Goal: Task Accomplishment & Management: Use online tool/utility

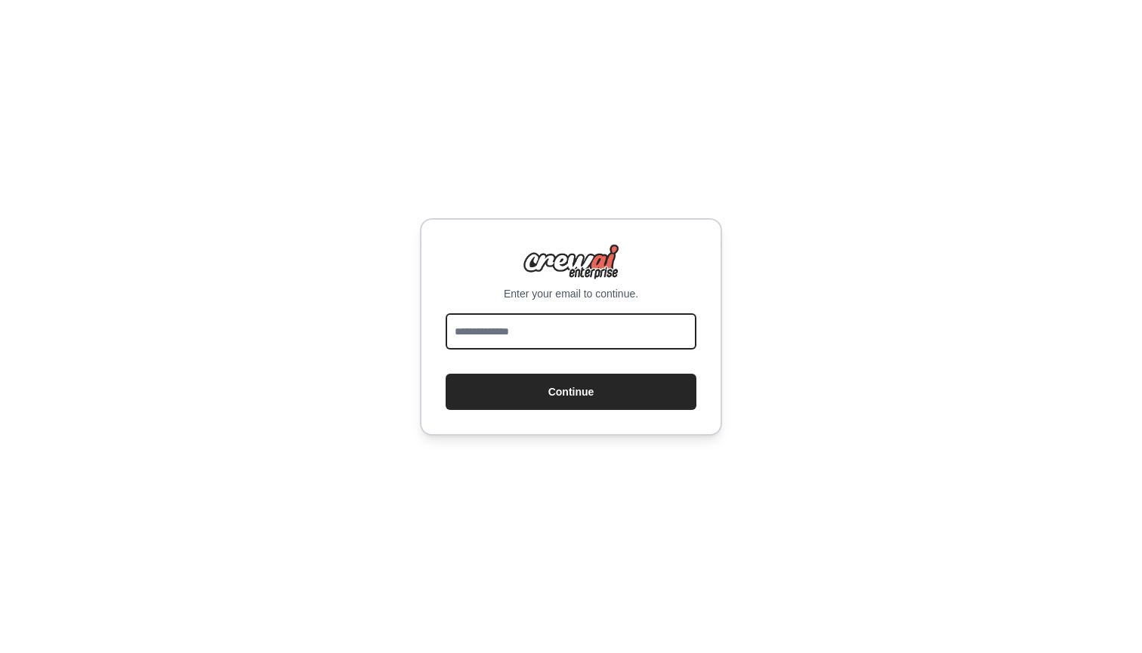
drag, startPoint x: 0, startPoint y: 0, endPoint x: 561, endPoint y: 331, distance: 651.6
type input "**********"
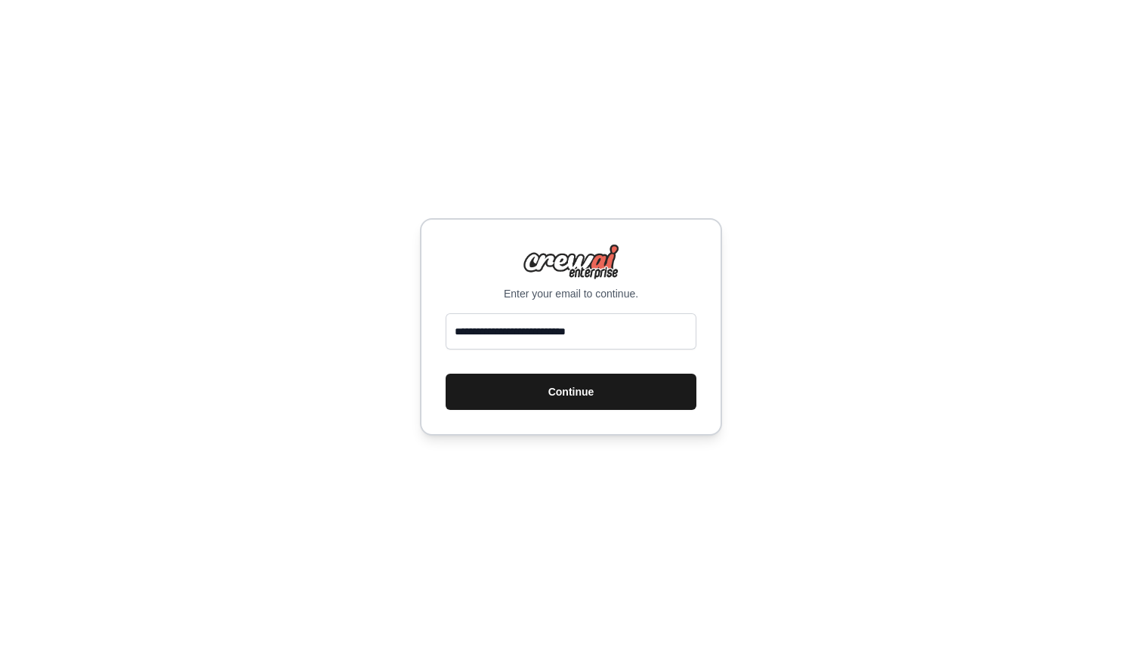
click at [552, 392] on button "Continue" at bounding box center [570, 392] width 251 height 36
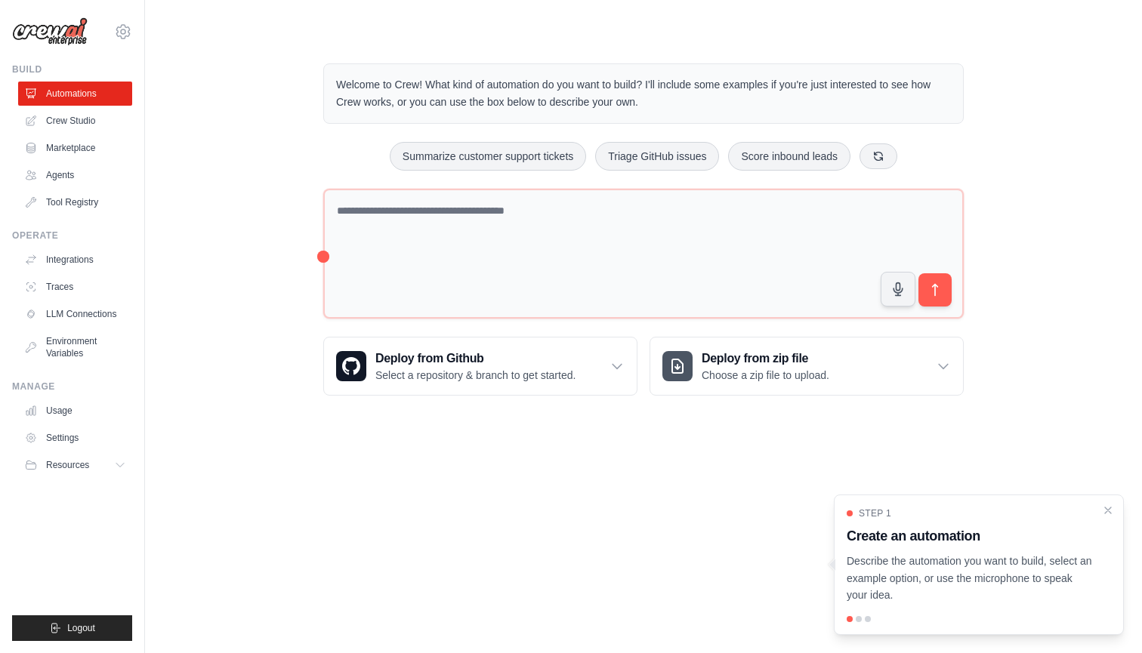
click at [553, 495] on body "venkatkrishna343434@gmail.com Settings Build Automations Crew Studio Resources …" at bounding box center [571, 326] width 1142 height 653
click at [109, 115] on link "Crew Studio" at bounding box center [77, 121] width 114 height 24
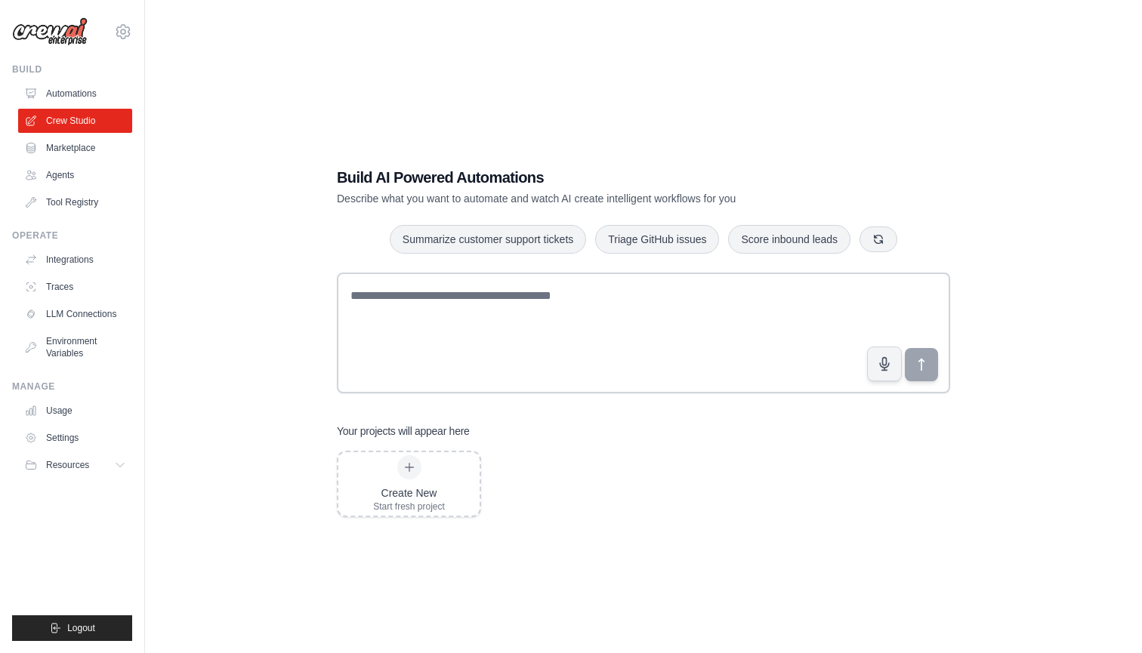
click at [236, 293] on div "Build AI Powered Automations Describe what you want to automate and watch AI cr…" at bounding box center [643, 341] width 948 height 653
click at [90, 262] on link "Integrations" at bounding box center [77, 260] width 114 height 24
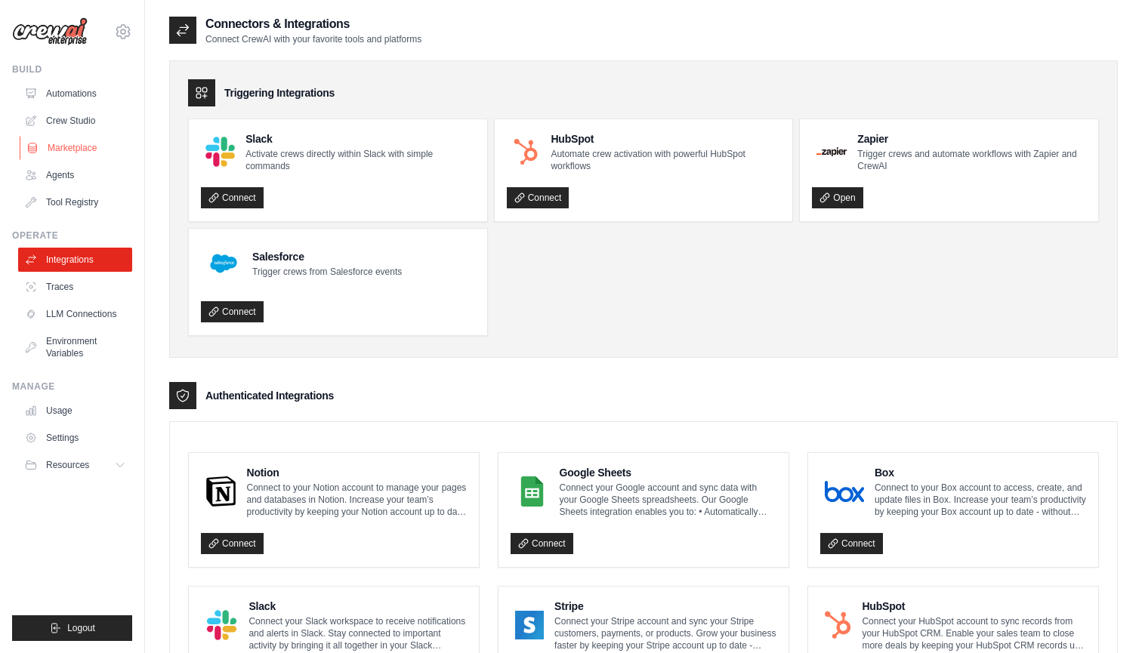
click at [70, 152] on link "Marketplace" at bounding box center [77, 148] width 114 height 24
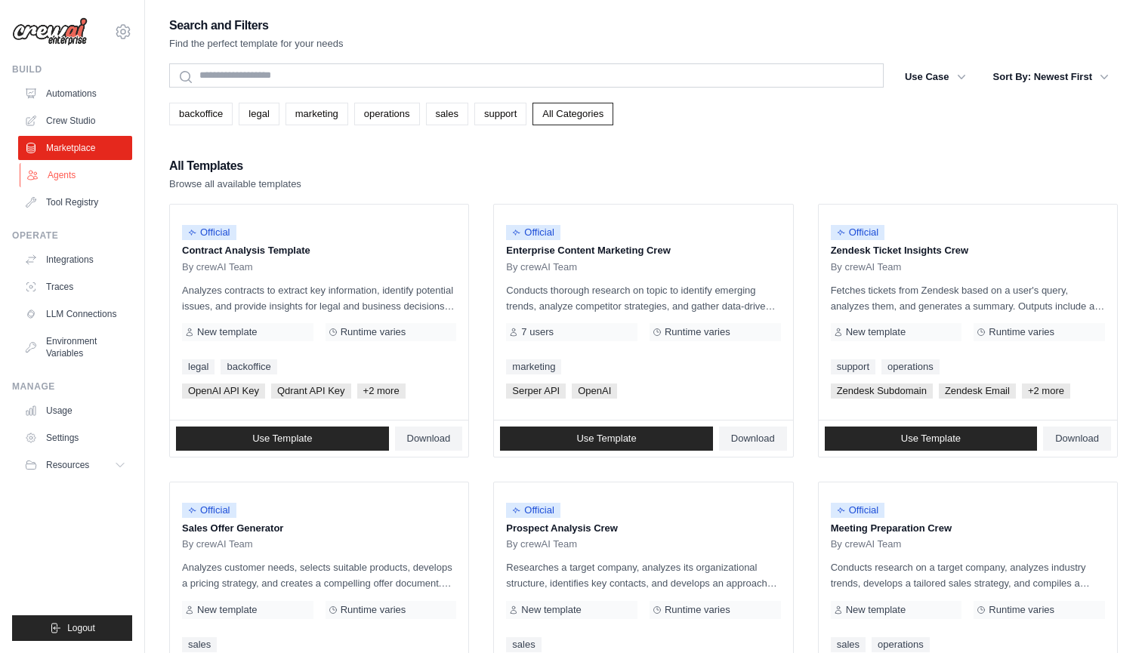
click at [63, 186] on link "Agents" at bounding box center [77, 175] width 114 height 24
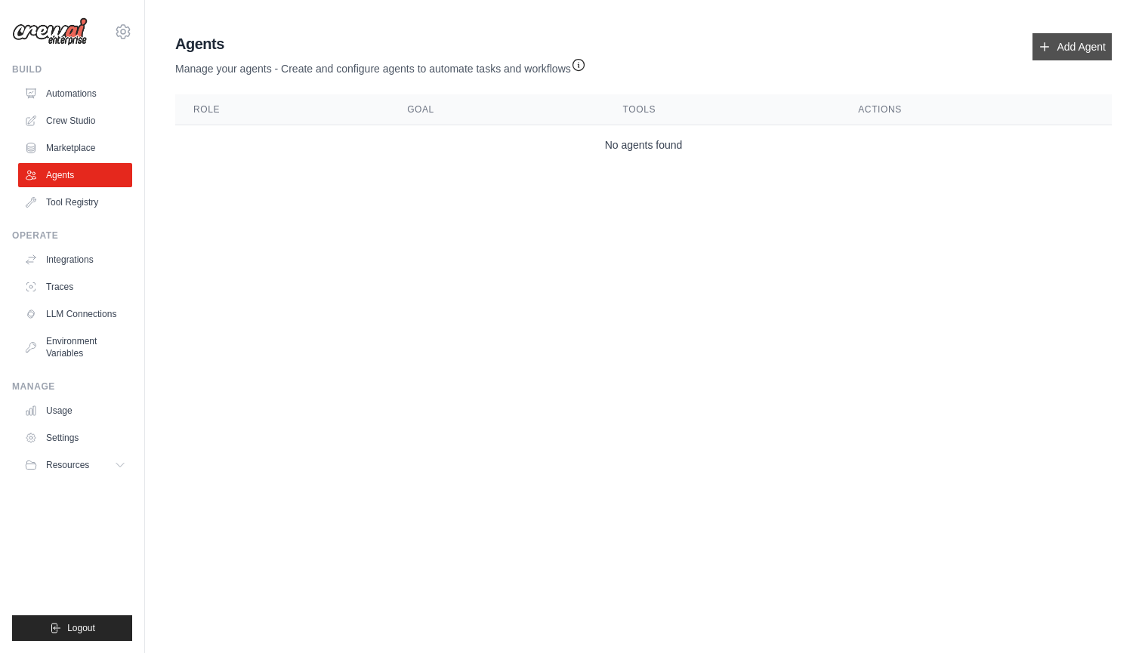
click at [1035, 43] on link "Add Agent" at bounding box center [1071, 46] width 79 height 27
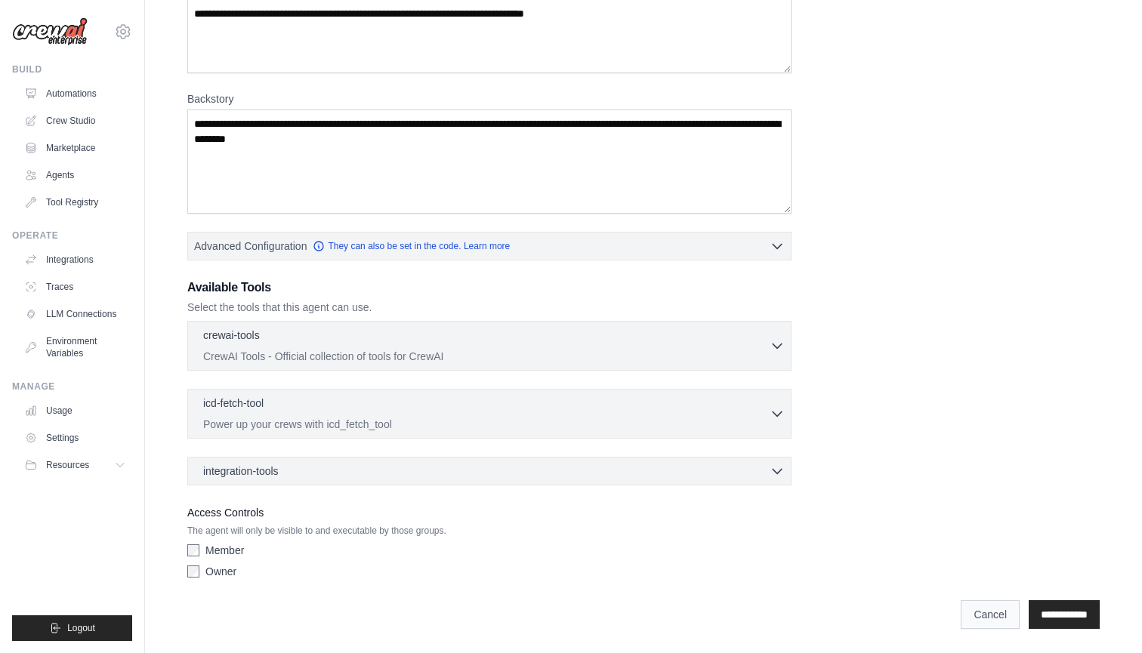
scroll to position [157, 0]
click at [975, 615] on link "Cancel" at bounding box center [989, 614] width 59 height 29
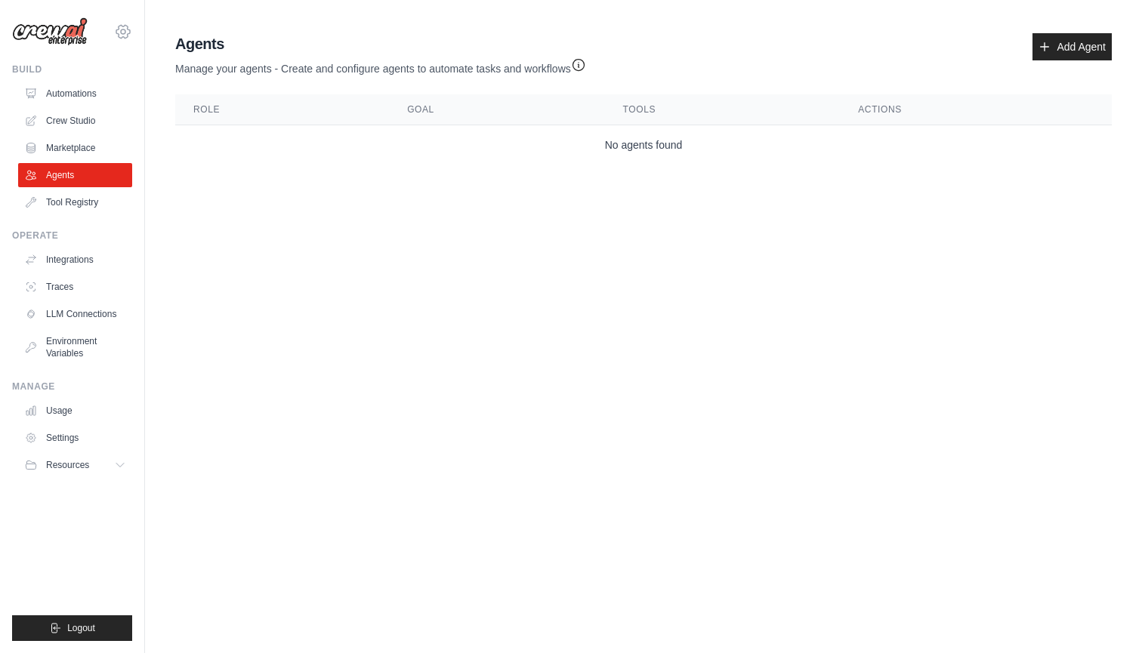
click at [123, 30] on icon at bounding box center [123, 32] width 18 height 18
click at [89, 193] on link "Tool Registry" at bounding box center [77, 202] width 114 height 24
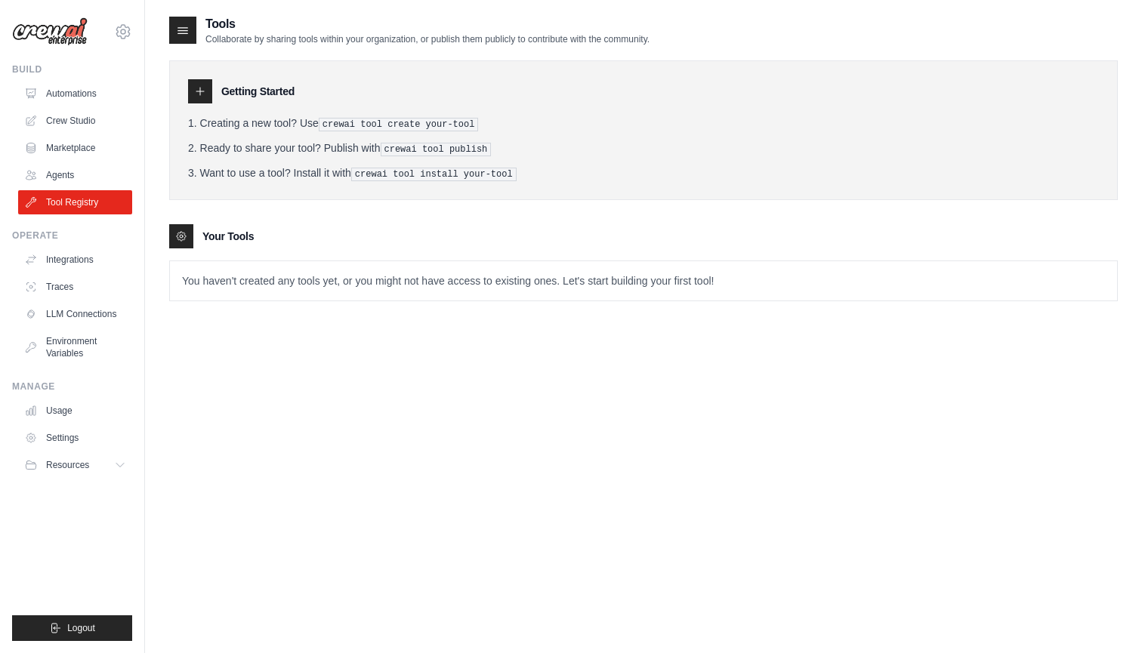
click at [207, 380] on div "Tools Collaborate by sharing tools within your organization, or publish them pu…" at bounding box center [643, 341] width 948 height 653
click at [199, 85] on div at bounding box center [200, 91] width 24 height 24
click at [183, 232] on icon at bounding box center [181, 236] width 9 height 9
click at [214, 280] on p "You haven't created any tools yet, or you might not have access to existing one…" at bounding box center [643, 280] width 947 height 39
click at [225, 376] on div "Tools Collaborate by sharing tools within your organization, or publish them pu…" at bounding box center [643, 341] width 948 height 653
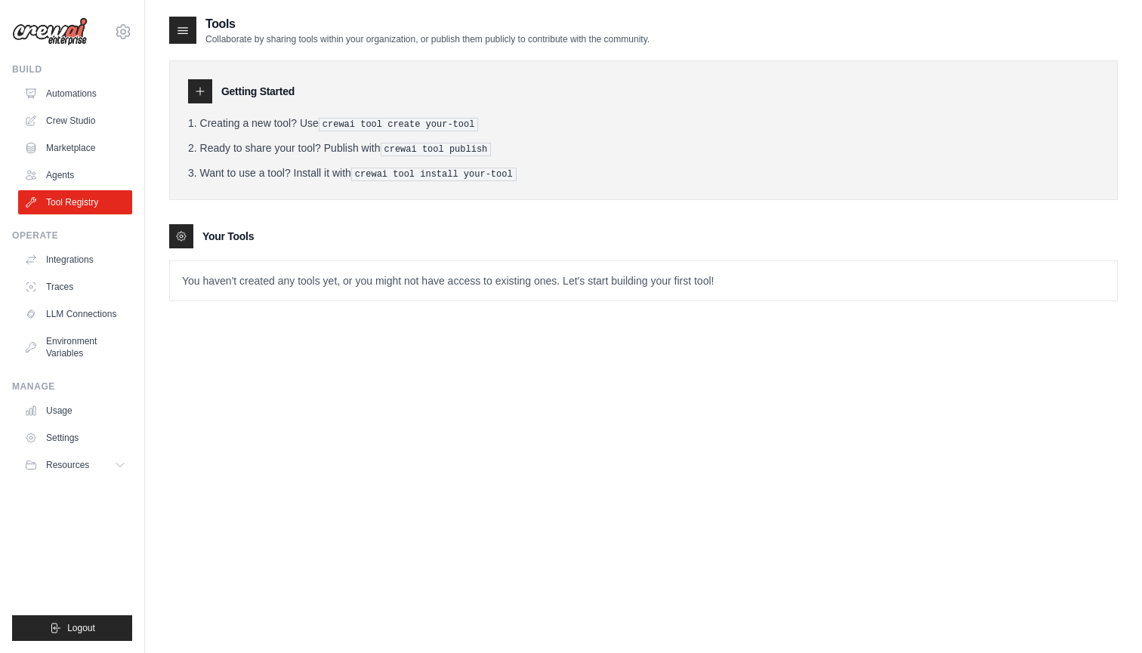
click at [396, 135] on ol "Creating a new tool? Use crewai tool create your-tool Ready to share your tool?…" at bounding box center [643, 149] width 911 height 66
click at [396, 128] on pre "crewai tool create your-tool" at bounding box center [399, 125] width 160 height 14
click at [91, 141] on link "Marketplace" at bounding box center [77, 148] width 114 height 24
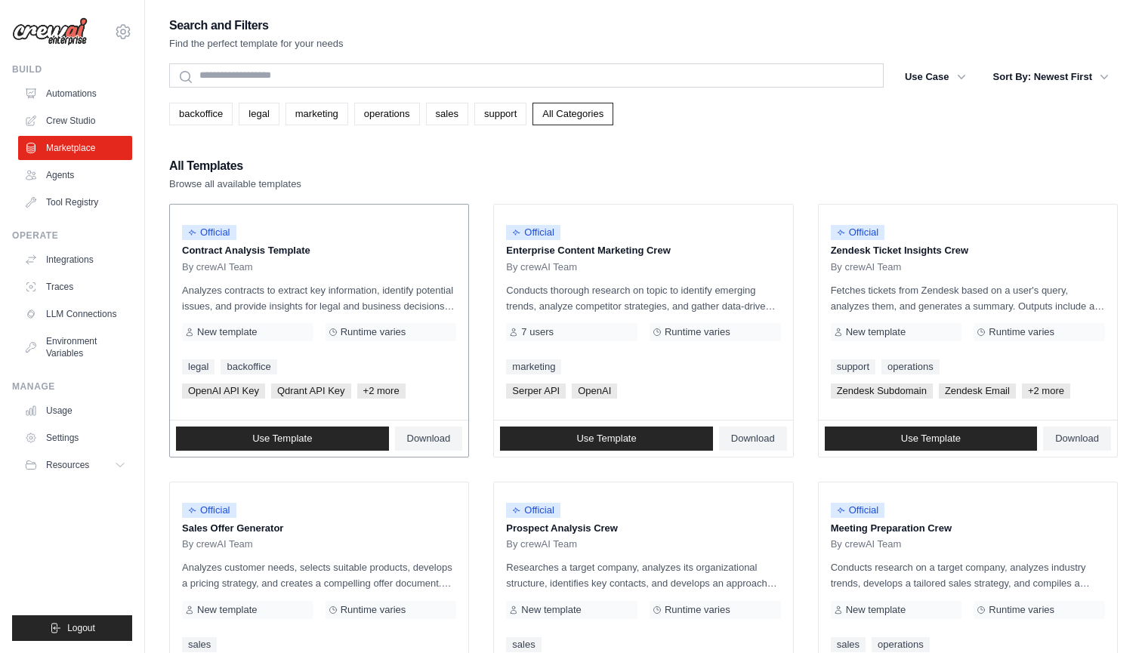
click at [390, 286] on p "Analyzes contracts to extract key information, identify potential issues, and p…" at bounding box center [319, 298] width 274 height 32
click at [433, 436] on span "Download" at bounding box center [429, 439] width 44 height 12
click at [368, 448] on link "Use Template" at bounding box center [282, 439] width 213 height 24
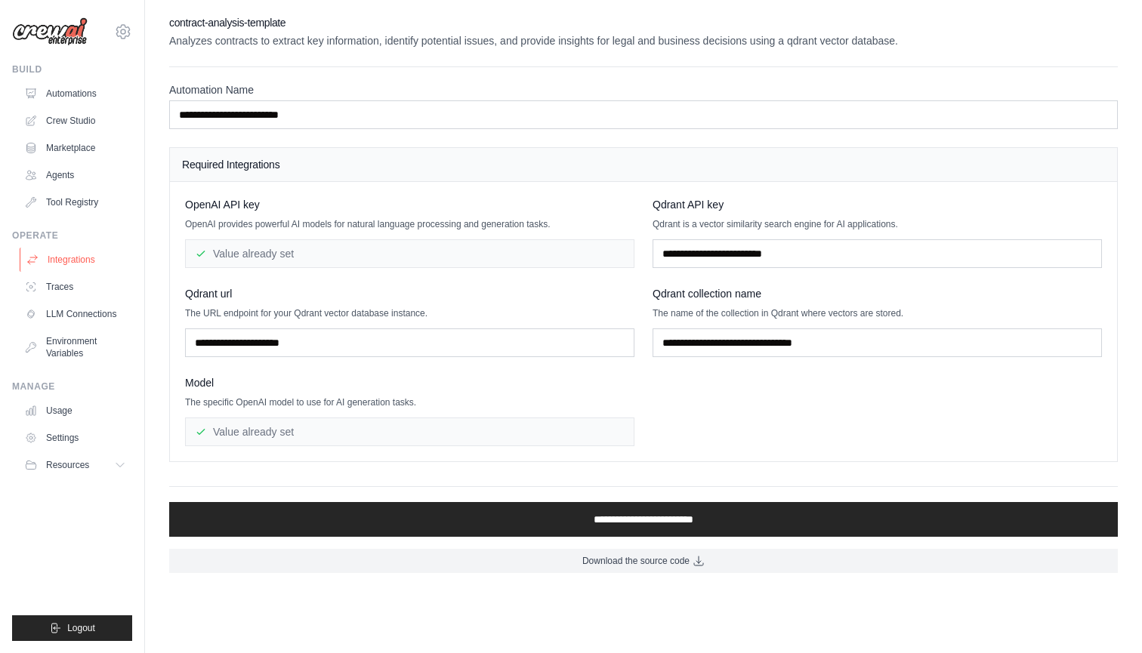
click at [74, 258] on link "Integrations" at bounding box center [77, 260] width 114 height 24
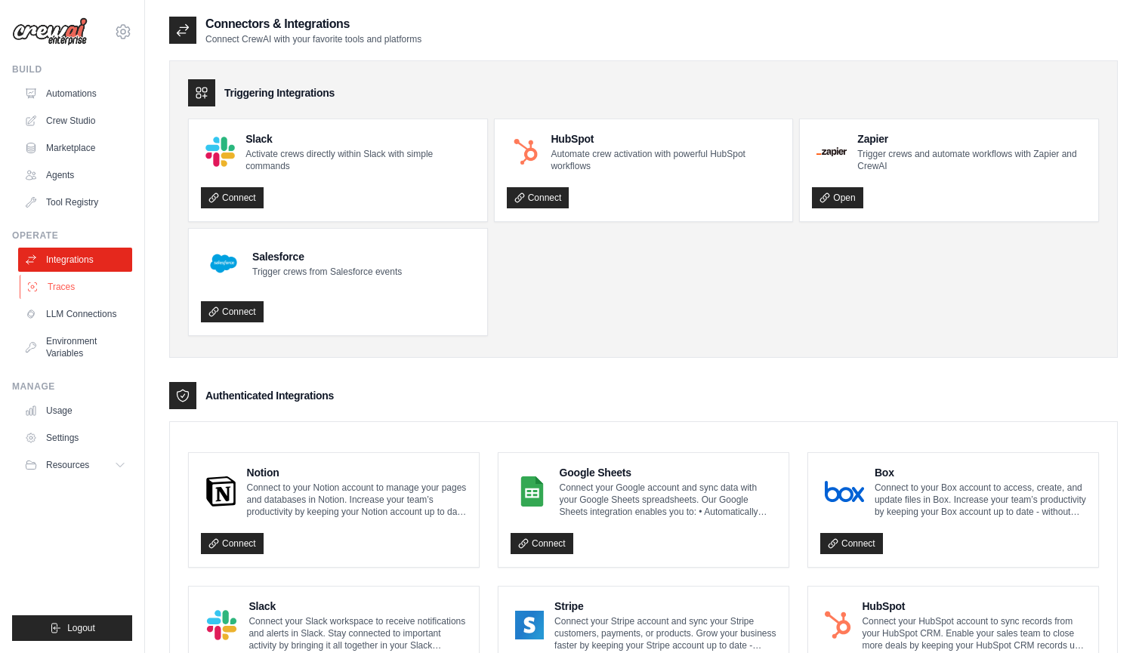
click at [101, 280] on link "Traces" at bounding box center [77, 287] width 114 height 24
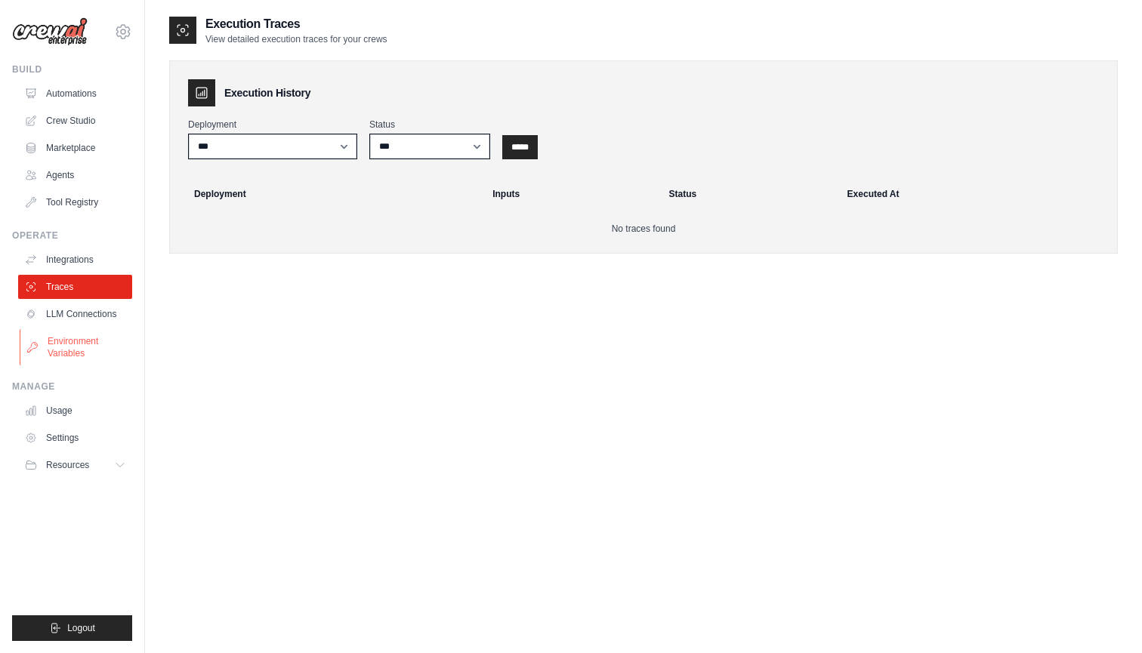
click at [63, 332] on link "Environment Variables" at bounding box center [77, 347] width 114 height 36
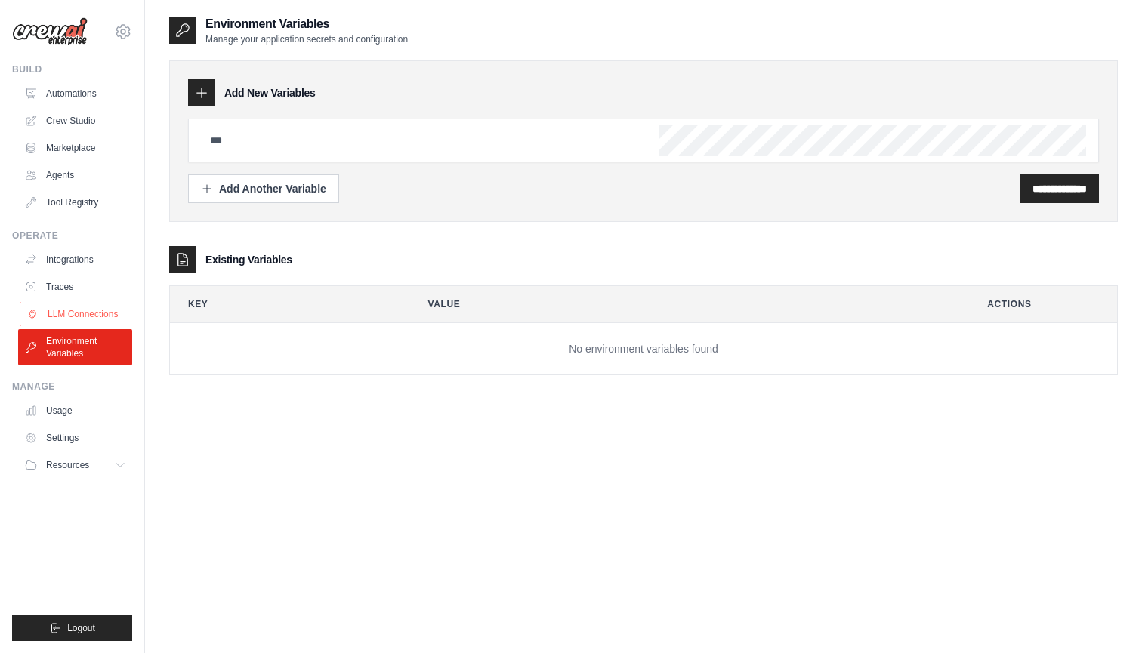
click at [59, 308] on link "LLM Connections" at bounding box center [77, 314] width 114 height 24
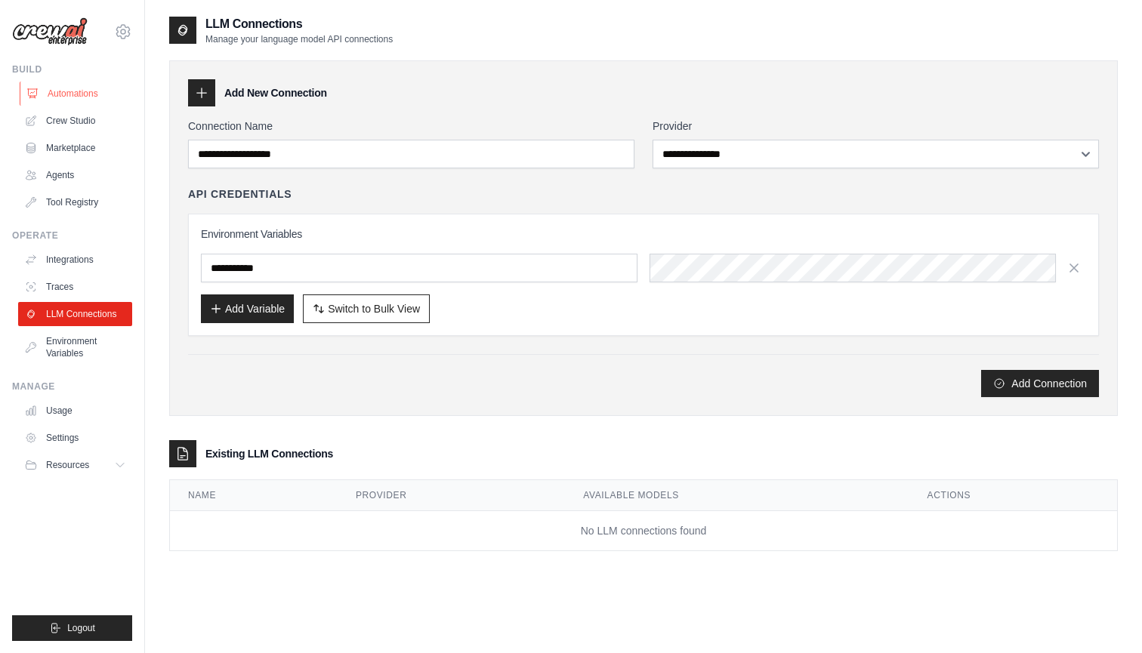
click at [68, 91] on link "Automations" at bounding box center [77, 94] width 114 height 24
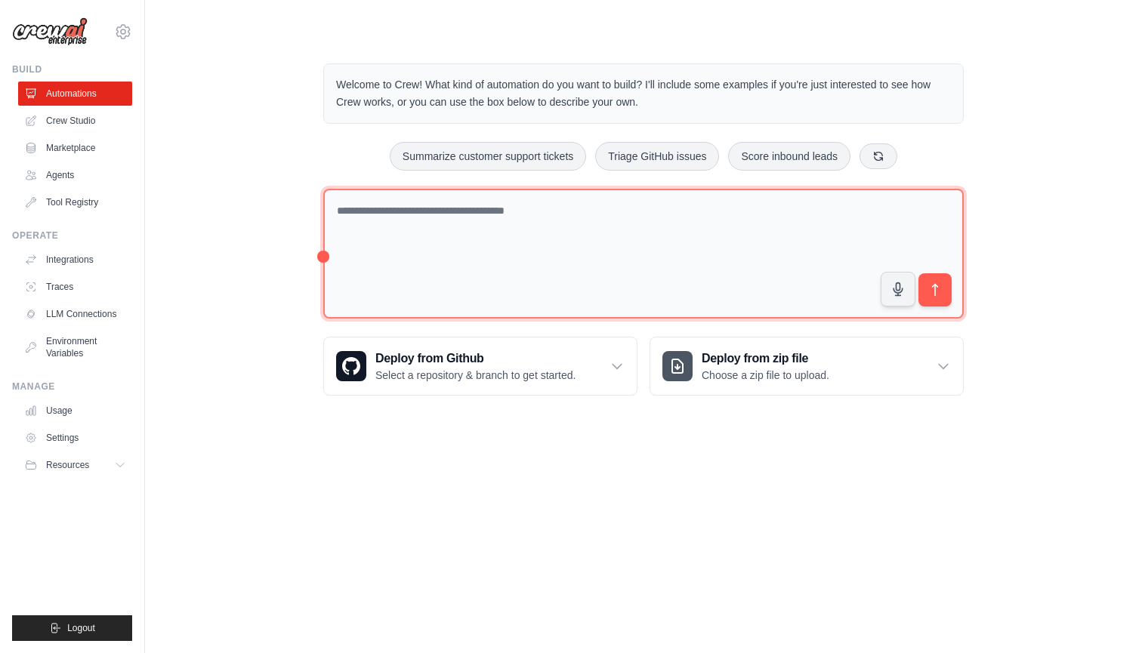
click at [460, 279] on textarea at bounding box center [643, 254] width 640 height 131
type textarea "**********"
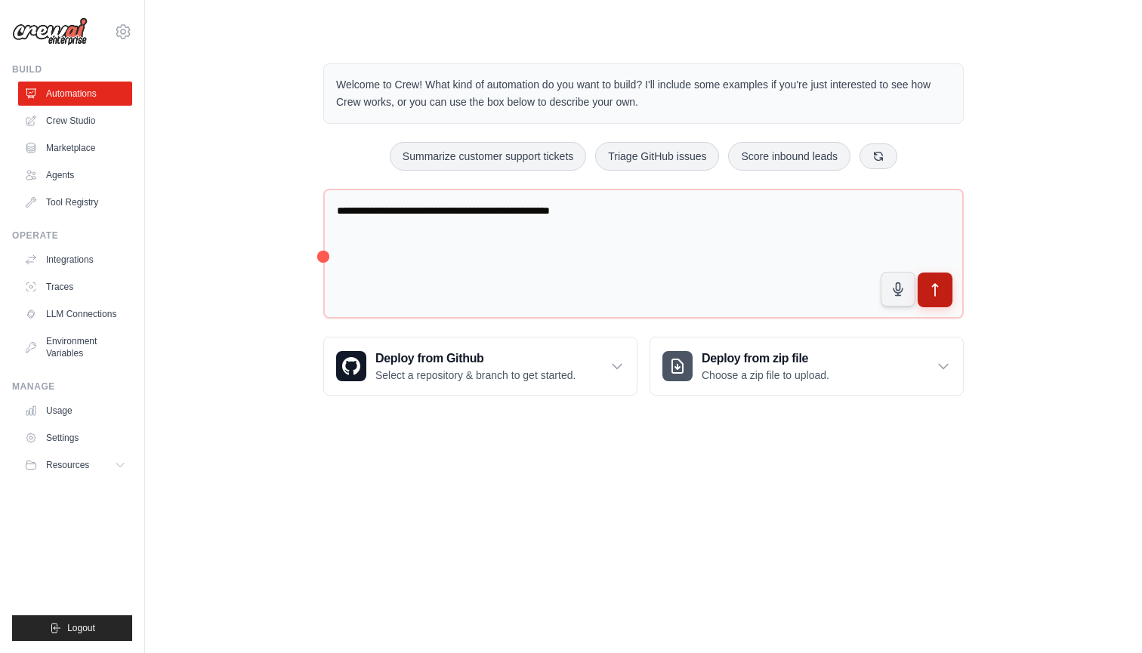
click at [936, 282] on icon "submit" at bounding box center [935, 290] width 16 height 16
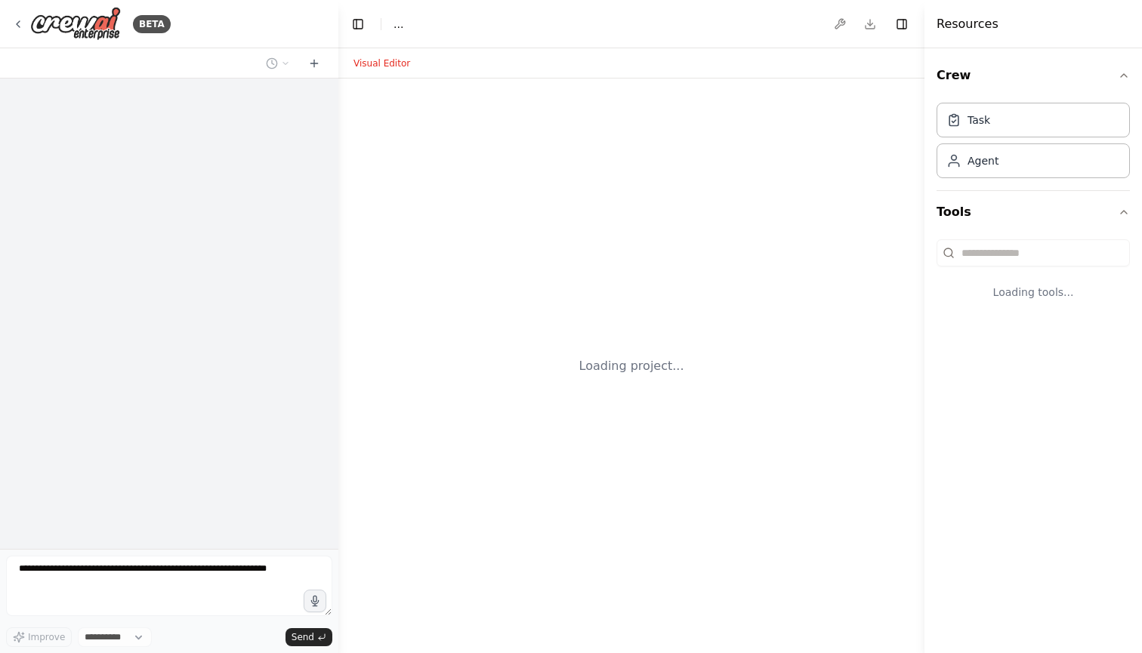
select select "****"
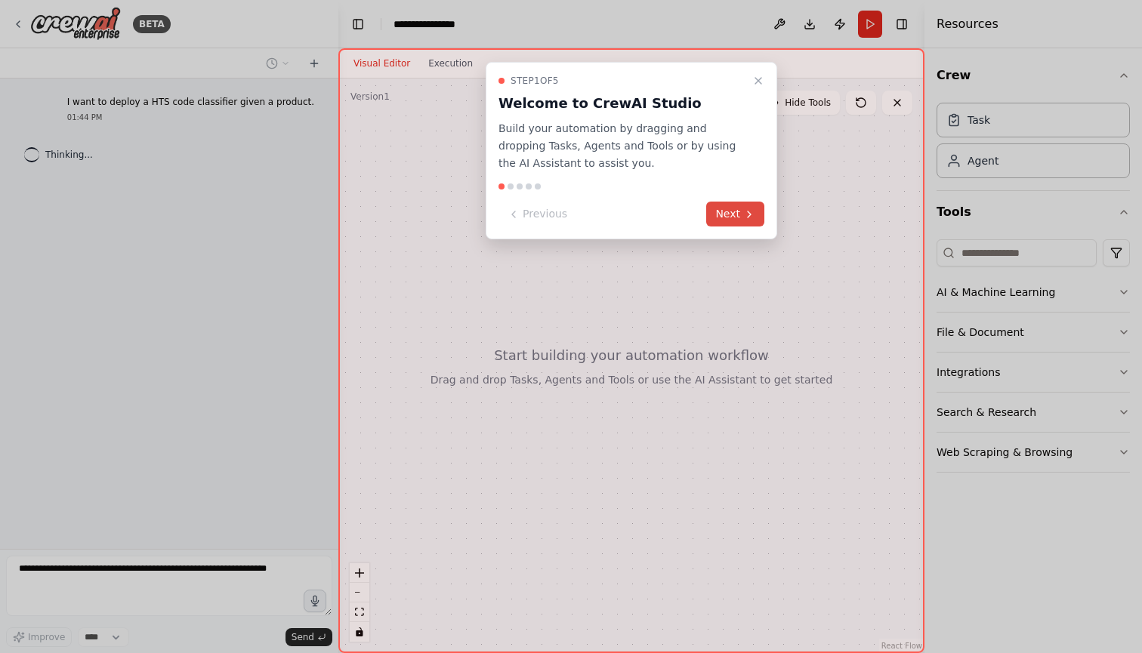
click at [748, 218] on icon at bounding box center [749, 214] width 12 height 12
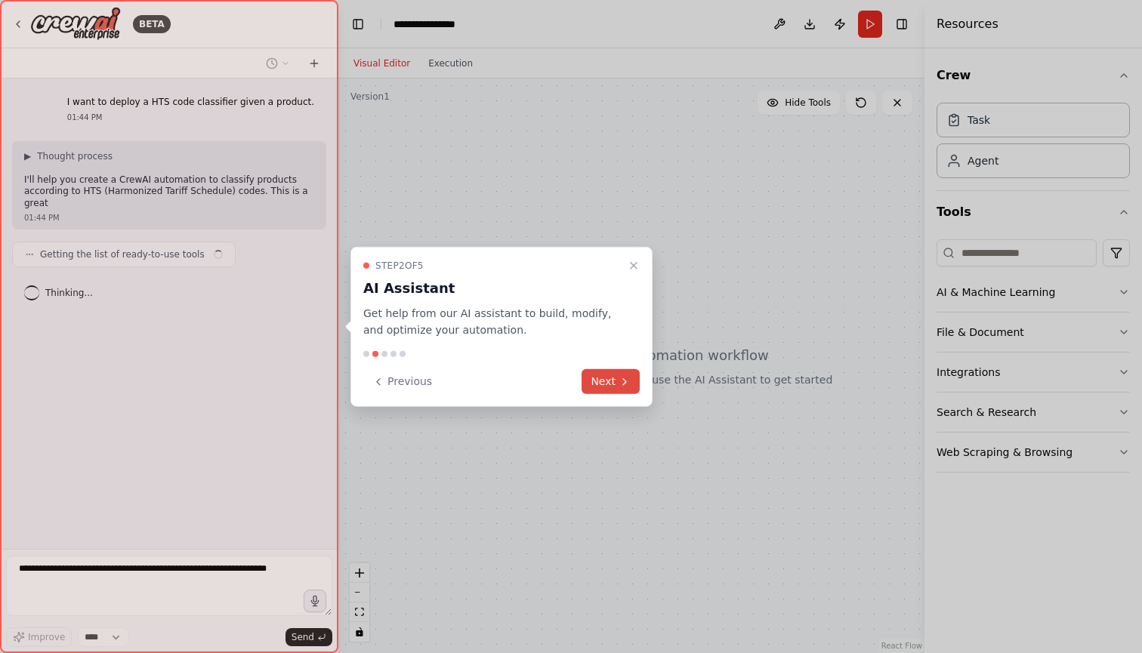
click at [613, 383] on button "Next" at bounding box center [610, 381] width 58 height 25
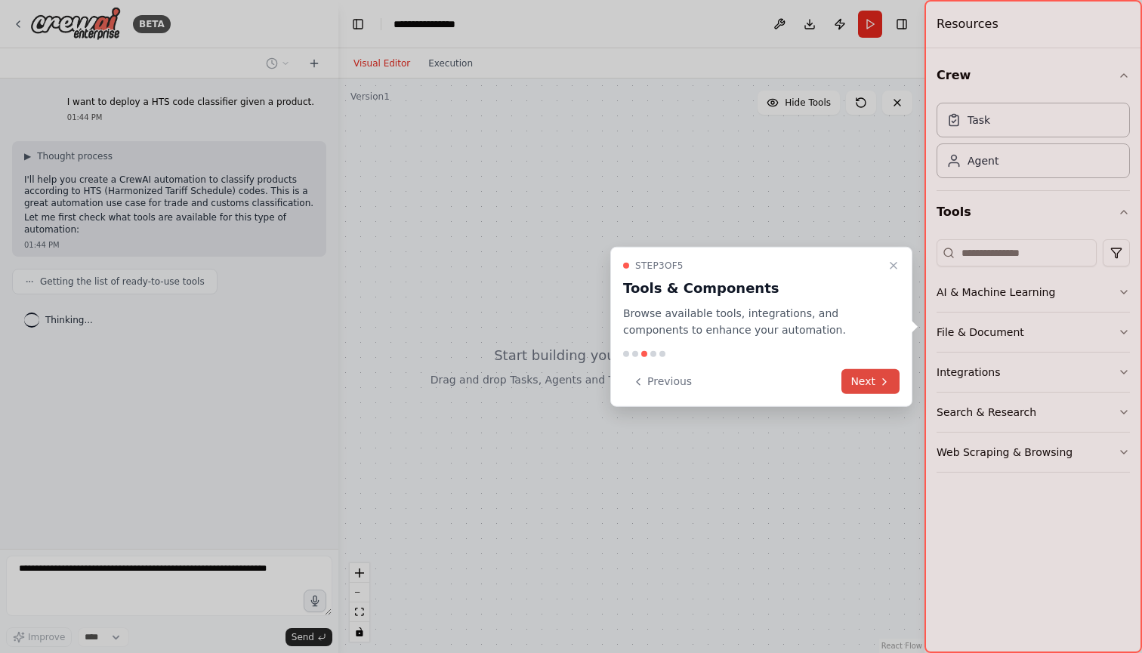
click at [874, 387] on button "Next" at bounding box center [870, 381] width 58 height 25
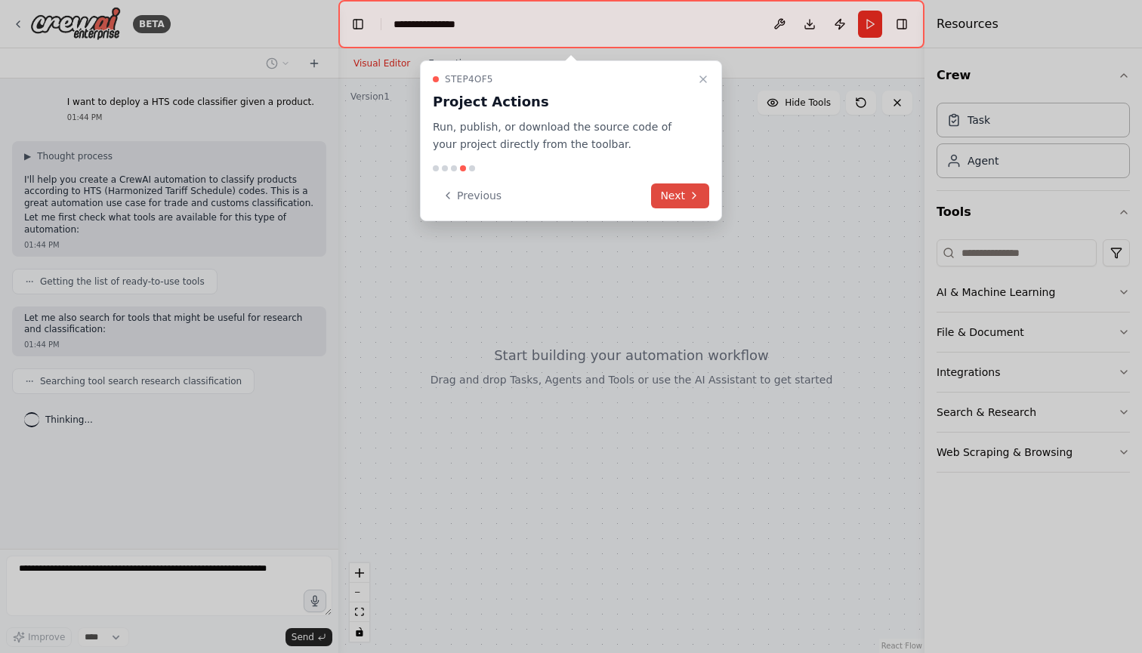
click at [692, 201] on button "Next" at bounding box center [680, 195] width 58 height 25
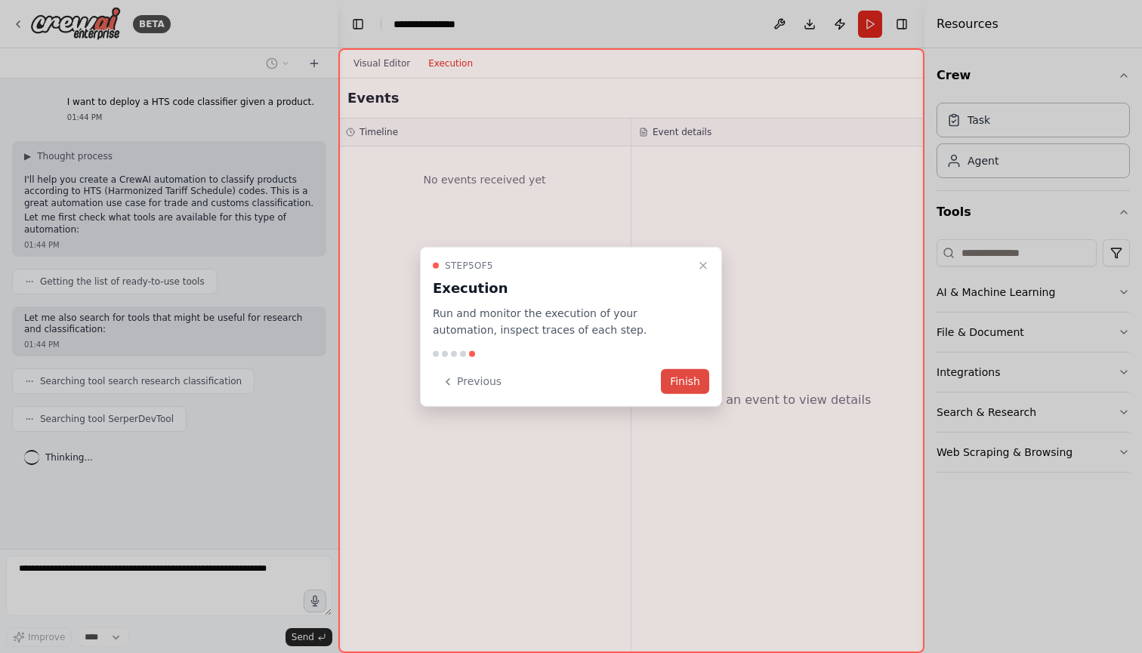
click at [692, 384] on button "Finish" at bounding box center [685, 381] width 48 height 25
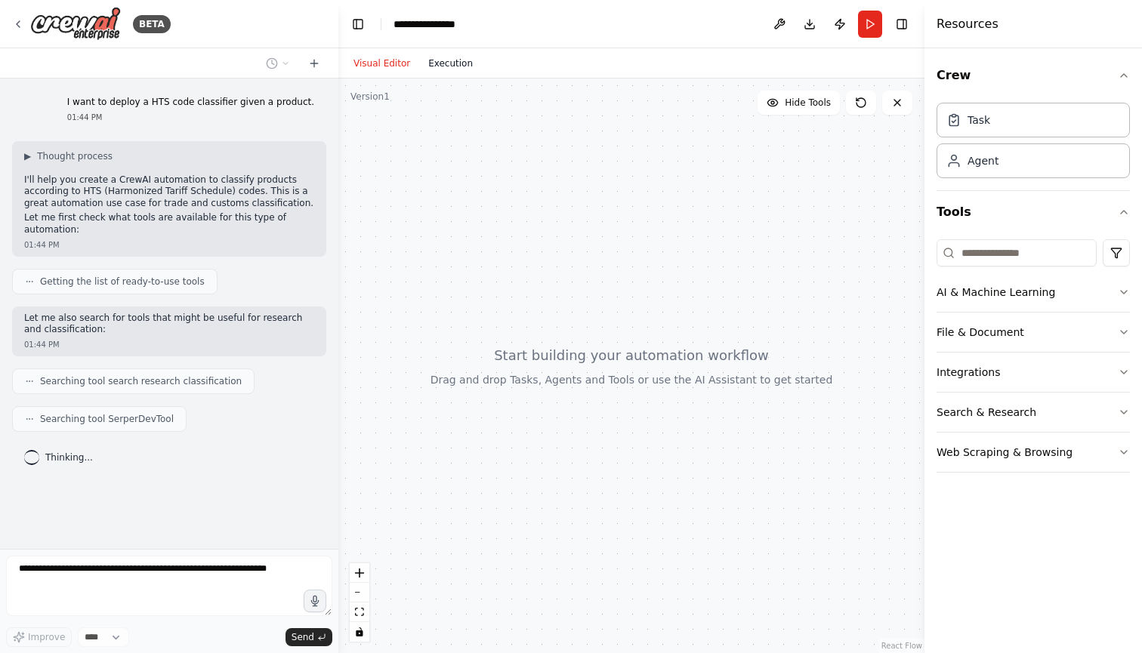
click at [458, 68] on button "Execution" at bounding box center [450, 63] width 63 height 18
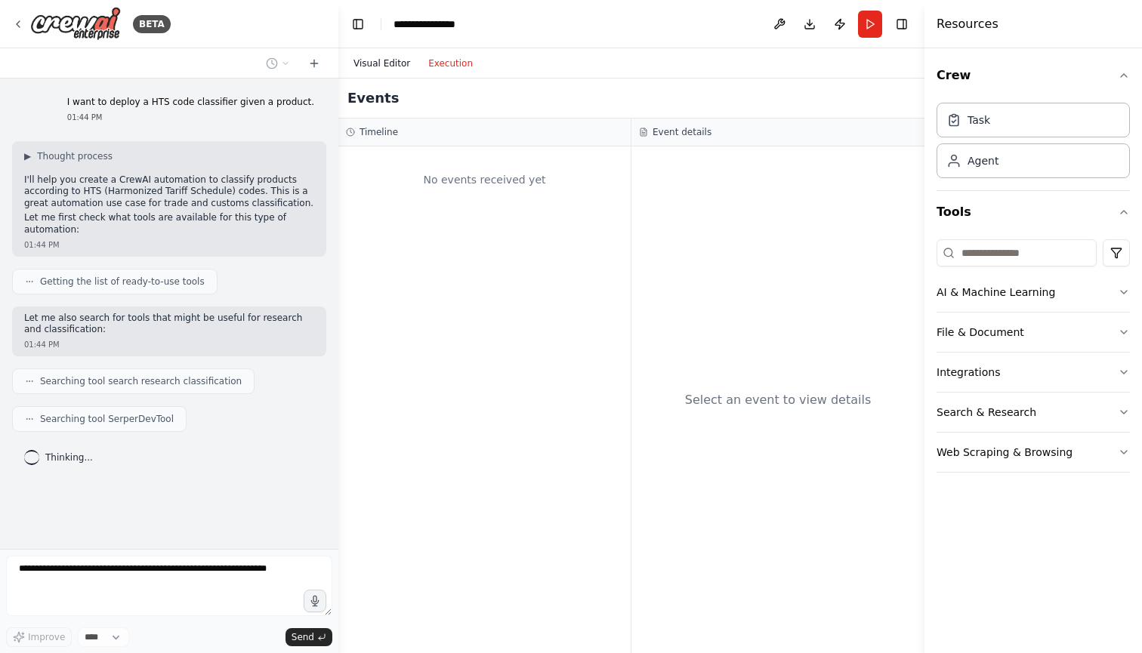
click at [388, 67] on button "Visual Editor" at bounding box center [381, 63] width 75 height 18
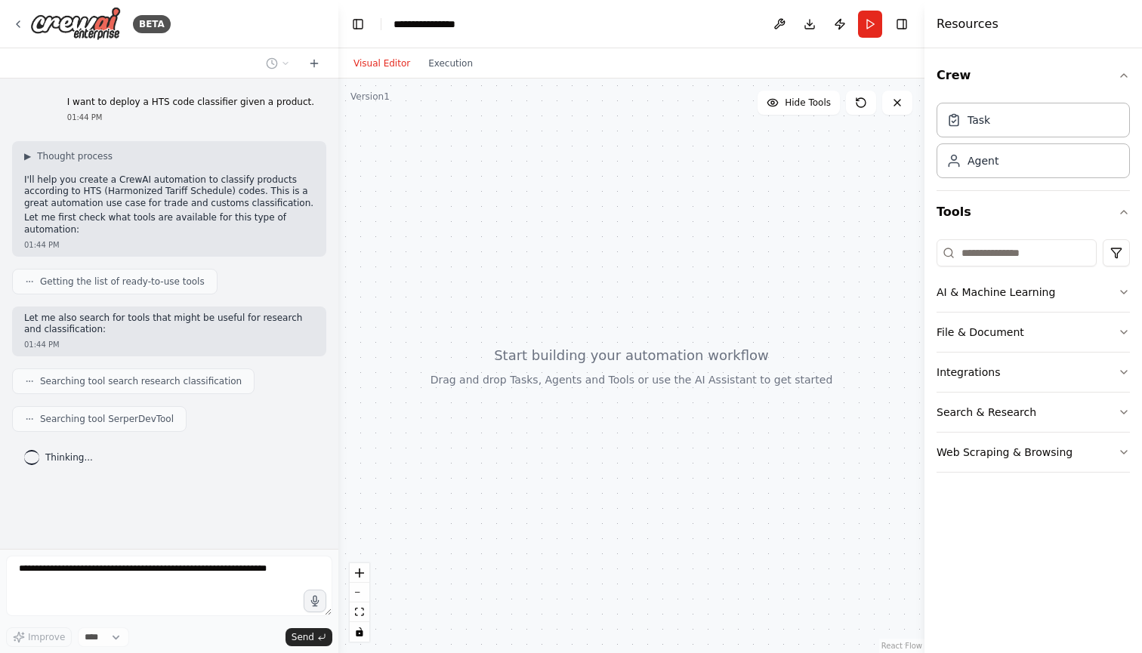
click at [439, 33] on header "**********" at bounding box center [631, 24] width 586 height 48
click at [425, 26] on div "**********" at bounding box center [432, 24] width 78 height 15
click at [425, 26] on div "**********" at bounding box center [449, 24] width 113 height 15
click at [484, 39] on header "**********" at bounding box center [631, 24] width 586 height 48
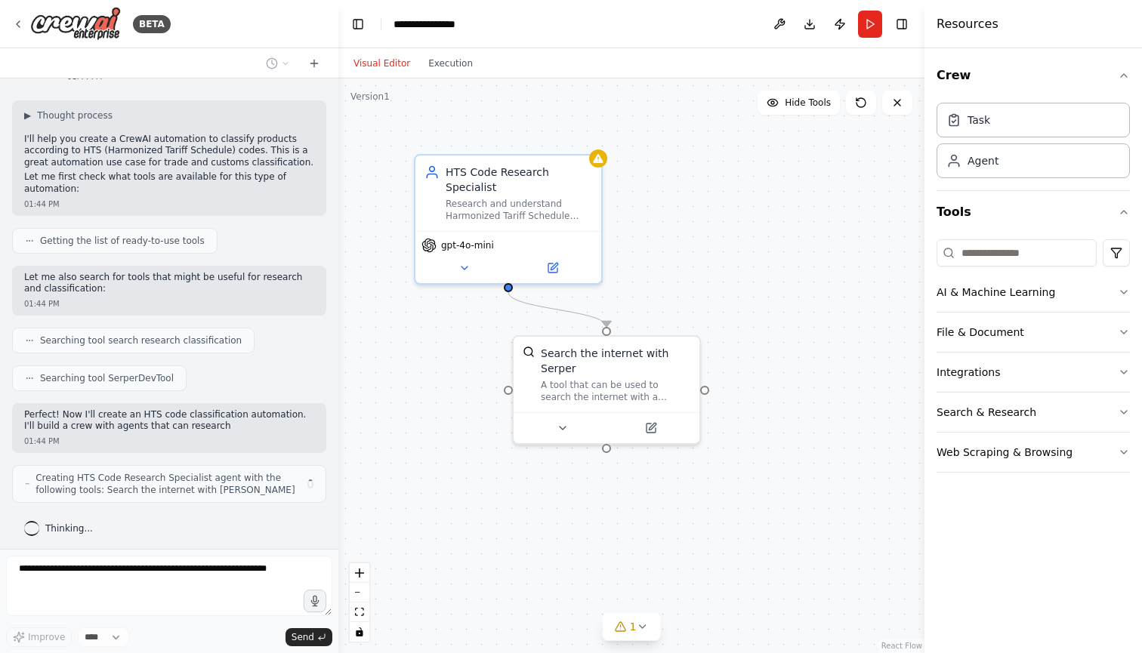
scroll to position [52, 0]
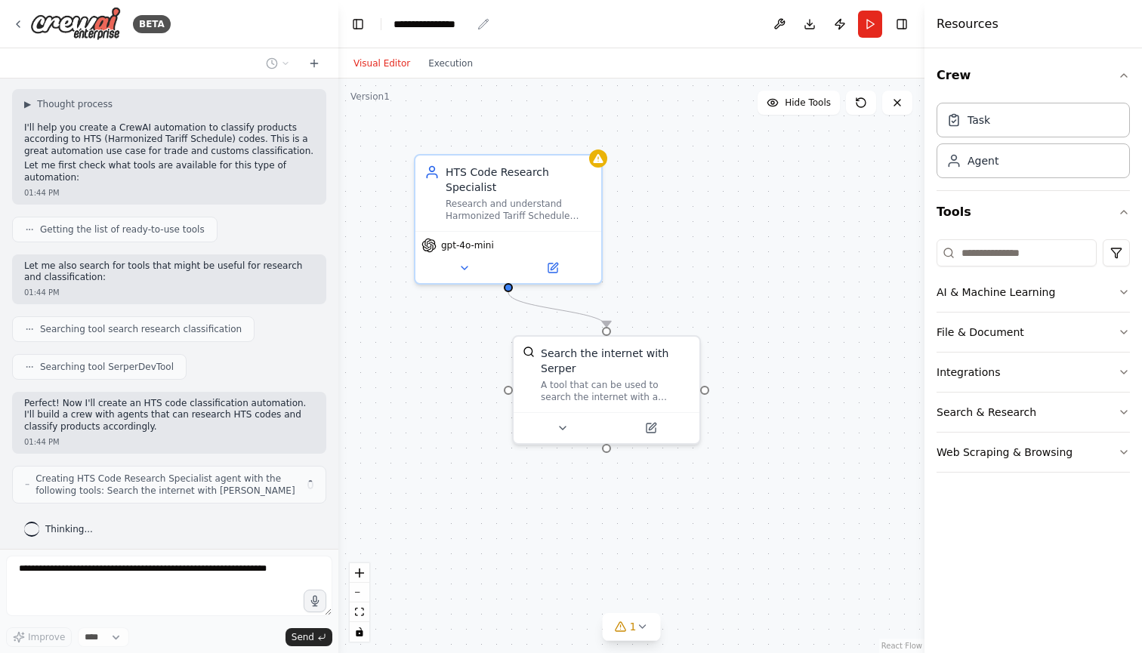
click at [482, 25] on icon "breadcrumb" at bounding box center [483, 24] width 12 height 12
click at [484, 23] on icon "breadcrumb" at bounding box center [483, 24] width 12 height 12
click at [439, 23] on div "**********" at bounding box center [432, 24] width 78 height 15
click at [439, 23] on div "**********" at bounding box center [449, 24] width 113 height 15
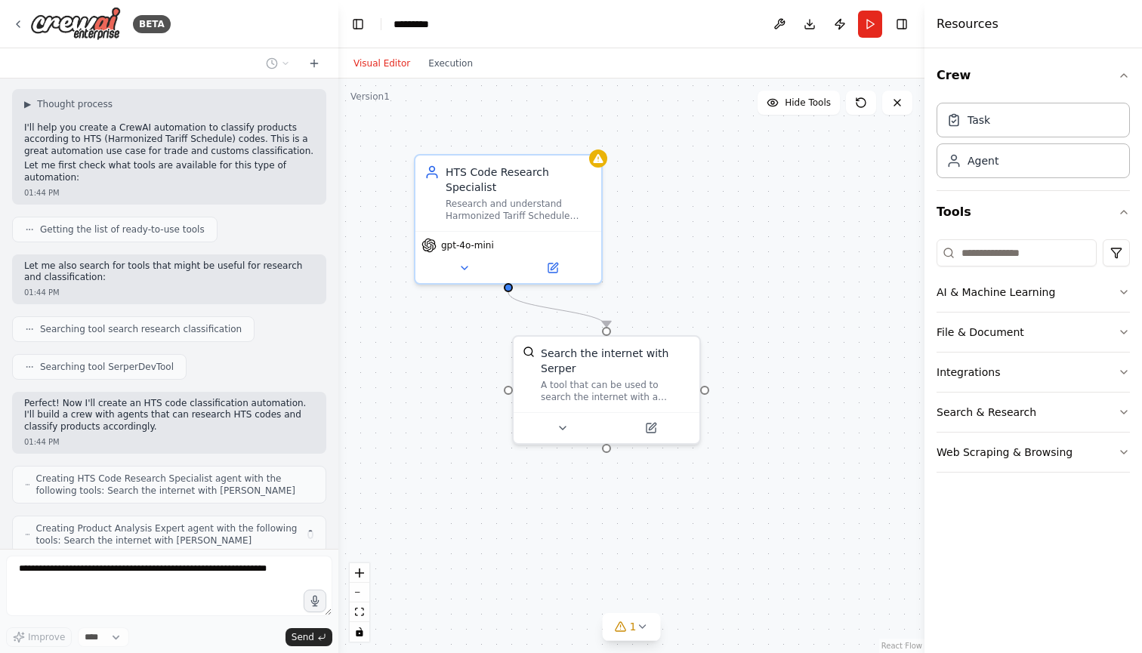
scroll to position [102, 0]
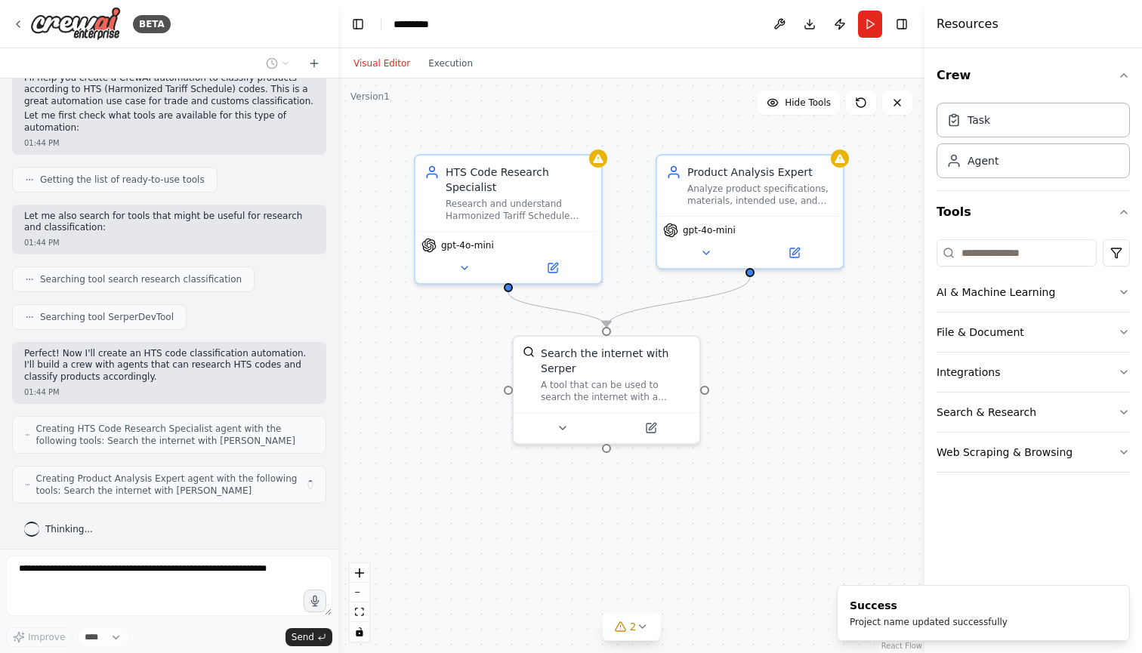
click at [365, 130] on div ".deletable-edge-delete-btn { width: 20px; height: 20px; border: 0px solid #ffff…" at bounding box center [631, 366] width 586 height 575
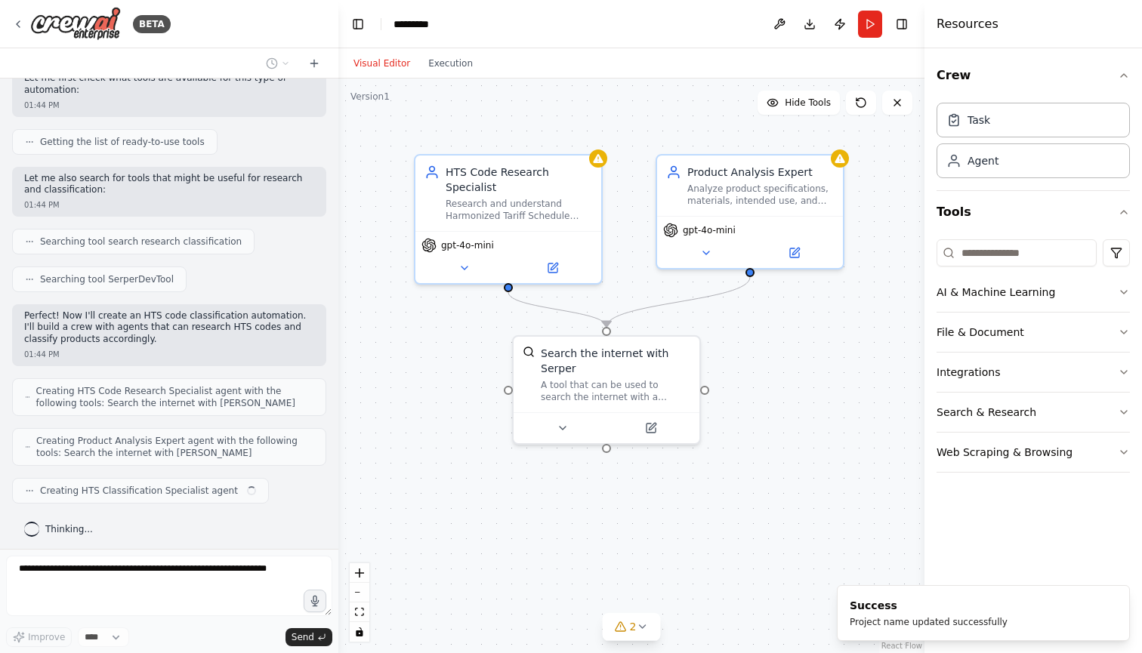
click at [875, 395] on div ".deletable-edge-delete-btn { width: 20px; height: 20px; border: 0px solid #ffff…" at bounding box center [631, 366] width 586 height 575
click at [660, 384] on div "A tool that can be used to search the internet with a search_query. Supports di…" at bounding box center [615, 388] width 149 height 24
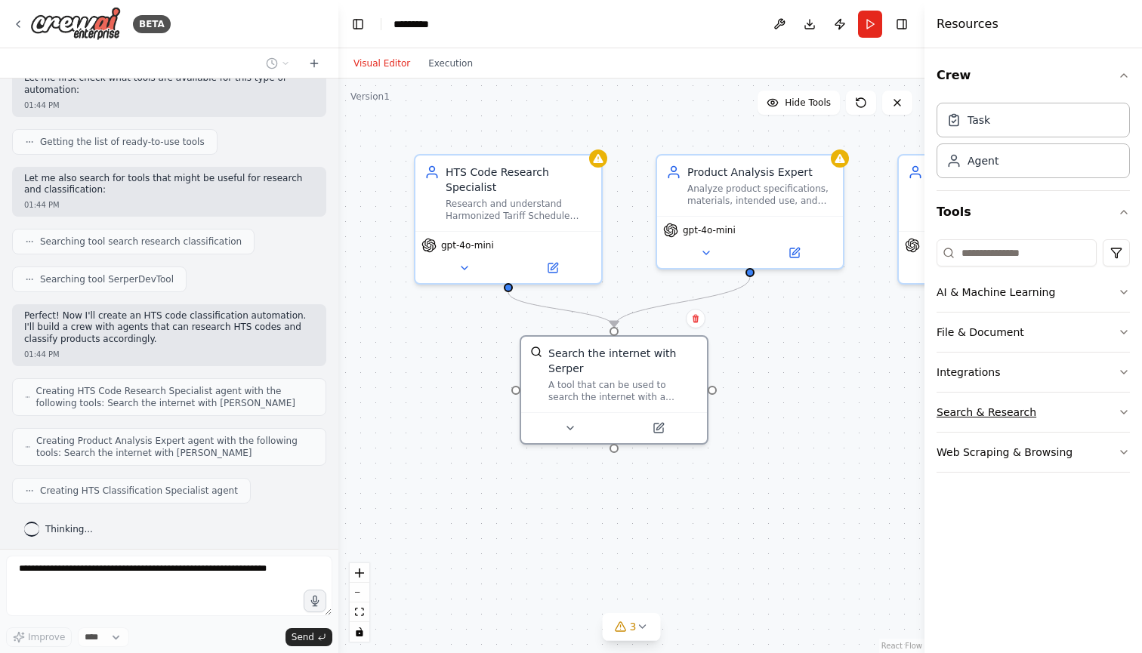
click at [957, 406] on button "Search & Research" at bounding box center [1032, 412] width 193 height 39
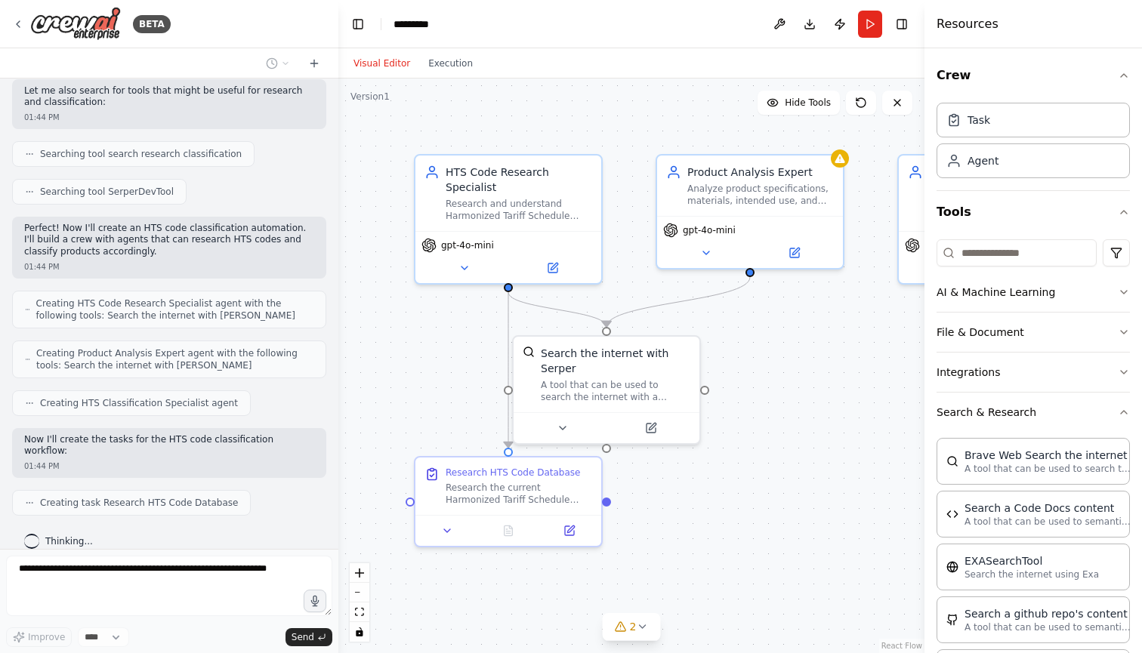
scroll to position [0, 0]
click at [562, 362] on div "Search the internet with Serper" at bounding box center [615, 358] width 149 height 30
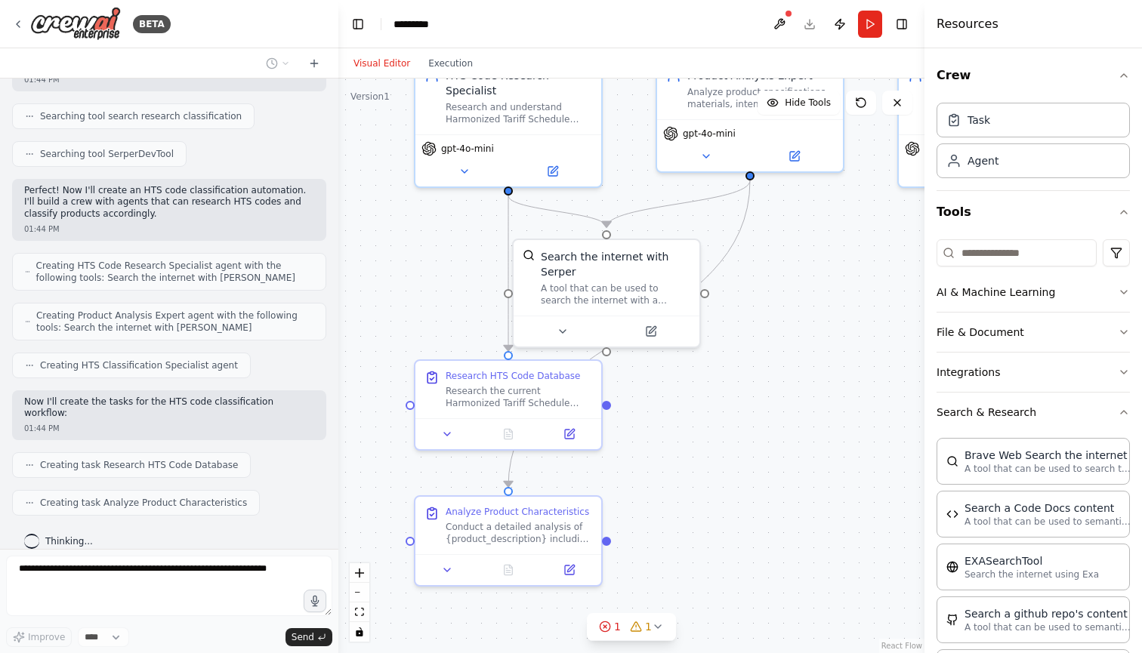
drag, startPoint x: 714, startPoint y: 506, endPoint x: 717, endPoint y: 399, distance: 107.2
click at [717, 399] on div ".deletable-edge-delete-btn { width: 20px; height: 20px; border: 0px solid #ffff…" at bounding box center [631, 366] width 586 height 575
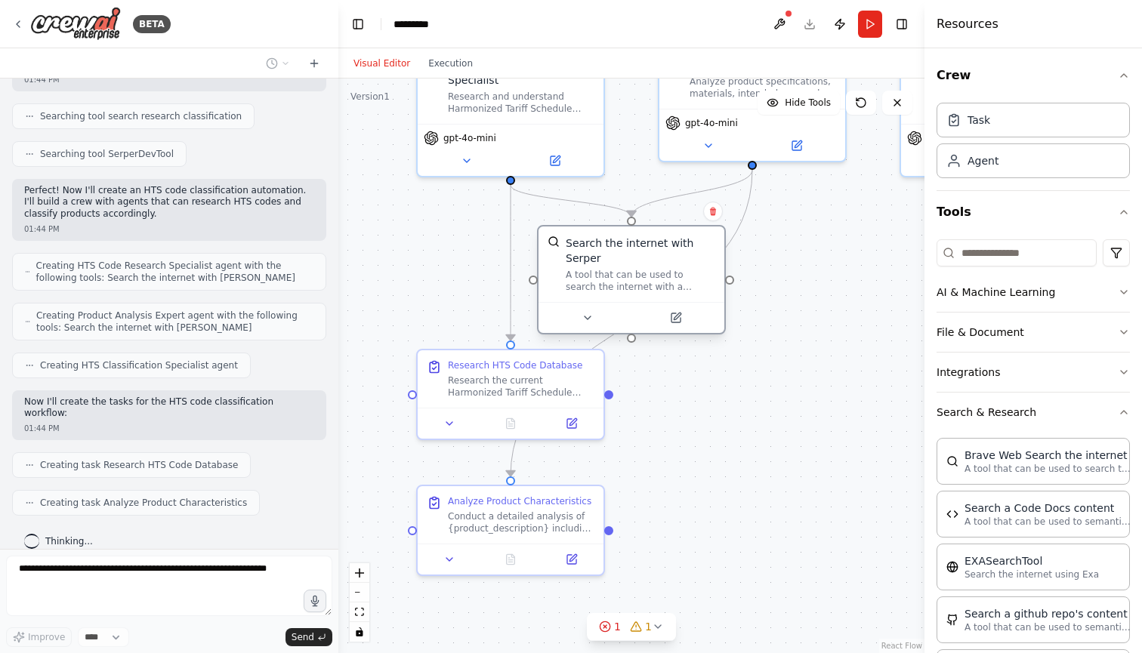
drag, startPoint x: 600, startPoint y: 297, endPoint x: 621, endPoint y: 291, distance: 22.2
click at [621, 291] on div "Search the internet with Serper A tool that can be used to search the internet …" at bounding box center [631, 265] width 186 height 76
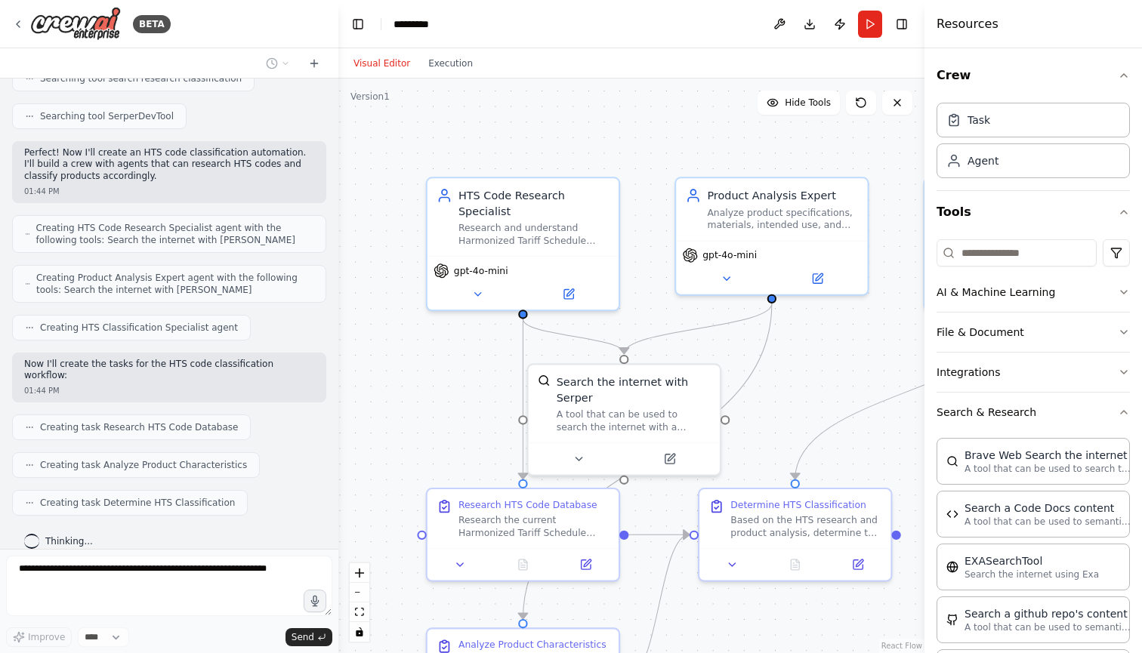
drag, startPoint x: 806, startPoint y: 271, endPoint x: 831, endPoint y: 413, distance: 144.0
click at [829, 411] on div ".deletable-edge-delete-btn { width: 20px; height: 20px; border: 0px solid #ffff…" at bounding box center [631, 366] width 586 height 575
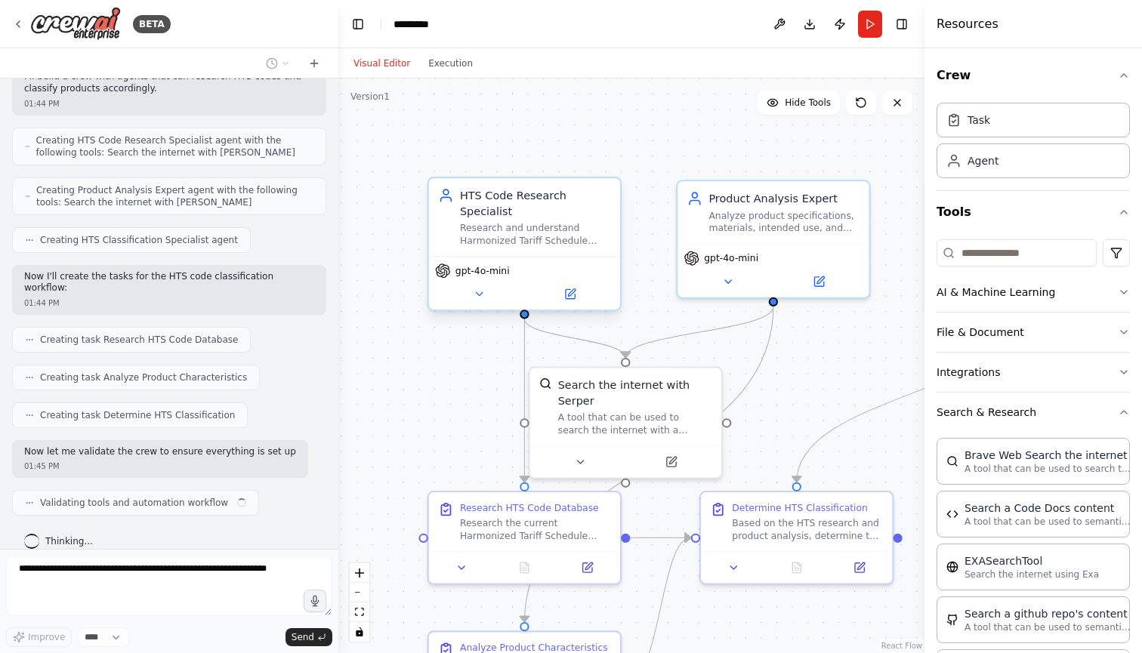
scroll to position [402, 0]
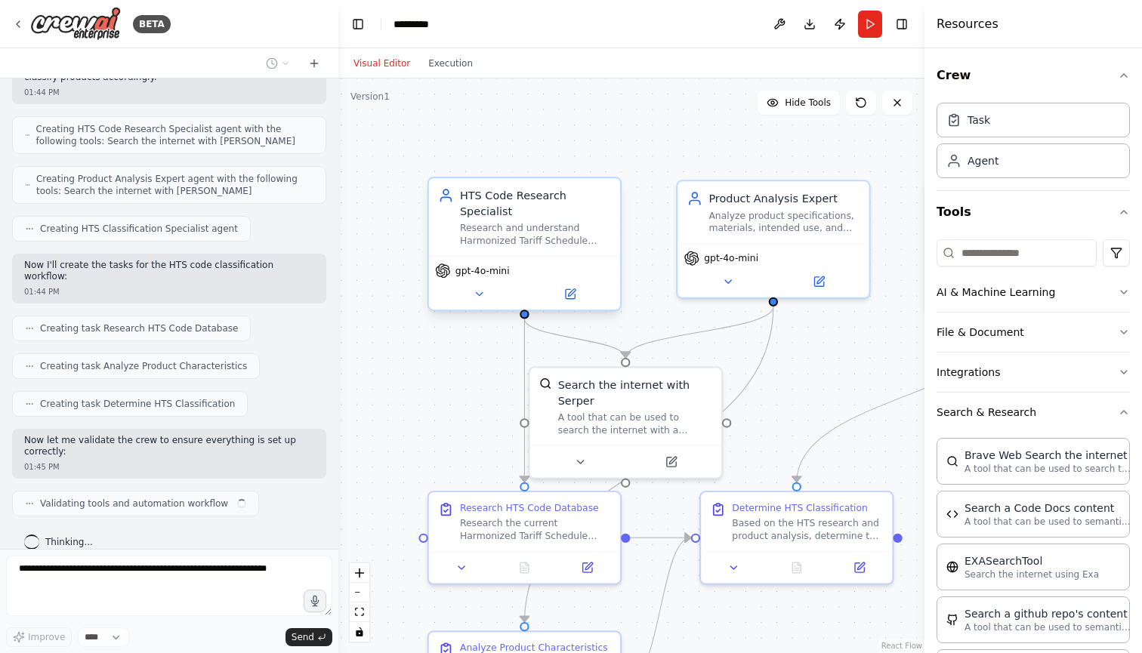
click at [536, 239] on div "Research and understand Harmonized Tariff Schedule (HTS) codes, their structure…" at bounding box center [535, 234] width 151 height 25
click at [484, 295] on icon at bounding box center [479, 294] width 12 height 12
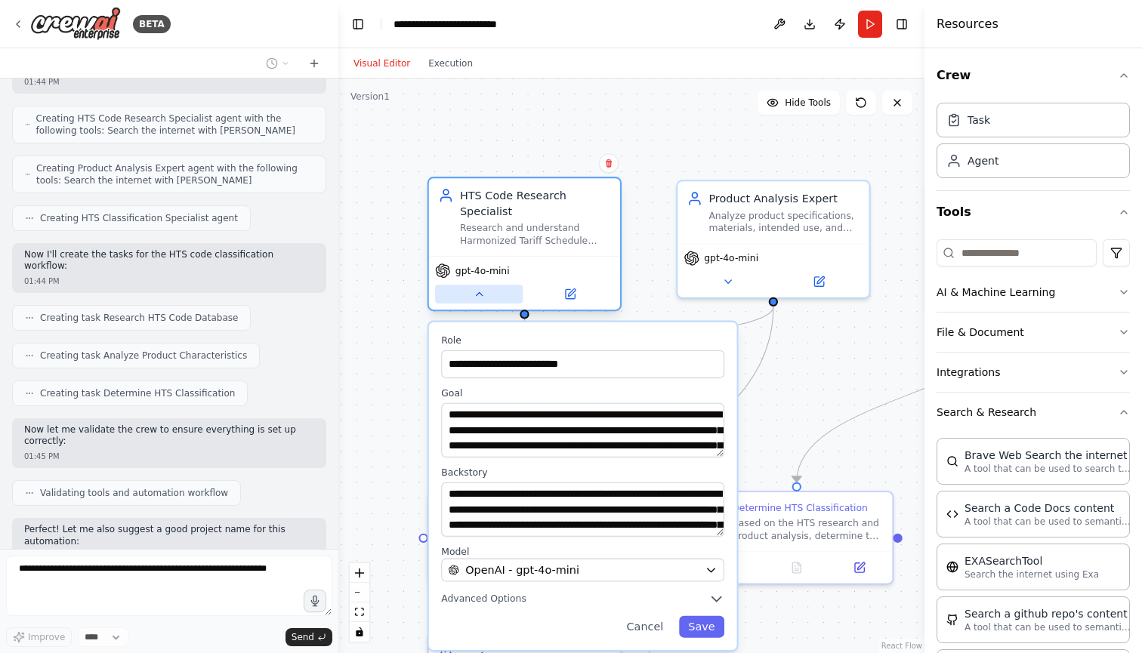
scroll to position [501, 0]
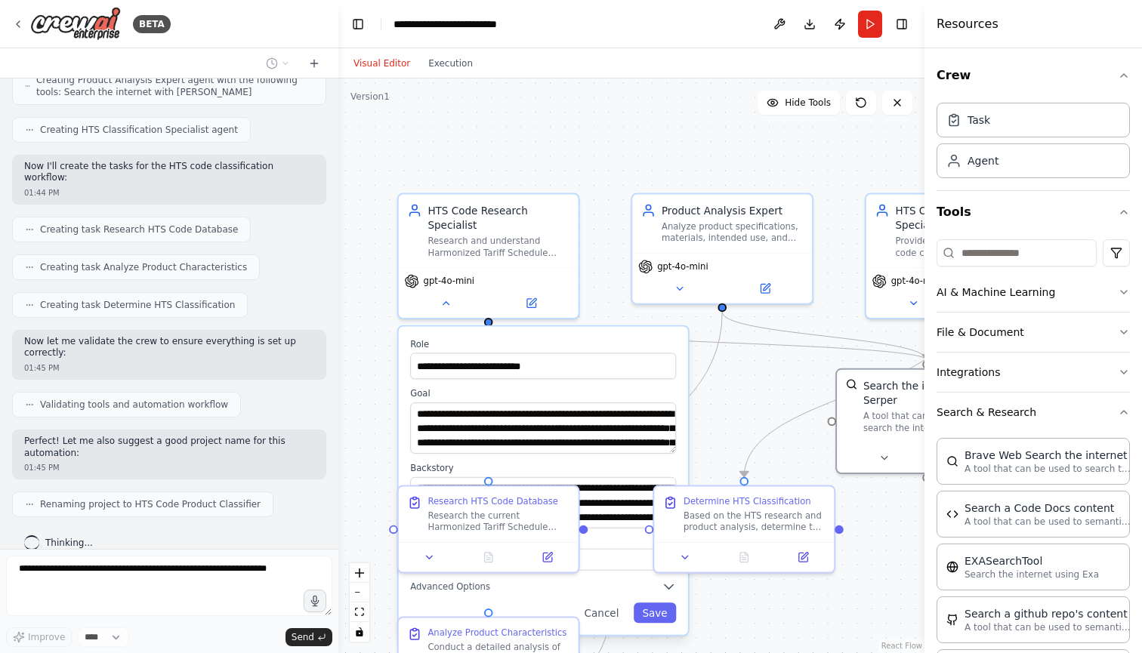
drag, startPoint x: 623, startPoint y: 396, endPoint x: 926, endPoint y: 396, distance: 303.5
click at [926, 396] on div "BETA I want to deploy a HTS code classifier given a product. 01:44 PM ▶ Thought…" at bounding box center [571, 326] width 1142 height 653
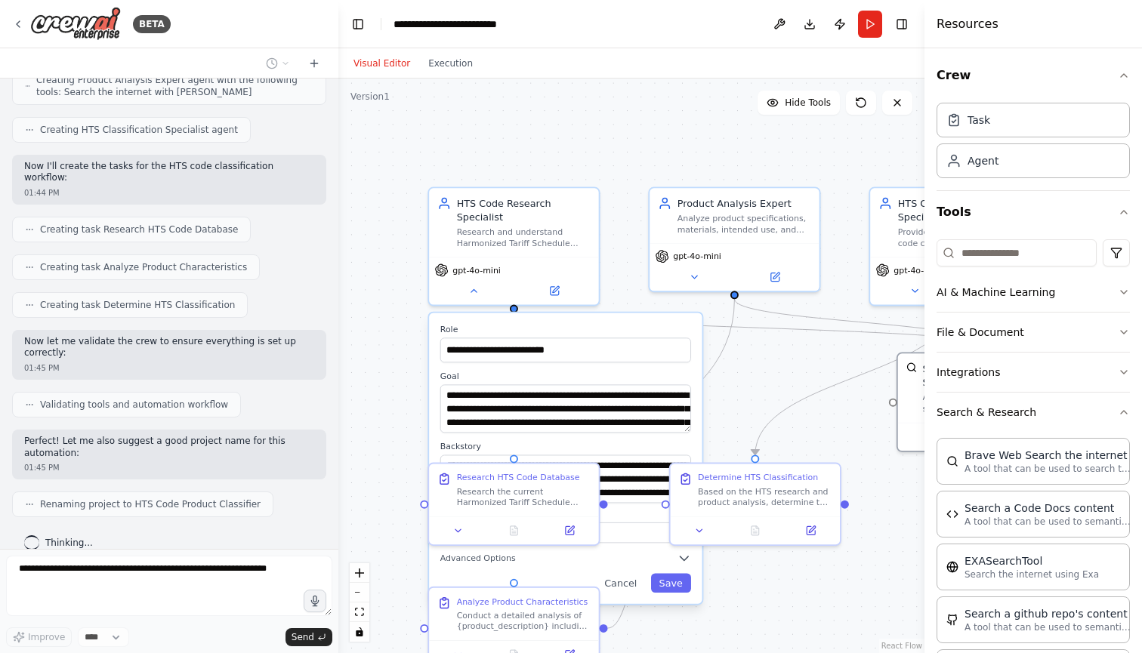
drag, startPoint x: 670, startPoint y: 405, endPoint x: 799, endPoint y: 378, distance: 131.0
click at [799, 378] on div ".deletable-edge-delete-btn { width: 20px; height: 20px; border: 0px solid #ffff…" at bounding box center [631, 366] width 586 height 575
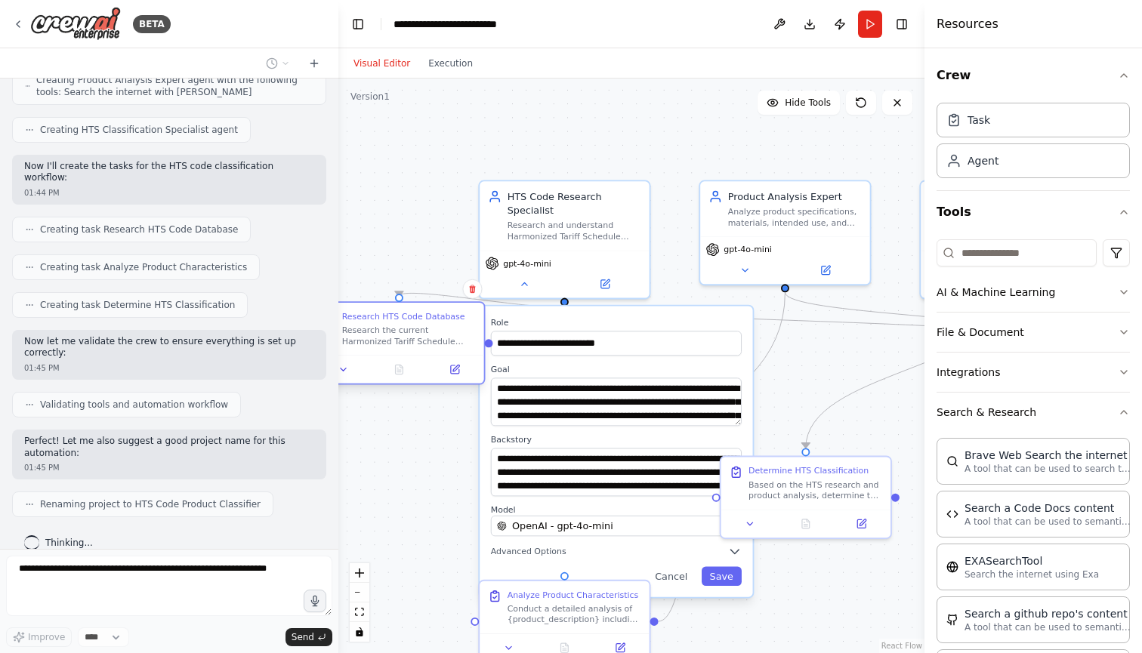
drag, startPoint x: 577, startPoint y: 495, endPoint x: 406, endPoint y: 340, distance: 230.9
click at [406, 340] on div "Research the current Harmonized Tariff Schedule (HTS) structure and find releva…" at bounding box center [409, 336] width 134 height 22
click at [420, 198] on div ".deletable-edge-delete-btn { width: 20px; height: 20px; border: 0px solid #ffff…" at bounding box center [631, 366] width 586 height 575
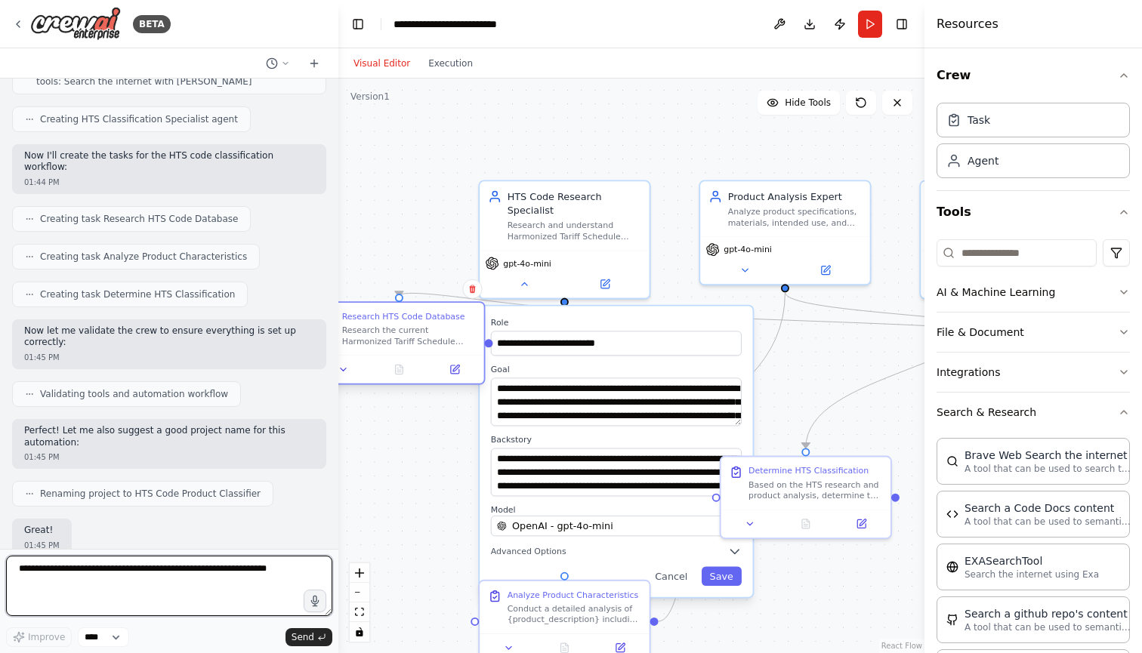
drag, startPoint x: 431, startPoint y: 319, endPoint x: 345, endPoint y: 258, distance: 105.2
click at [345, 311] on div "Research HTS Code Database" at bounding box center [403, 316] width 123 height 11
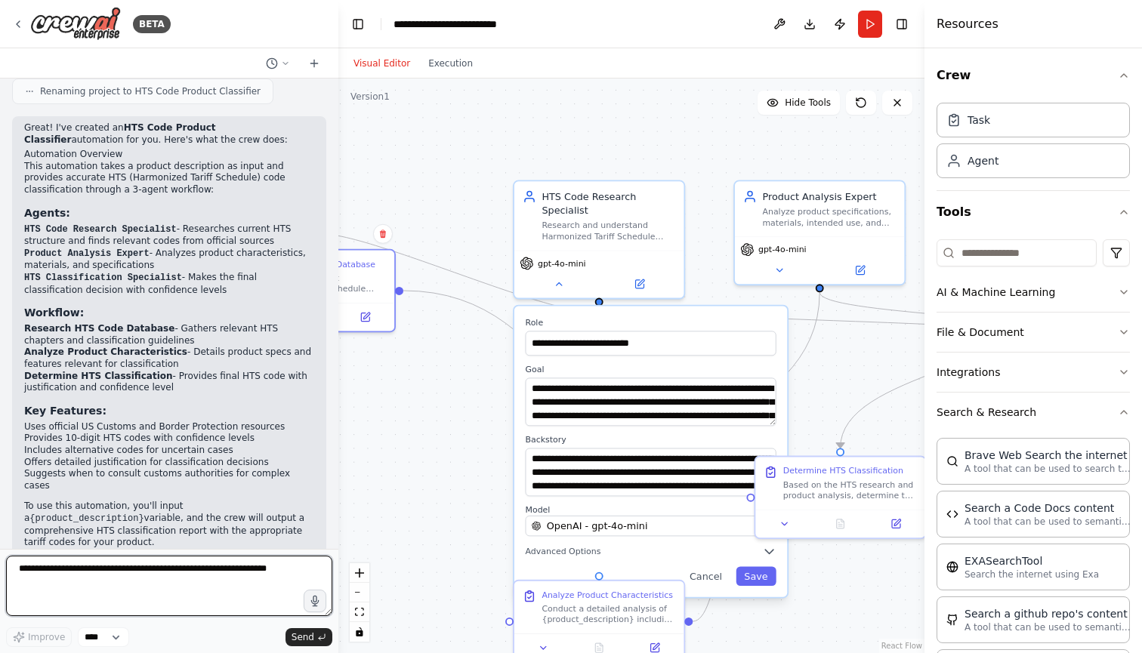
scroll to position [925, 0]
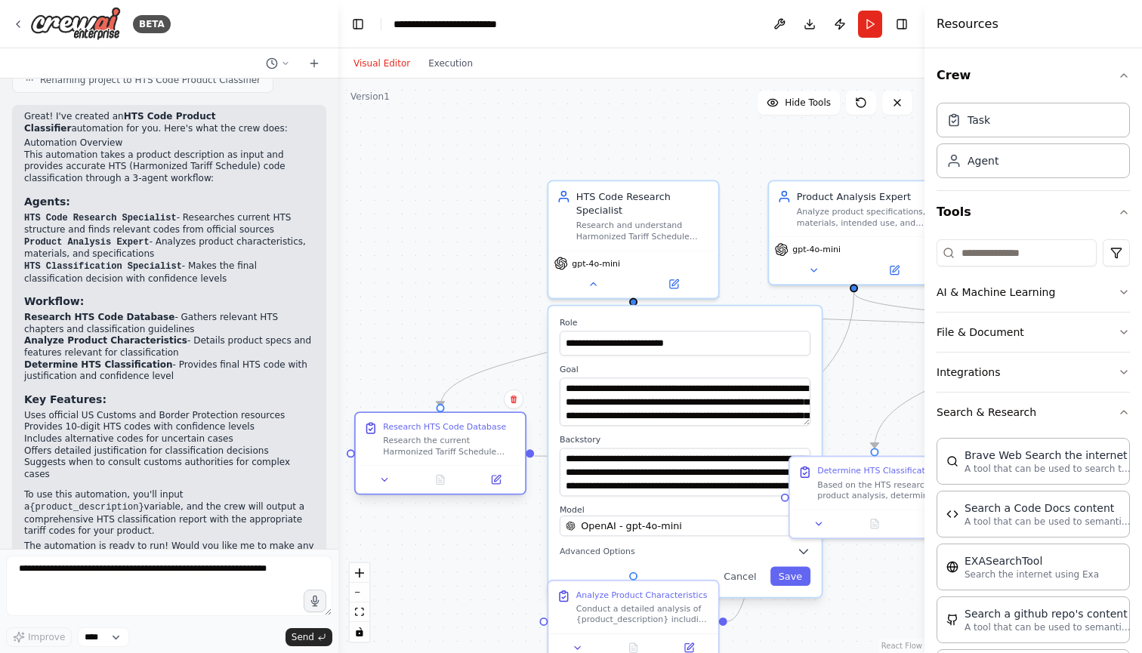
drag, startPoint x: 347, startPoint y: 282, endPoint x: 475, endPoint y: 447, distance: 208.7
click at [475, 447] on div "Research the current Harmonized Tariff Schedule (HTS) structure and find releva…" at bounding box center [450, 446] width 134 height 22
click at [868, 26] on button "Run" at bounding box center [870, 24] width 24 height 27
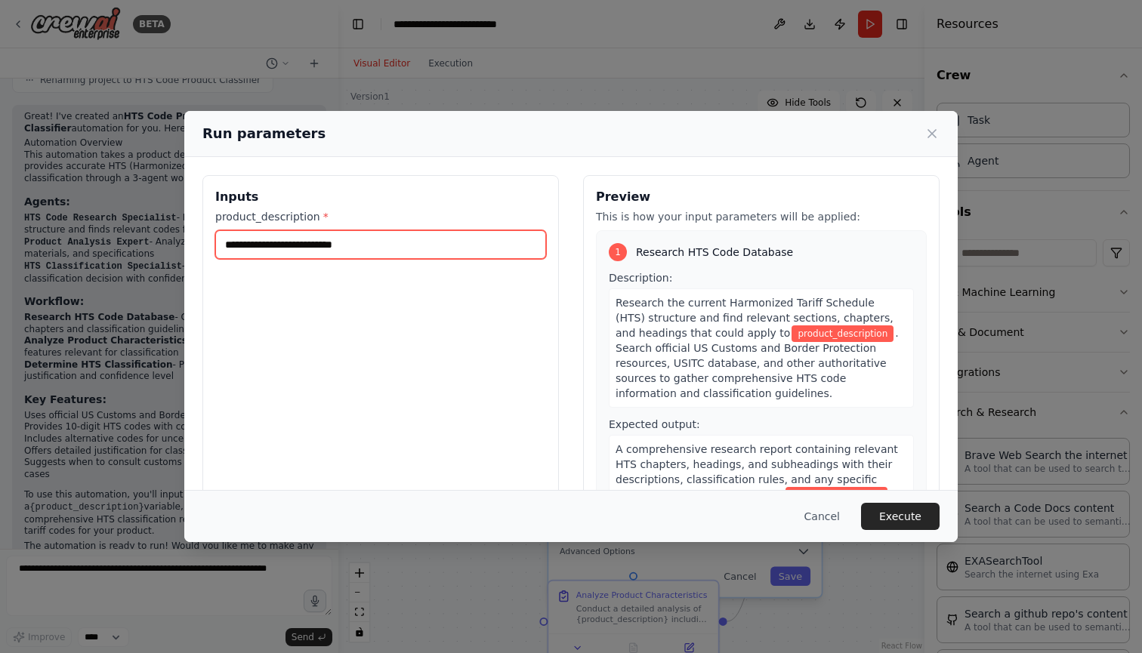
click at [427, 251] on input "product_description *" at bounding box center [380, 244] width 331 height 29
type input "**********"
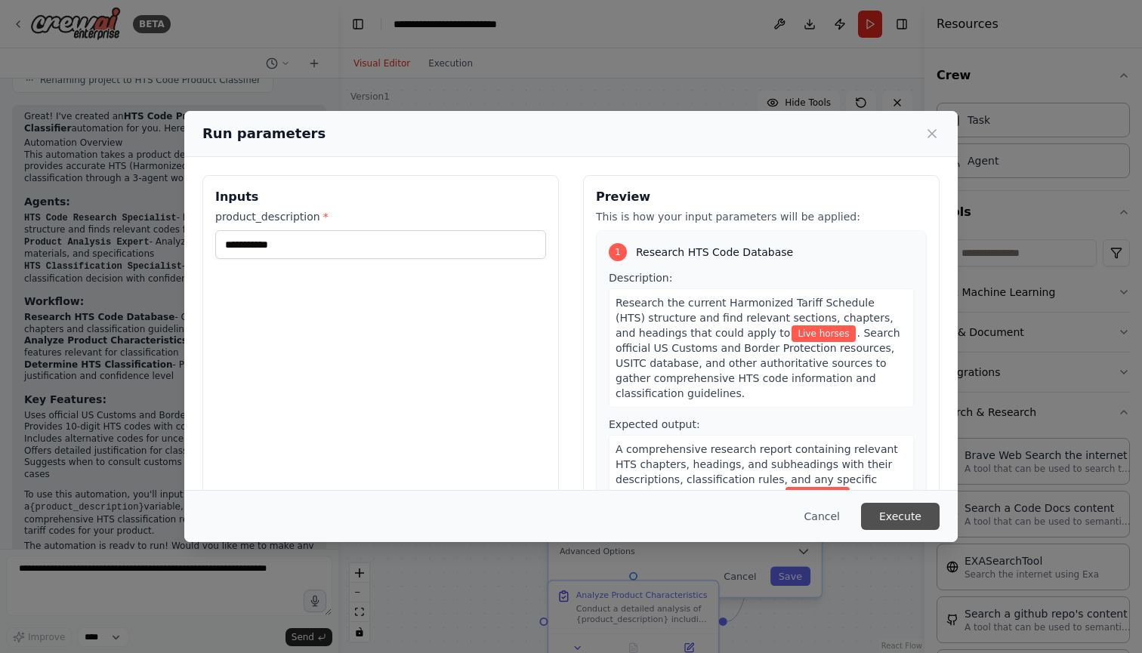
click at [905, 509] on button "Execute" at bounding box center [900, 516] width 79 height 27
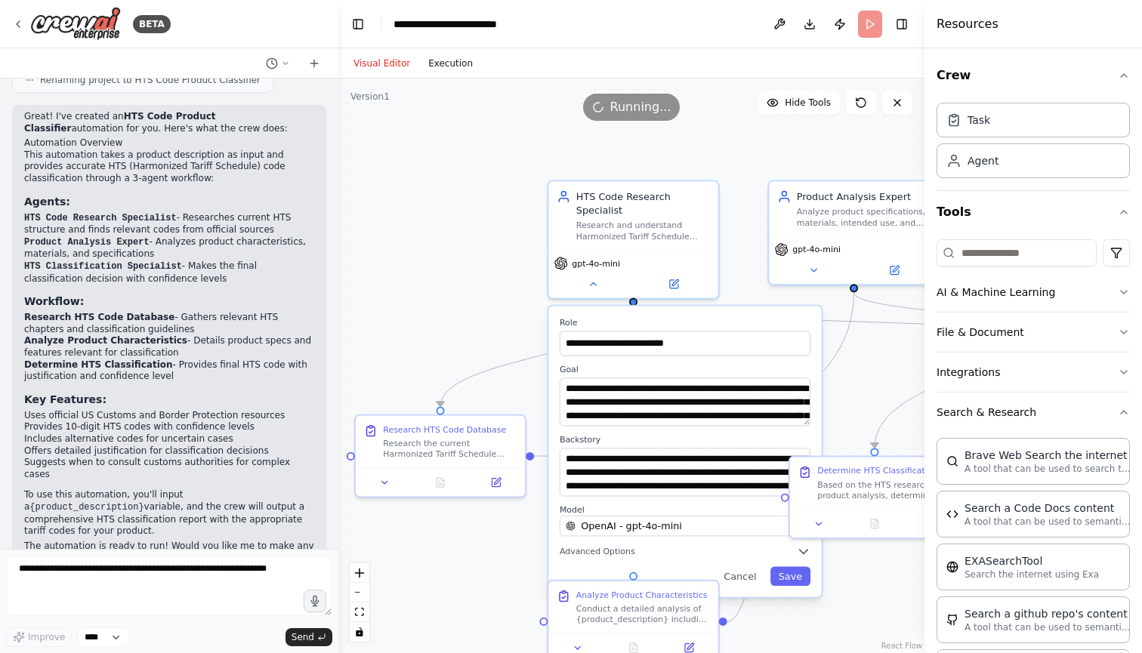
click at [452, 59] on button "Execution" at bounding box center [450, 63] width 63 height 18
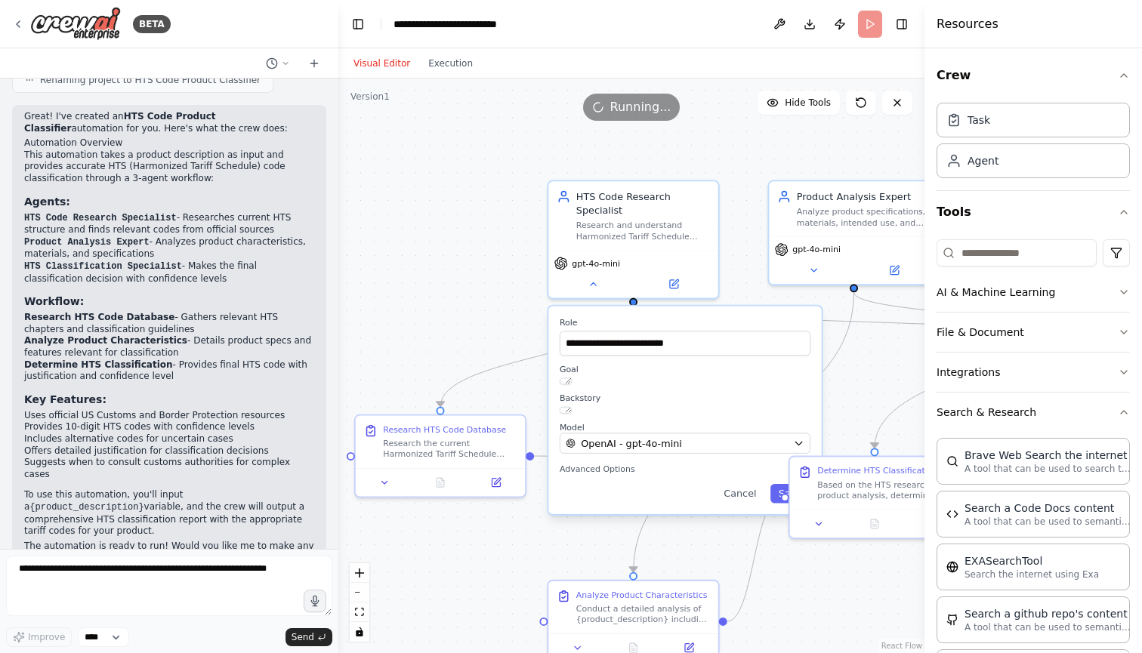
click at [380, 61] on button "Visual Editor" at bounding box center [381, 63] width 75 height 18
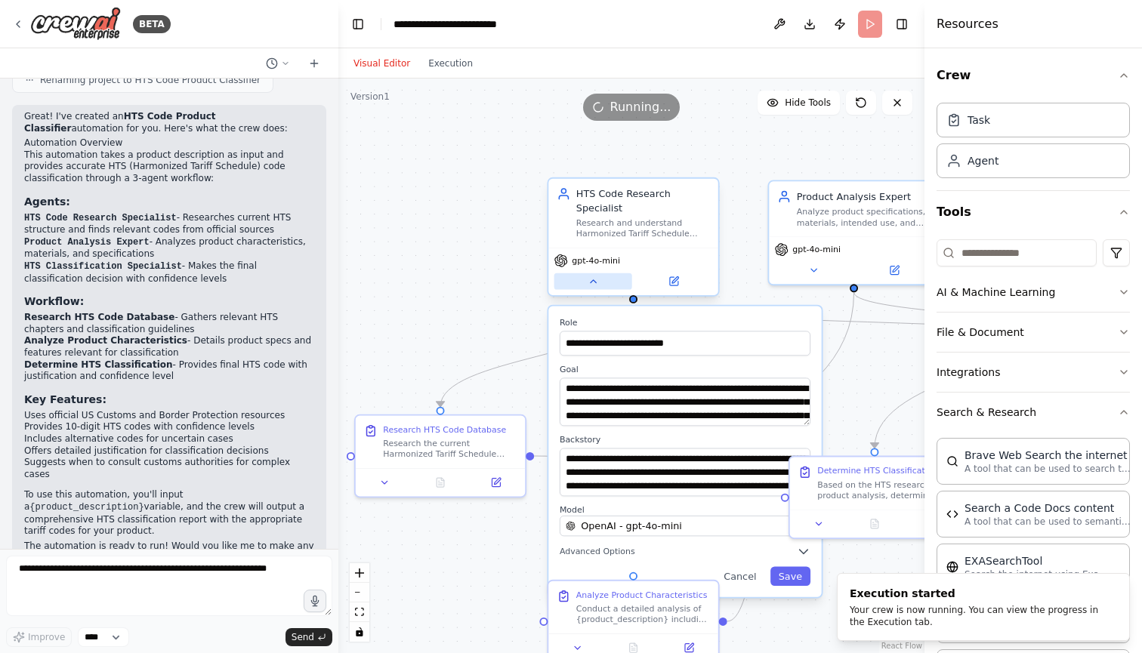
click at [593, 284] on icon at bounding box center [592, 281] width 11 height 11
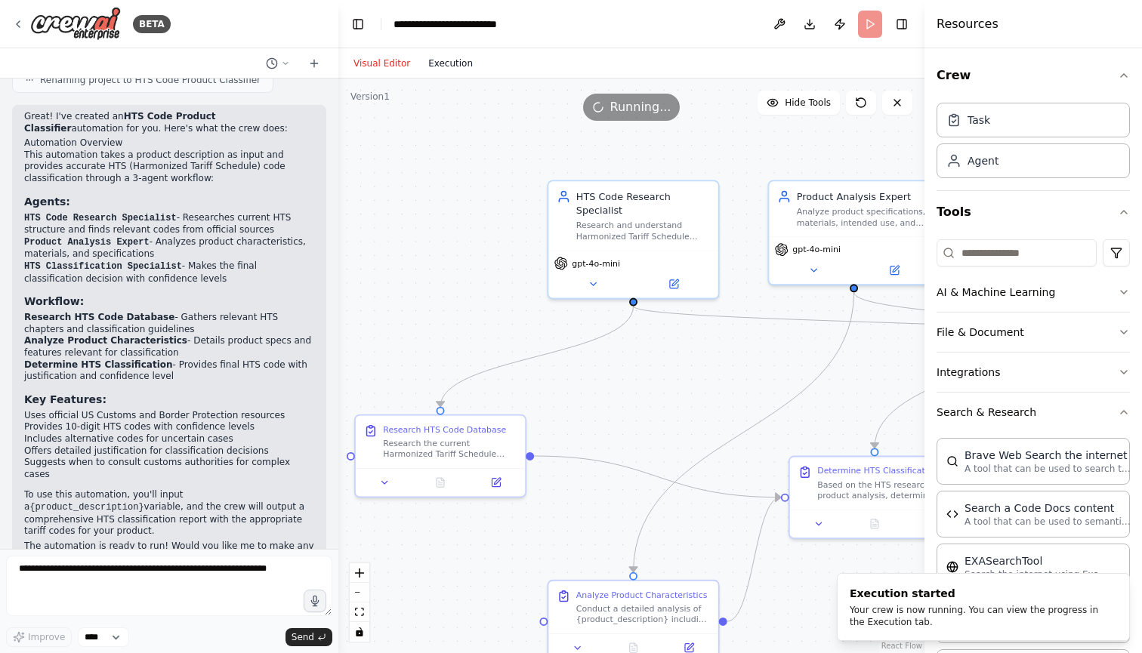
click at [454, 62] on button "Execution" at bounding box center [450, 63] width 63 height 18
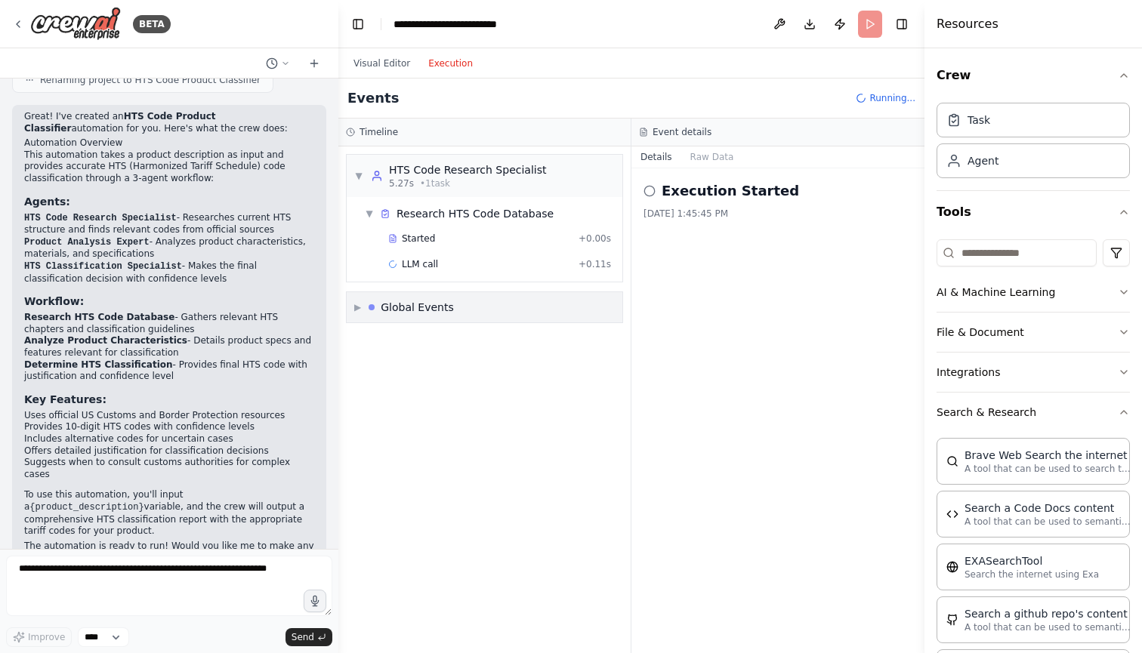
click at [355, 170] on span "▼" at bounding box center [358, 176] width 9 height 12
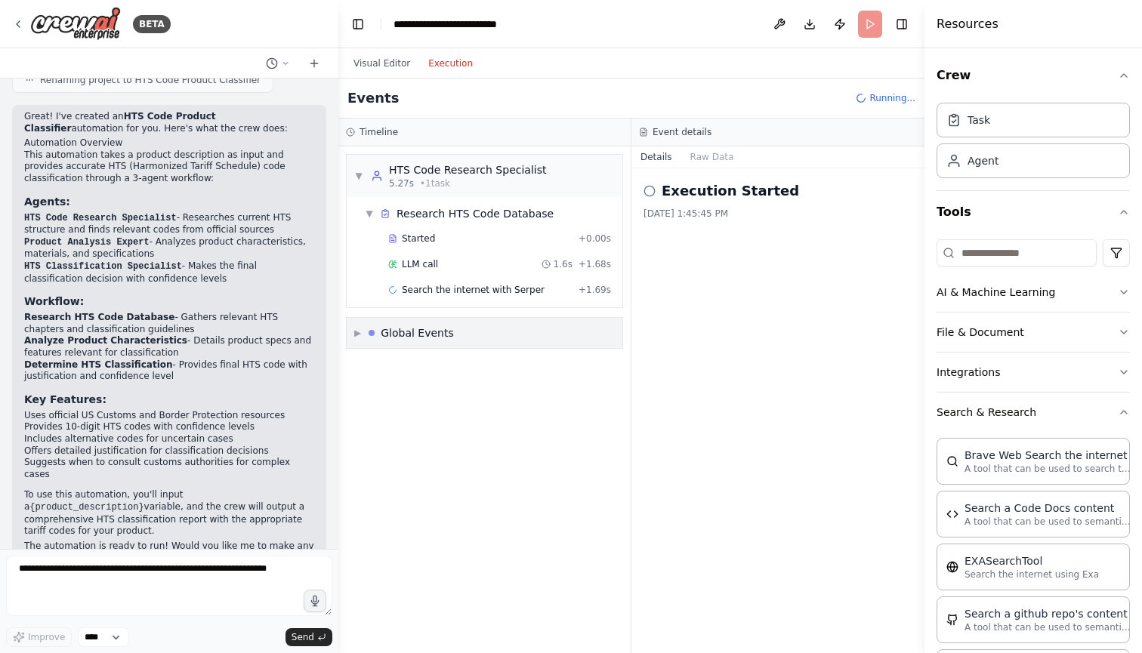
click at [360, 332] on span "▶" at bounding box center [357, 333] width 7 height 12
click at [360, 334] on span "▼" at bounding box center [357, 333] width 7 height 12
click at [428, 442] on div "▼ HTS Code Research Specialist 5.27s • 1 task ▼ Research HTS Code Database Star…" at bounding box center [484, 399] width 292 height 507
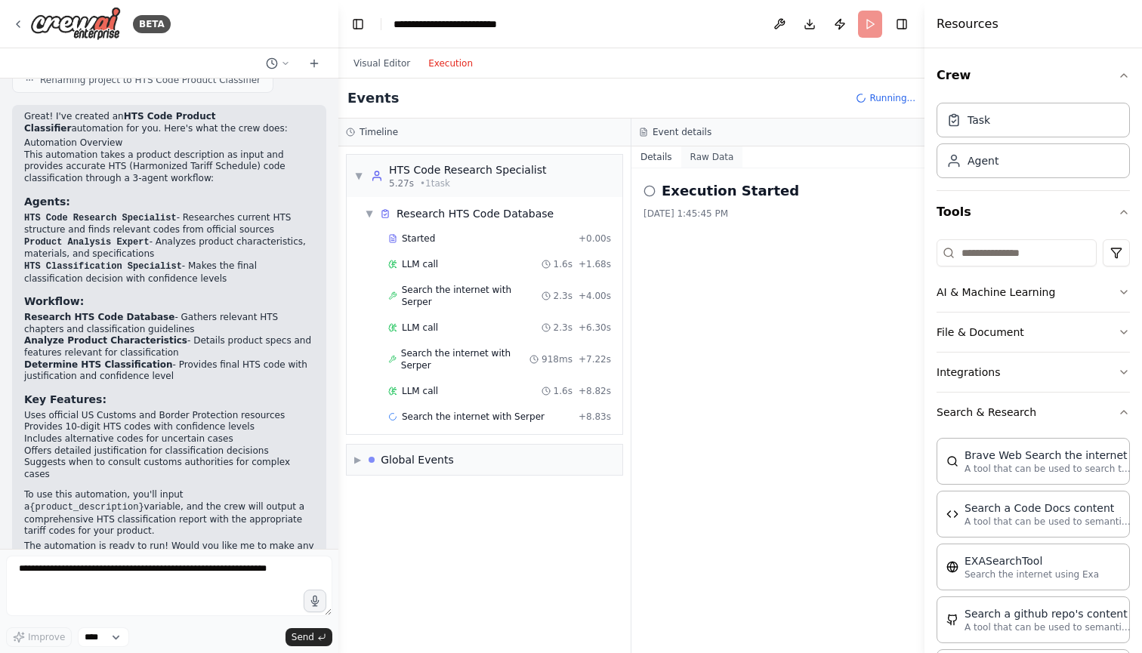
click at [723, 159] on button "Raw Data" at bounding box center [712, 156] width 62 height 21
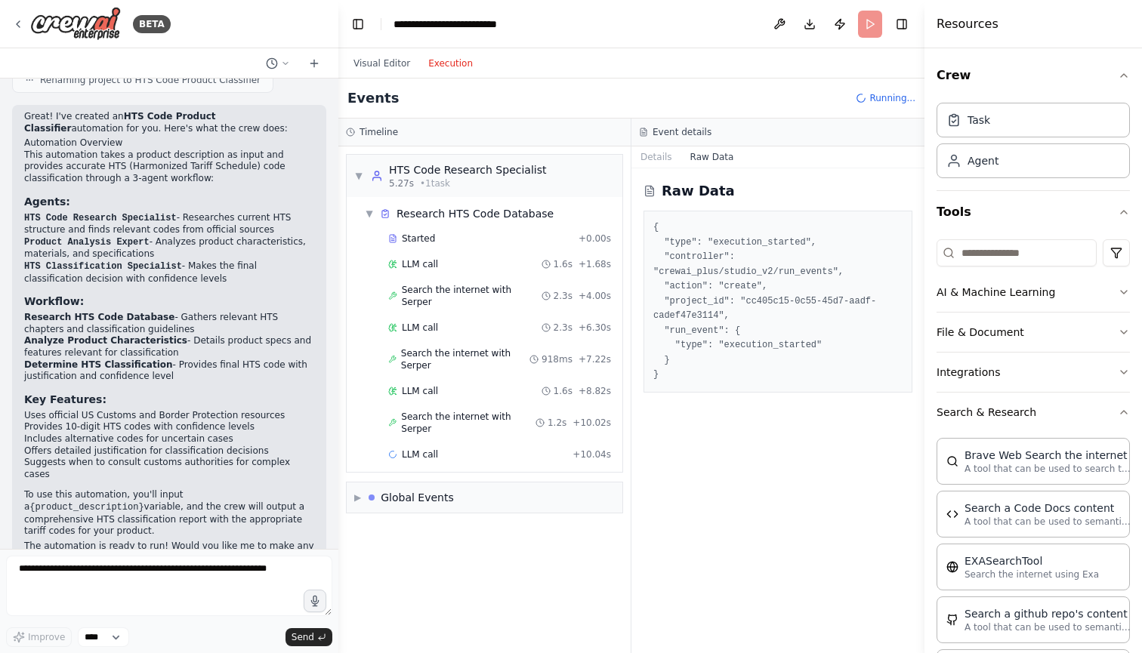
click at [441, 252] on div "Started + 0.00s LLM call 1.6s + 1.68s Search the internet with Serper 2.3s + 4.…" at bounding box center [491, 348] width 264 height 242
click at [429, 272] on div "LLM call 1.6s + 1.68s" at bounding box center [499, 264] width 233 height 23
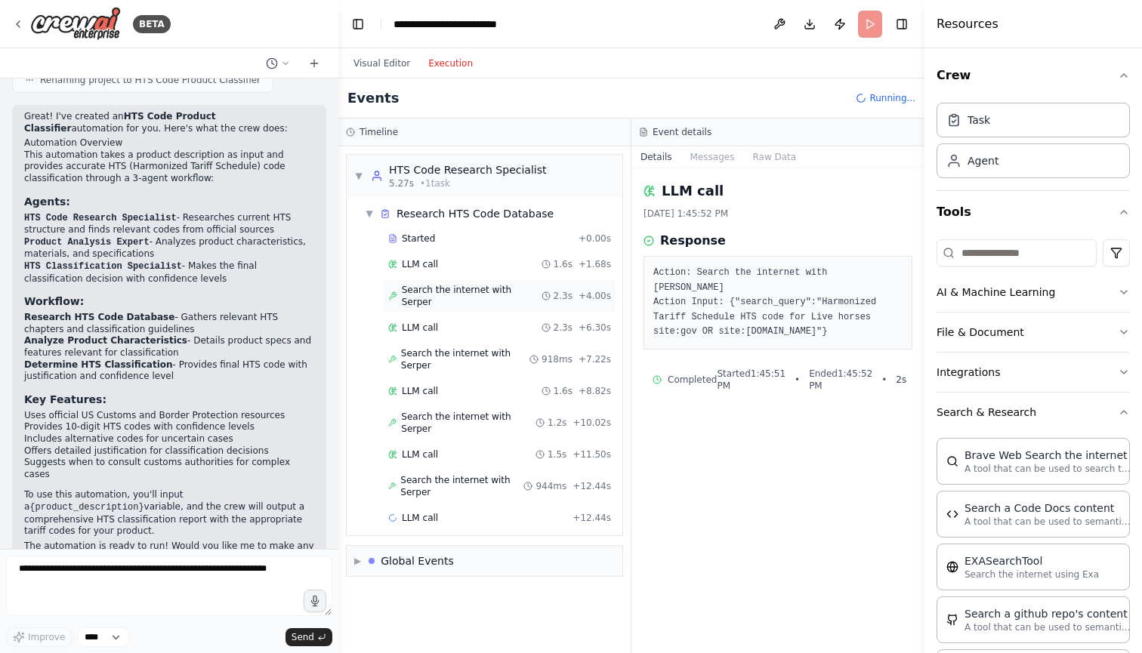
click at [433, 296] on div "Search the internet with Serper 2.3s + 4.00s" at bounding box center [499, 296] width 233 height 35
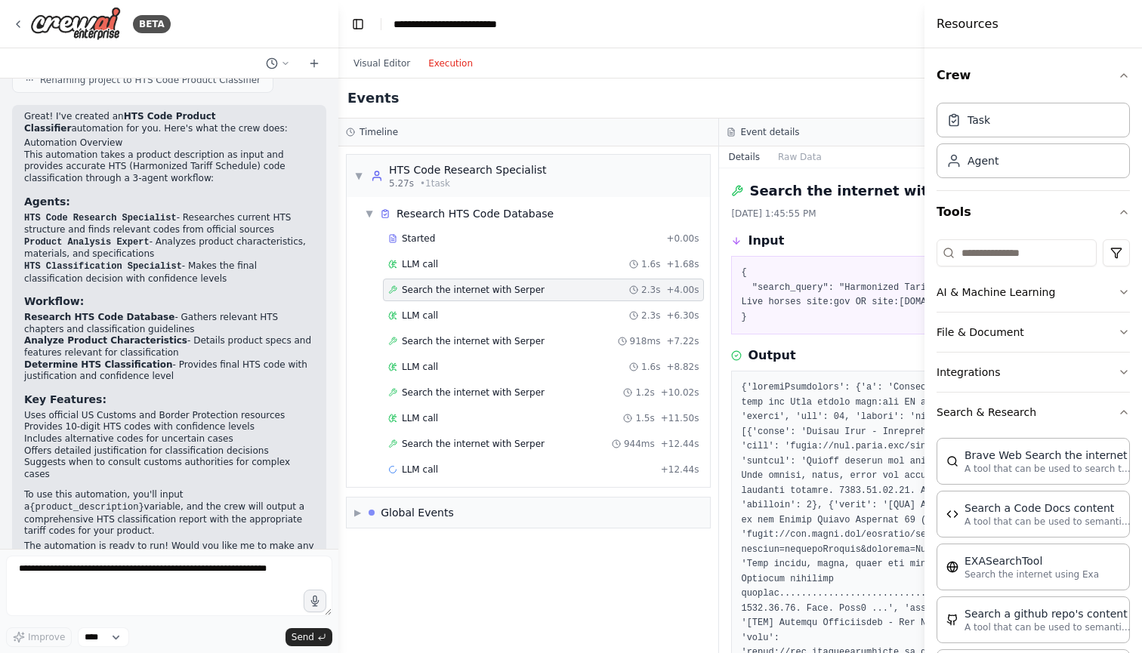
scroll to position [0, 0]
click at [1123, 76] on icon "button" at bounding box center [1123, 75] width 12 height 12
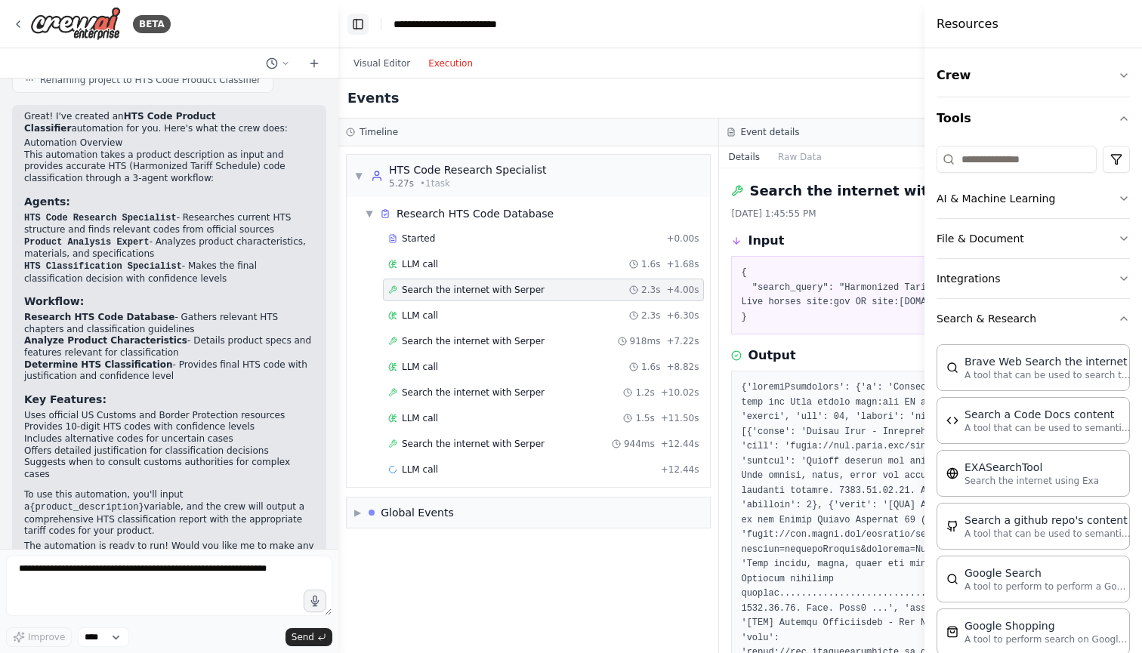
click at [356, 22] on button "Toggle Left Sidebar" at bounding box center [357, 24] width 21 height 21
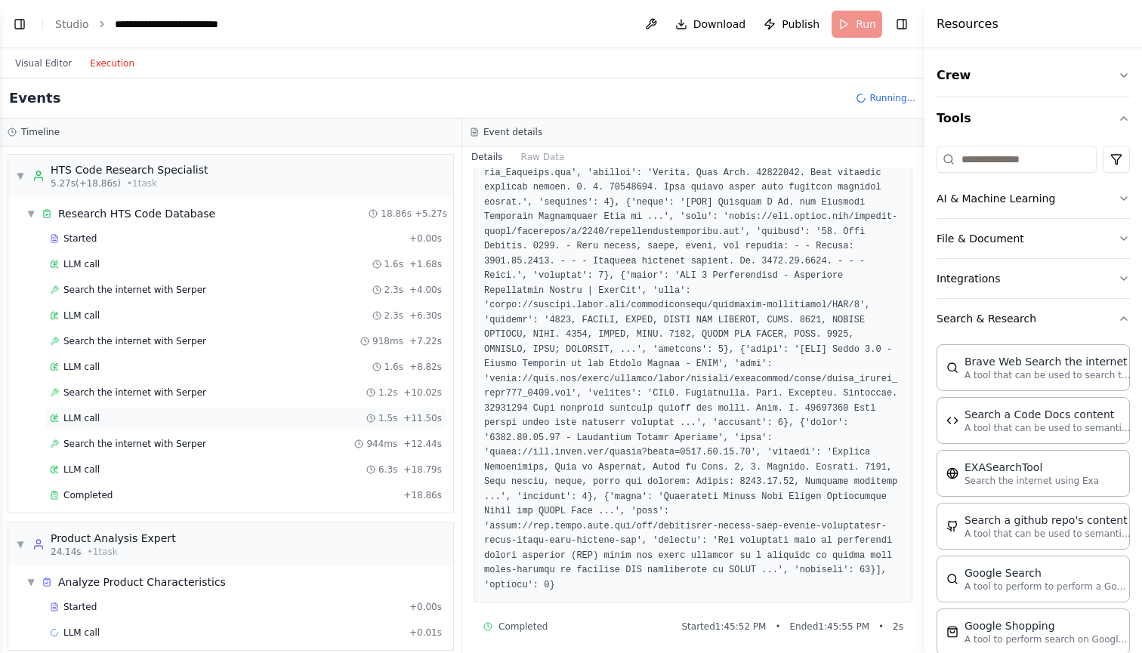
scroll to position [582, 0]
click at [304, 428] on div "LLM call 1.5s + 11.50s" at bounding box center [246, 418] width 402 height 23
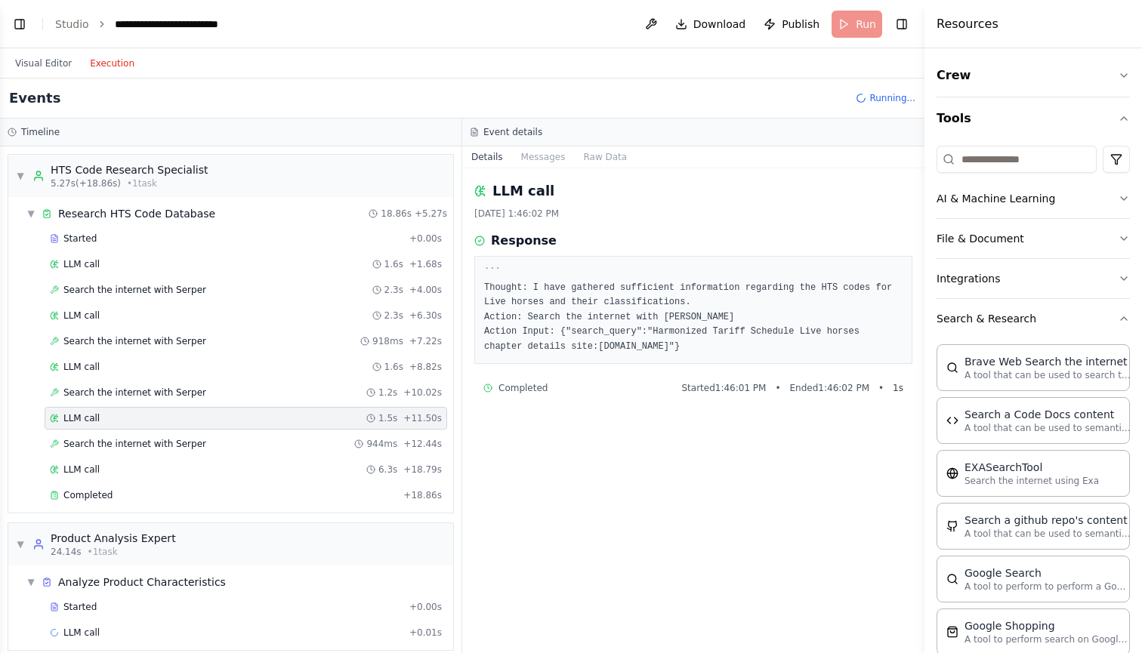
scroll to position [26, 0]
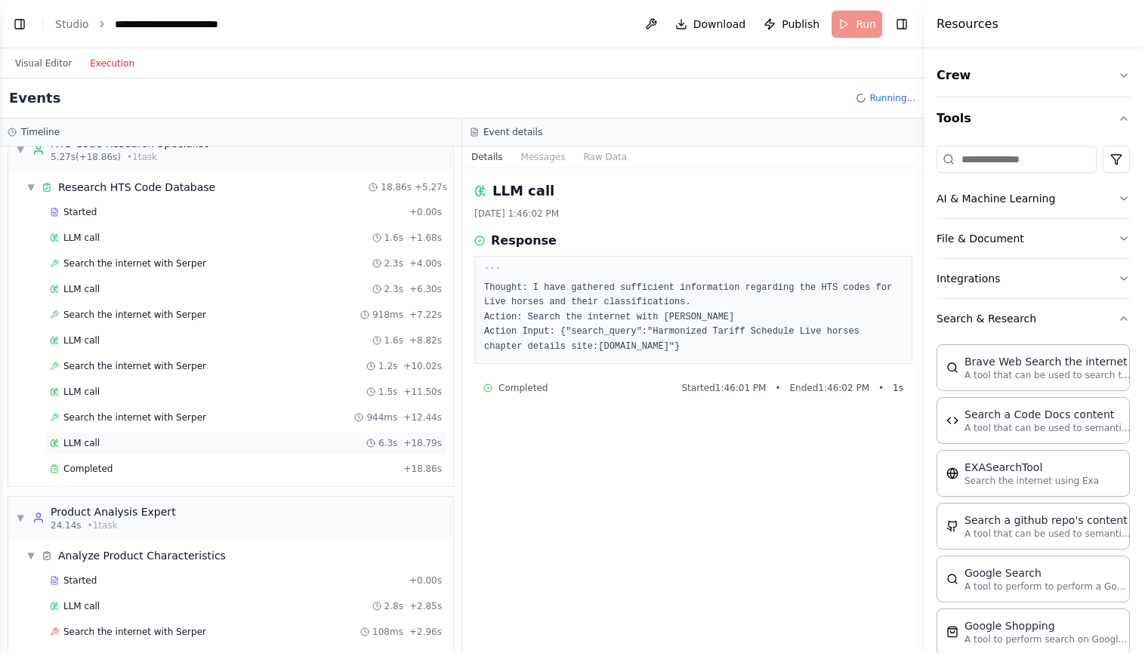
click at [304, 445] on div "LLM call 6.3s + 18.79s" at bounding box center [246, 443] width 392 height 12
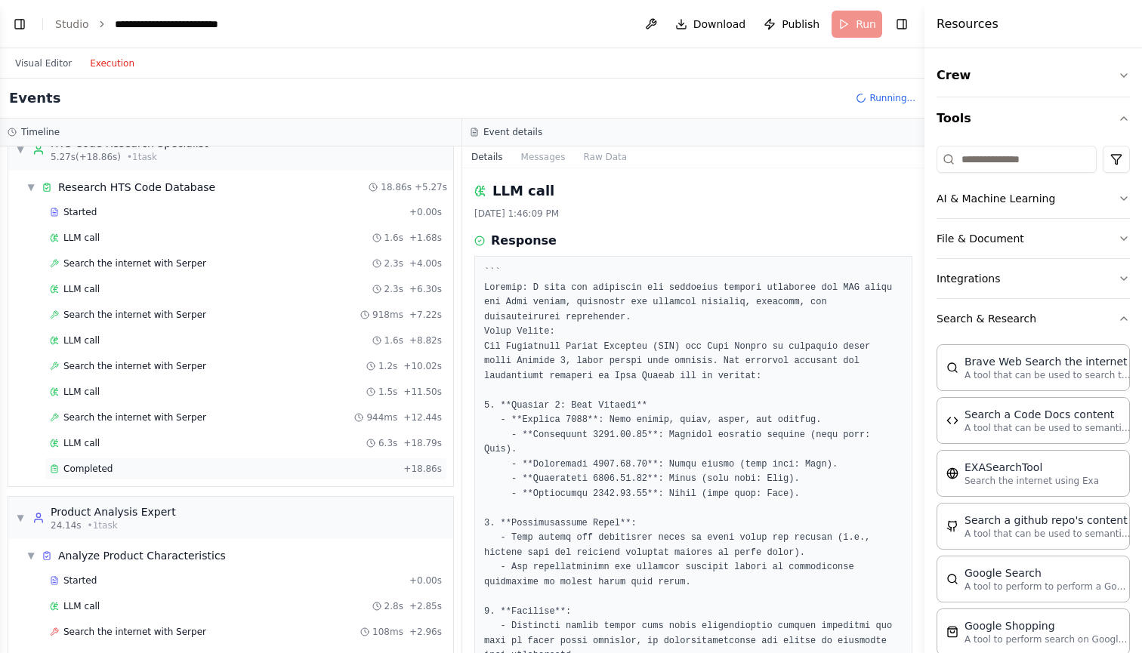
click at [289, 469] on div "Completed" at bounding box center [223, 469] width 347 height 12
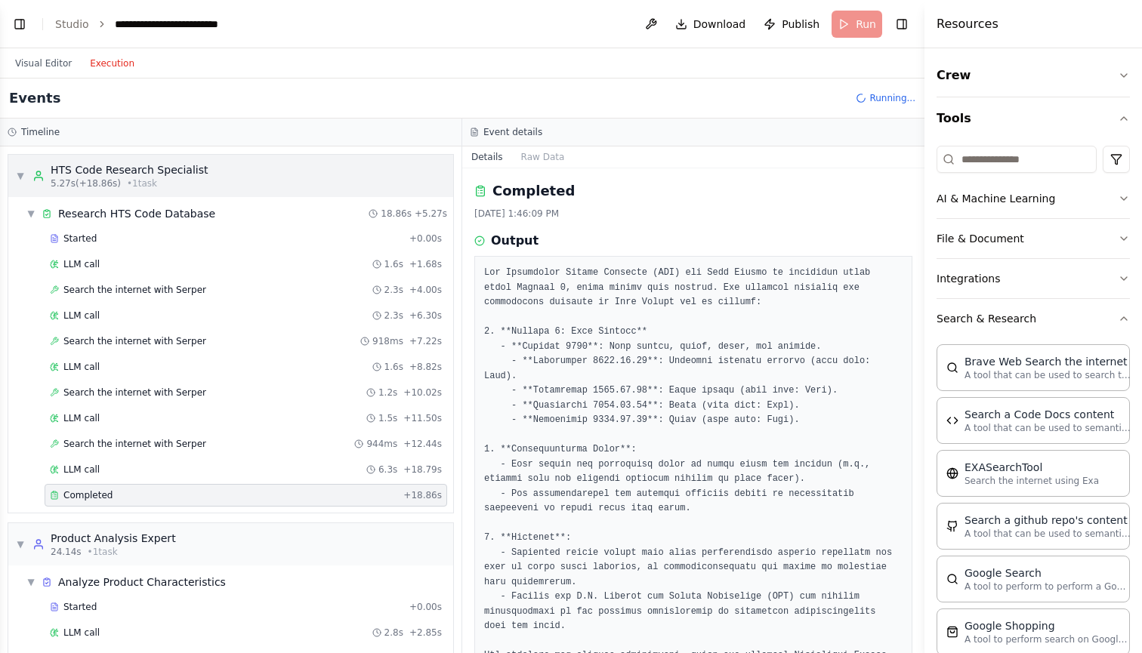
scroll to position [0, 0]
click at [22, 178] on span "▼" at bounding box center [20, 176] width 9 height 12
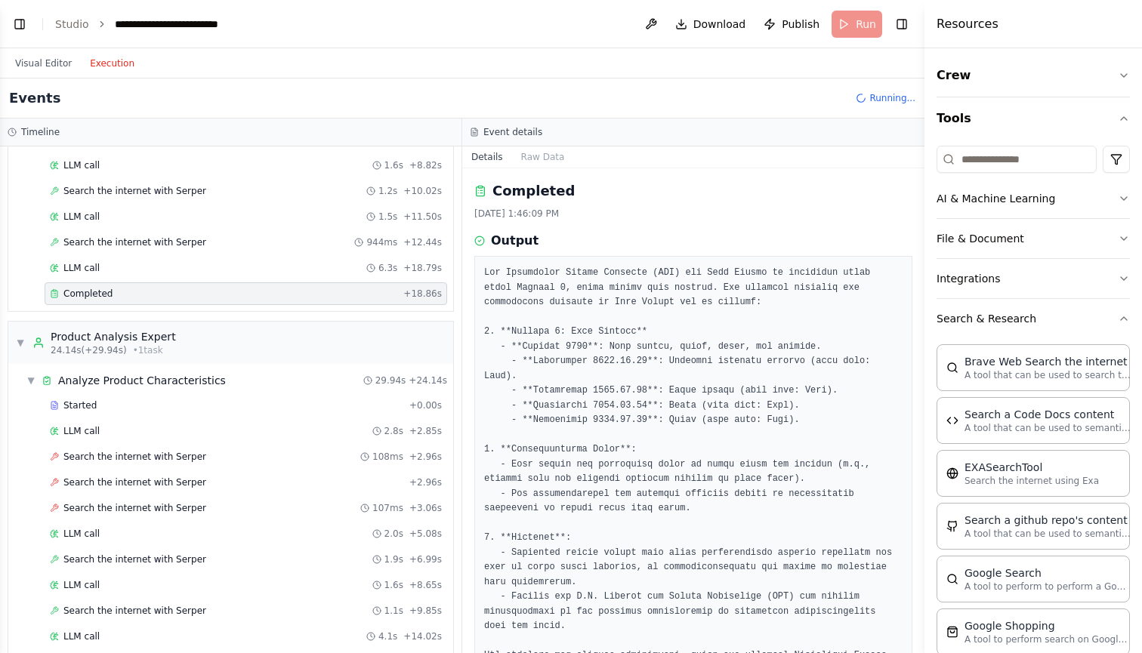
scroll to position [79, 0]
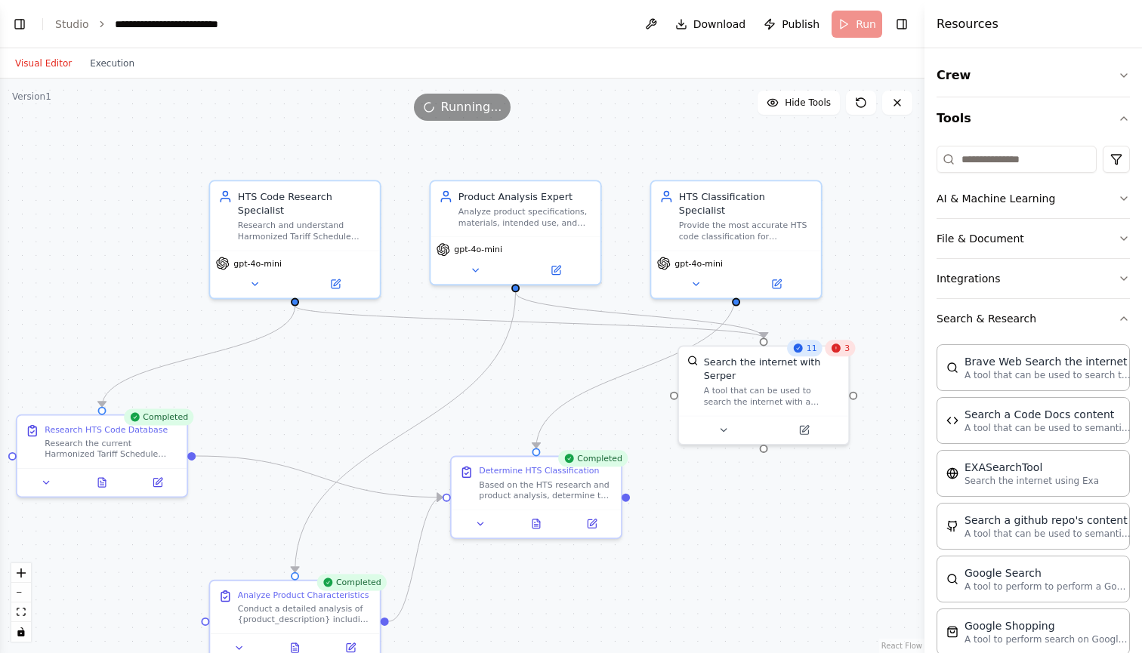
click at [54, 58] on button "Visual Editor" at bounding box center [43, 63] width 75 height 18
click at [848, 353] on span "3" at bounding box center [846, 348] width 5 height 11
click at [793, 382] on div "Search the internet with Serper A tool that can be used to search the internet …" at bounding box center [772, 379] width 137 height 52
click at [843, 351] on div "3" at bounding box center [840, 348] width 30 height 17
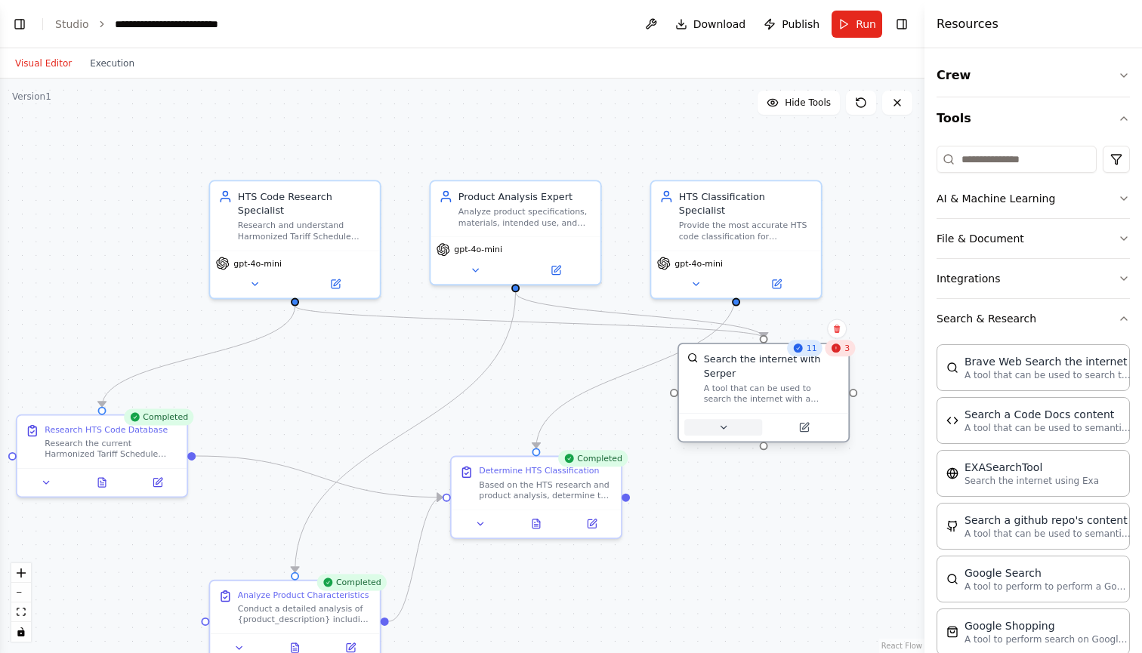
click at [720, 430] on icon at bounding box center [722, 427] width 11 height 11
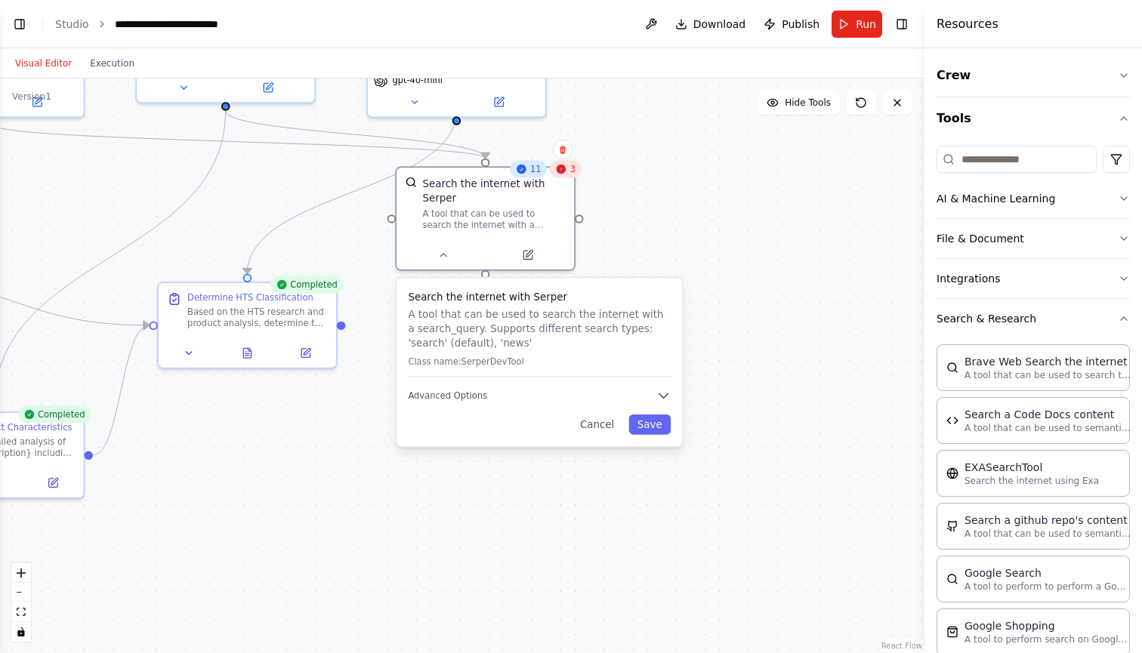
drag, startPoint x: 871, startPoint y: 423, endPoint x: 594, endPoint y: 248, distance: 327.2
click at [594, 248] on div ".deletable-edge-delete-btn { width: 20px; height: 20px; border: 0px solid #ffff…" at bounding box center [462, 366] width 924 height 575
click at [446, 396] on span "Advanced Options" at bounding box center [446, 393] width 79 height 11
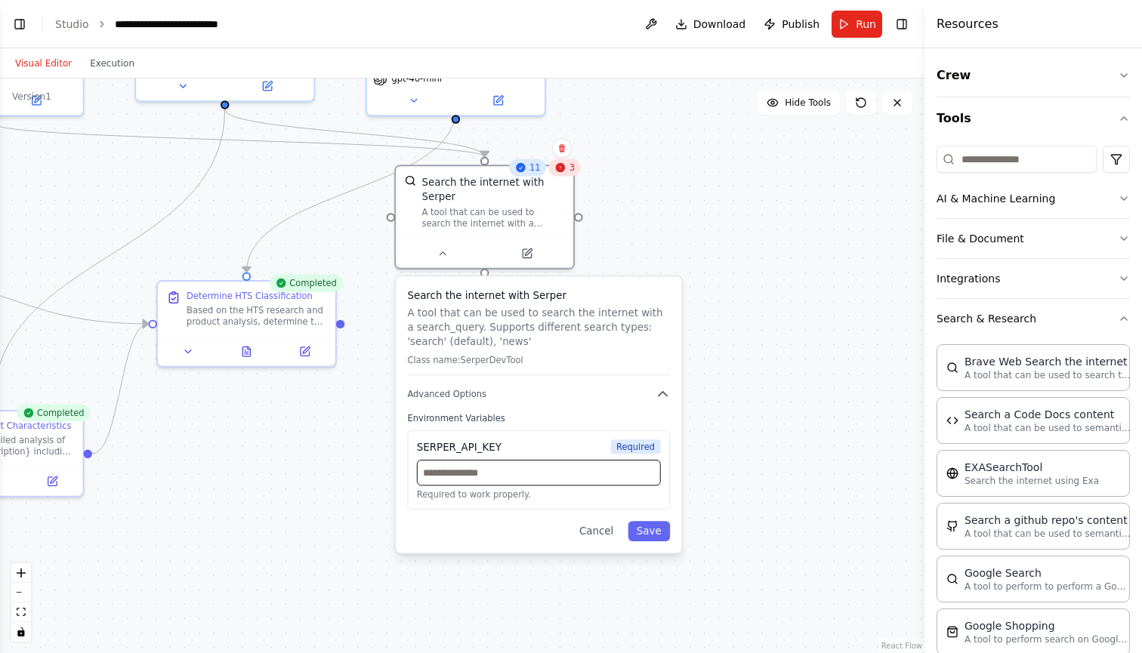
click at [598, 483] on input "text" at bounding box center [539, 473] width 244 height 26
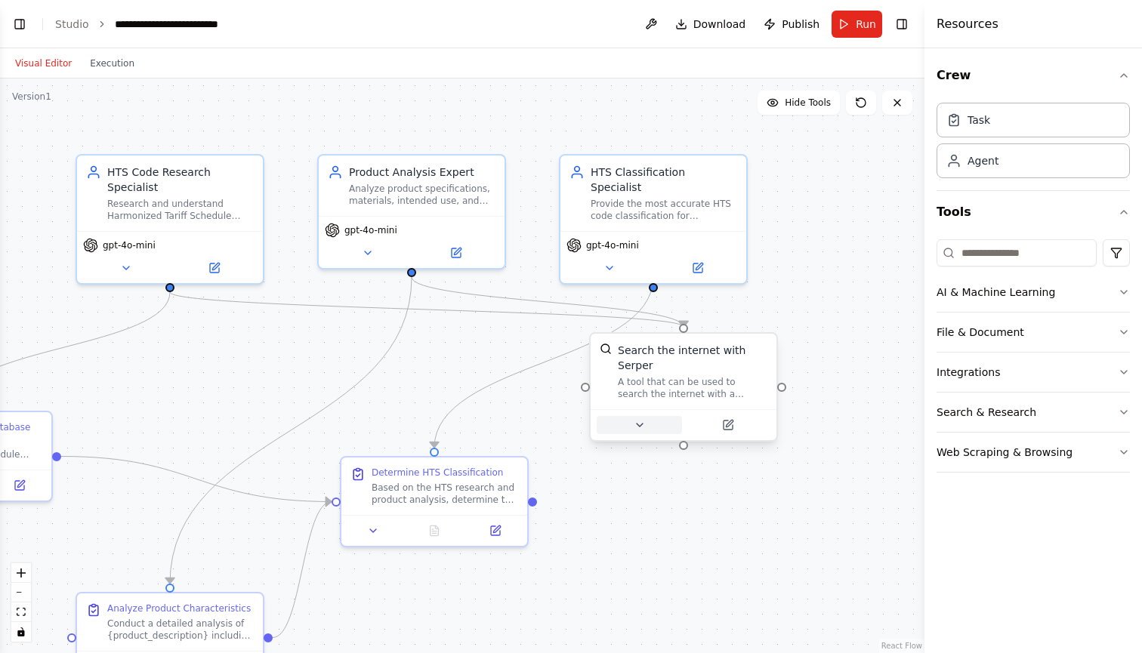
click at [646, 431] on button at bounding box center [638, 425] width 85 height 18
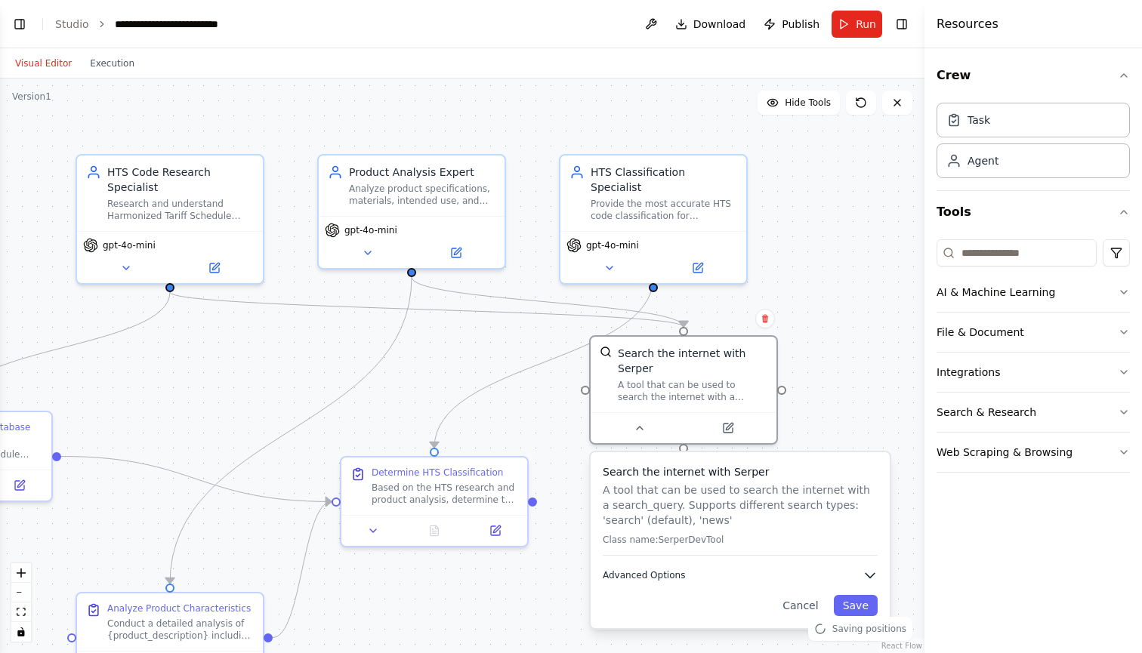
click at [669, 569] on button "Advanced Options" at bounding box center [740, 575] width 275 height 15
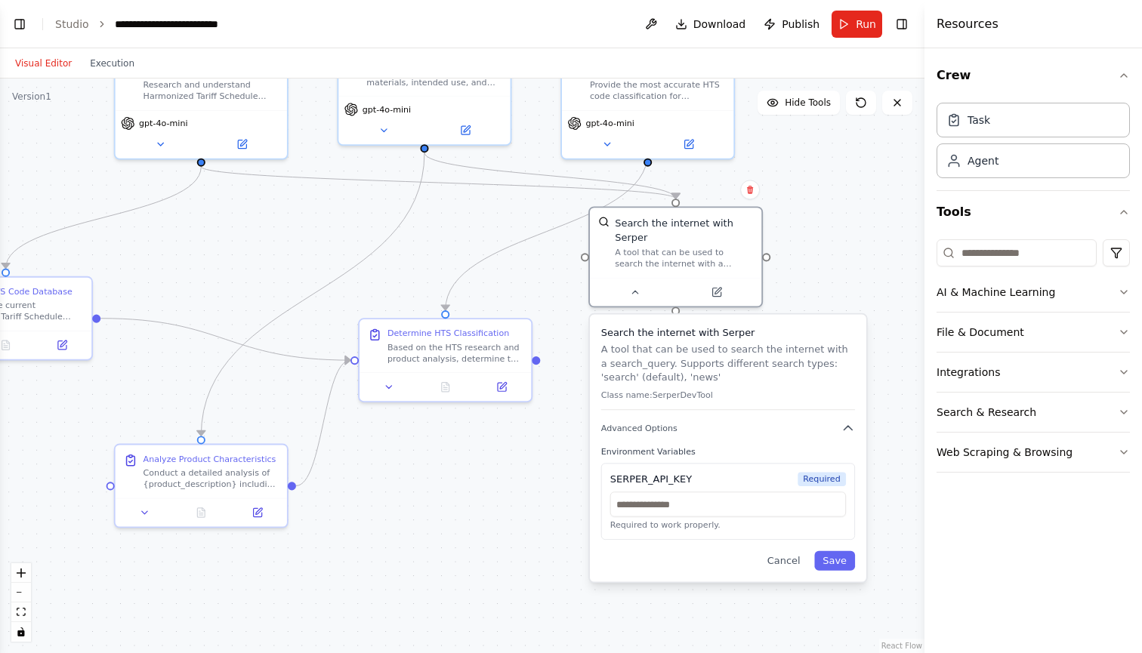
drag, startPoint x: 797, startPoint y: 411, endPoint x: 790, endPoint y: 248, distance: 164.0
click at [790, 248] on div ".deletable-edge-delete-btn { width: 20px; height: 20px; border: 0px solid #ffff…" at bounding box center [462, 366] width 924 height 575
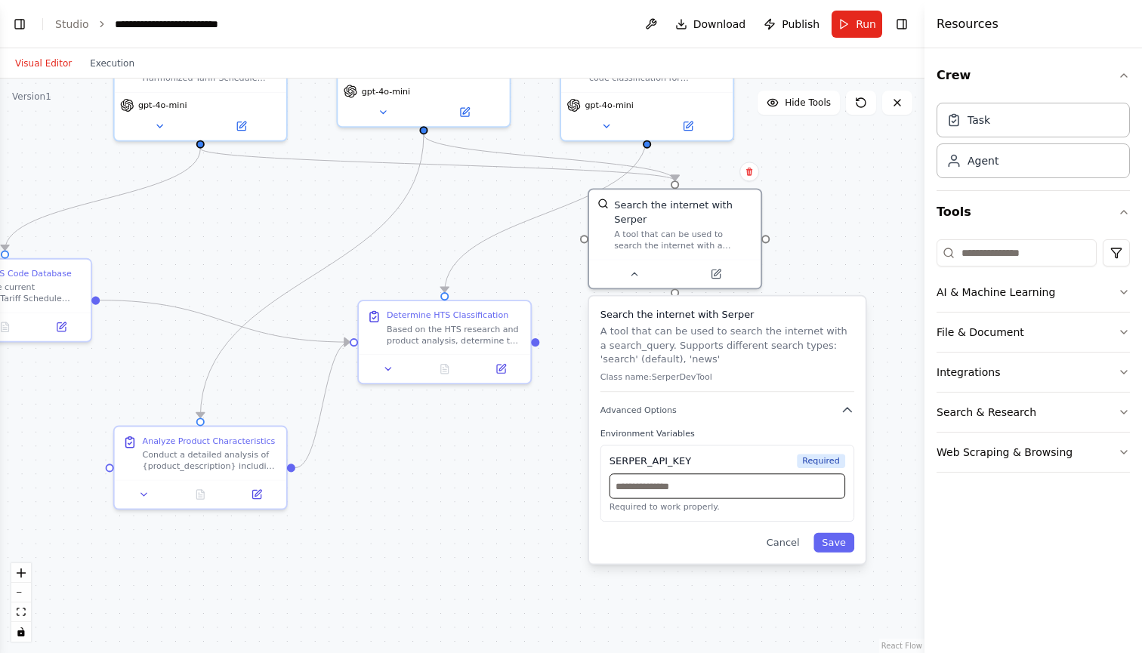
click at [720, 494] on input "text" at bounding box center [727, 485] width 236 height 25
paste input "**********"
type input "**********"
click at [840, 554] on div "**********" at bounding box center [727, 430] width 276 height 267
click at [842, 546] on button "Save" at bounding box center [833, 543] width 41 height 20
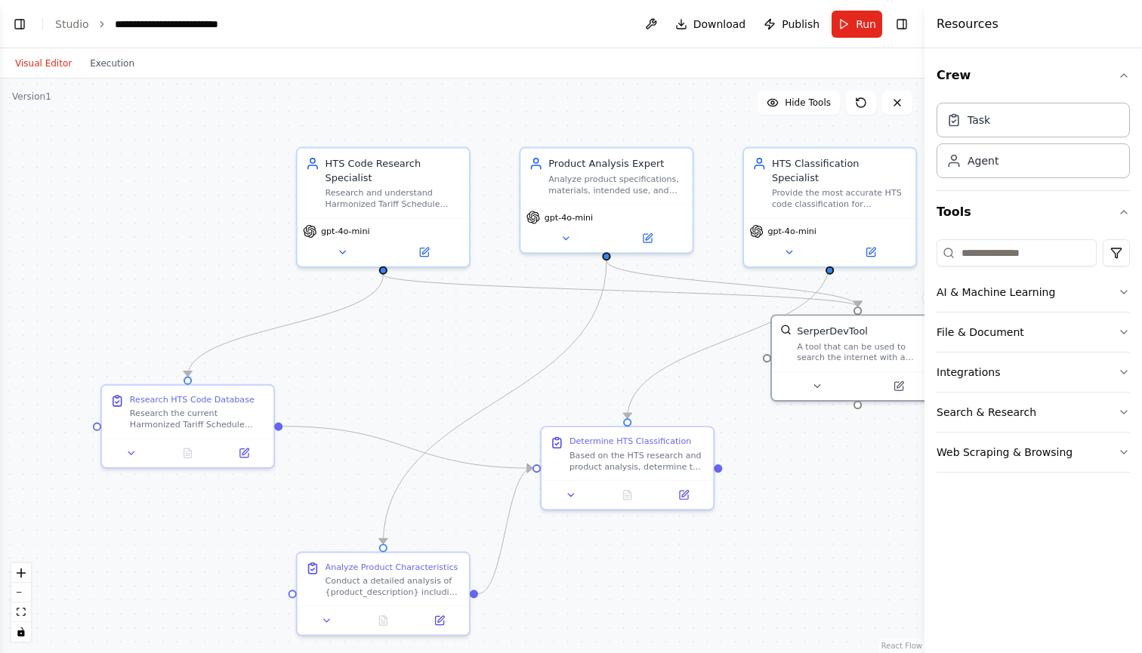
drag, startPoint x: 724, startPoint y: 363, endPoint x: 906, endPoint y: 489, distance: 221.4
click at [907, 489] on div ".deletable-edge-delete-btn { width: 20px; height: 20px; border: 0px solid #ffff…" at bounding box center [462, 366] width 924 height 575
click at [106, 66] on button "Execution" at bounding box center [112, 63] width 63 height 18
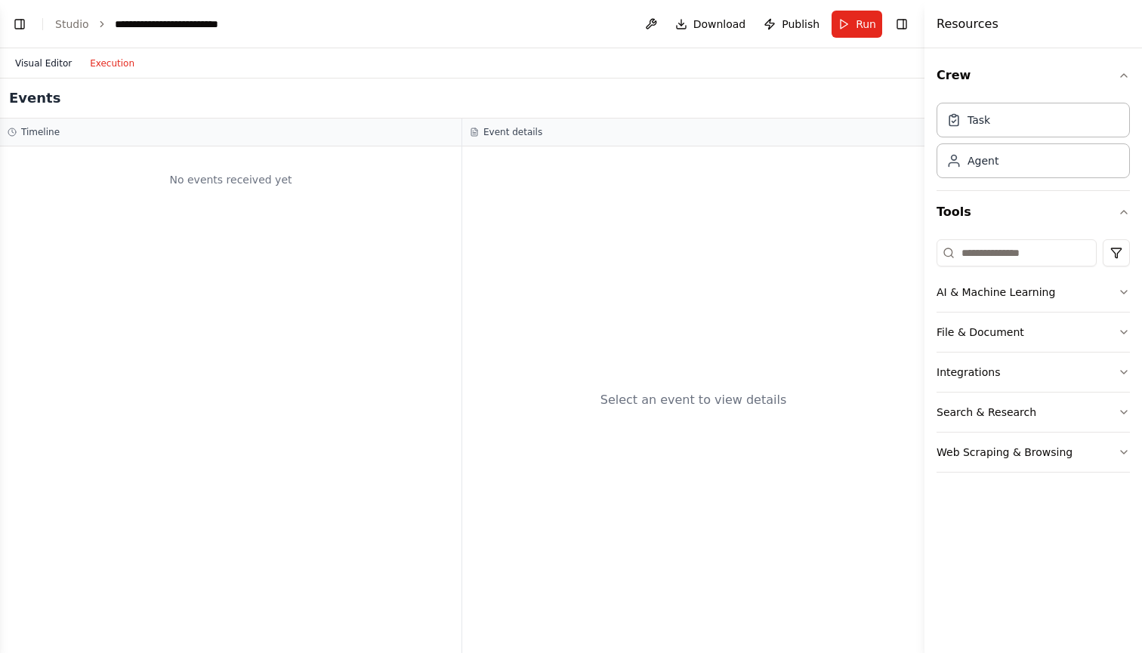
click at [60, 61] on button "Visual Editor" at bounding box center [43, 63] width 75 height 18
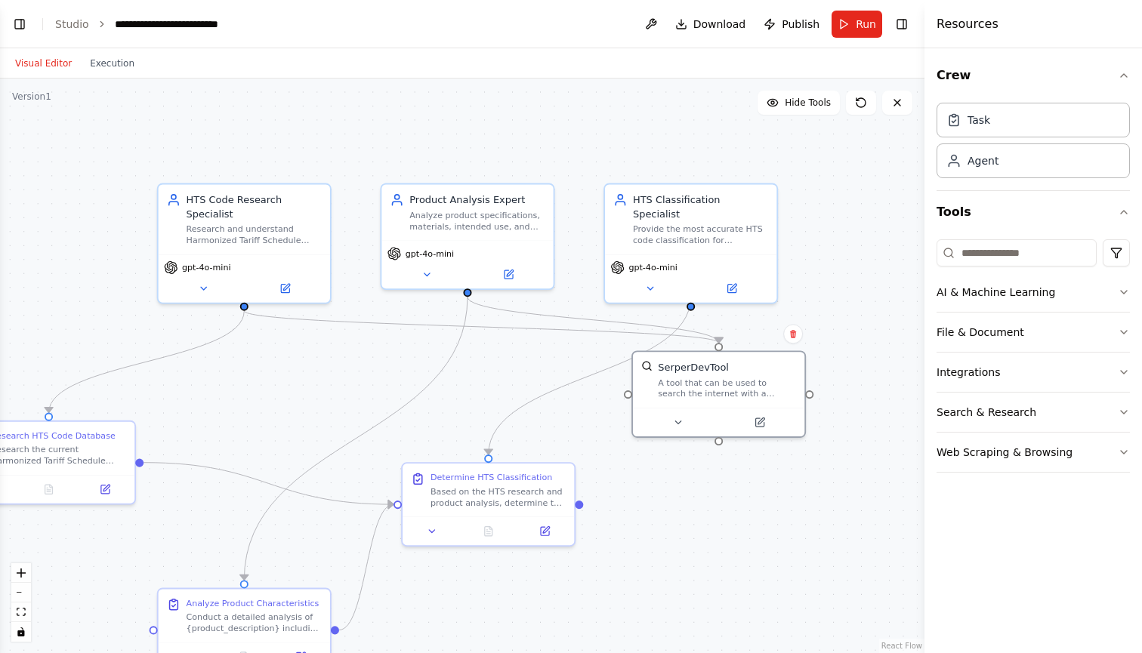
drag, startPoint x: 139, startPoint y: 233, endPoint x: 0, endPoint y: 270, distance: 143.8
click at [0, 270] on div ".deletable-edge-delete-btn { width: 20px; height: 20px; border: 0px solid #ffff…" at bounding box center [462, 366] width 924 height 575
click at [426, 264] on div "gpt-4o-mini" at bounding box center [466, 263] width 171 height 48
click at [360, 390] on div ".deletable-edge-delete-btn { width: 20px; height: 20px; border: 0px solid #ffff…" at bounding box center [462, 366] width 924 height 575
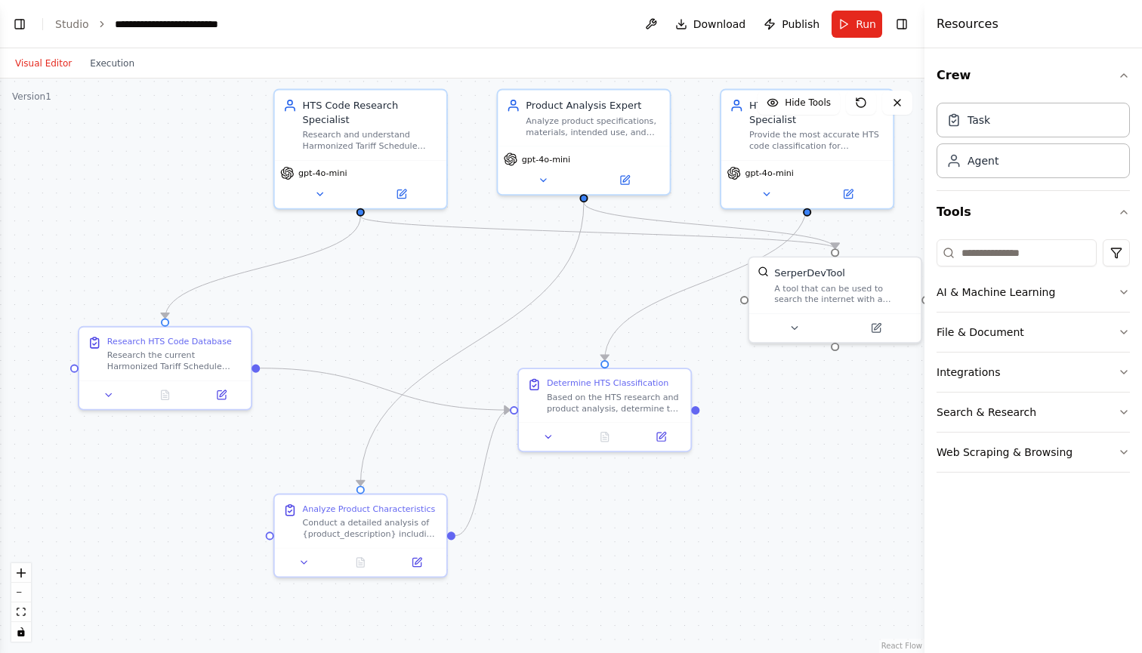
drag, startPoint x: 348, startPoint y: 377, endPoint x: 464, endPoint y: 281, distance: 150.7
click at [464, 281] on div ".deletable-edge-delete-btn { width: 20px; height: 20px; border: 0px solid #ffff…" at bounding box center [462, 366] width 924 height 575
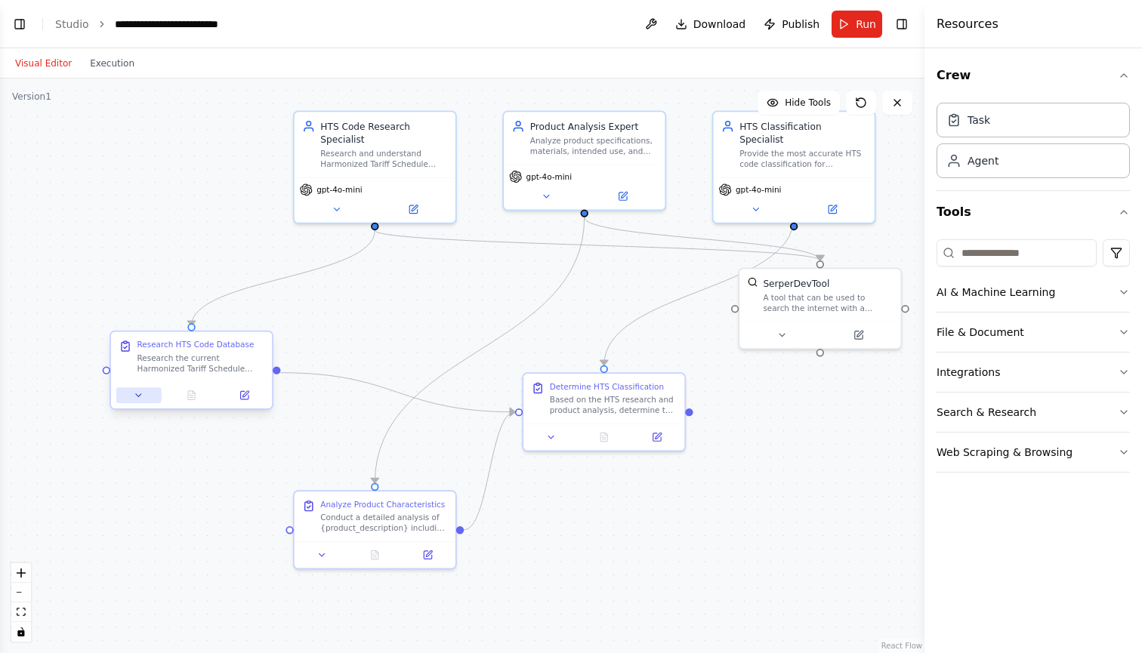
click at [140, 390] on icon at bounding box center [139, 395] width 11 height 11
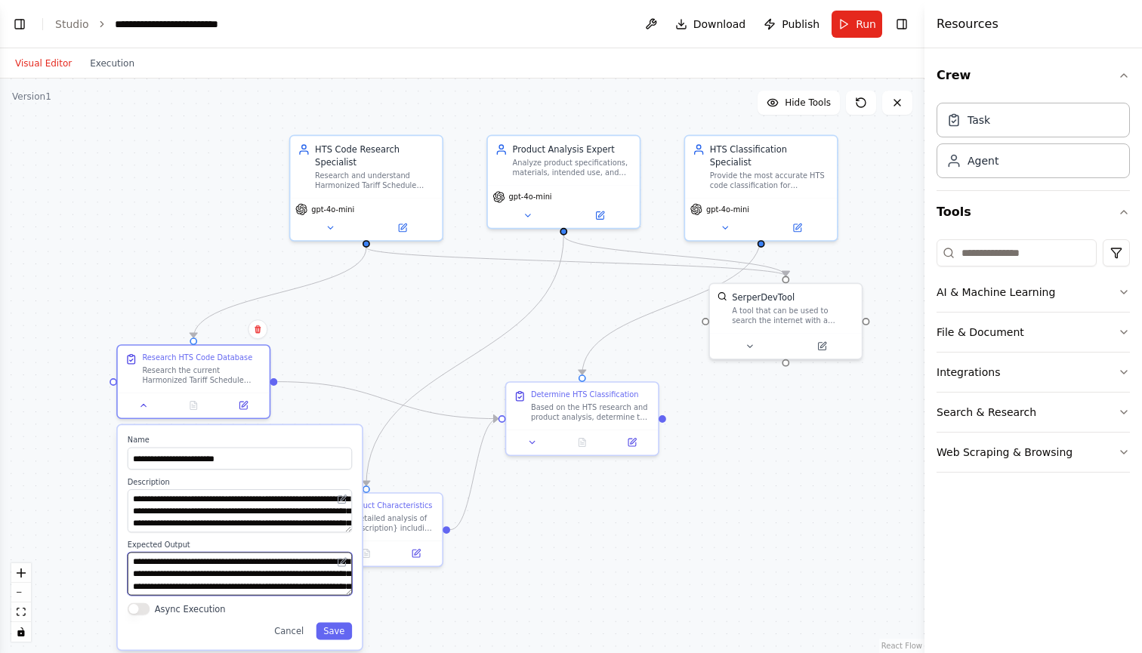
click at [331, 584] on textarea "**********" at bounding box center [240, 573] width 224 height 43
click at [301, 631] on button "Cancel" at bounding box center [289, 631] width 44 height 17
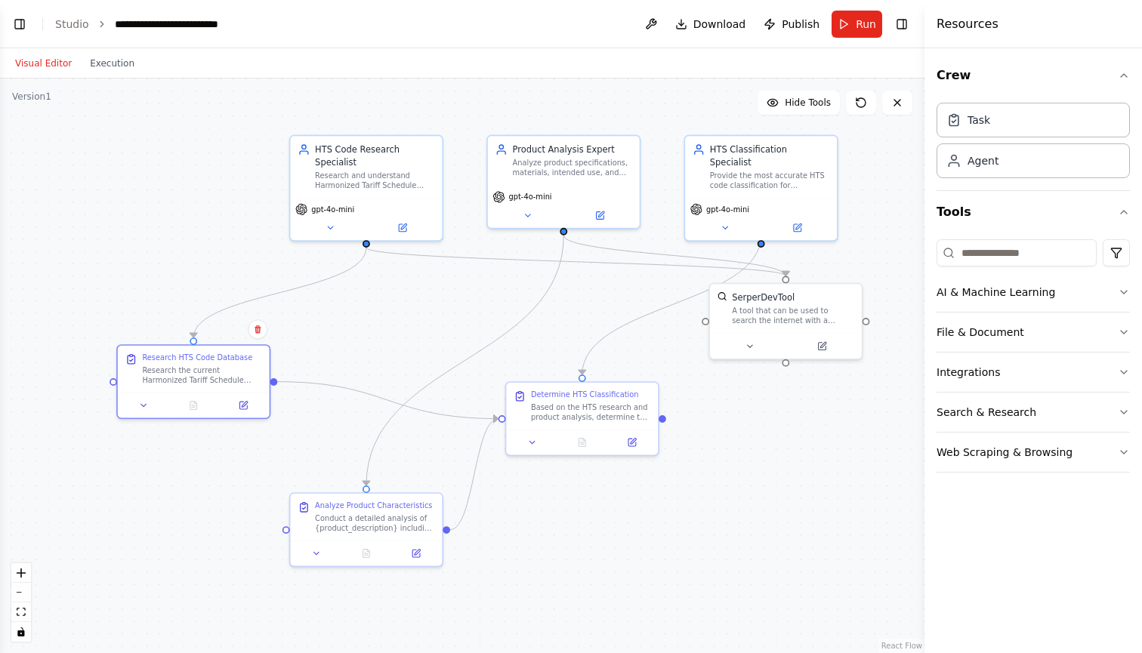
click at [617, 580] on div ".deletable-edge-delete-btn { width: 20px; height: 20px; border: 0px solid #ffff…" at bounding box center [462, 366] width 924 height 575
click at [604, 183] on div "Product Analysis Expert Analyze product specifications, materials, intended use…" at bounding box center [564, 158] width 152 height 49
click at [525, 223] on div "gpt-4o-mini" at bounding box center [564, 204] width 152 height 42
click at [337, 230] on button at bounding box center [329, 225] width 69 height 15
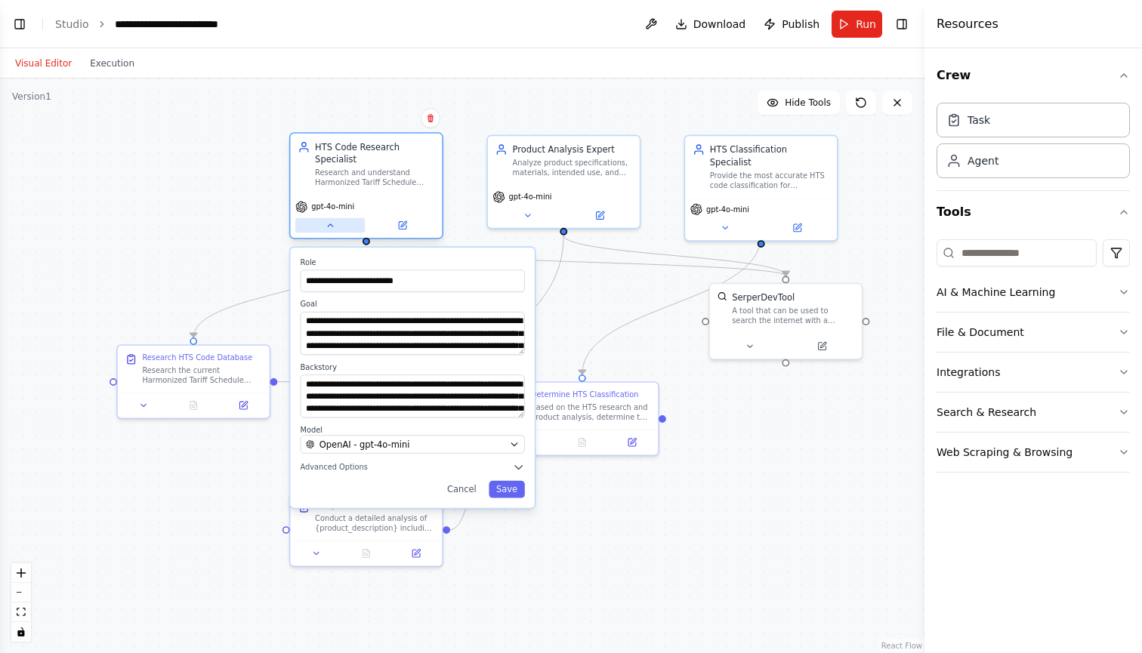
click at [337, 230] on button at bounding box center [329, 225] width 69 height 15
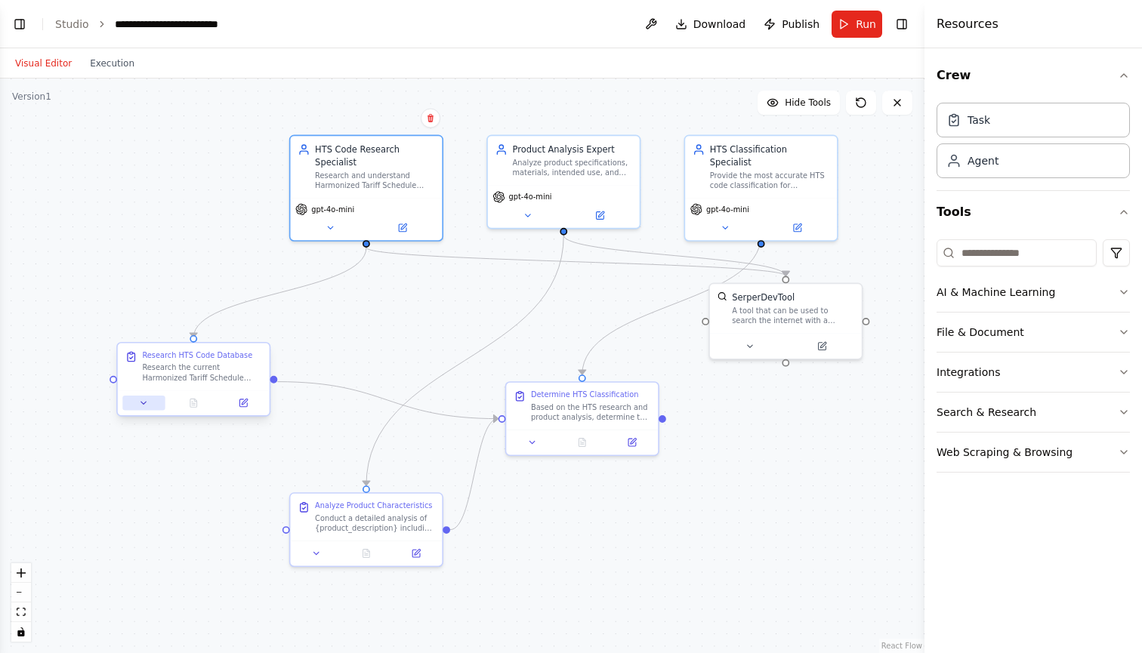
click at [147, 405] on icon at bounding box center [144, 403] width 10 height 10
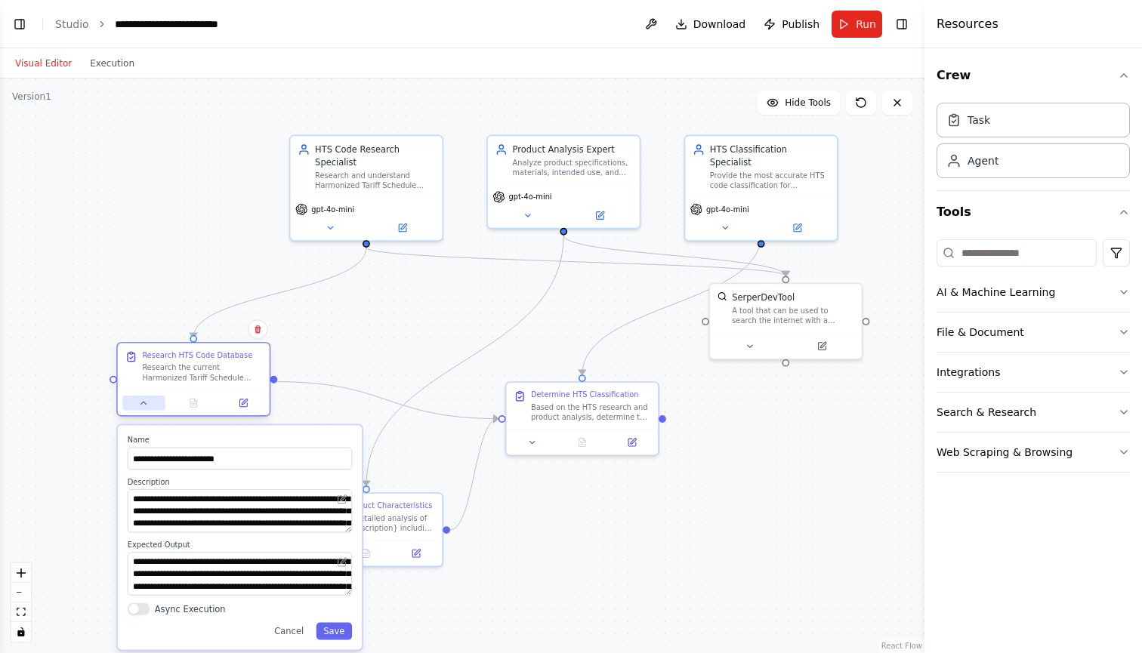
click at [149, 403] on button at bounding box center [143, 403] width 42 height 15
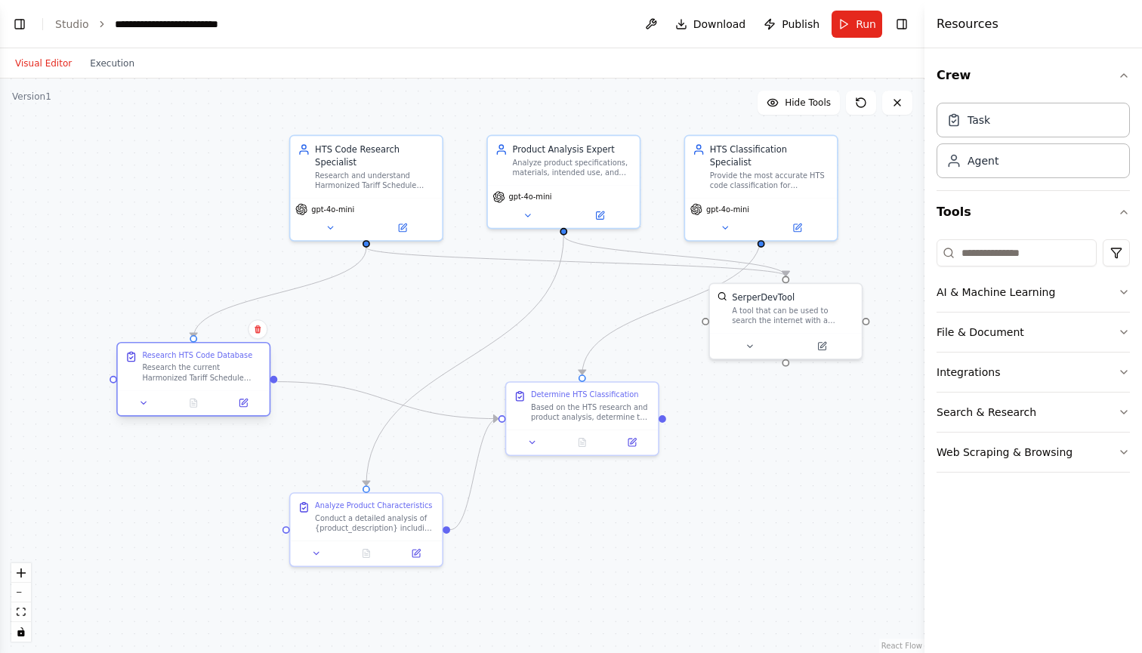
click at [131, 357] on icon at bounding box center [132, 357] width 8 height 8
click at [122, 273] on div ".deletable-edge-delete-btn { width: 20px; height: 20px; border: 0px solid #ffff…" at bounding box center [462, 366] width 924 height 575
click at [141, 402] on icon at bounding box center [143, 403] width 5 height 2
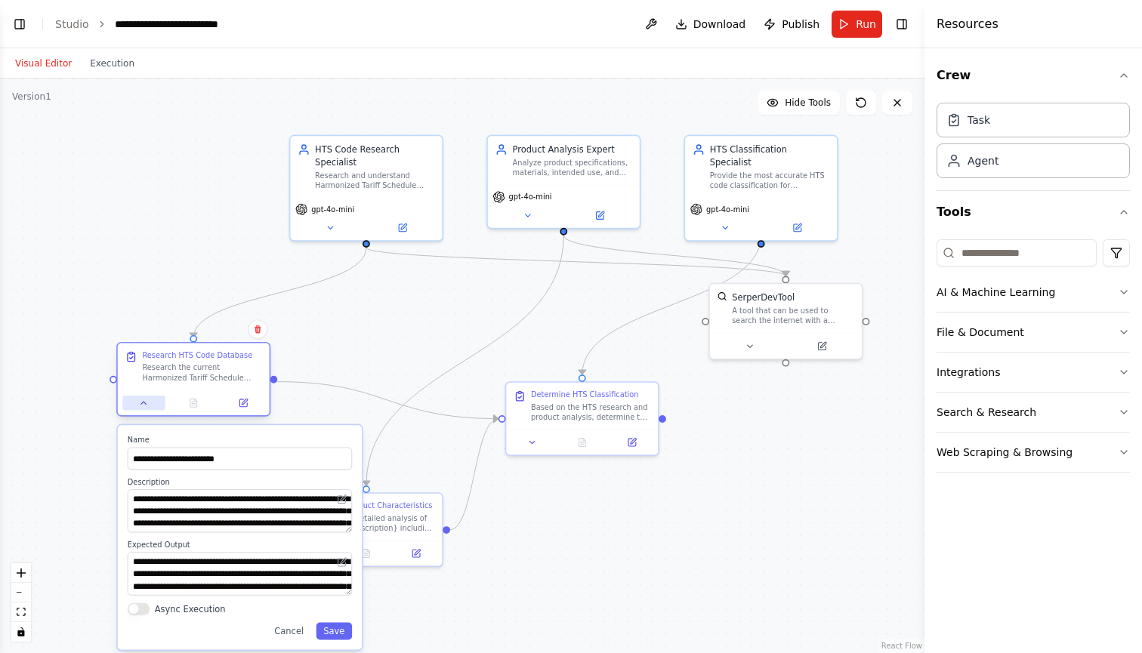
click at [141, 402] on icon at bounding box center [144, 403] width 10 height 10
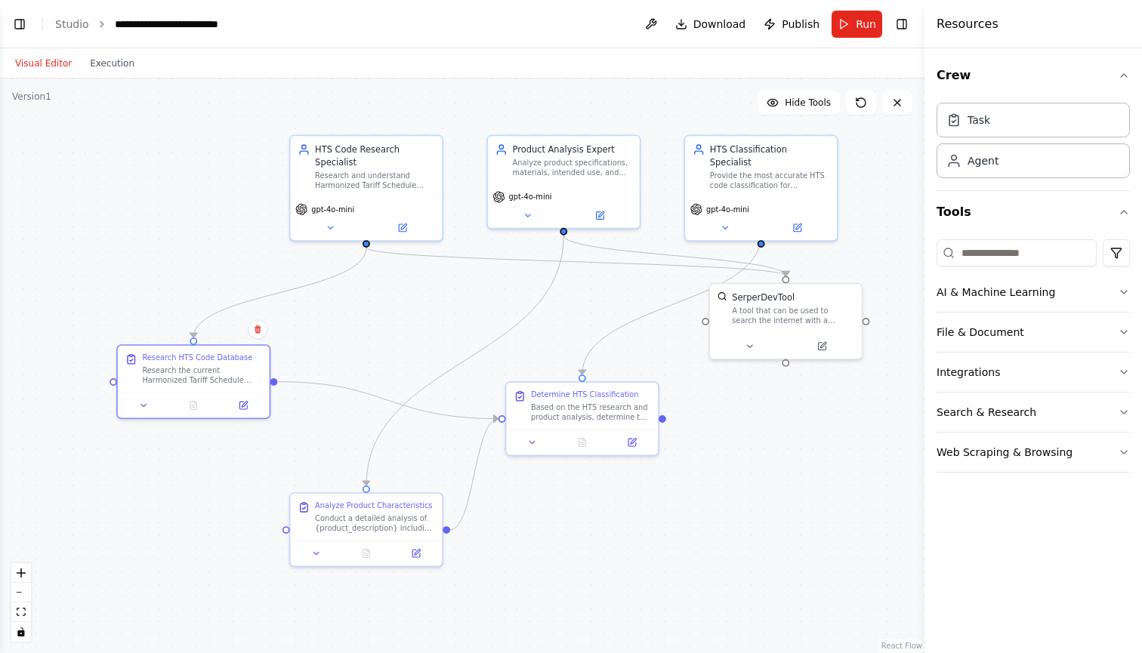
click at [116, 240] on div ".deletable-edge-delete-btn { width: 20px; height: 20px; border: 0px solid #ffff…" at bounding box center [462, 366] width 924 height 575
click at [679, 496] on div ".deletable-edge-delete-btn { width: 20px; height: 20px; border: 0px solid #ffff…" at bounding box center [462, 366] width 924 height 575
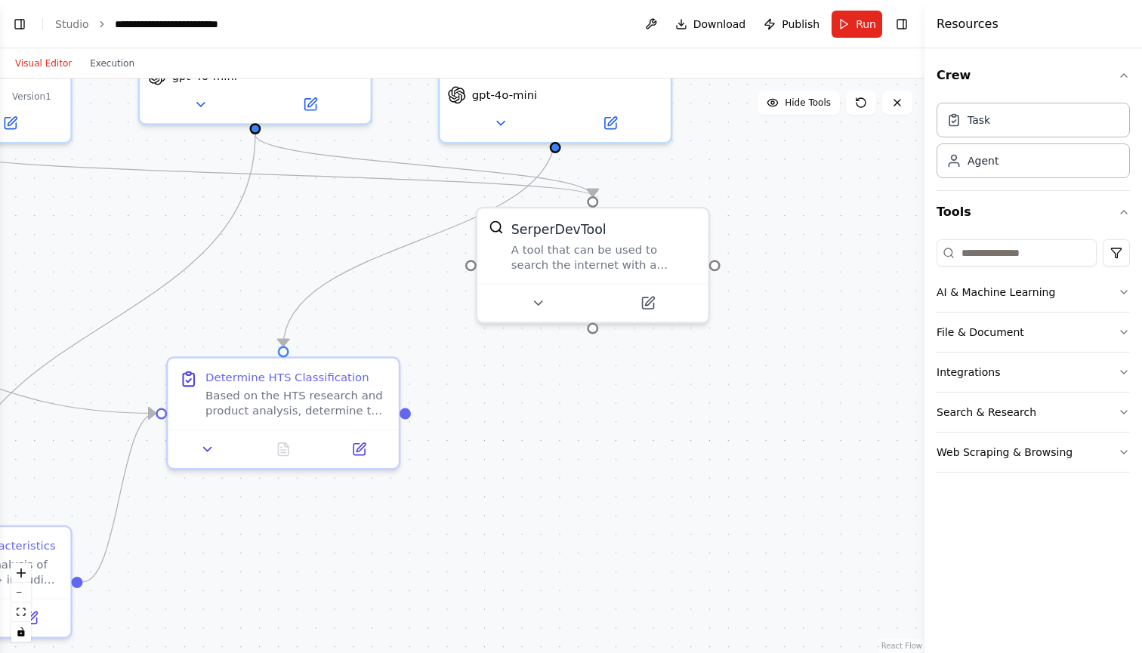
drag, startPoint x: 813, startPoint y: 405, endPoint x: 565, endPoint y: 439, distance: 250.8
click at [565, 439] on div ".deletable-edge-delete-btn { width: 20px; height: 20px; border: 0px solid #ffff…" at bounding box center [462, 366] width 924 height 575
click at [536, 309] on button at bounding box center [538, 299] width 106 height 23
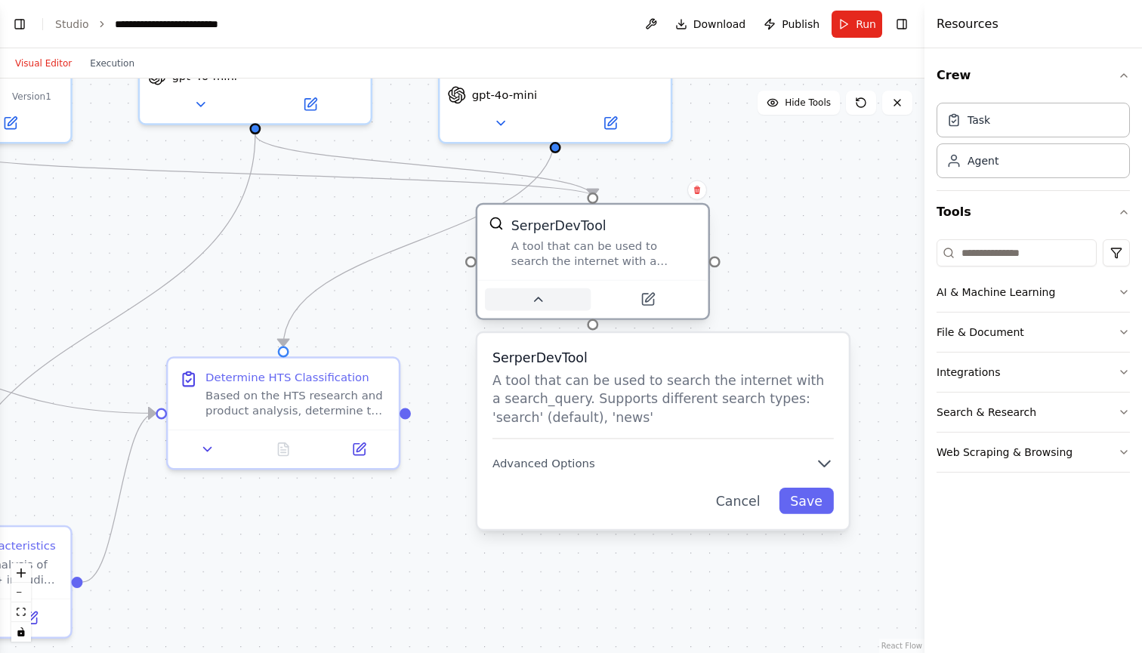
click at [538, 290] on button at bounding box center [538, 299] width 106 height 23
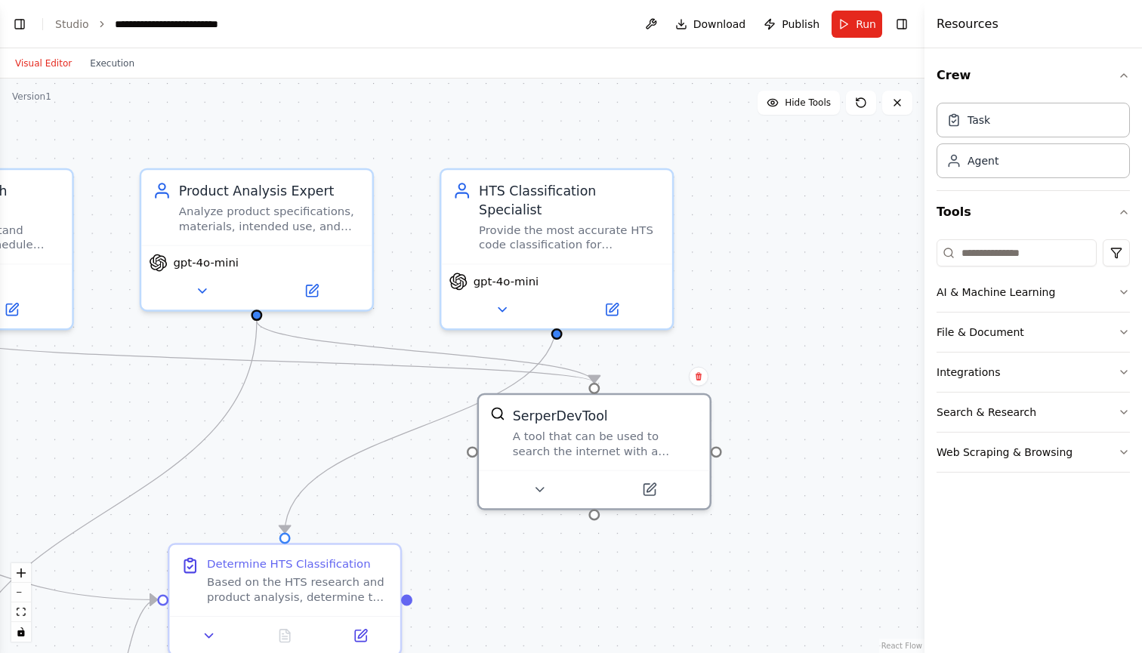
drag, startPoint x: 877, startPoint y: 217, endPoint x: 883, endPoint y: 447, distance: 230.4
click at [883, 445] on div ".deletable-edge-delete-btn { width: 20px; height: 20px; border: 0px solid #ffff…" at bounding box center [462, 366] width 924 height 575
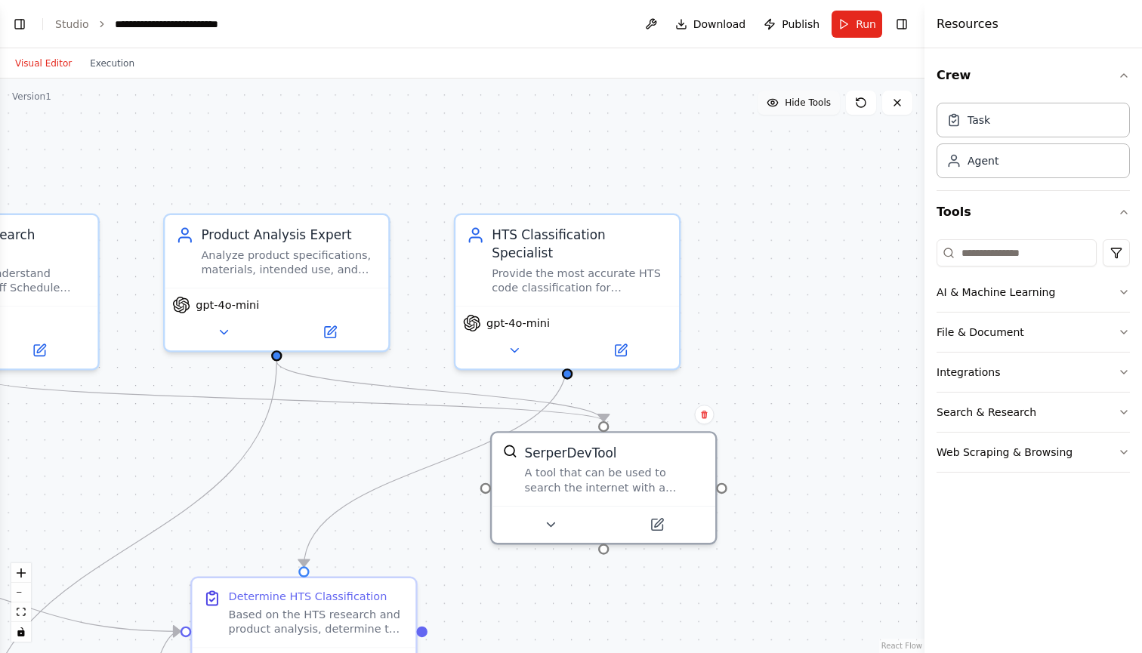
click at [787, 112] on button "Hide Tools" at bounding box center [798, 103] width 82 height 24
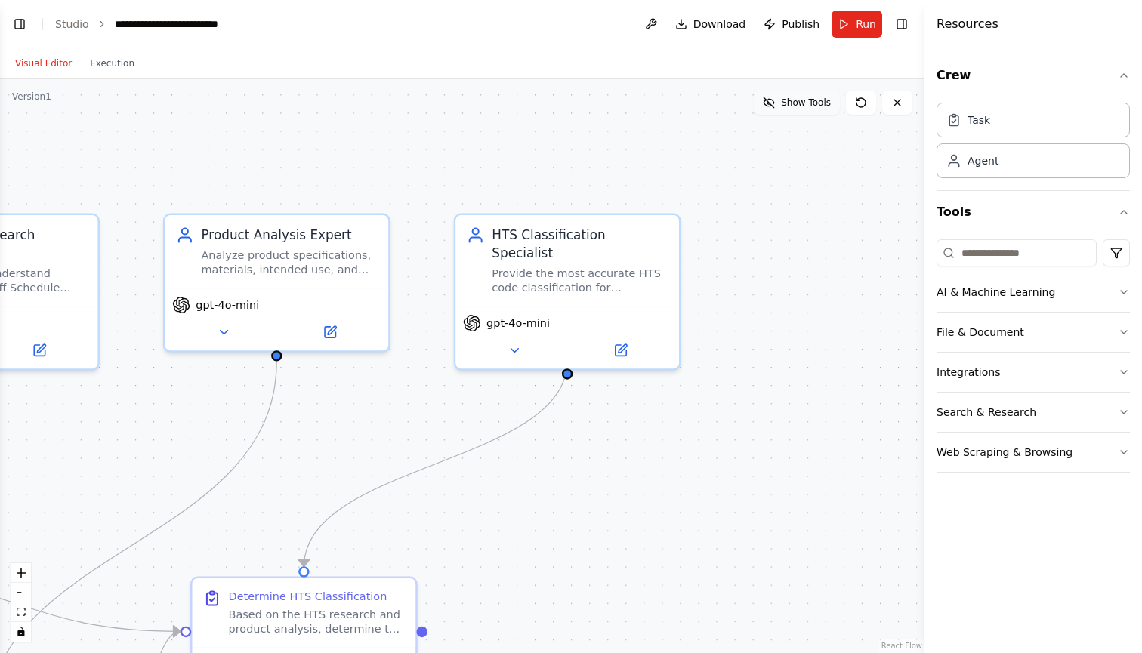
click at [790, 109] on button "Show Tools" at bounding box center [797, 103] width 86 height 24
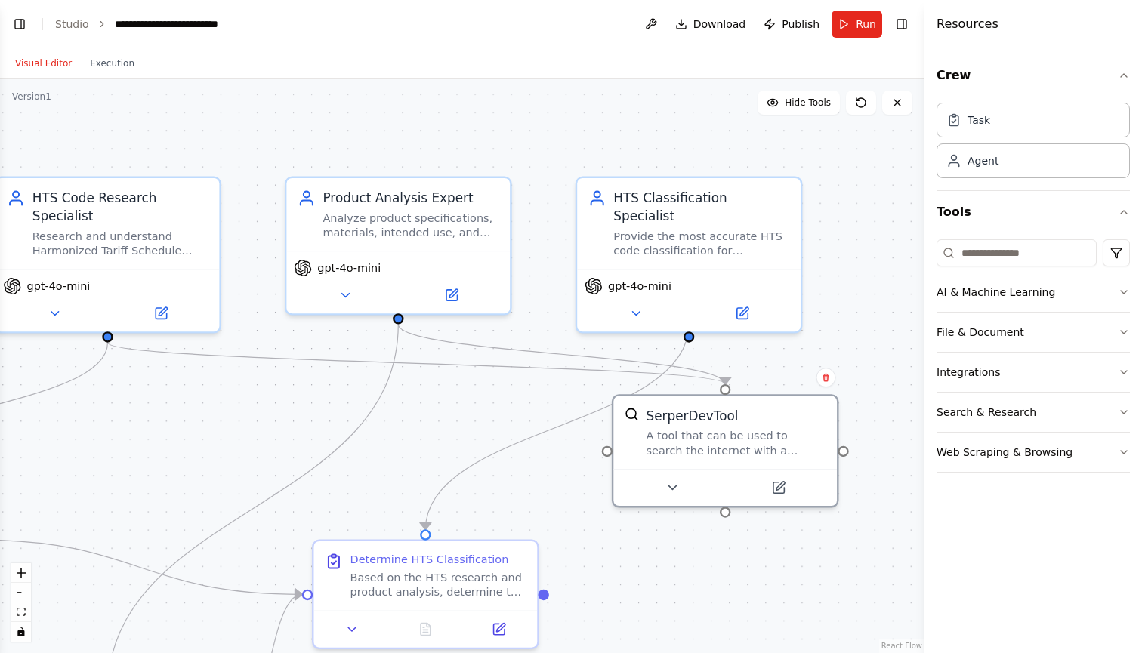
drag, startPoint x: 773, startPoint y: 309, endPoint x: 898, endPoint y: 270, distance: 130.6
click at [898, 270] on div ".deletable-edge-delete-btn { width: 20px; height: 20px; border: 0px solid #ffff…" at bounding box center [462, 366] width 924 height 575
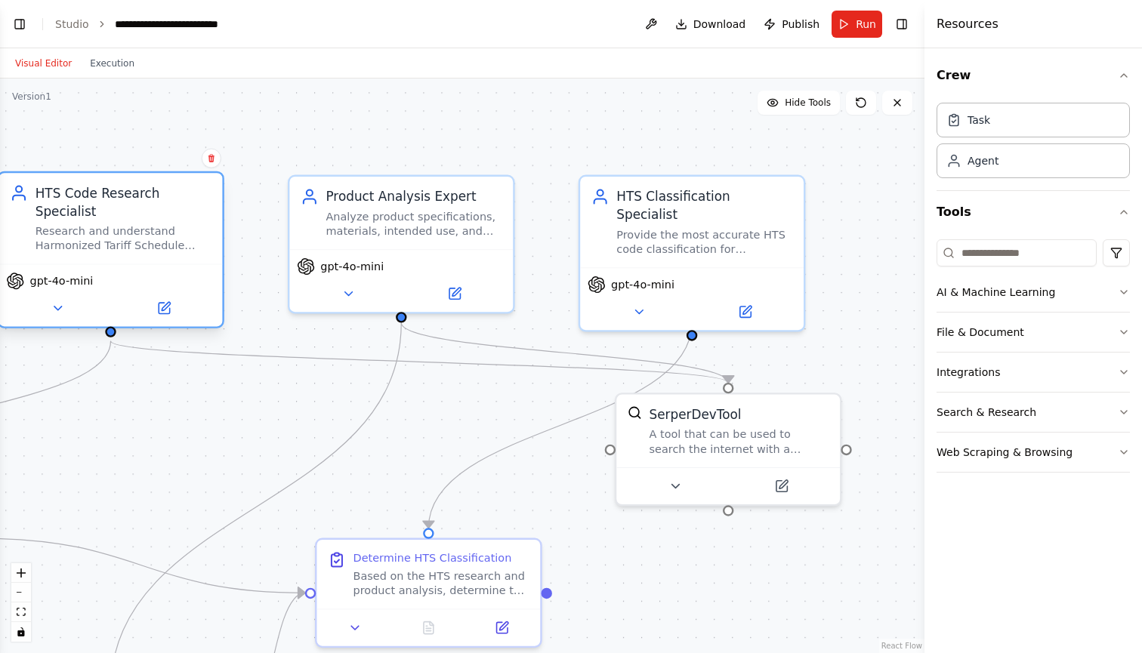
drag, startPoint x: 183, startPoint y: 326, endPoint x: 361, endPoint y: 304, distance: 179.5
click at [223, 305] on div "gpt-4o-mini" at bounding box center [110, 295] width 223 height 63
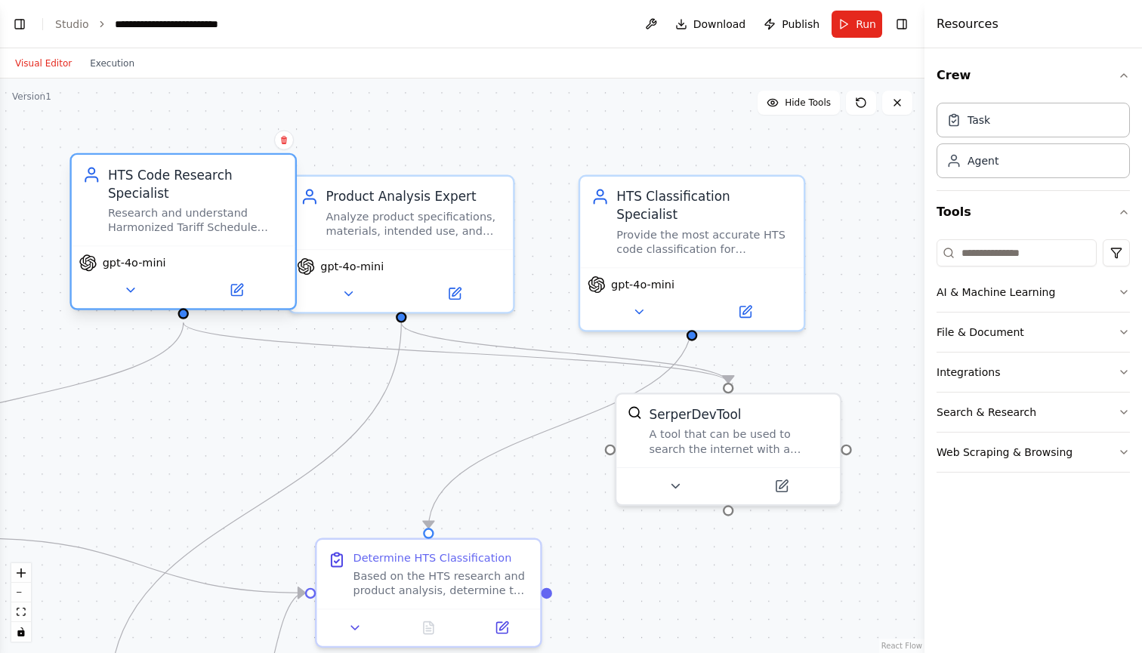
drag, startPoint x: 263, startPoint y: 261, endPoint x: 117, endPoint y: 260, distance: 145.7
click at [117, 260] on span "gpt-4o-mini" at bounding box center [134, 263] width 63 height 14
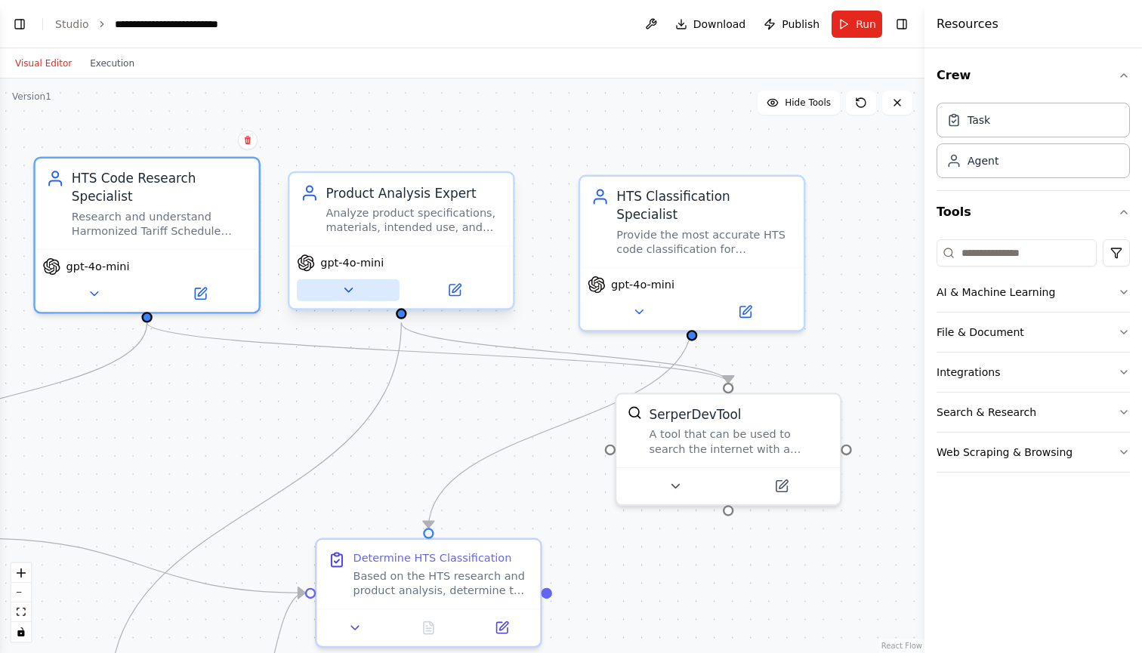
click at [362, 291] on button at bounding box center [348, 290] width 103 height 22
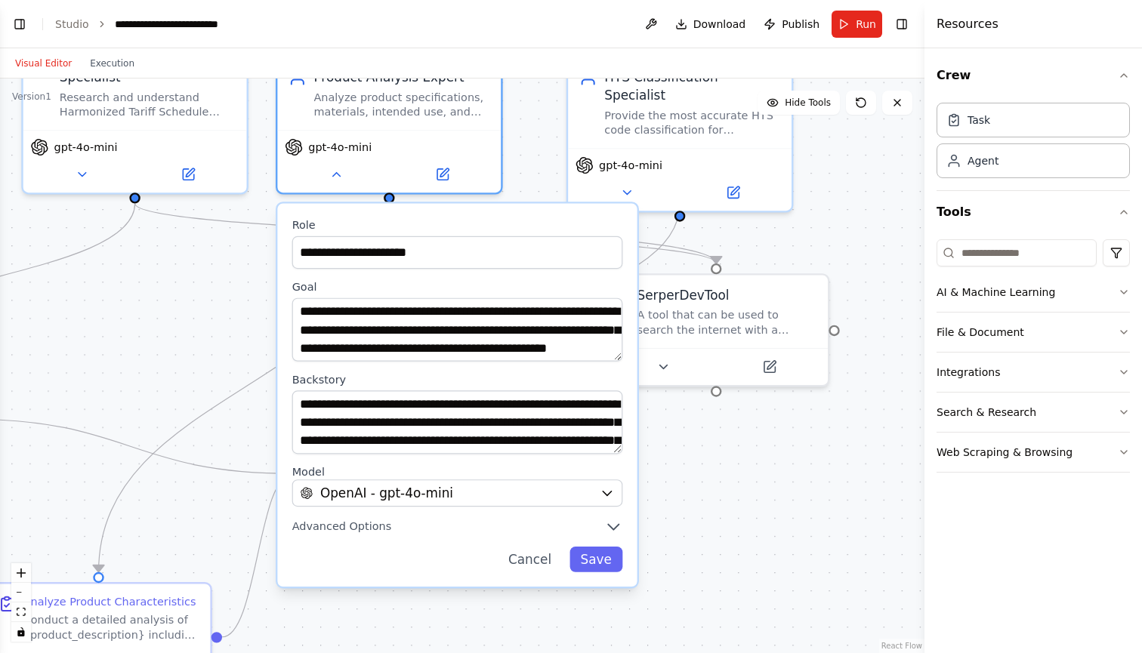
drag, startPoint x: 240, startPoint y: 466, endPoint x: 227, endPoint y: 345, distance: 121.6
click at [227, 345] on div ".deletable-edge-delete-btn { width: 20px; height: 20px; border: 0px solid #ffff…" at bounding box center [462, 366] width 924 height 575
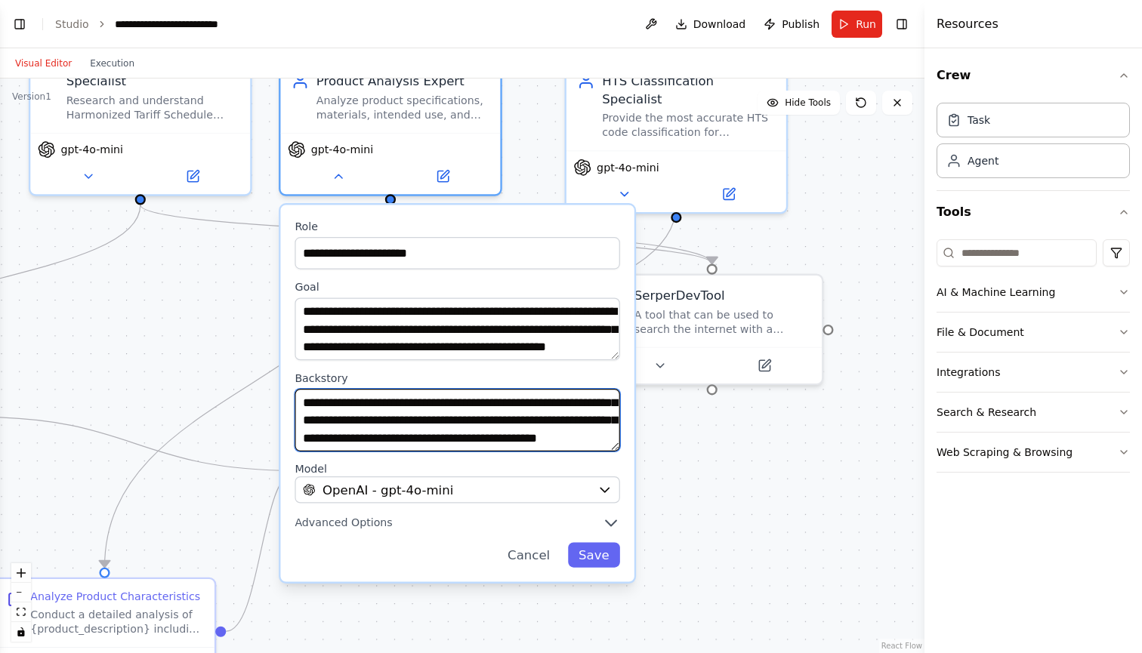
scroll to position [76, 0]
drag, startPoint x: 440, startPoint y: 419, endPoint x: 544, endPoint y: 471, distance: 115.8
click at [544, 471] on div "**********" at bounding box center [456, 393] width 353 height 377
click at [482, 428] on textarea "**********" at bounding box center [456, 420] width 325 height 63
drag, startPoint x: 483, startPoint y: 416, endPoint x: 612, endPoint y: 449, distance: 133.3
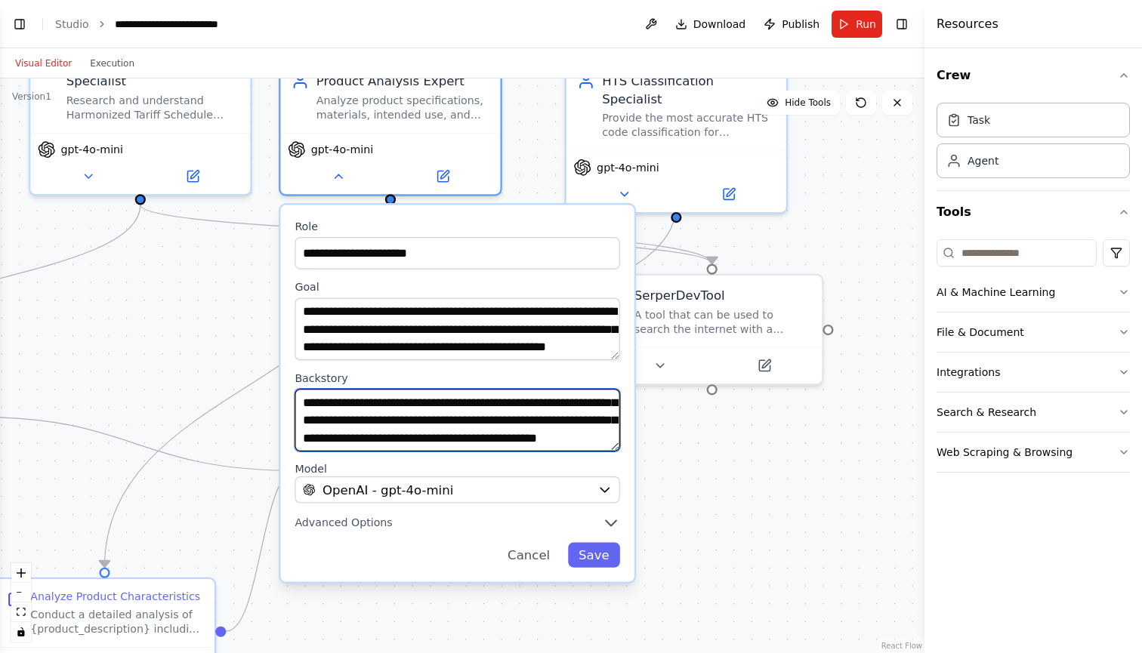
click at [612, 449] on textarea "**********" at bounding box center [456, 420] width 325 height 63
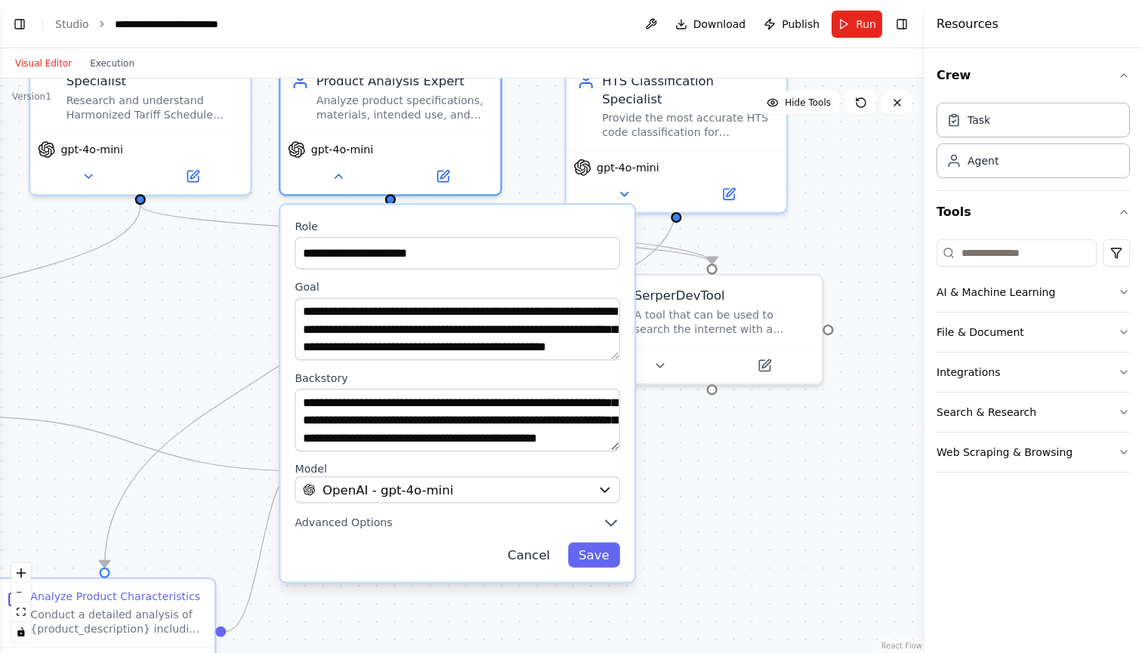
click at [548, 556] on button "Cancel" at bounding box center [528, 555] width 63 height 25
click at [526, 561] on button "Cancel" at bounding box center [528, 555] width 63 height 25
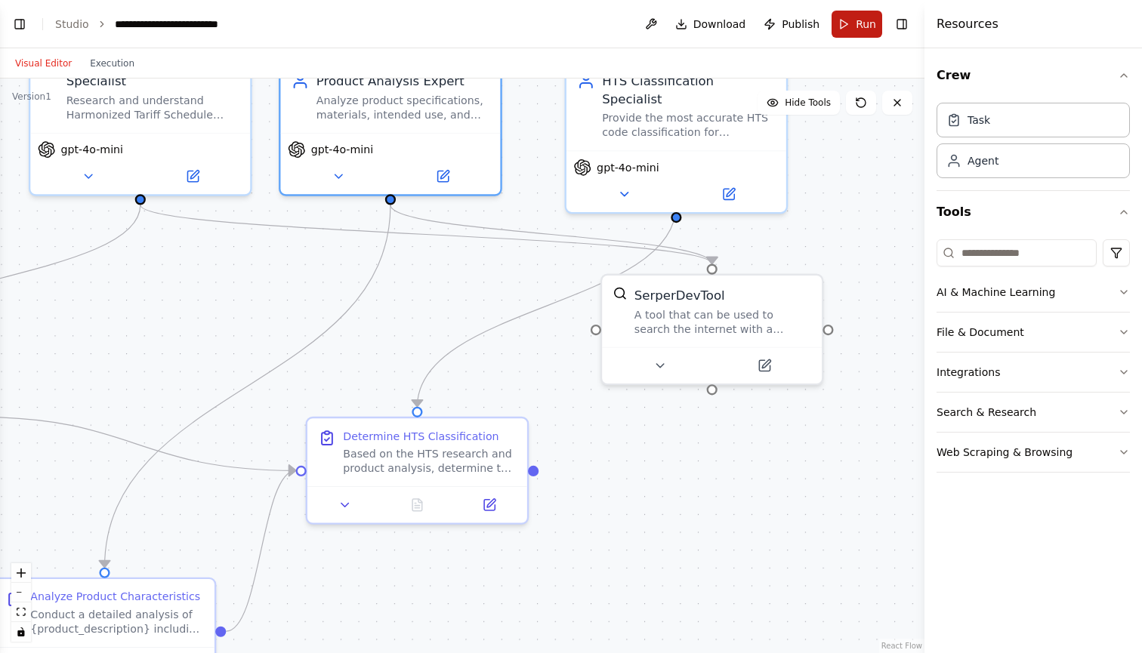
click at [862, 26] on span "Run" at bounding box center [865, 24] width 20 height 15
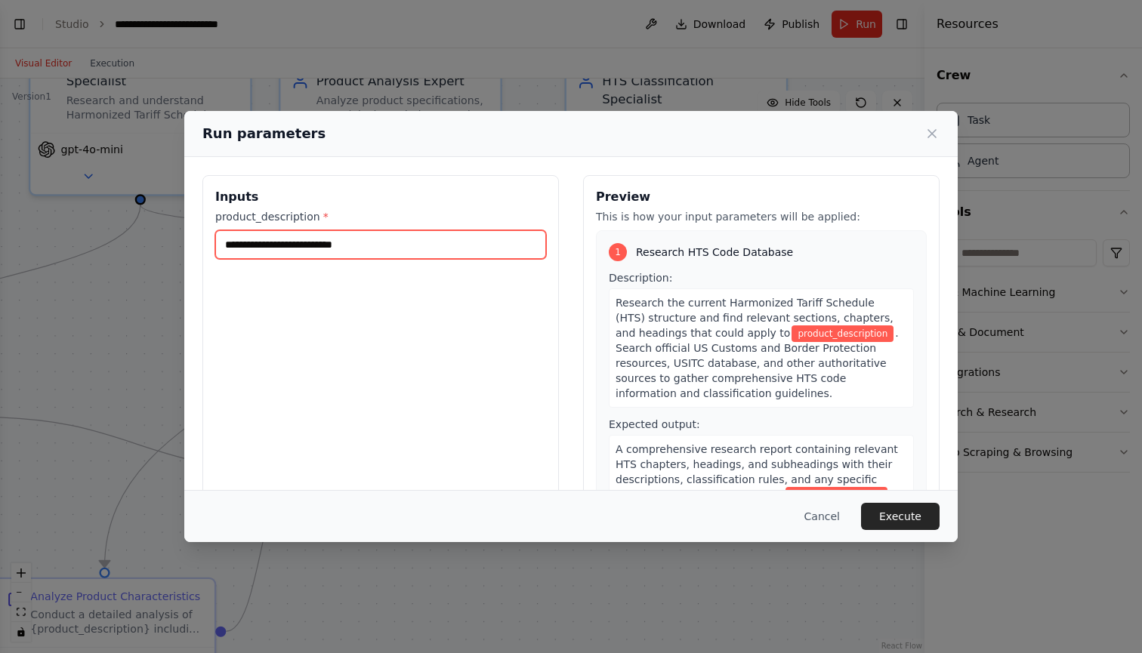
click at [361, 248] on input "product_description *" at bounding box center [380, 244] width 331 height 29
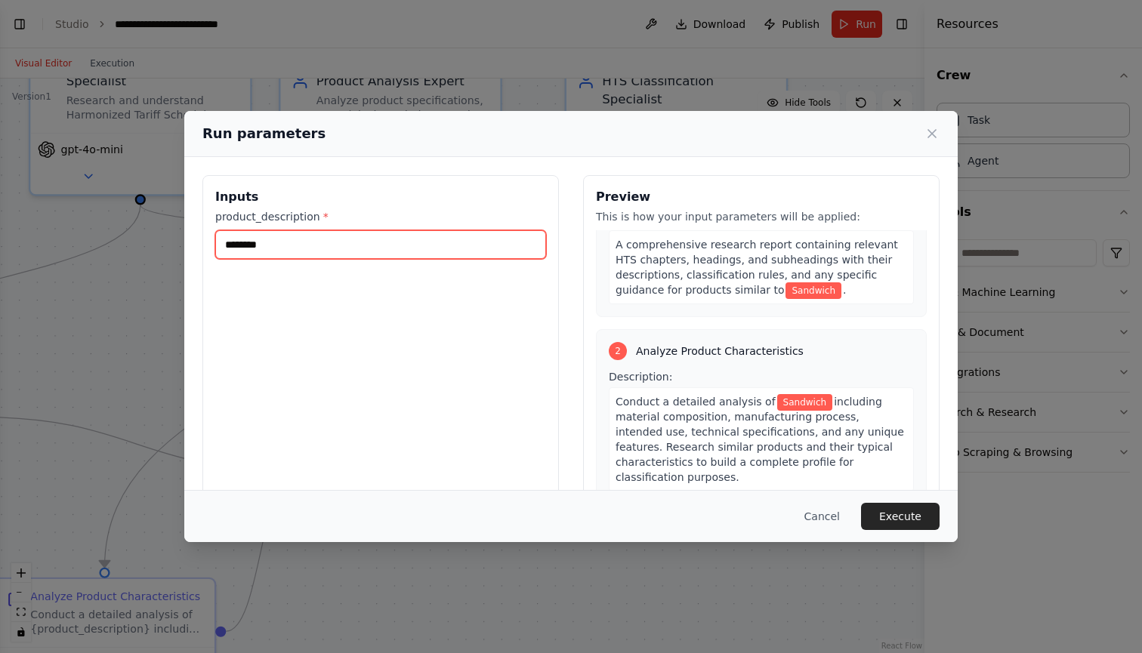
scroll to position [205, 0]
type input "********"
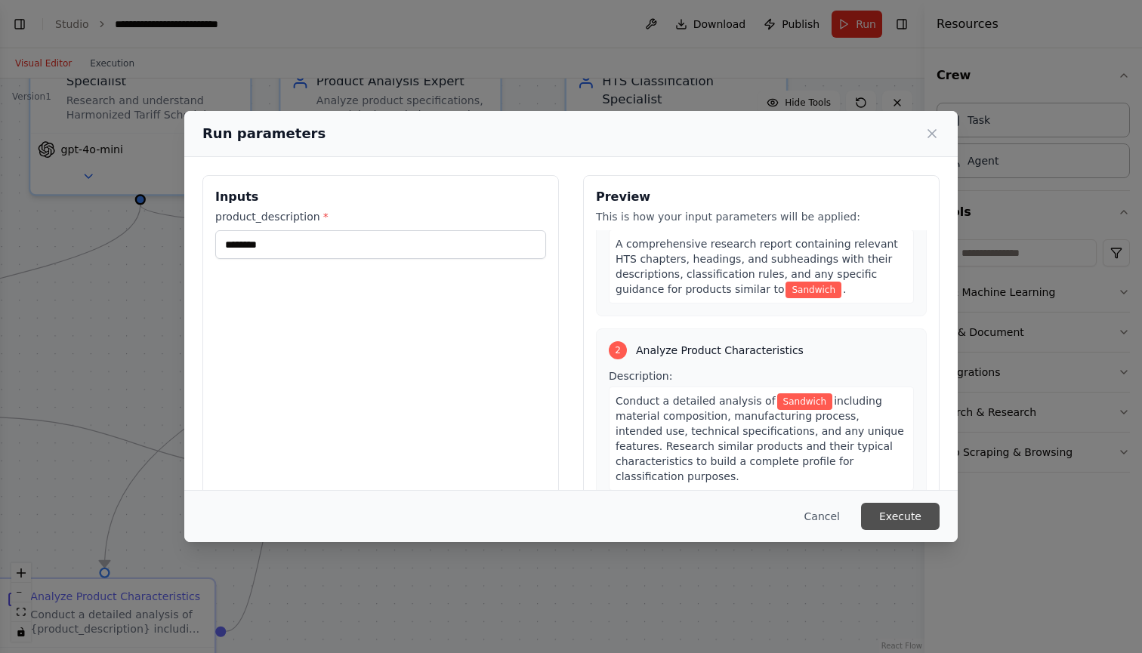
click at [908, 525] on button "Execute" at bounding box center [900, 516] width 79 height 27
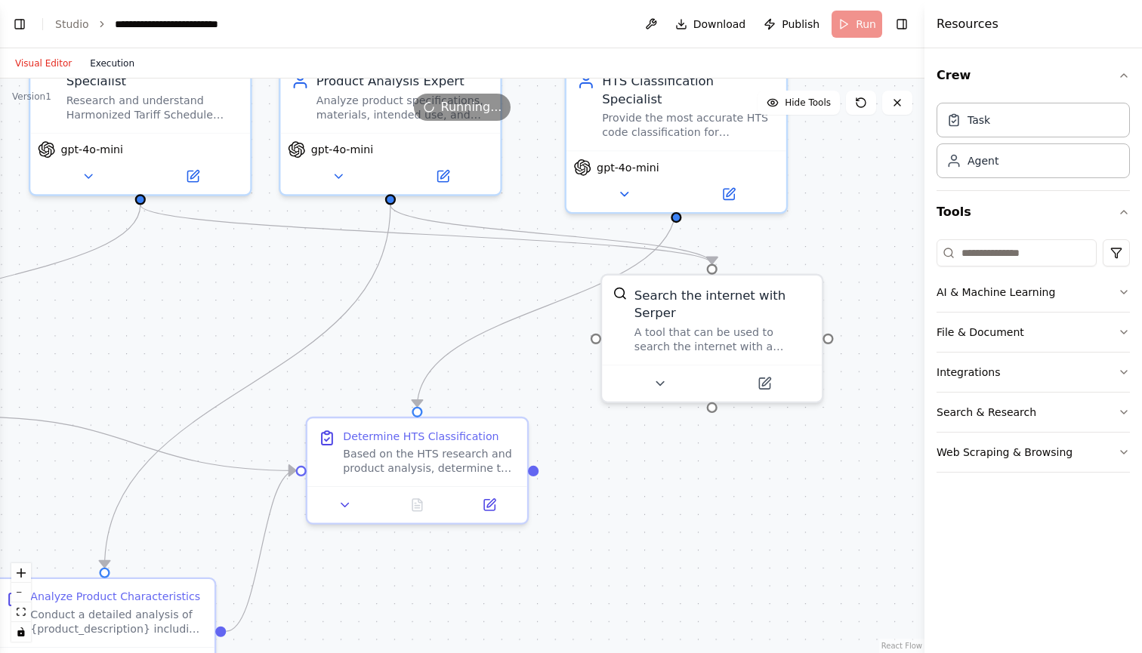
click at [113, 63] on button "Execution" at bounding box center [112, 63] width 63 height 18
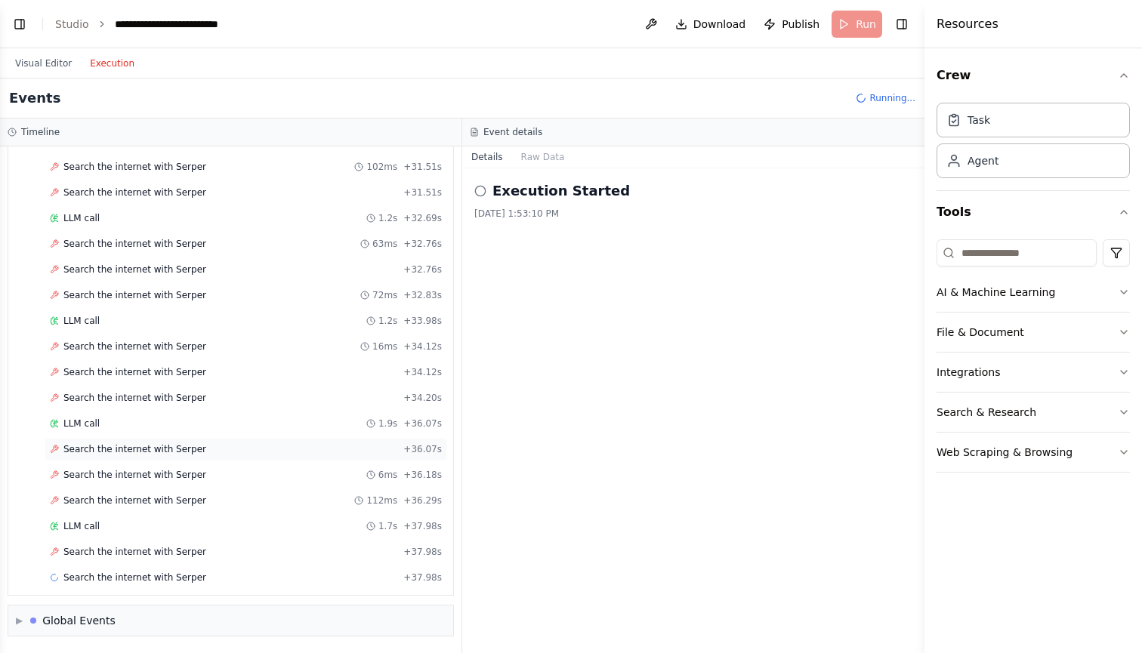
scroll to position [1894, 0]
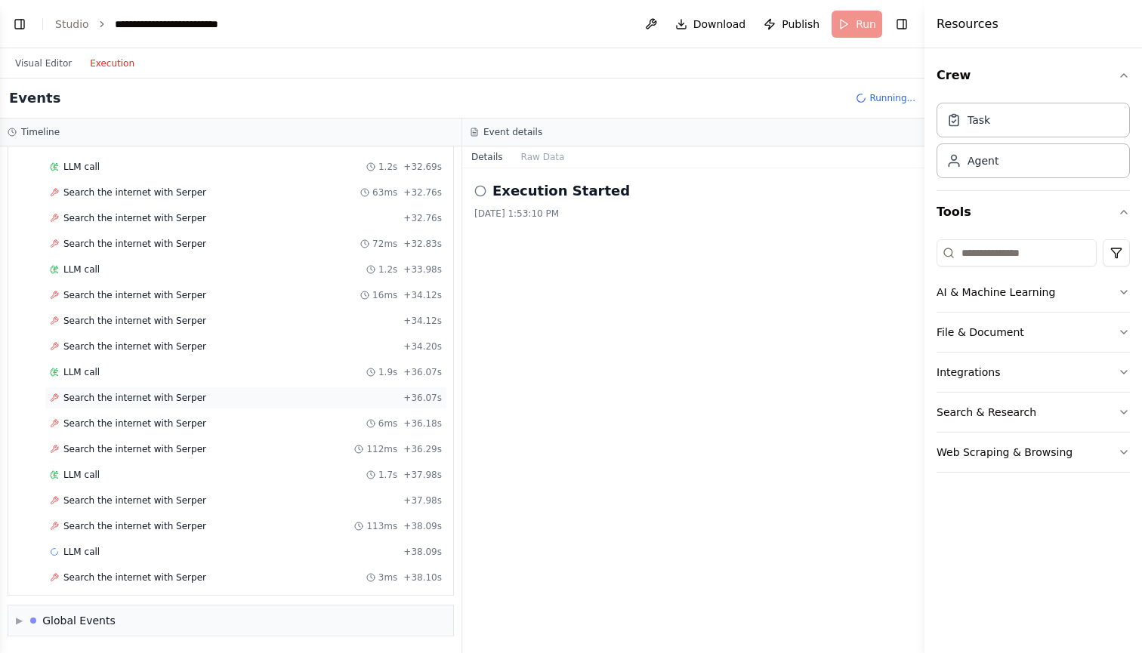
click at [187, 400] on span "Search the internet with Serper" at bounding box center [134, 398] width 143 height 12
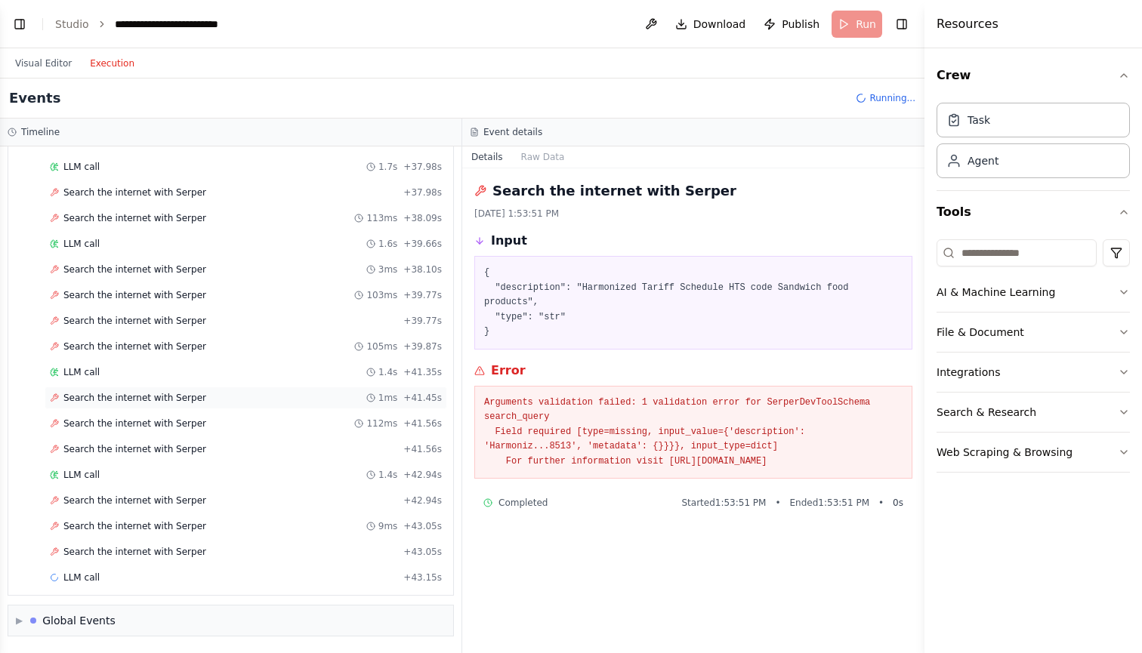
scroll to position [2202, 0]
click at [197, 369] on div "LLM call 1.4s + 41.35s" at bounding box center [246, 372] width 392 height 12
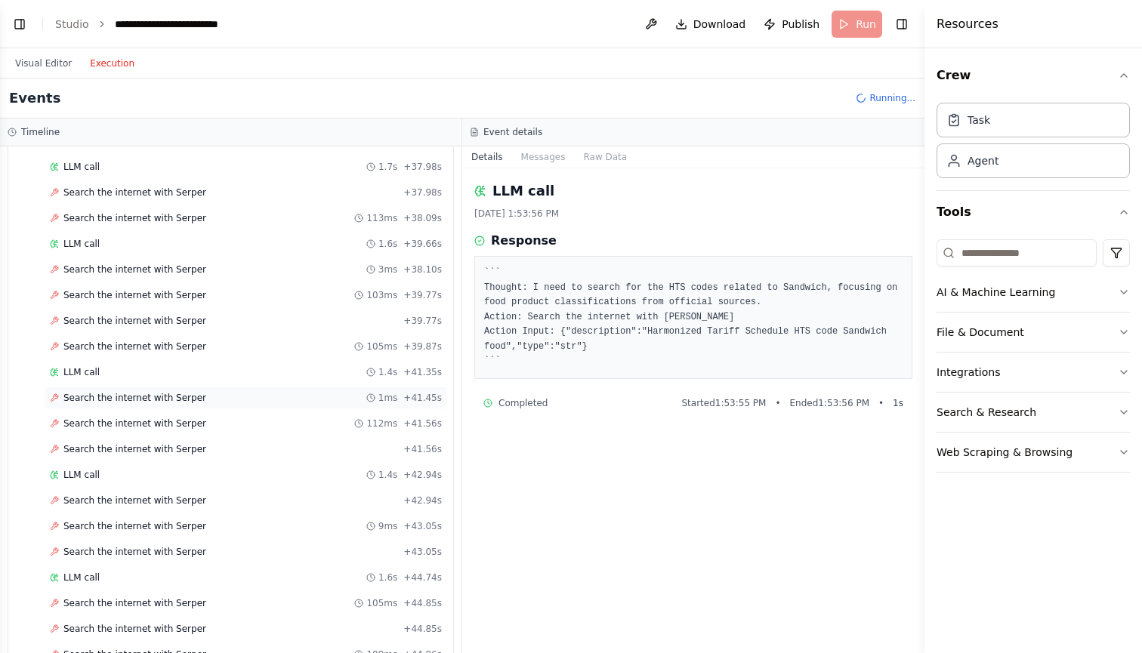
click at [190, 400] on span "Search the internet with Serper" at bounding box center [134, 398] width 143 height 12
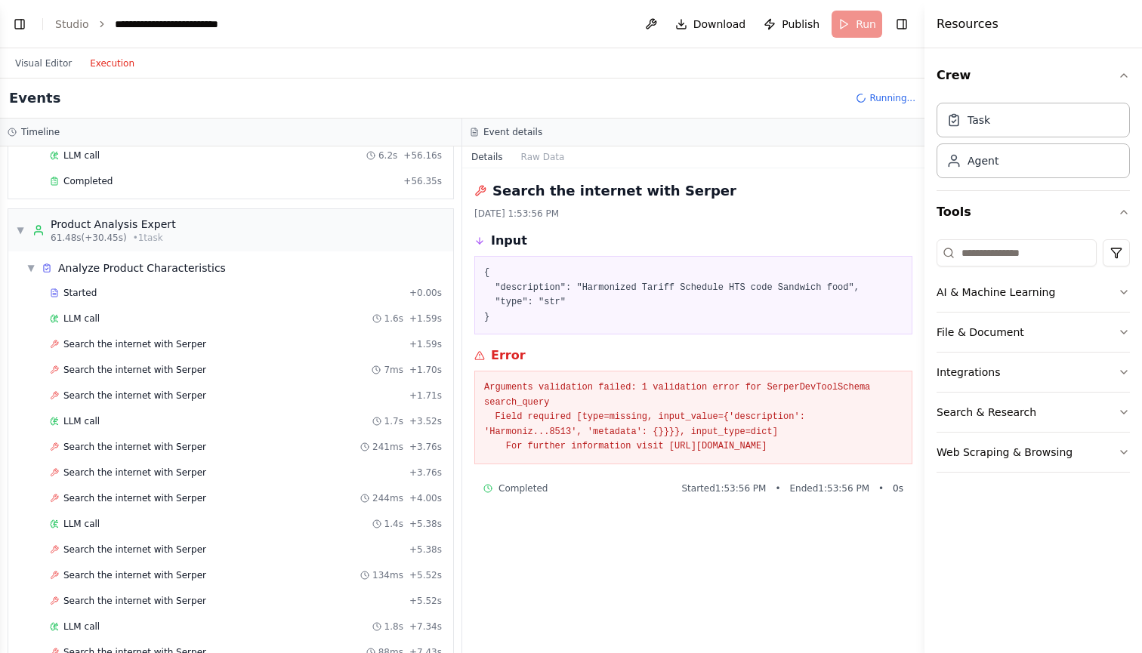
scroll to position [2502, 0]
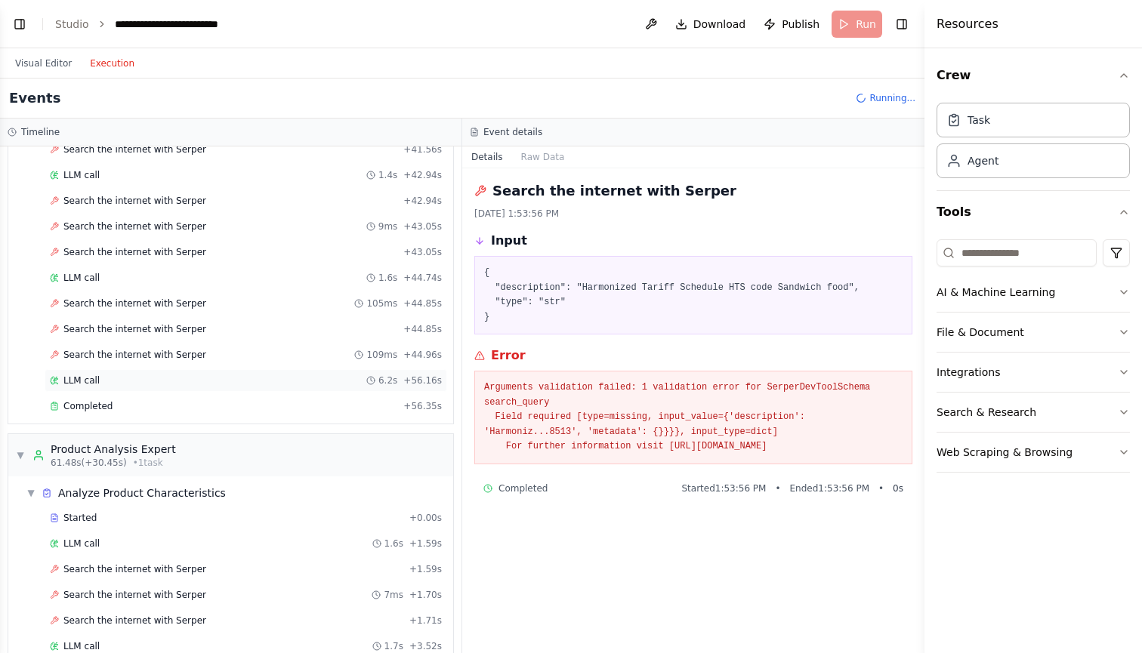
click at [187, 371] on div "LLM call 6.2s + 56.16s" at bounding box center [246, 380] width 402 height 23
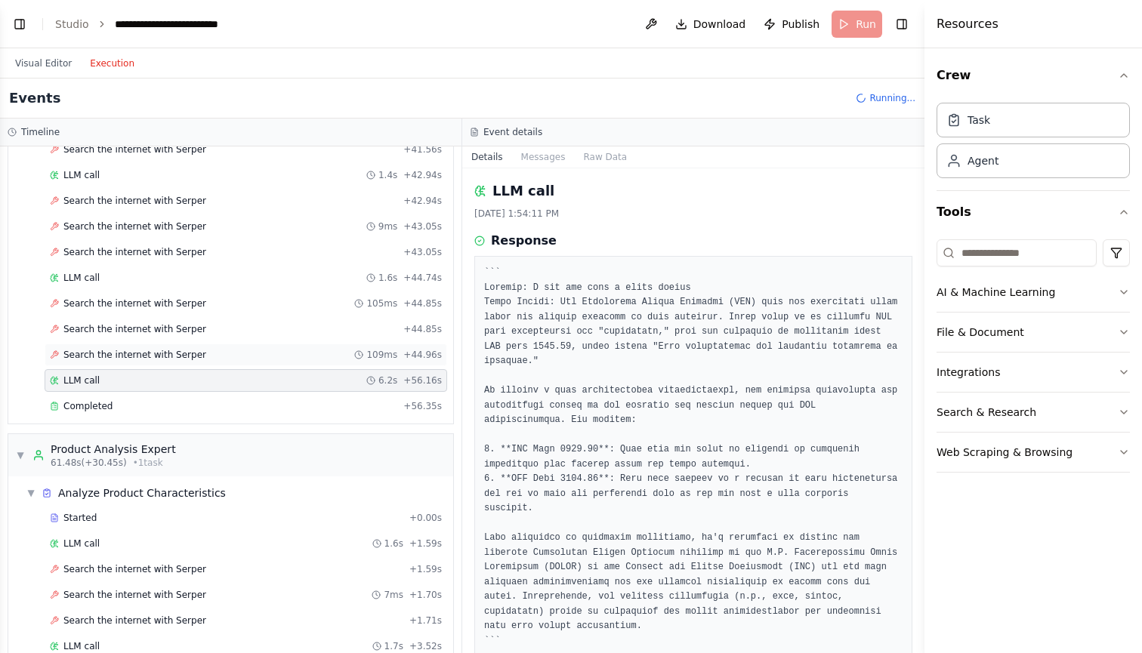
click at [184, 354] on span "Search the internet with Serper" at bounding box center [134, 355] width 143 height 12
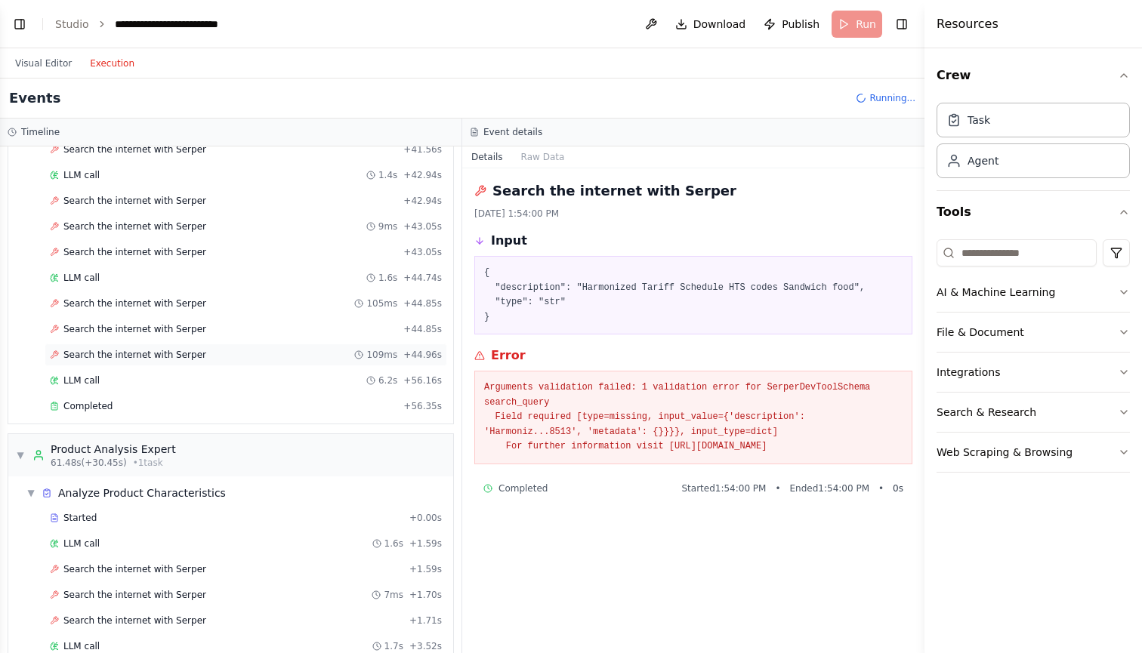
click at [180, 365] on div "Search the internet with Serper 109ms + 44.96s" at bounding box center [246, 355] width 402 height 23
click at [174, 382] on div "LLM call 6.2s + 56.16s" at bounding box center [246, 380] width 392 height 12
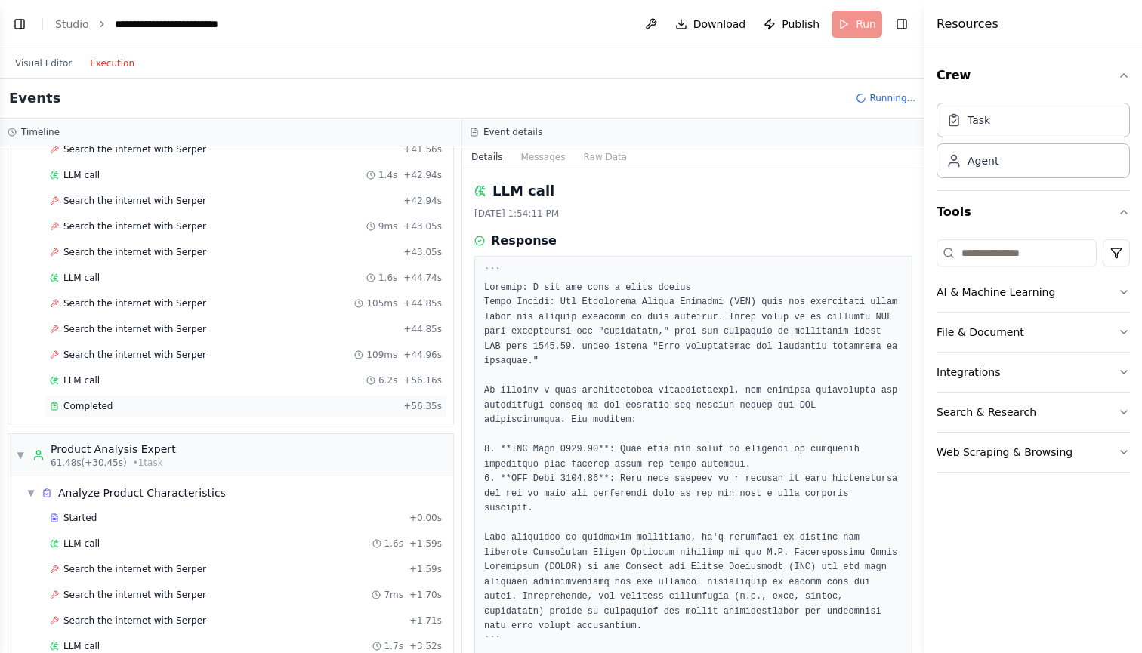
click at [169, 408] on div "Completed" at bounding box center [223, 406] width 347 height 12
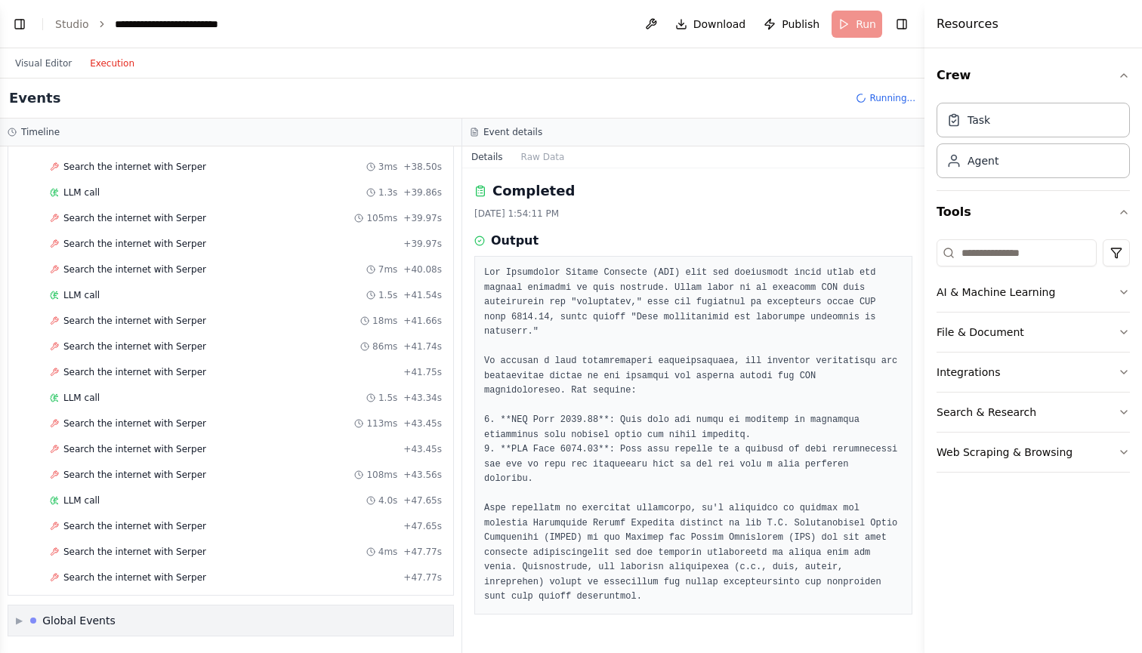
scroll to position [4958, 0]
click at [148, 578] on span "Search the internet with Serper" at bounding box center [134, 578] width 143 height 12
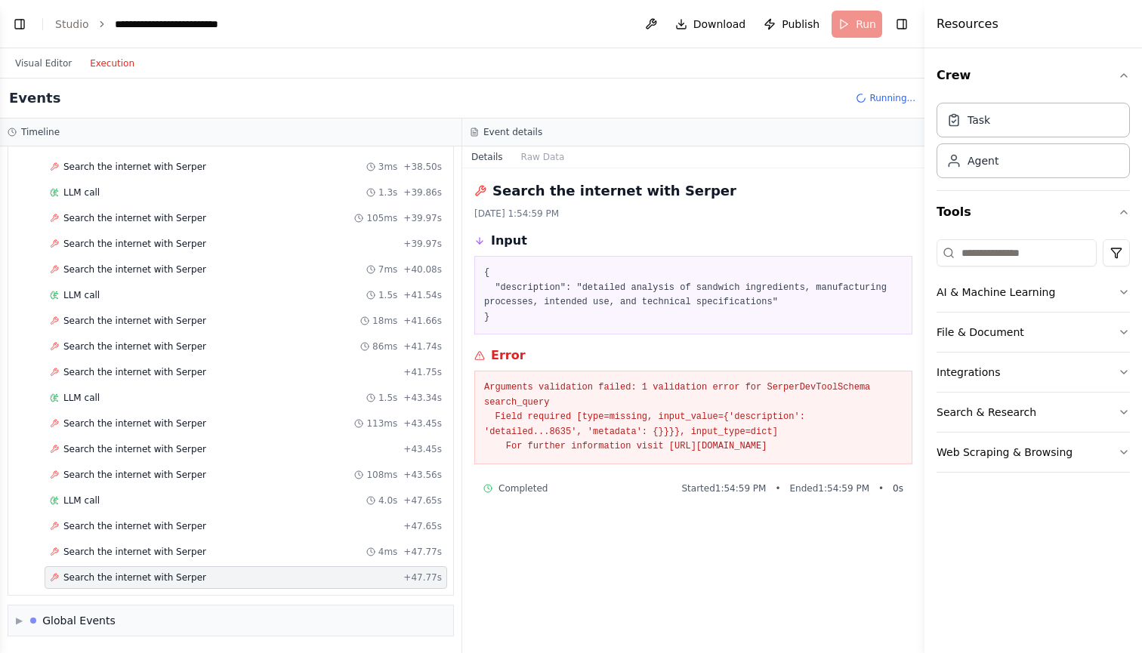
scroll to position [0, 0]
click at [117, 606] on div "▶ Global Events" at bounding box center [230, 621] width 445 height 30
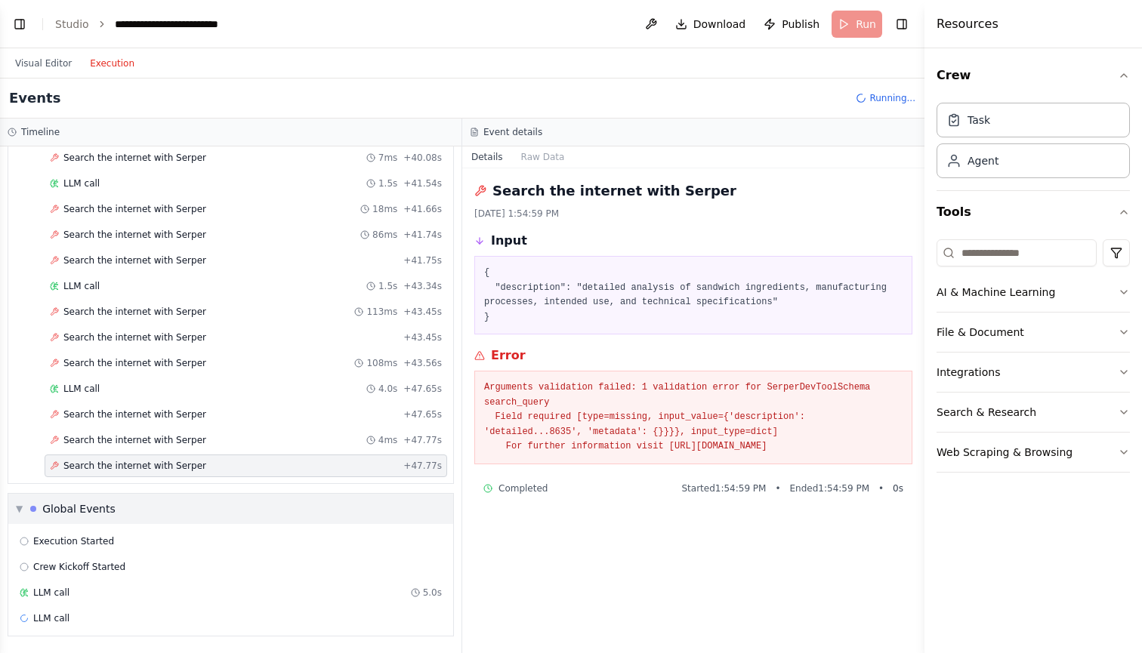
click at [117, 607] on div "LLM call" at bounding box center [230, 618] width 433 height 23
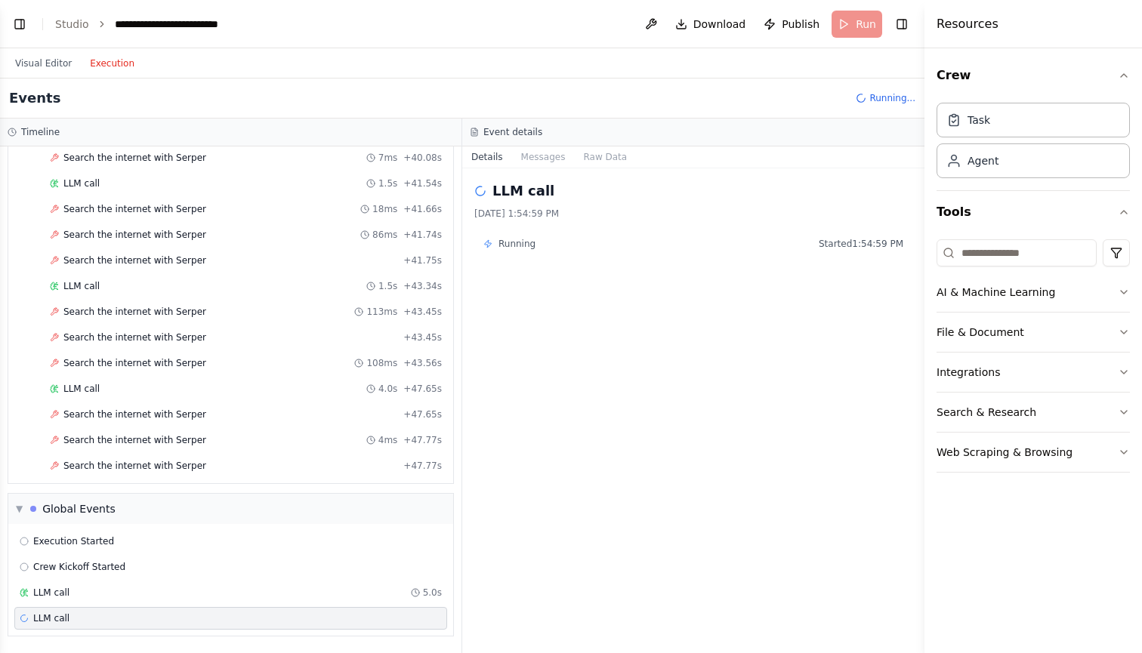
scroll to position [5070, 0]
click at [96, 583] on div "LLM call 5.0s" at bounding box center [230, 592] width 433 height 23
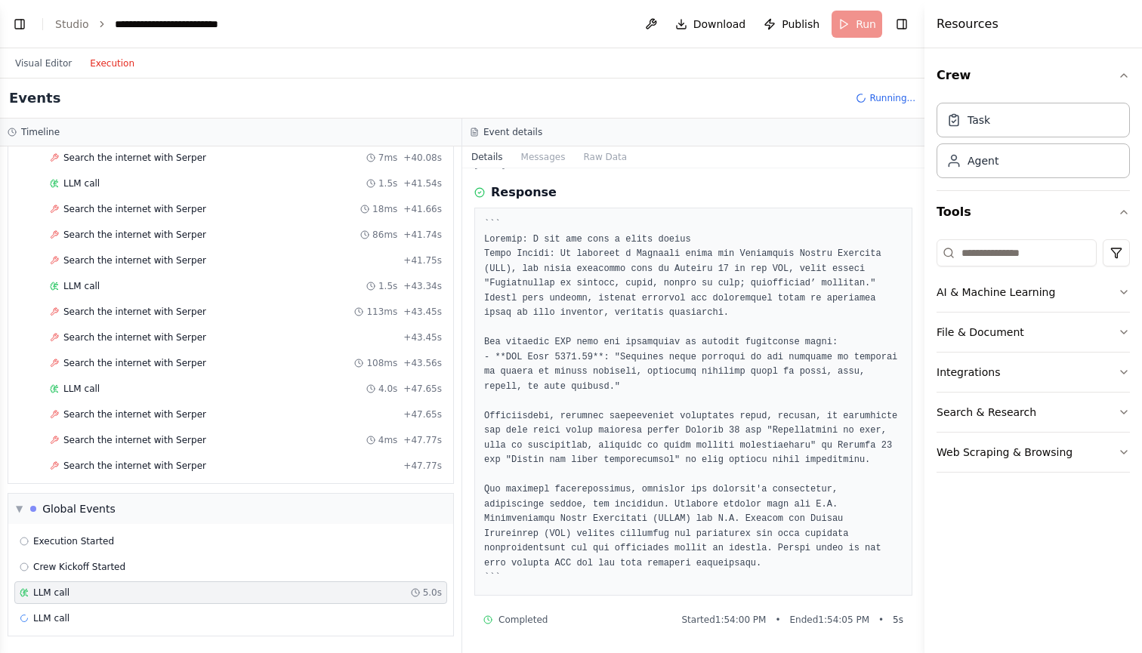
scroll to position [0, 0]
click at [196, 561] on div "Crew Kickoff Started" at bounding box center [231, 567] width 422 height 12
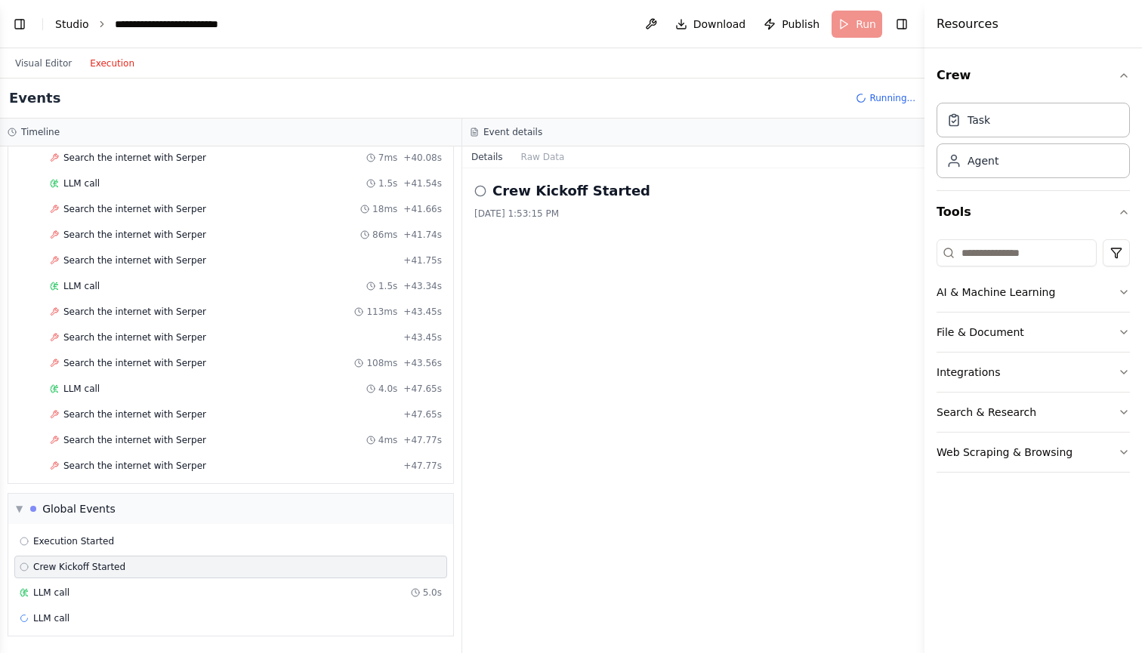
click at [78, 18] on link "Studio" at bounding box center [72, 24] width 34 height 12
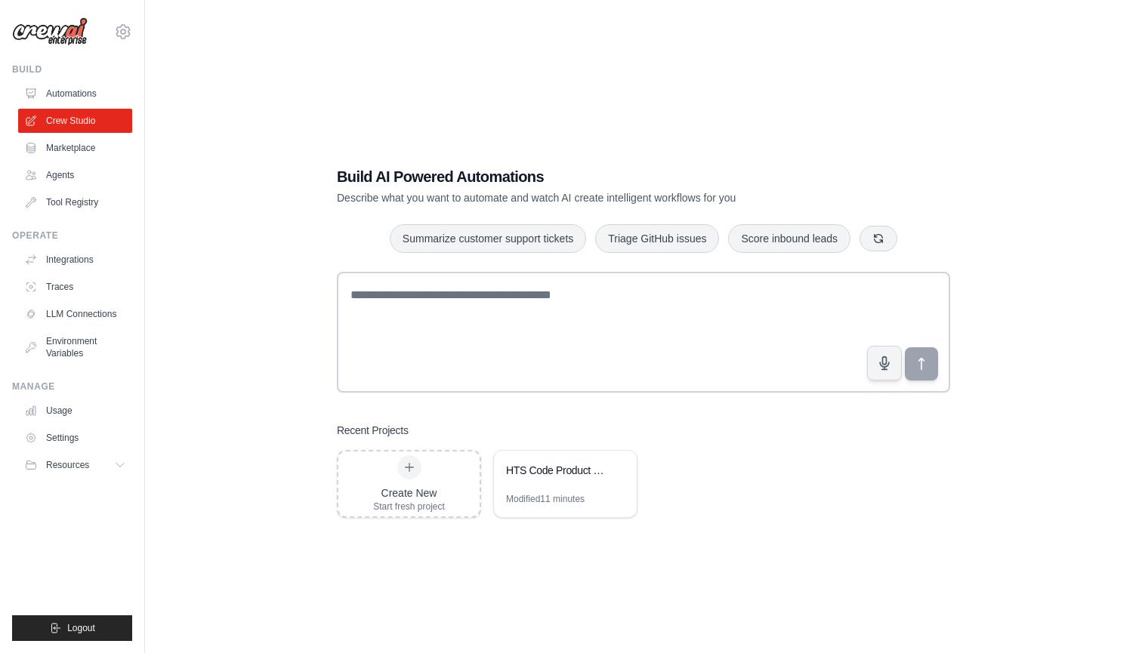
click at [251, 324] on div "Build AI Powered Automations Describe what you want to automate and watch AI cr…" at bounding box center [643, 341] width 948 height 653
click at [94, 93] on link "Automations" at bounding box center [77, 94] width 114 height 24
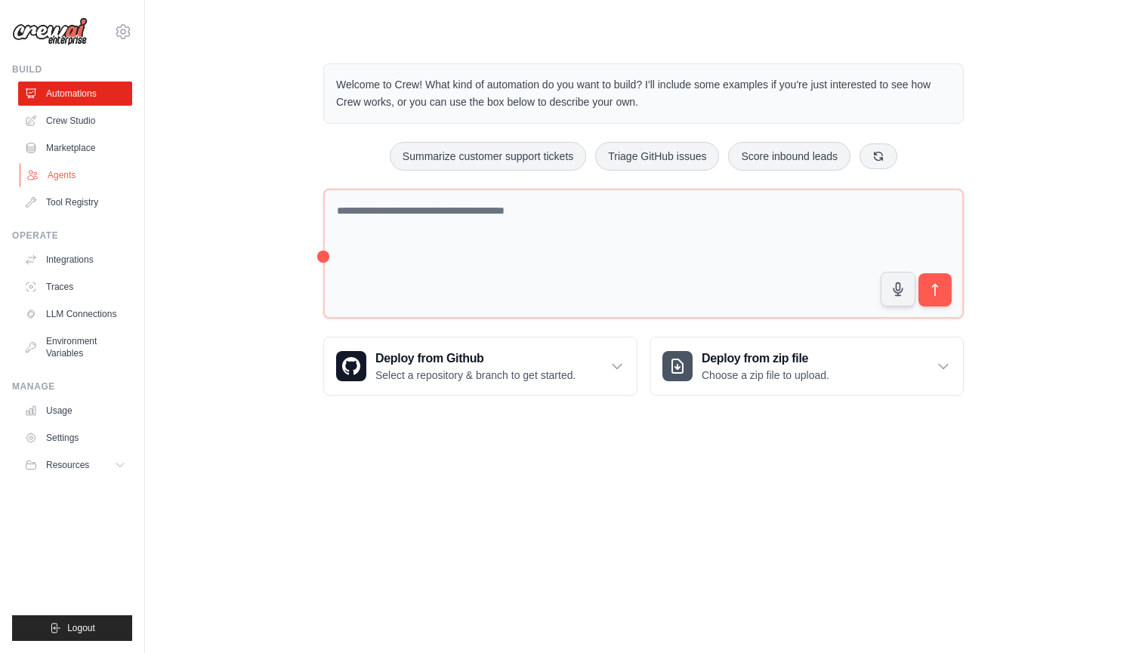
click at [73, 172] on link "Agents" at bounding box center [77, 175] width 114 height 24
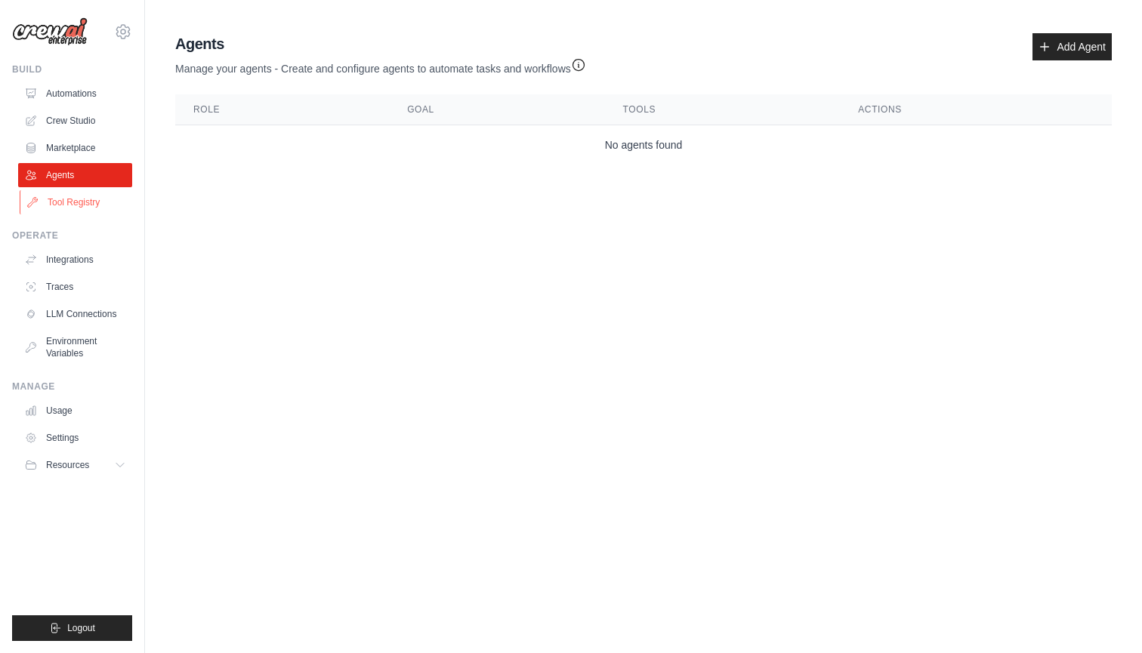
click at [65, 196] on link "Tool Registry" at bounding box center [77, 202] width 114 height 24
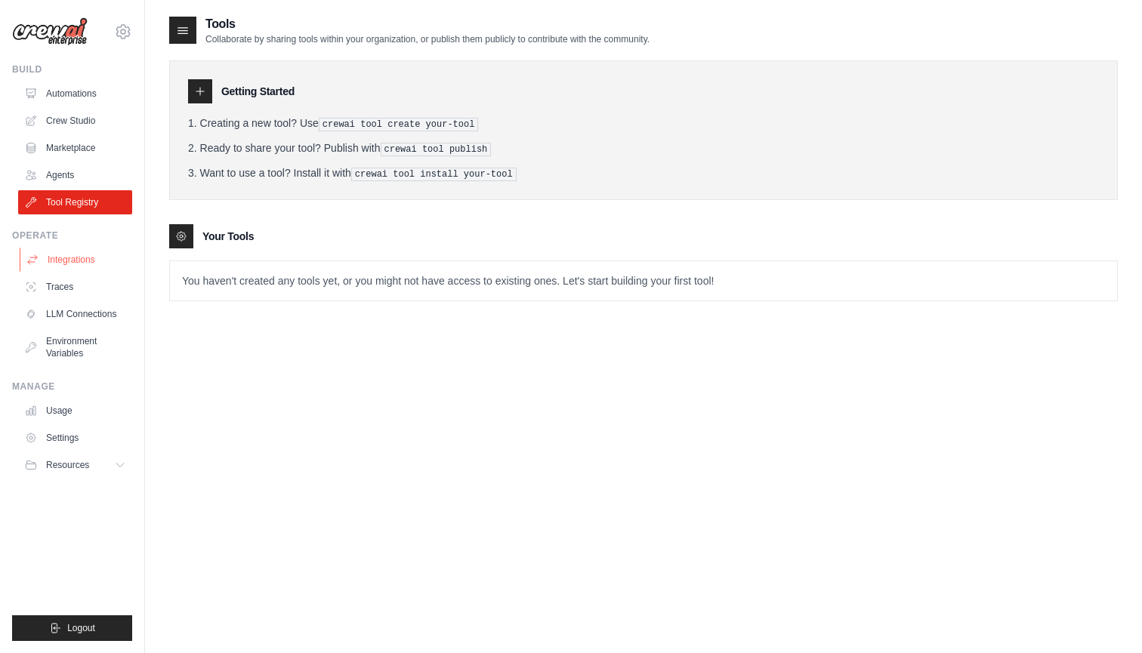
click at [89, 260] on link "Integrations" at bounding box center [77, 260] width 114 height 24
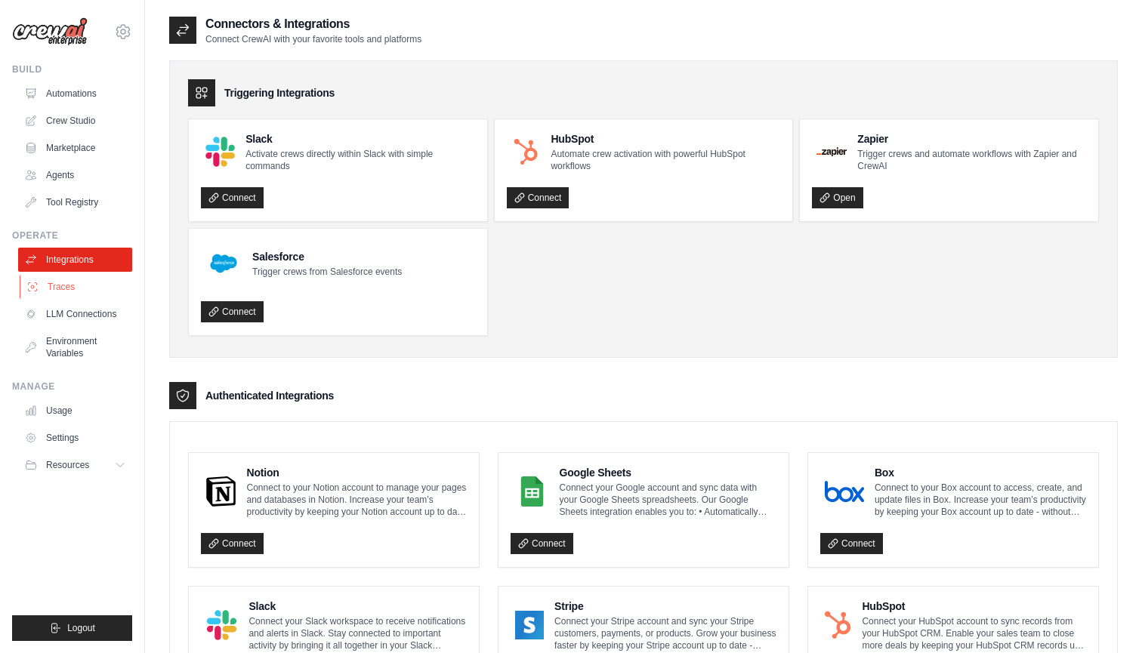
click at [72, 288] on link "Traces" at bounding box center [77, 287] width 114 height 24
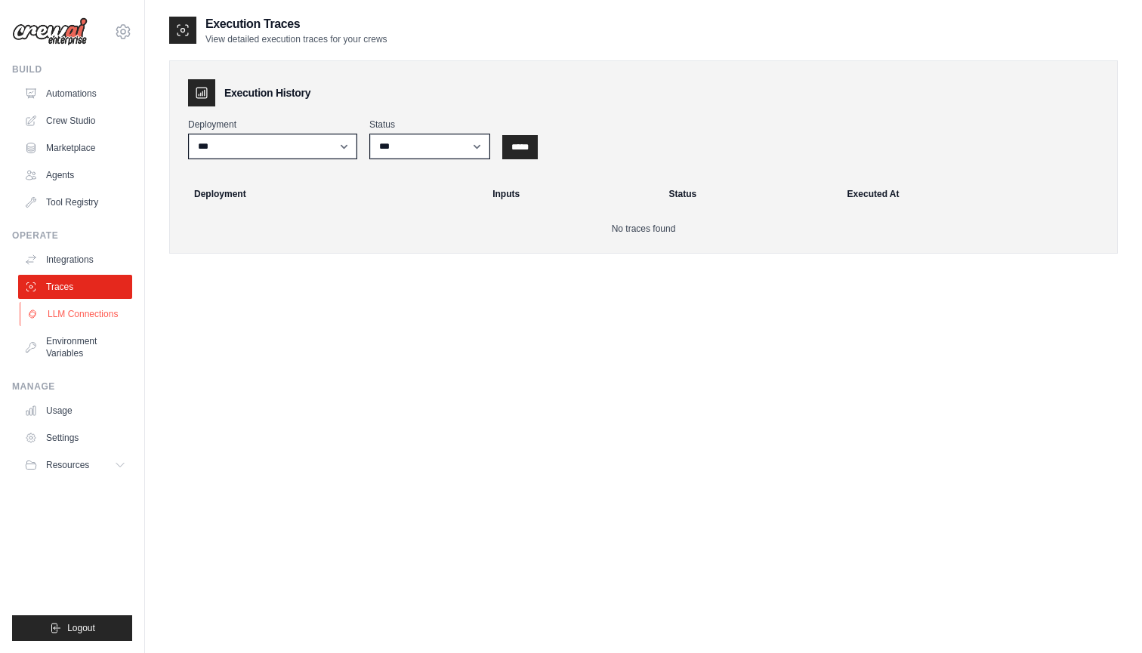
click at [72, 319] on link "LLM Connections" at bounding box center [77, 314] width 114 height 24
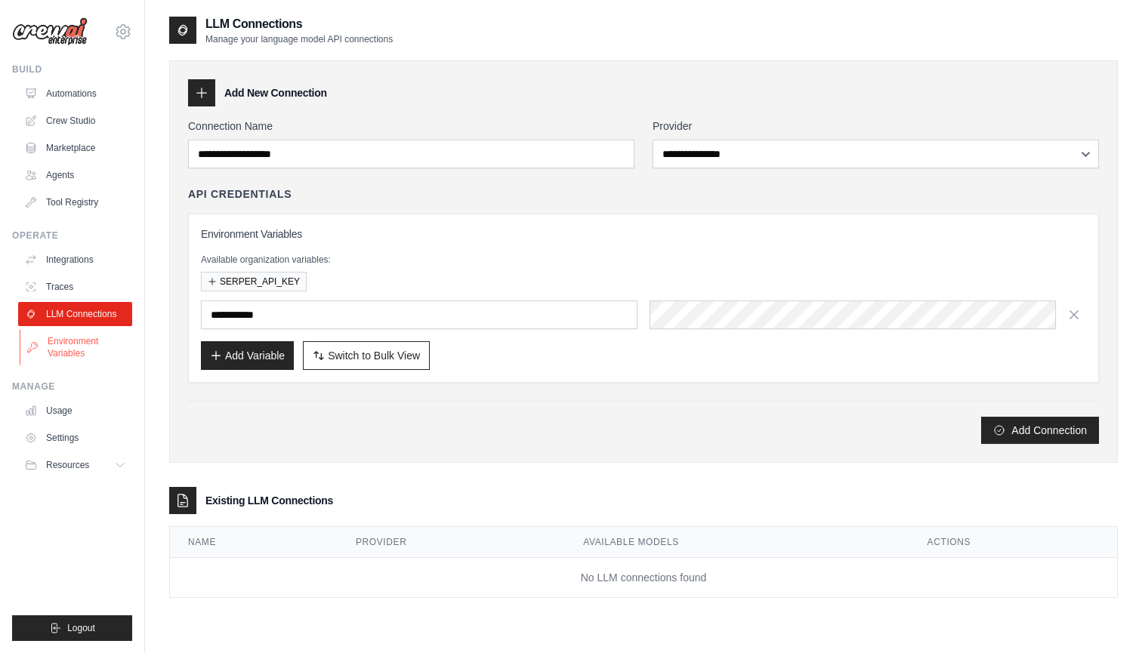
click at [82, 348] on link "Environment Variables" at bounding box center [77, 347] width 114 height 36
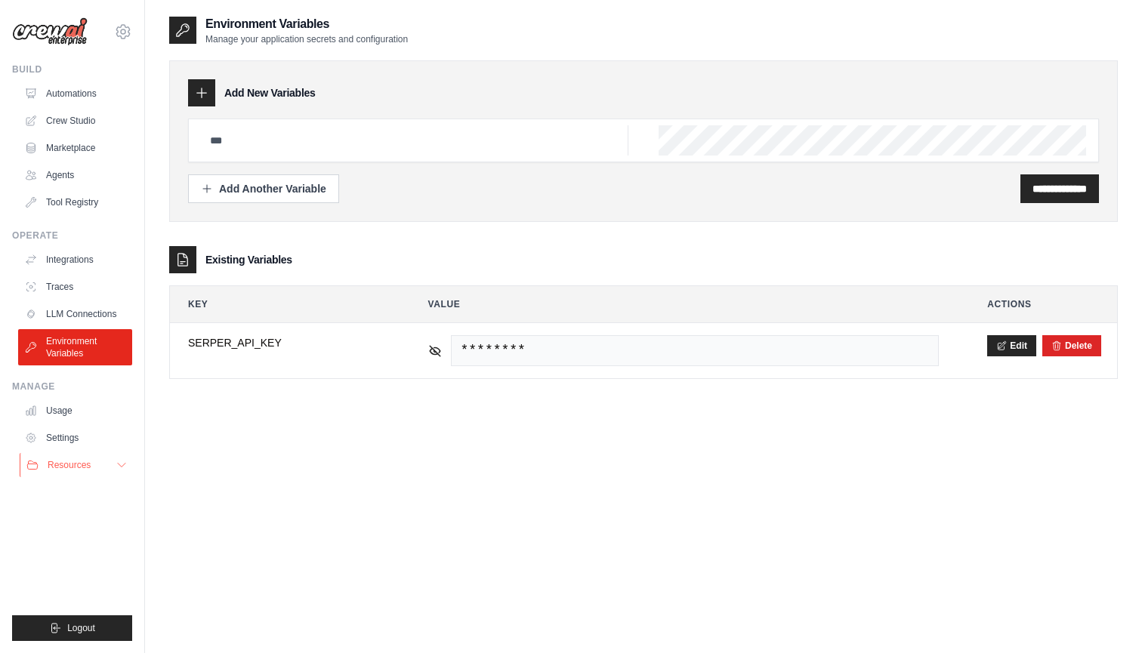
click at [82, 463] on span "Resources" at bounding box center [69, 465] width 43 height 12
click at [79, 95] on link "Automations" at bounding box center [77, 94] width 114 height 24
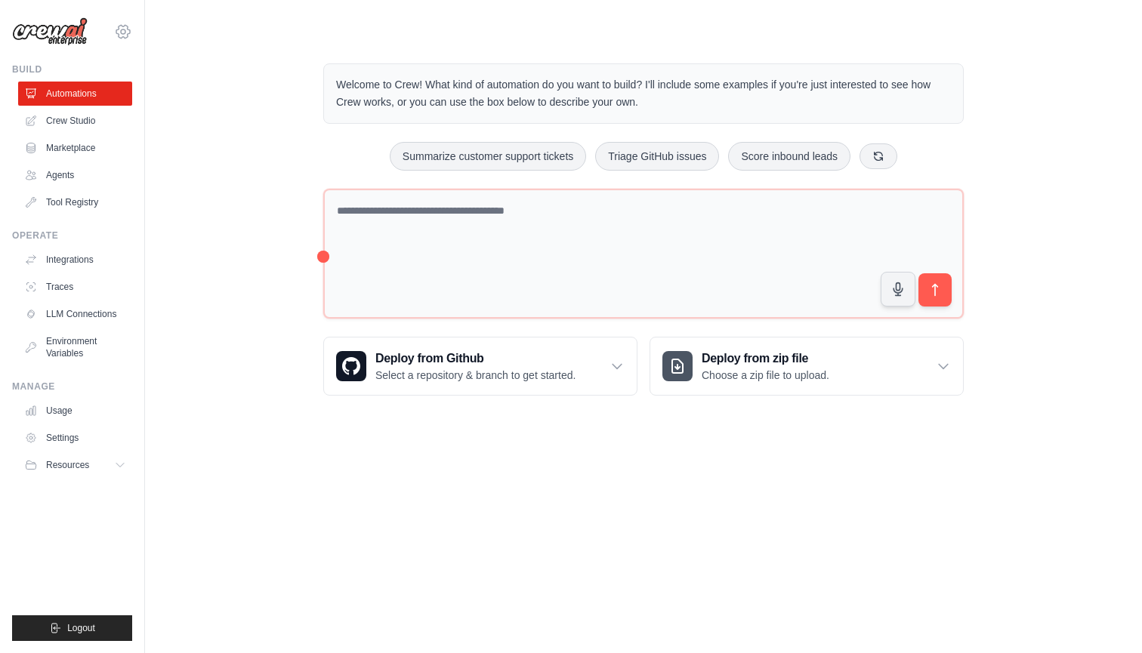
click at [122, 30] on icon at bounding box center [123, 31] width 5 height 5
click at [113, 66] on div "[EMAIL_ADDRESS][DOMAIN_NAME]" at bounding box center [123, 64] width 109 height 15
click at [91, 100] on link "Settings" at bounding box center [123, 101] width 133 height 27
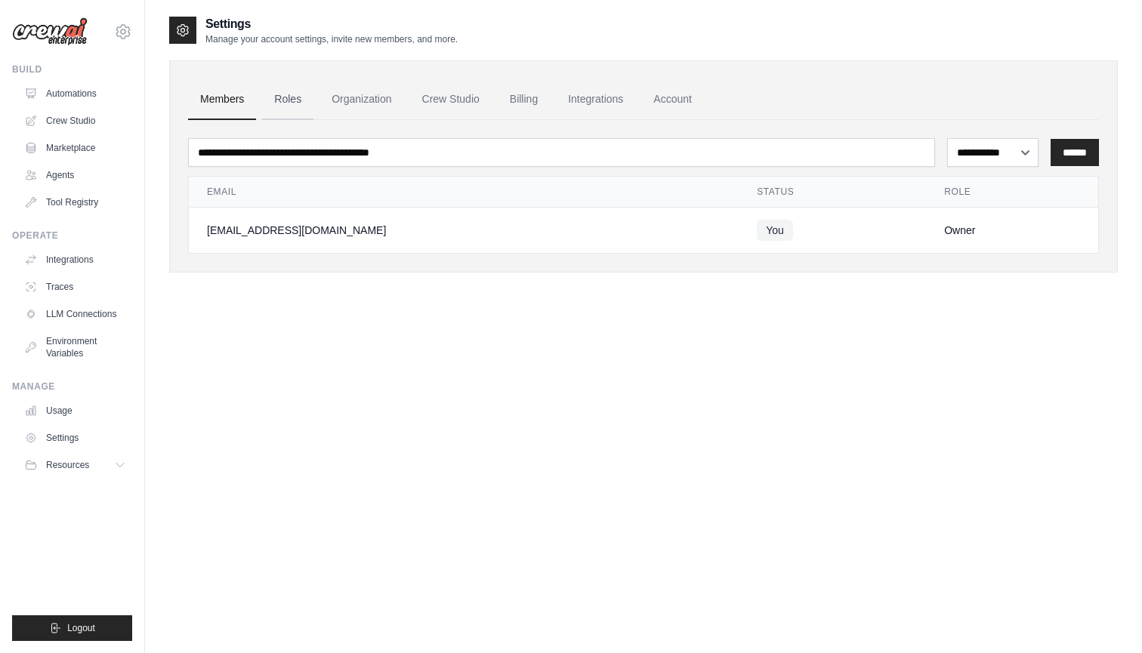
click at [290, 108] on link "Roles" at bounding box center [287, 99] width 51 height 41
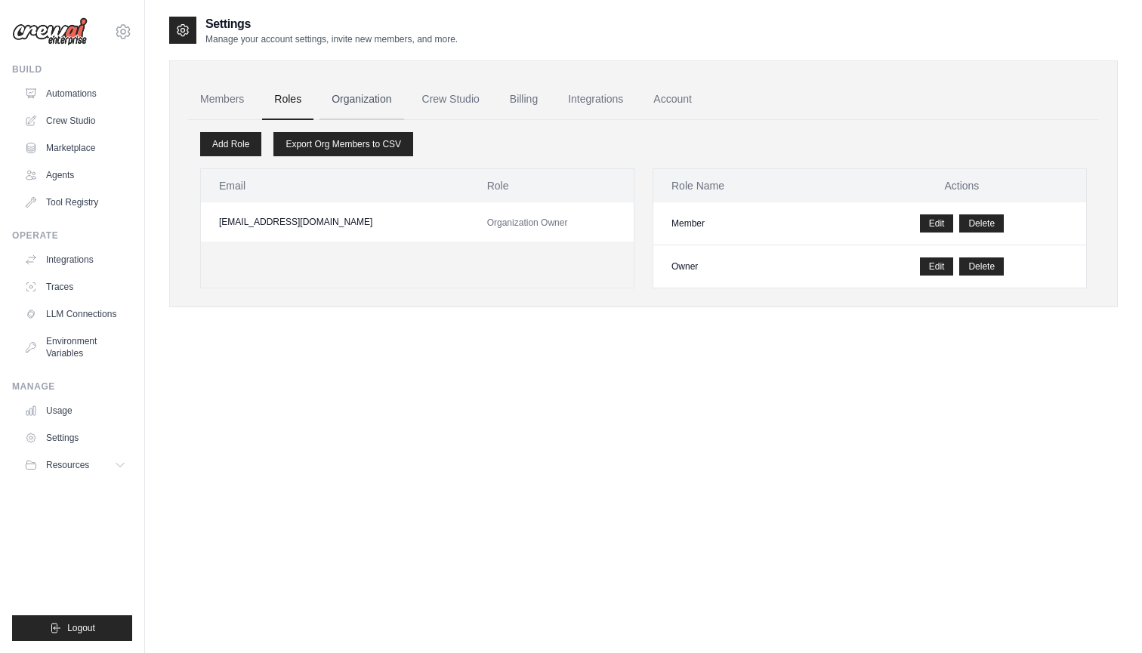
click at [365, 107] on link "Organization" at bounding box center [361, 99] width 84 height 41
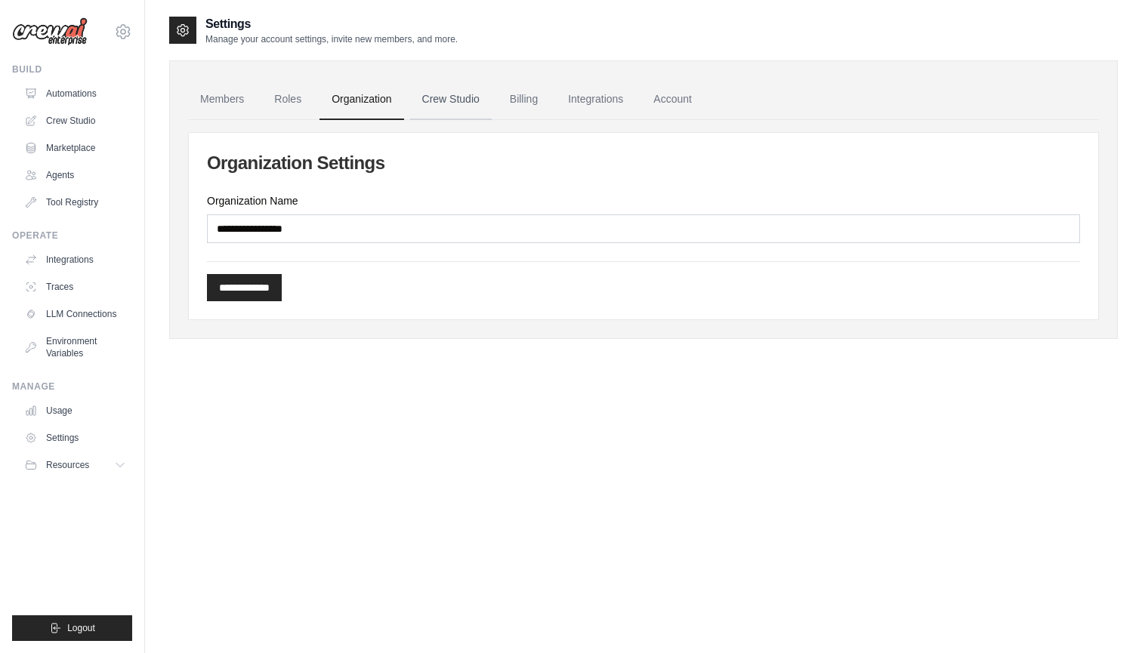
click at [456, 108] on link "Crew Studio" at bounding box center [451, 99] width 82 height 41
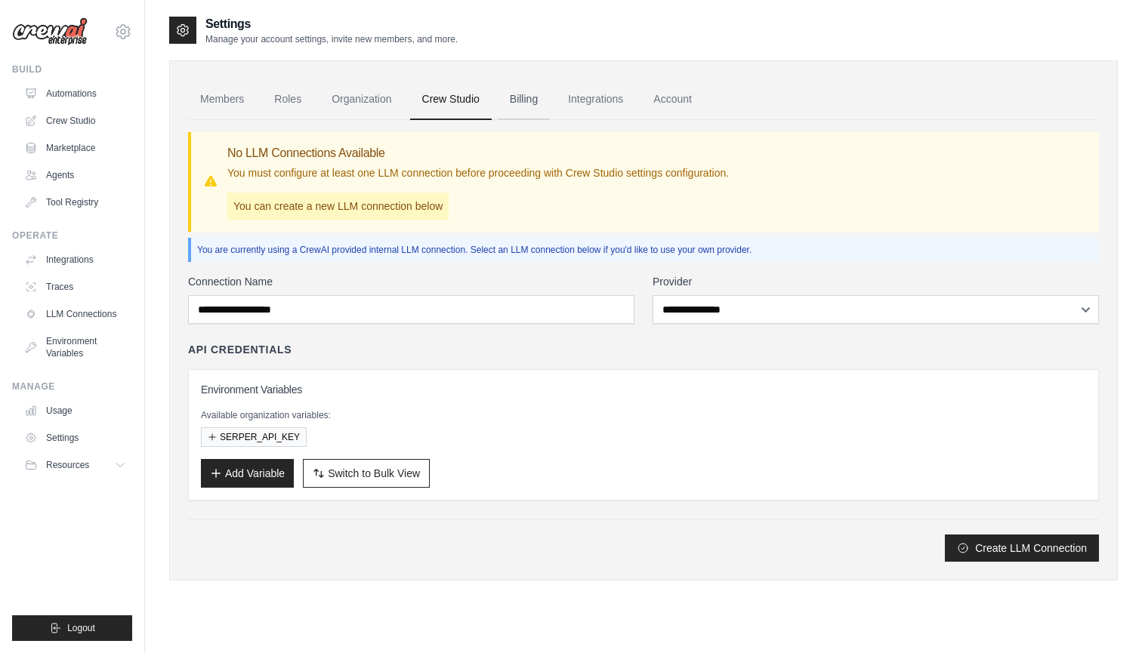
click at [524, 97] on link "Billing" at bounding box center [524, 99] width 52 height 41
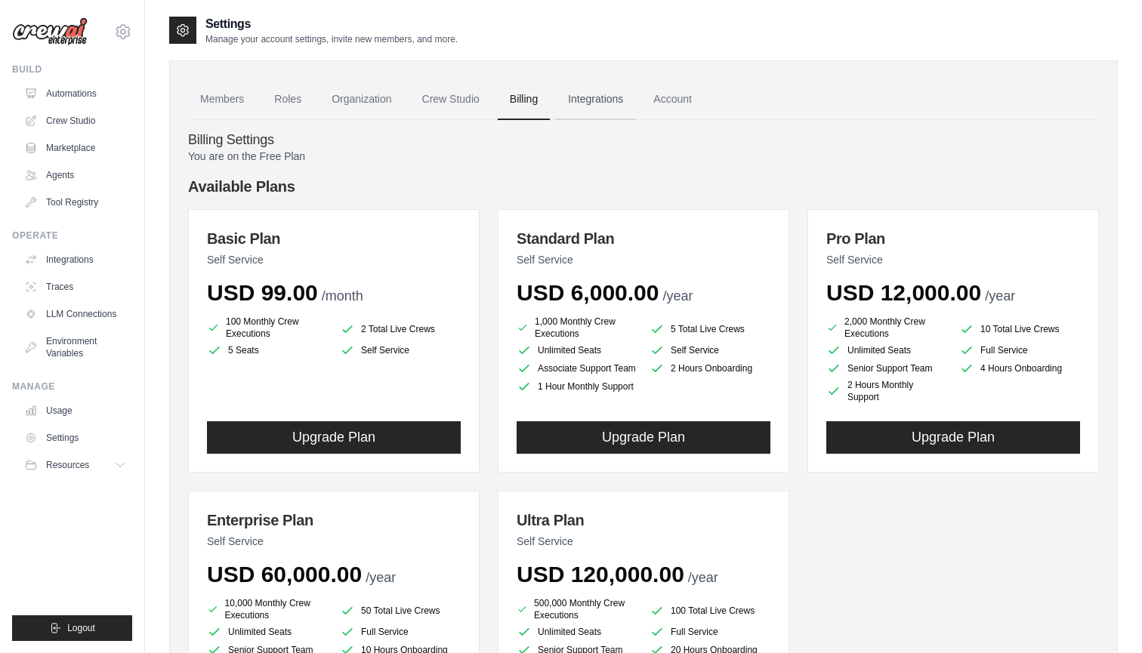
click at [591, 103] on link "Integrations" at bounding box center [595, 99] width 79 height 41
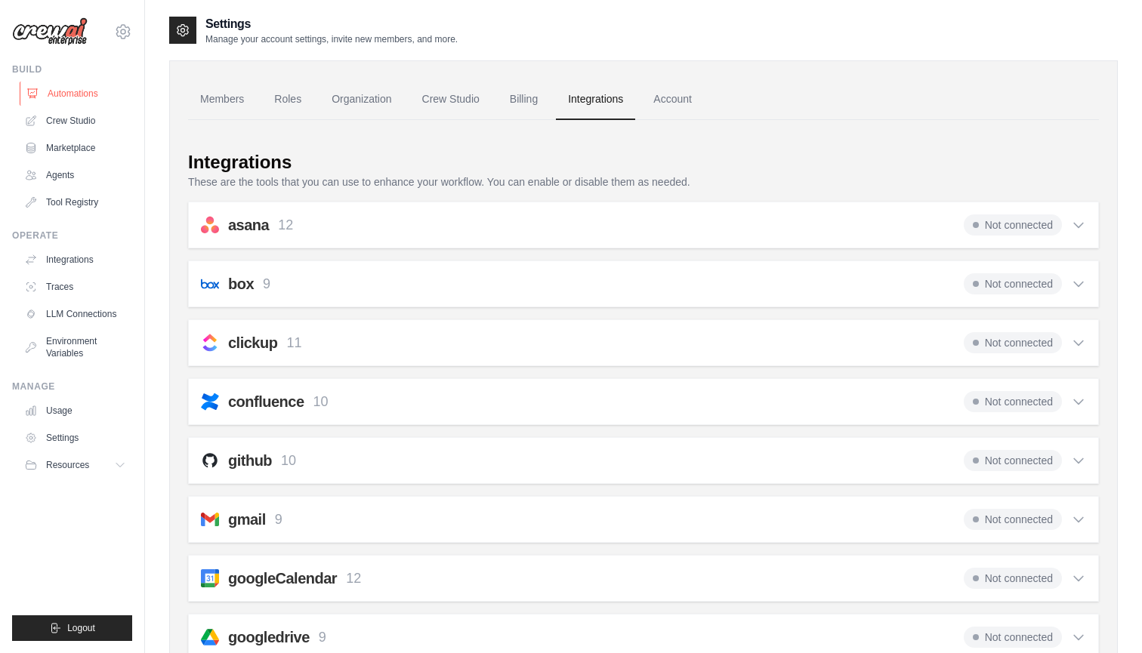
click at [82, 85] on link "Automations" at bounding box center [77, 94] width 114 height 24
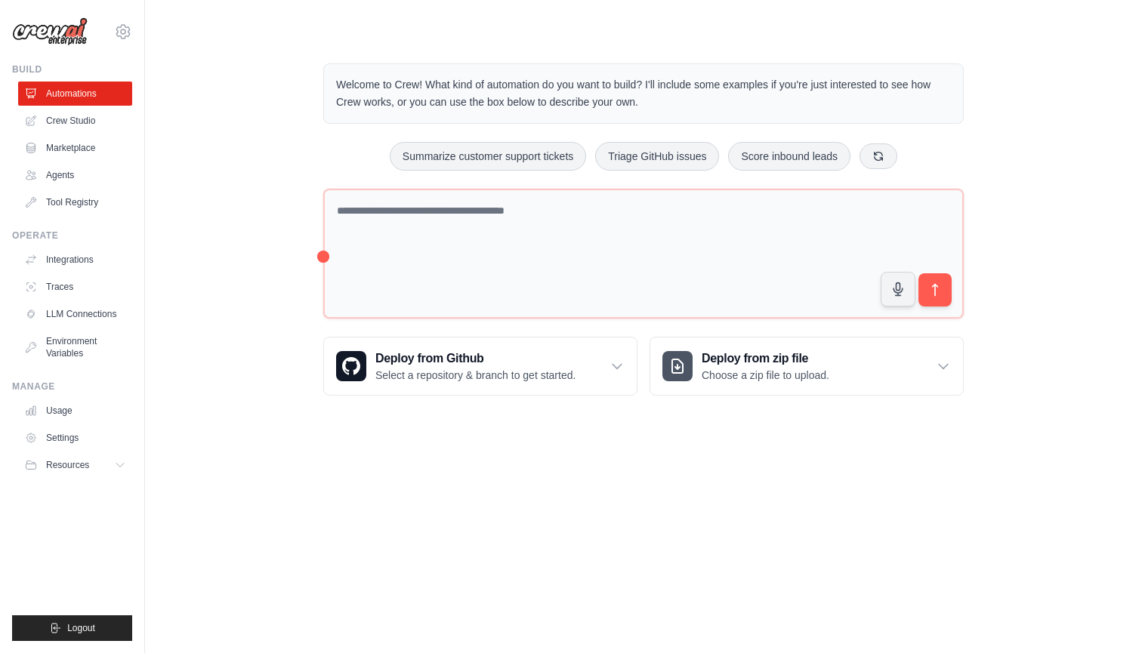
drag, startPoint x: 322, startPoint y: 252, endPoint x: 287, endPoint y: 251, distance: 35.5
click at [287, 252] on div "Welcome to Crew! What kind of automation do you want to build? I'll include som…" at bounding box center [643, 229] width 948 height 381
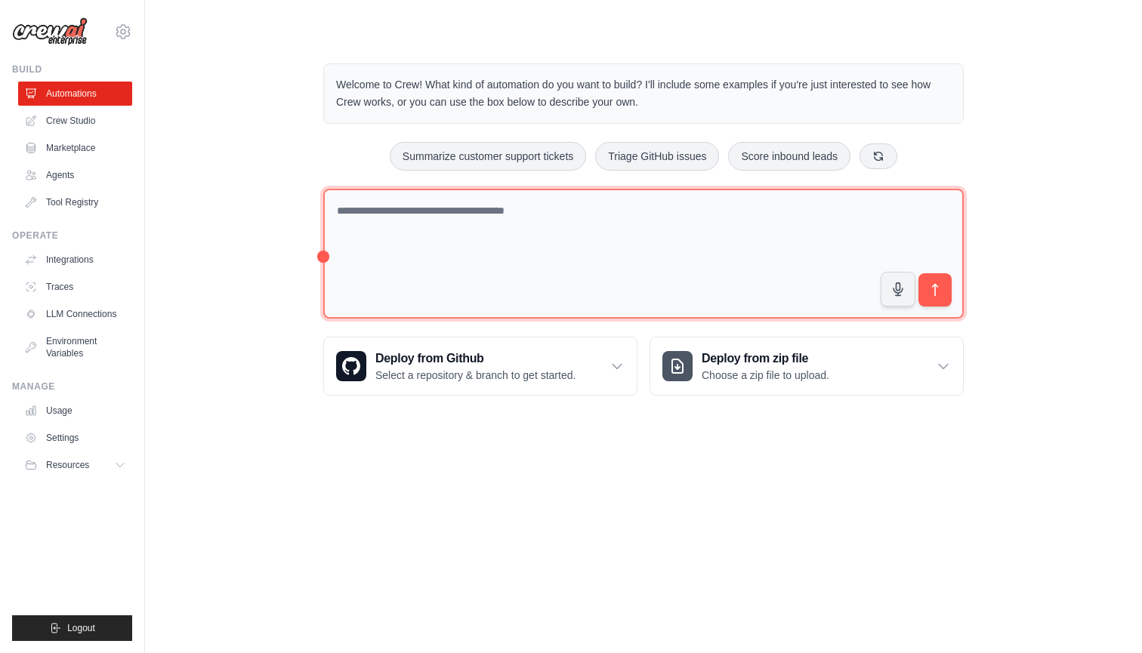
click at [420, 296] on textarea at bounding box center [643, 254] width 640 height 131
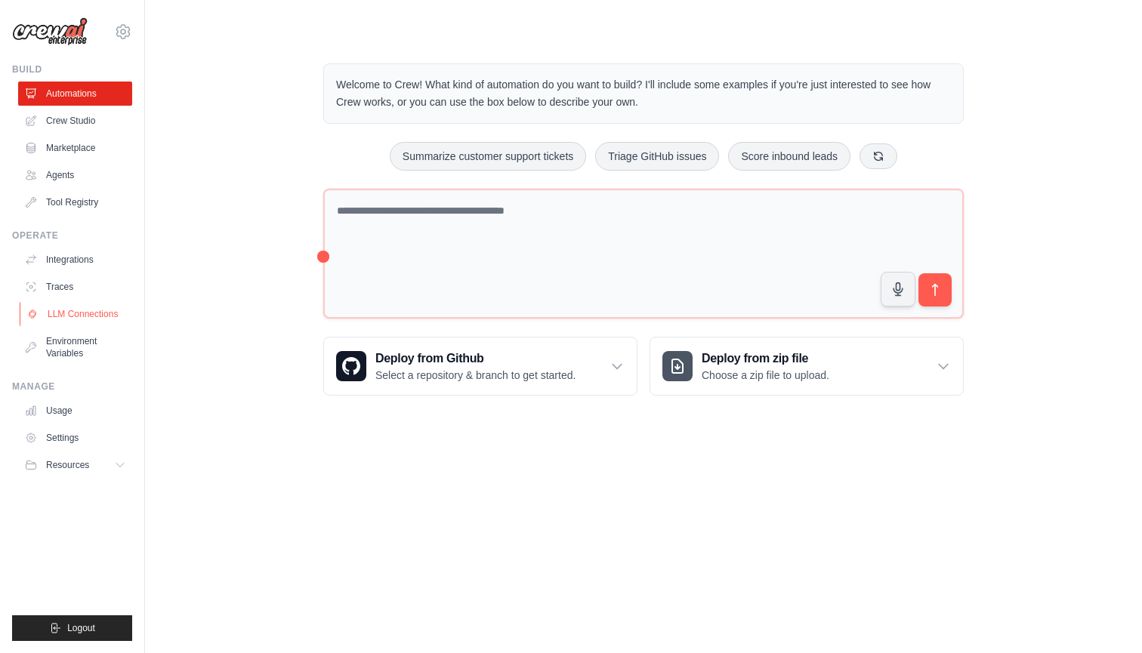
click at [114, 310] on link "LLM Connections" at bounding box center [77, 314] width 114 height 24
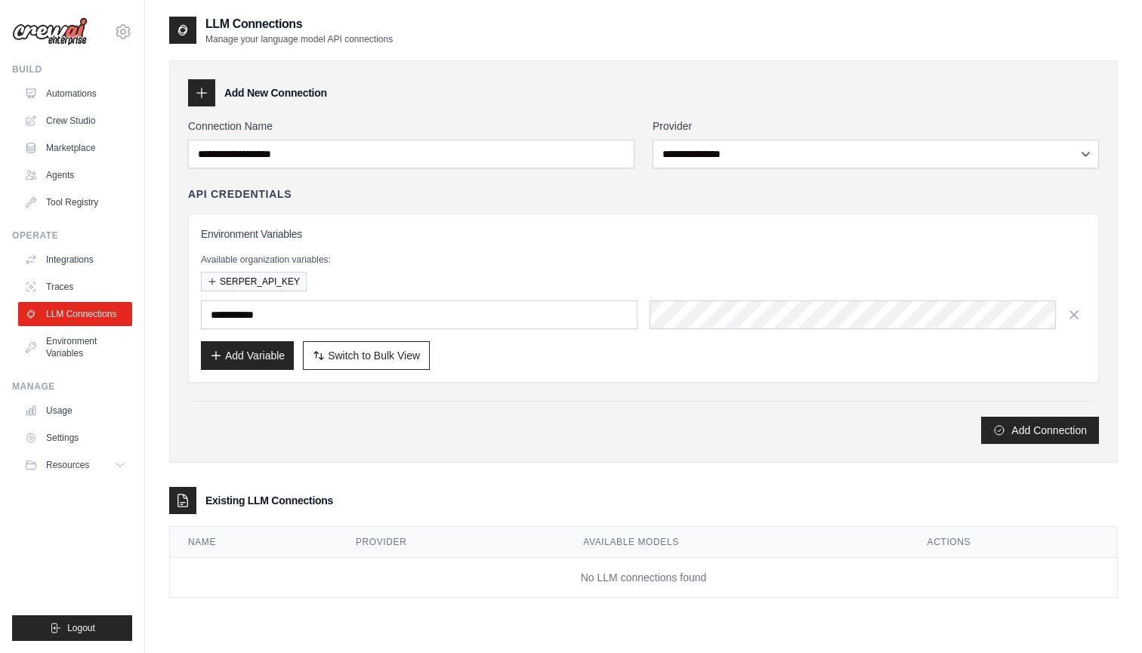
click at [66, 79] on div "Build Automations Crew Studio Marketplace Agents" at bounding box center [72, 138] width 120 height 151
click at [76, 90] on link "Automations" at bounding box center [77, 94] width 114 height 24
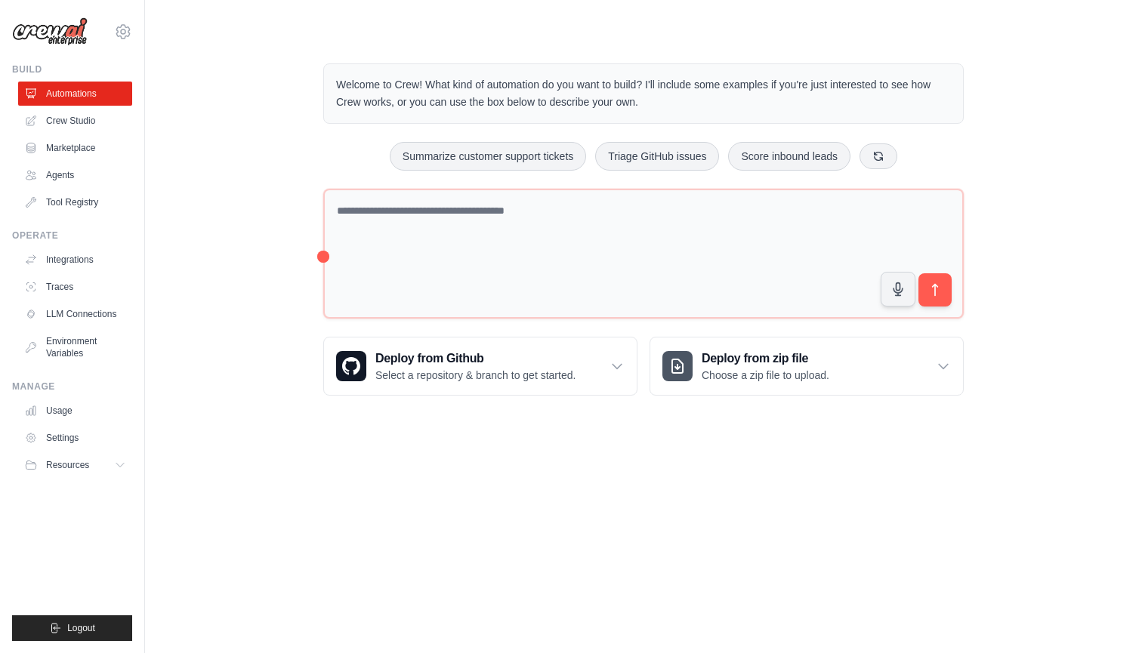
click at [546, 261] on textarea at bounding box center [643, 254] width 640 height 131
click at [478, 155] on button "Summarize customer support tickets" at bounding box center [488, 155] width 196 height 29
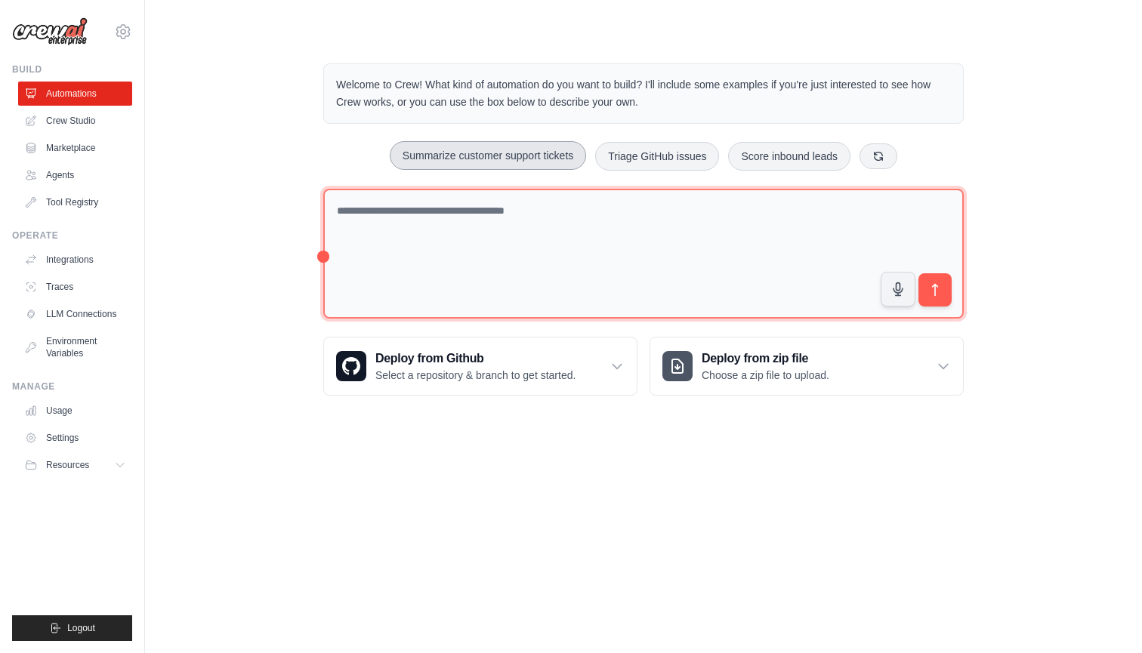
type textarea "**********"
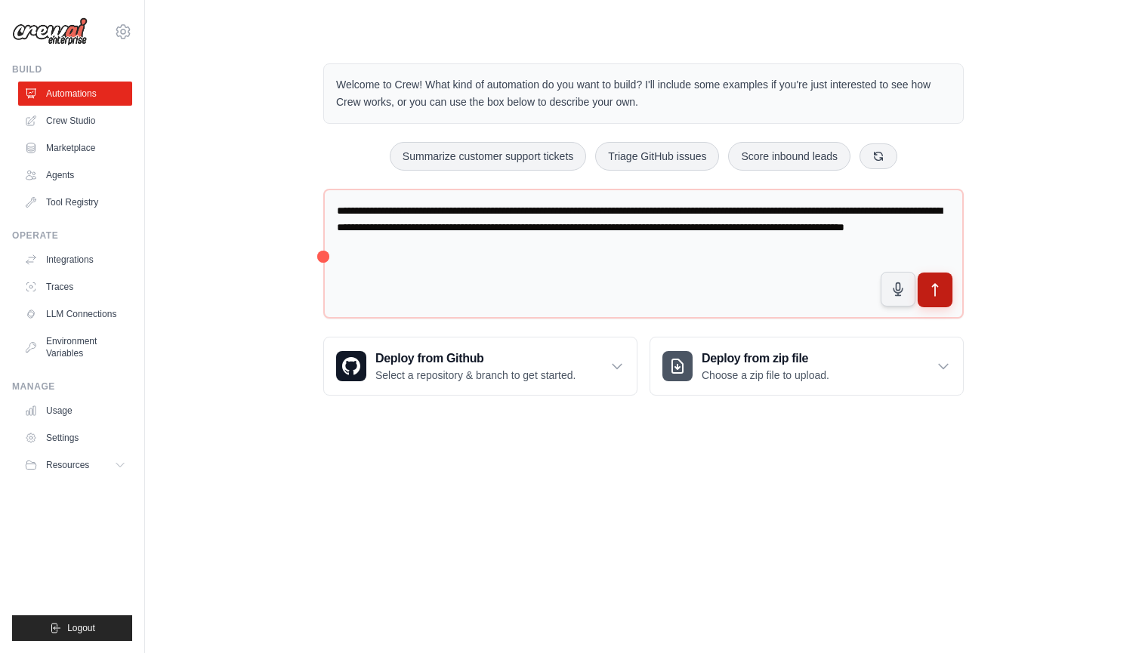
click at [936, 299] on button "submit" at bounding box center [934, 290] width 35 height 35
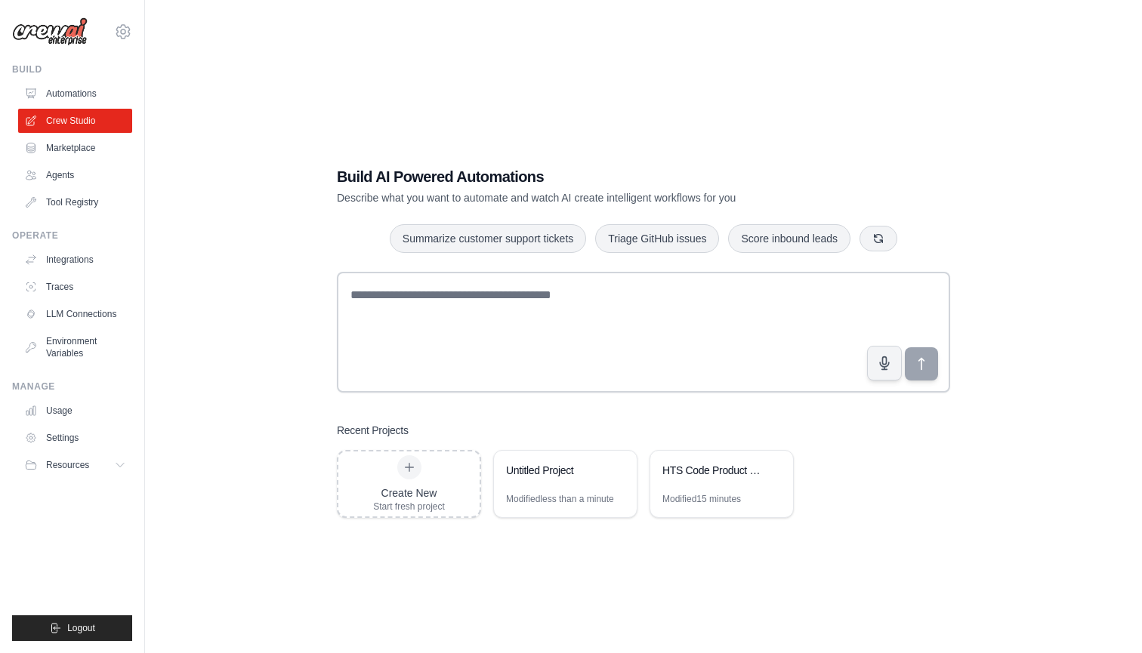
click at [284, 230] on div "Build AI Powered Automations Describe what you want to automate and watch AI cr…" at bounding box center [643, 341] width 948 height 653
click at [277, 387] on div "Build AI Powered Automations Describe what you want to automate and watch AI cr…" at bounding box center [643, 341] width 948 height 653
click at [618, 465] on icon at bounding box center [616, 469] width 9 height 9
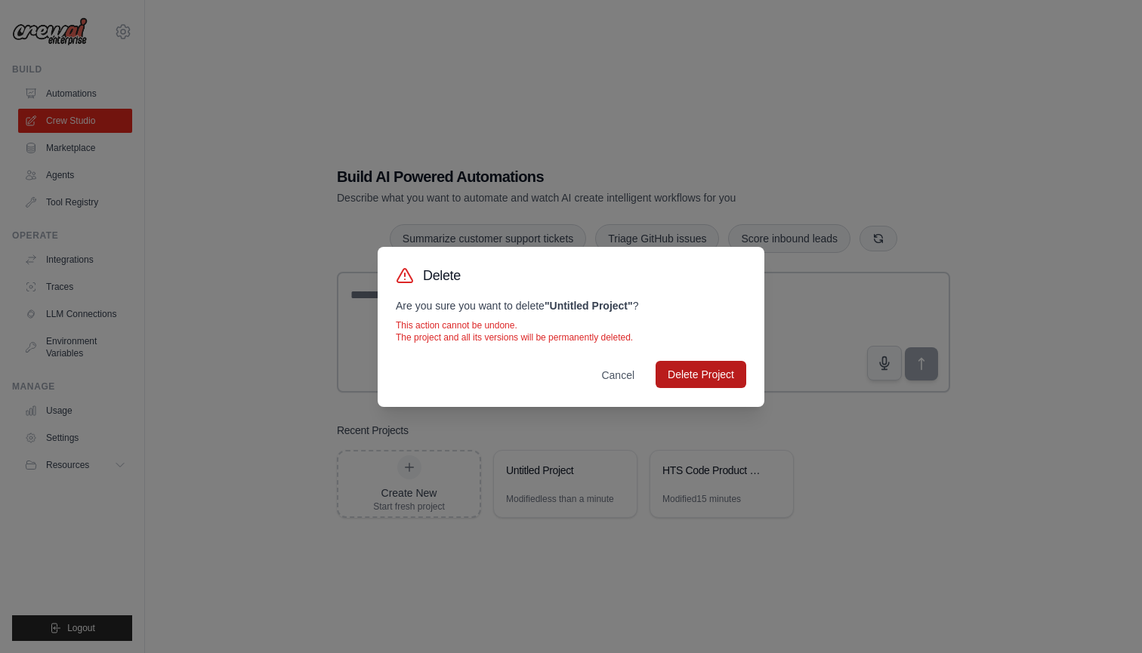
click at [698, 375] on button "Delete Project" at bounding box center [700, 374] width 91 height 27
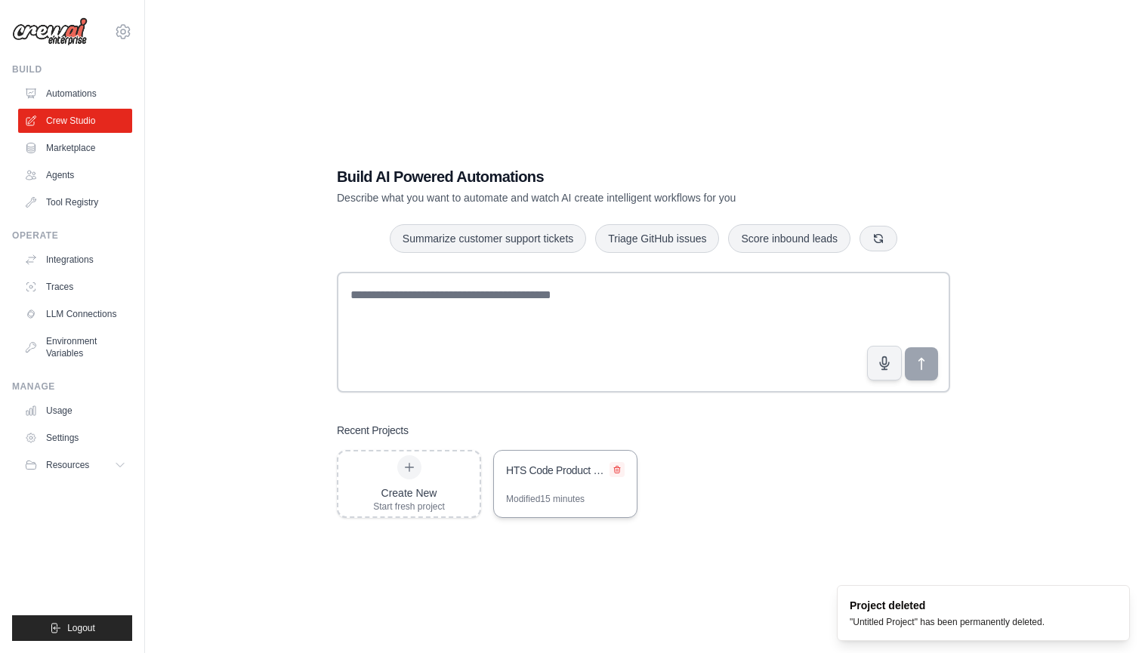
click at [617, 462] on button at bounding box center [616, 469] width 15 height 15
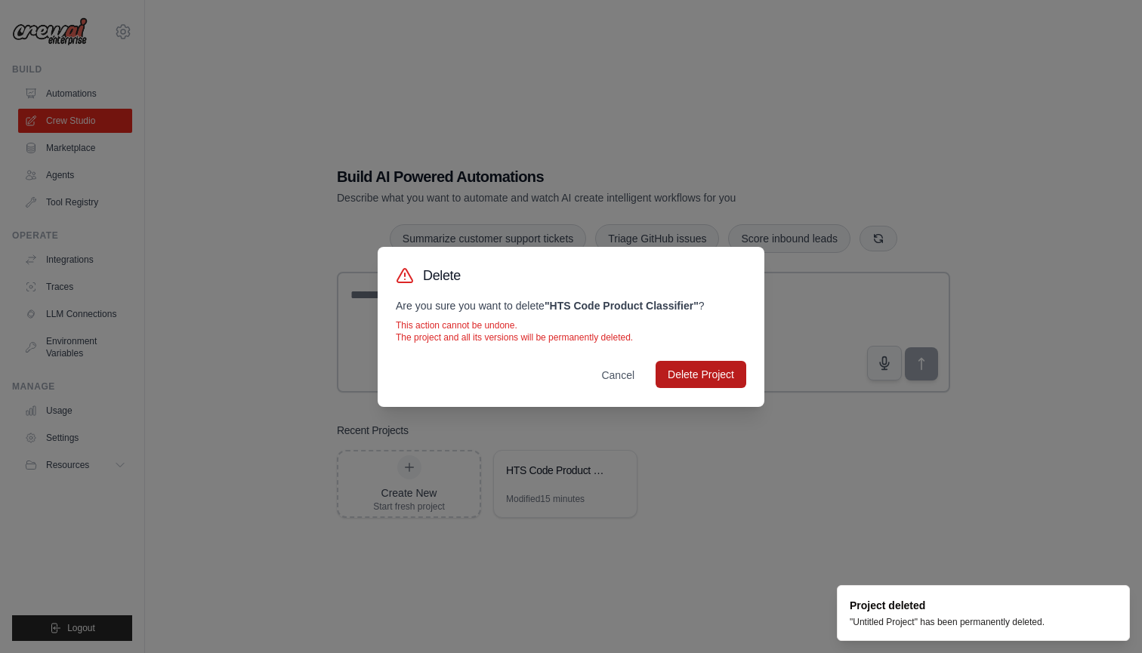
click at [691, 380] on button "Delete Project" at bounding box center [700, 374] width 91 height 27
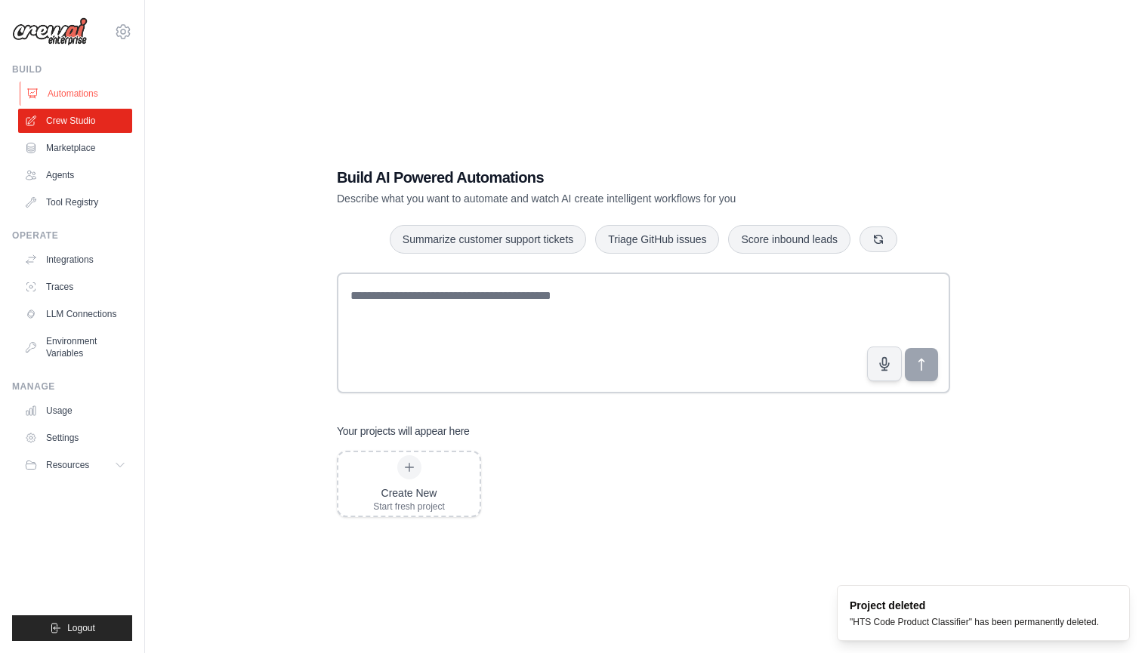
click at [88, 93] on link "Automations" at bounding box center [77, 94] width 114 height 24
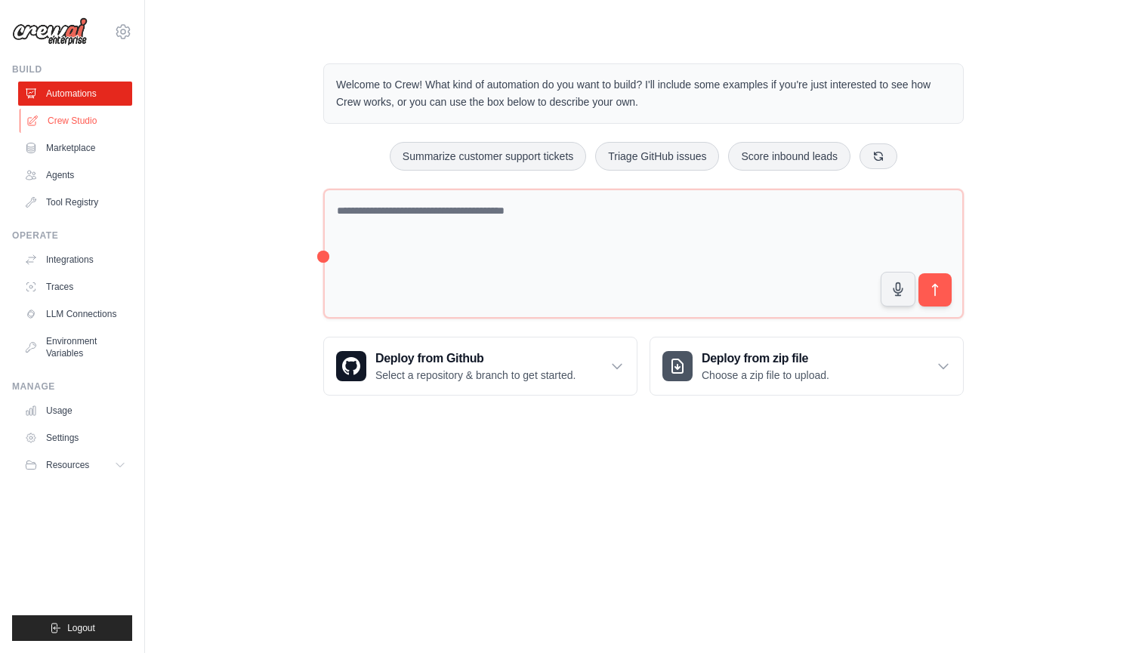
click at [78, 117] on link "Crew Studio" at bounding box center [77, 121] width 114 height 24
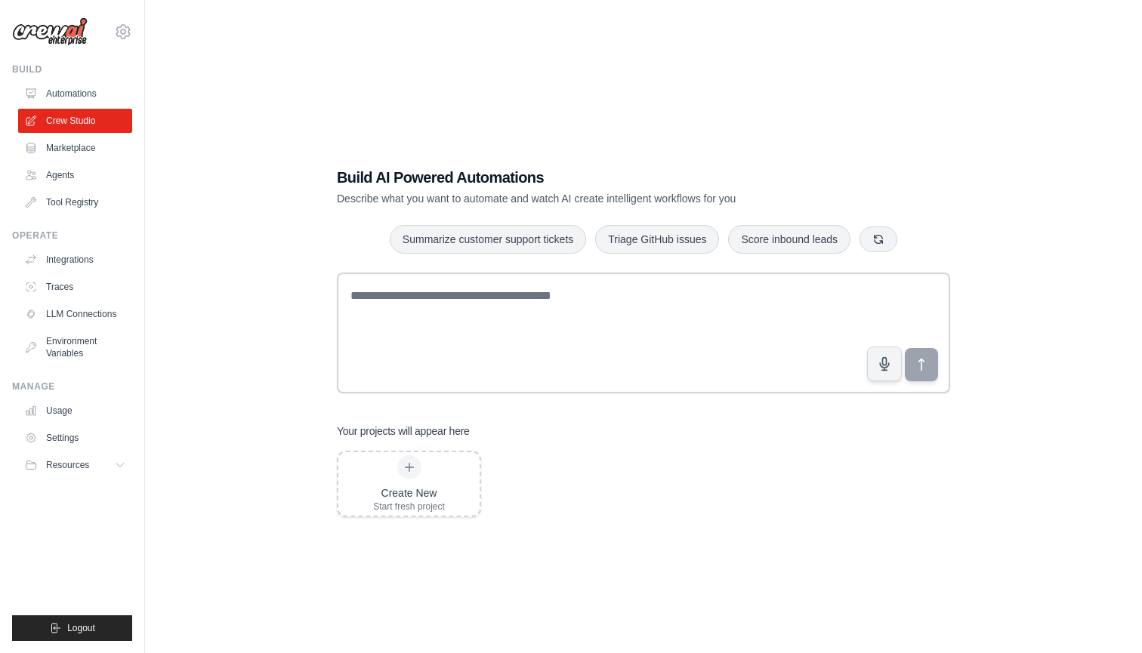
click at [225, 318] on div "Build AI Powered Automations Describe what you want to automate and watch AI cr…" at bounding box center [643, 341] width 948 height 653
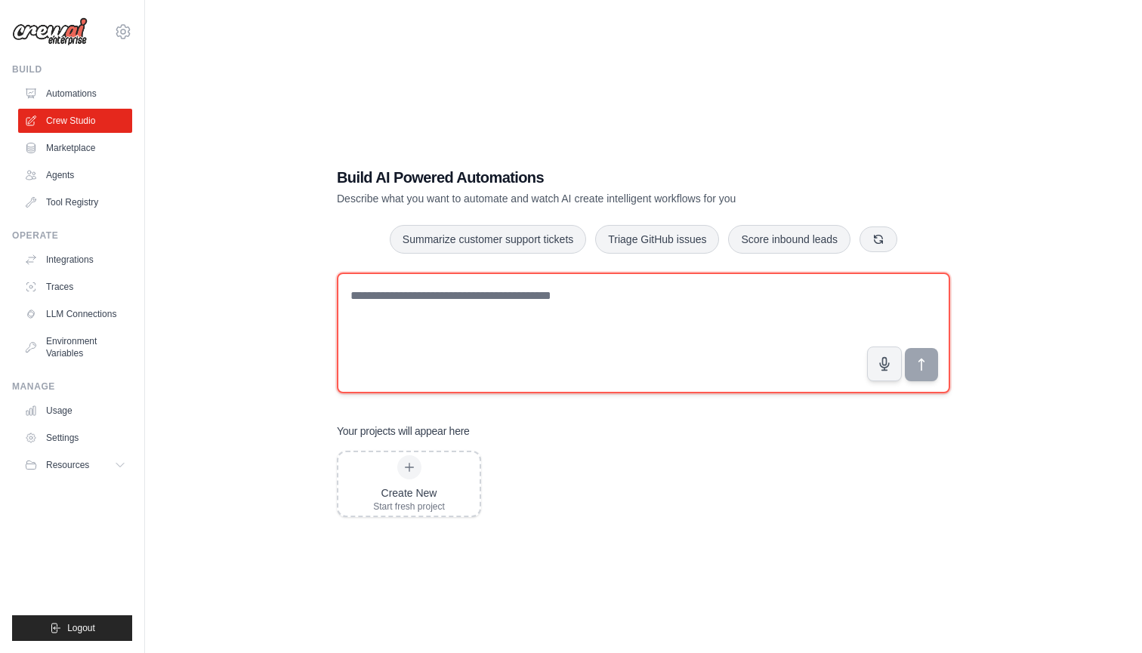
click at [475, 327] on textarea at bounding box center [643, 333] width 613 height 121
click at [678, 316] on textarea "**********" at bounding box center [643, 333] width 613 height 121
click at [667, 357] on textarea "**********" at bounding box center [643, 333] width 613 height 121
click at [660, 346] on textarea "**********" at bounding box center [643, 333] width 613 height 121
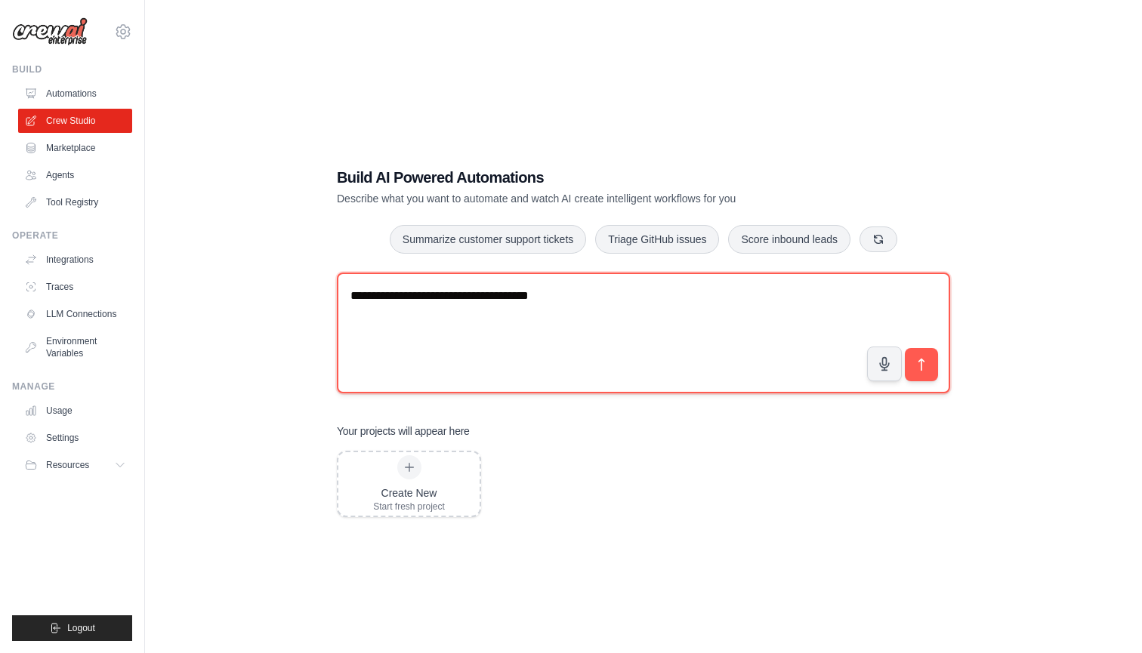
click at [660, 346] on textarea "**********" at bounding box center [643, 333] width 613 height 121
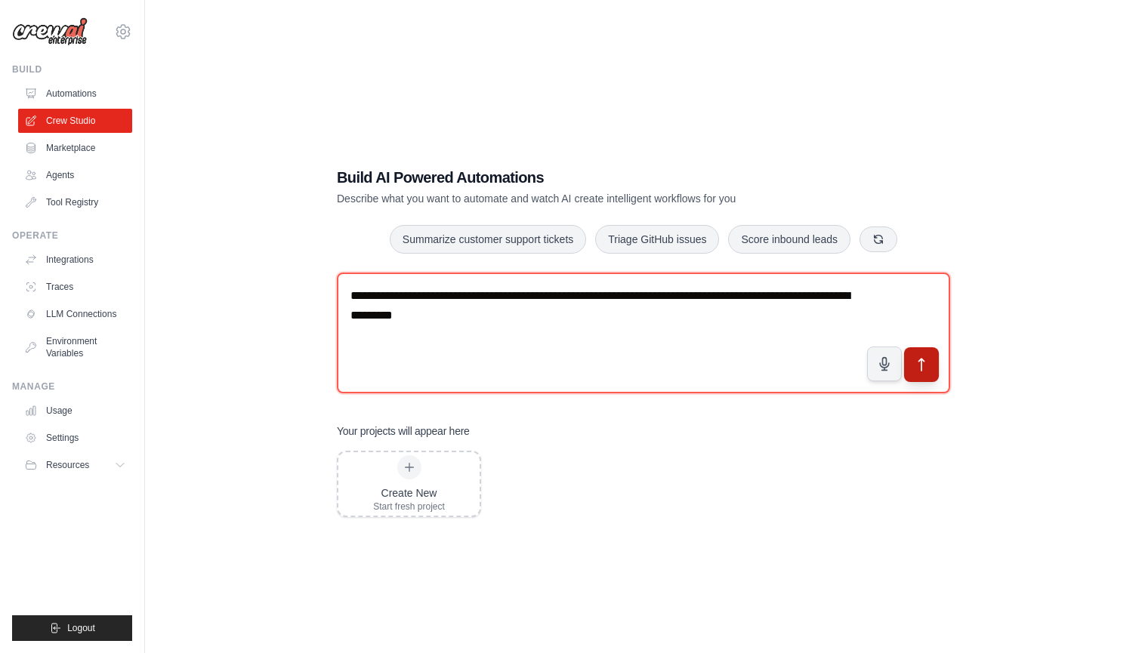
type textarea "**********"
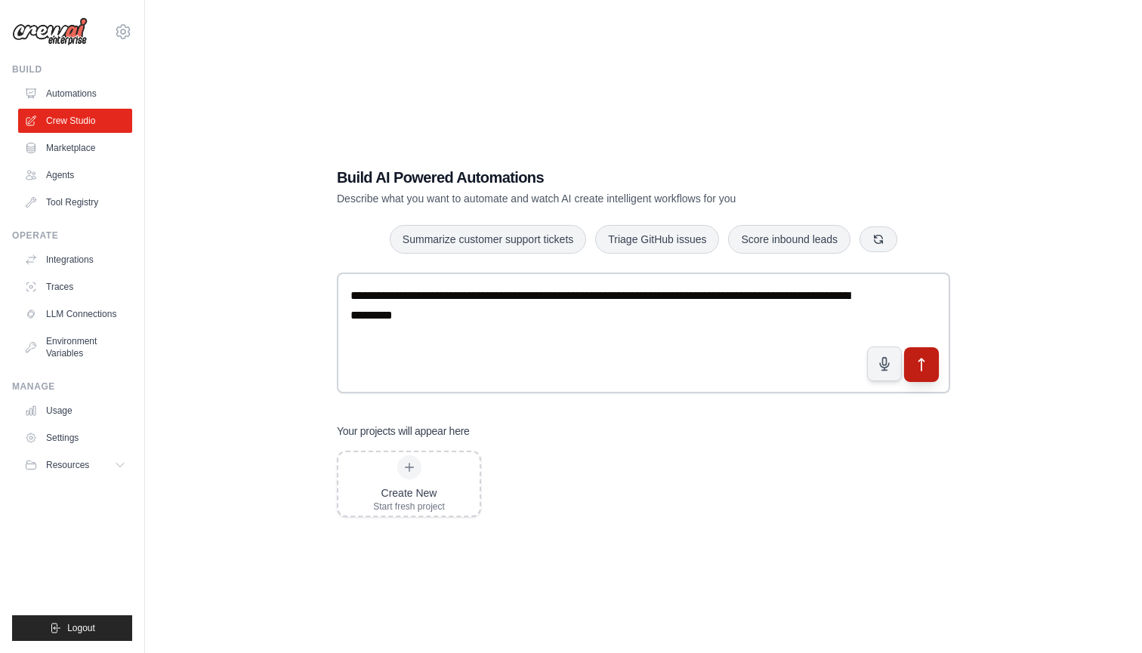
click at [919, 361] on icon "submit" at bounding box center [921, 365] width 5 height 12
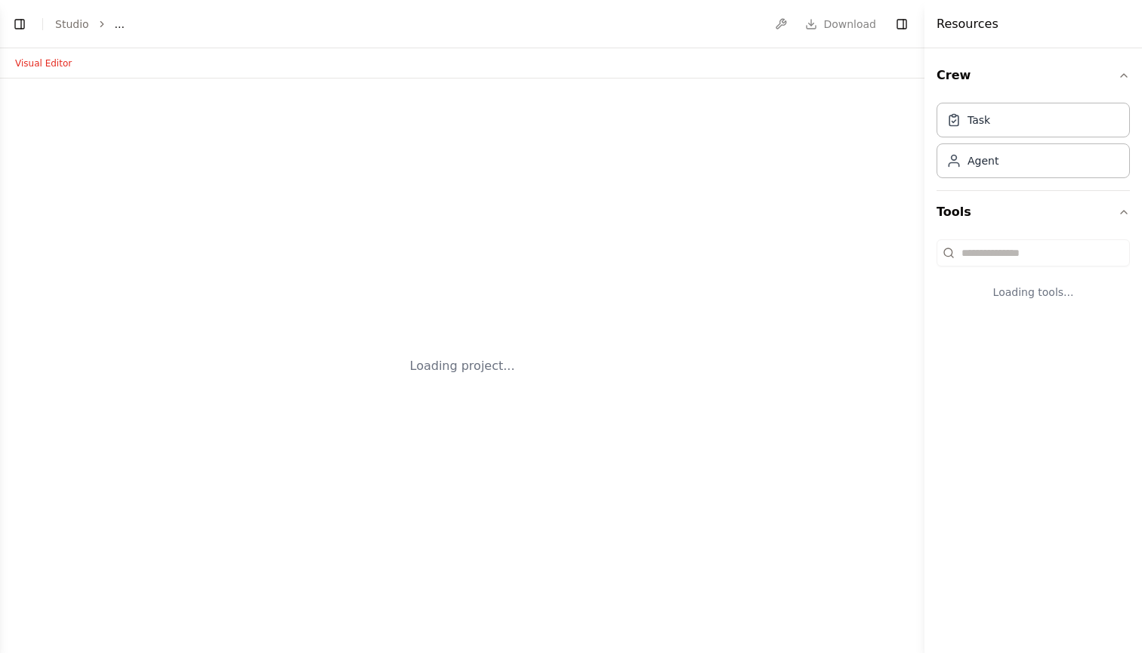
select select "****"
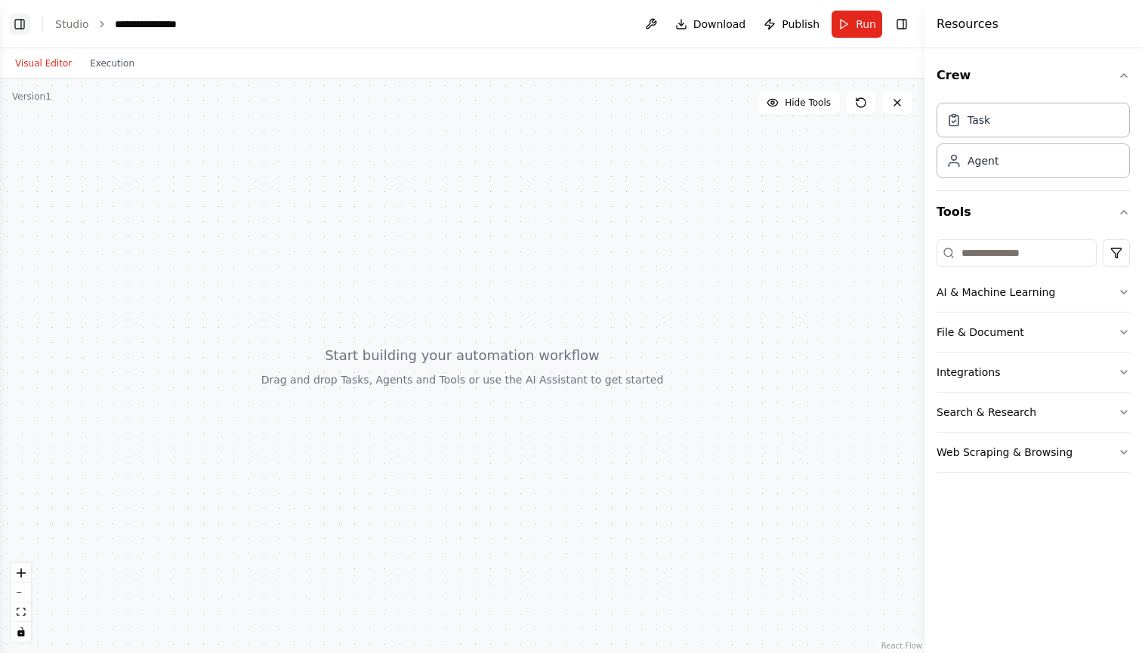
click at [24, 27] on button "Toggle Left Sidebar" at bounding box center [19, 24] width 21 height 21
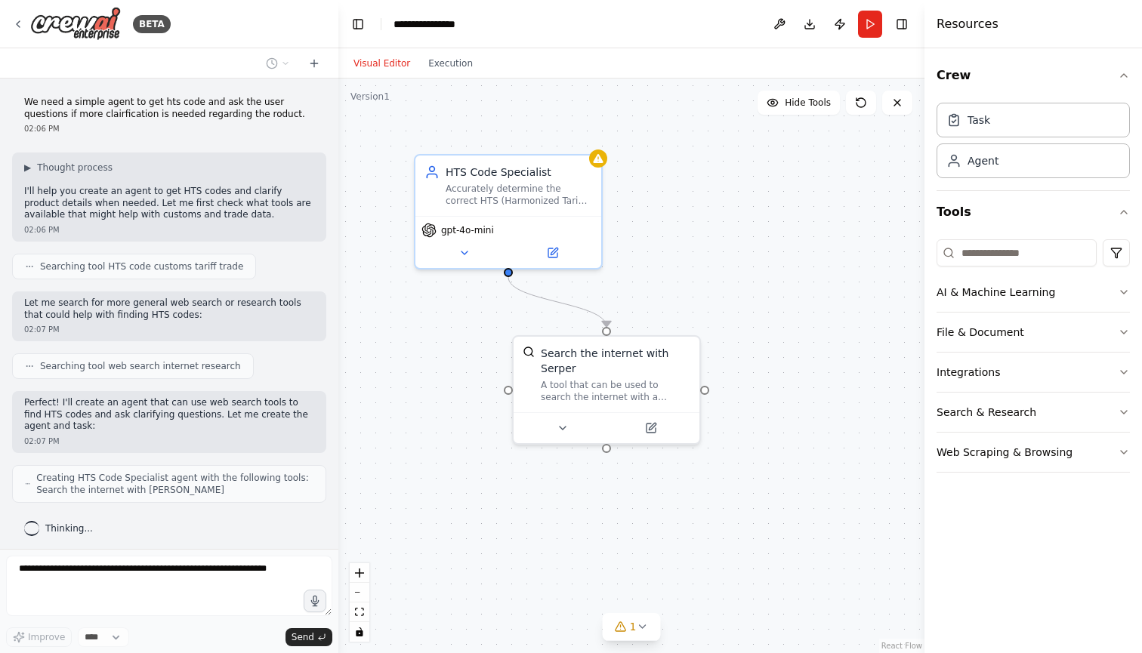
click at [684, 294] on div ".deletable-edge-delete-btn { width: 20px; height: 20px; border: 0px solid #ffff…" at bounding box center [631, 366] width 586 height 575
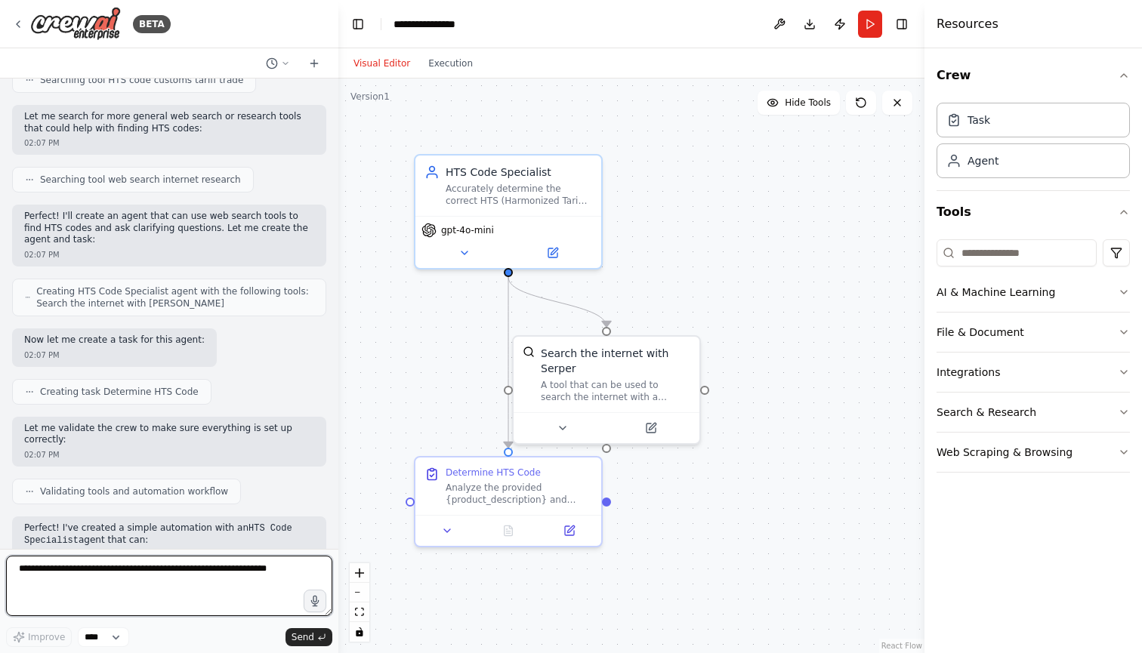
scroll to position [186, 0]
click at [757, 214] on div ".deletable-edge-delete-btn { width: 20px; height: 20px; border: 0px solid #ffff…" at bounding box center [631, 366] width 586 height 575
click at [511, 484] on div "Analyze the provided {product_description} and determine the correct HTS code. …" at bounding box center [518, 491] width 146 height 24
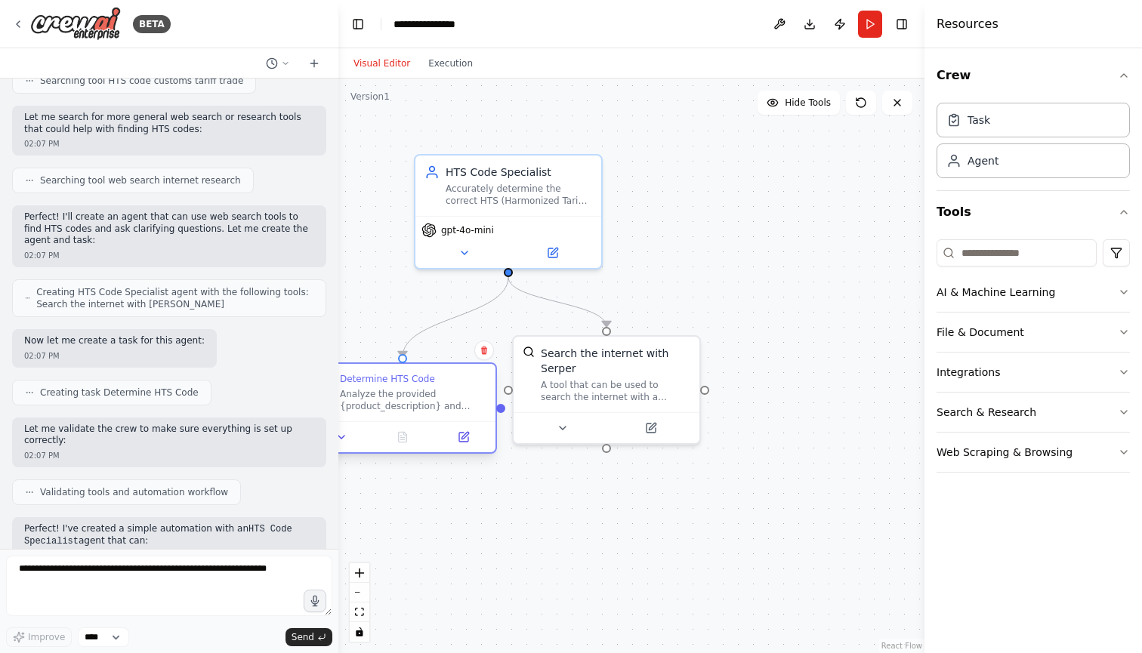
drag, startPoint x: 511, startPoint y: 484, endPoint x: 400, endPoint y: 391, distance: 144.7
click at [400, 391] on div "Analyze the provided {product_description} and determine the correct HTS code. …" at bounding box center [413, 400] width 146 height 24
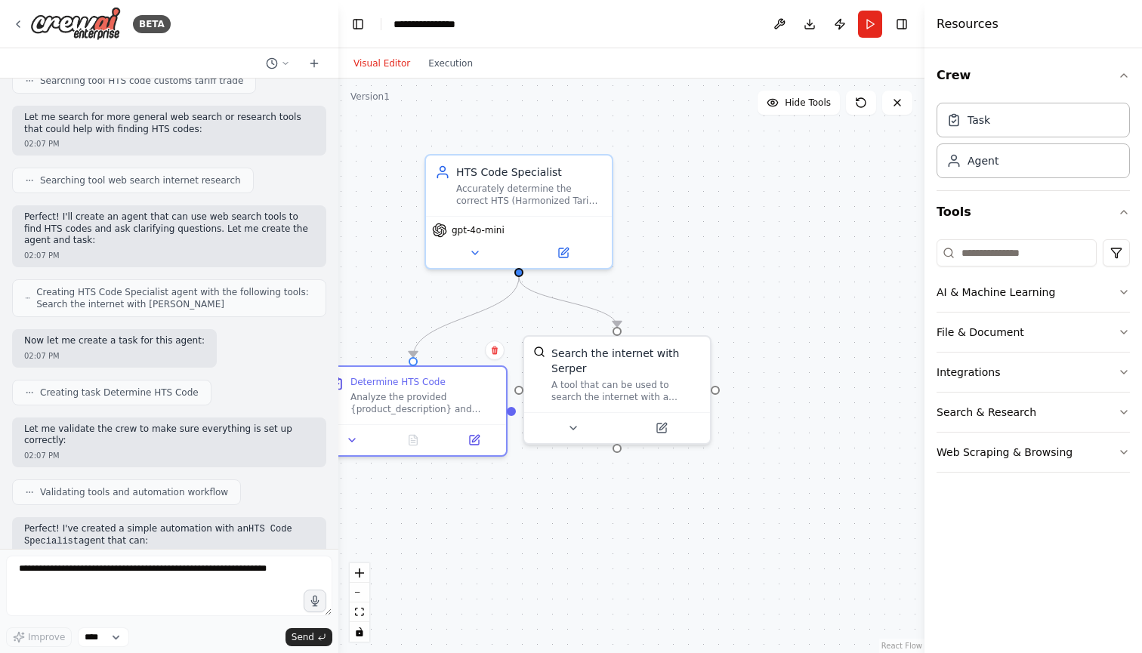
drag, startPoint x: 653, startPoint y: 286, endPoint x: 726, endPoint y: 286, distance: 72.5
click at [726, 286] on div ".deletable-edge-delete-btn { width: 20px; height: 20px; border: 0px solid #ffff…" at bounding box center [631, 366] width 586 height 575
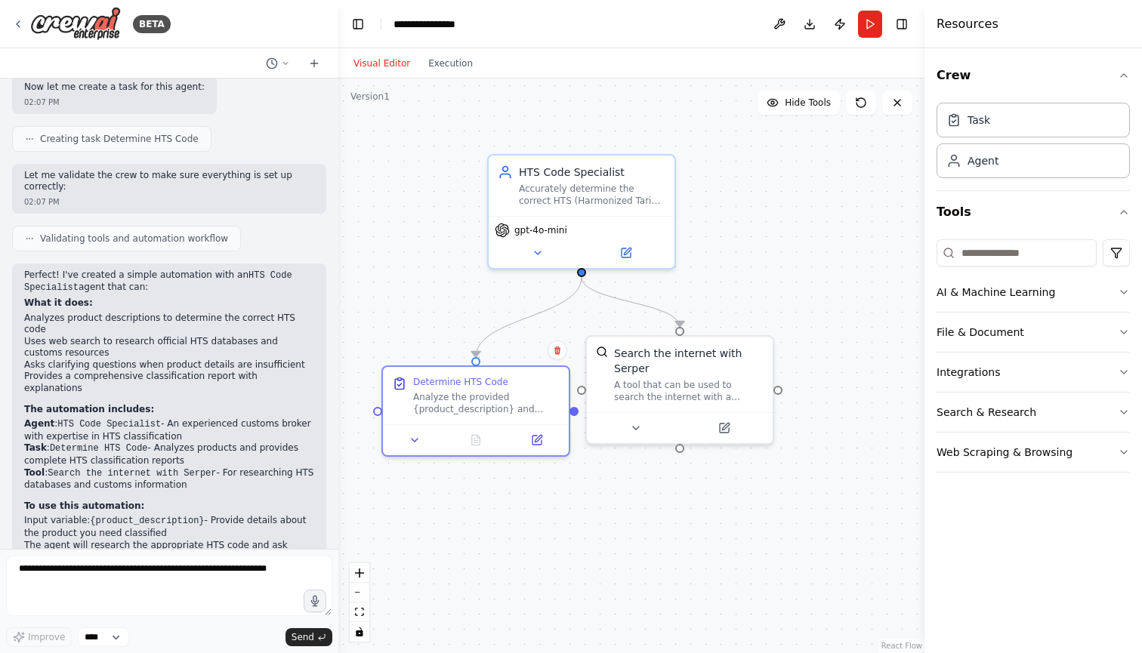
scroll to position [476, 0]
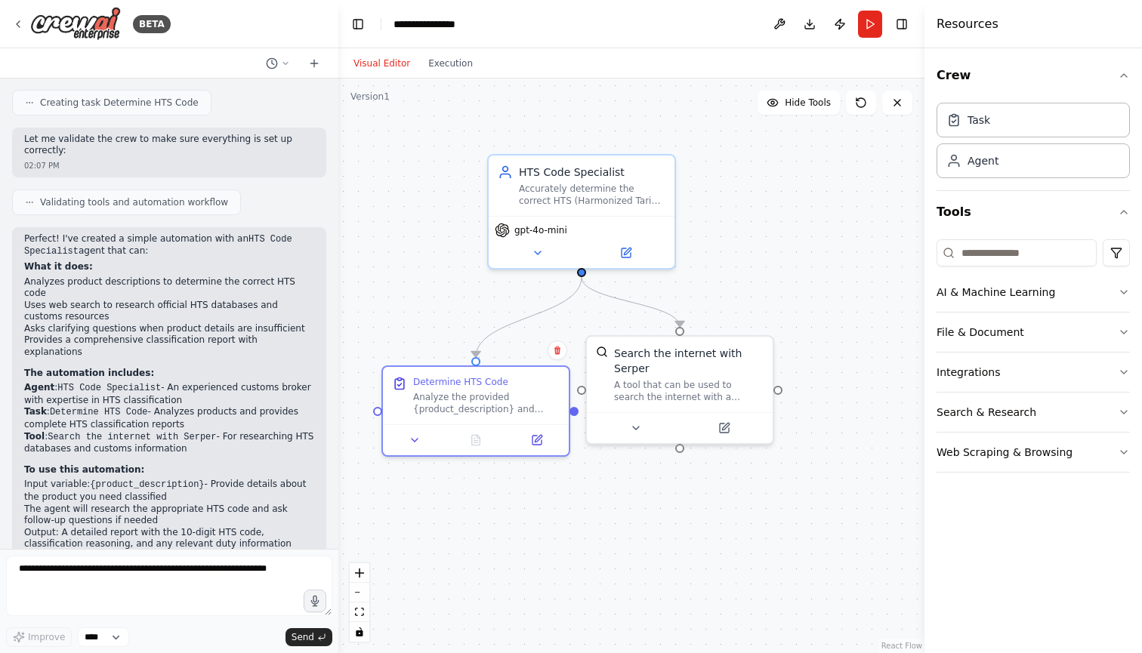
click at [224, 368] on p "The automation includes:" at bounding box center [169, 374] width 290 height 12
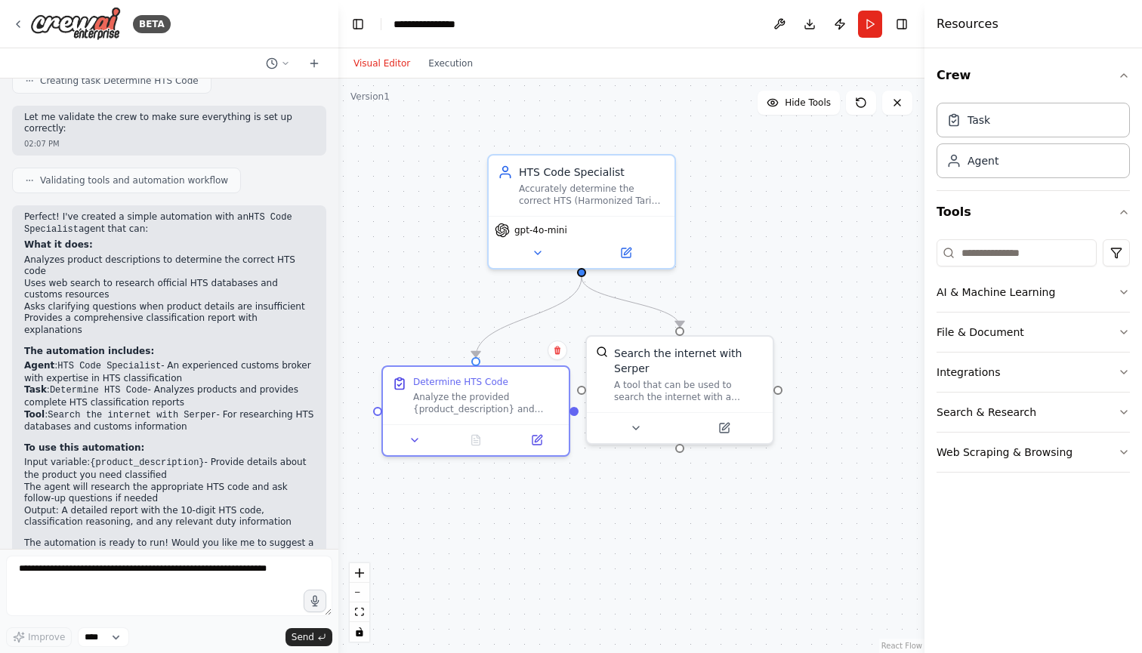
scroll to position [497, 0]
click at [168, 566] on textarea at bounding box center [169, 586] width 326 height 60
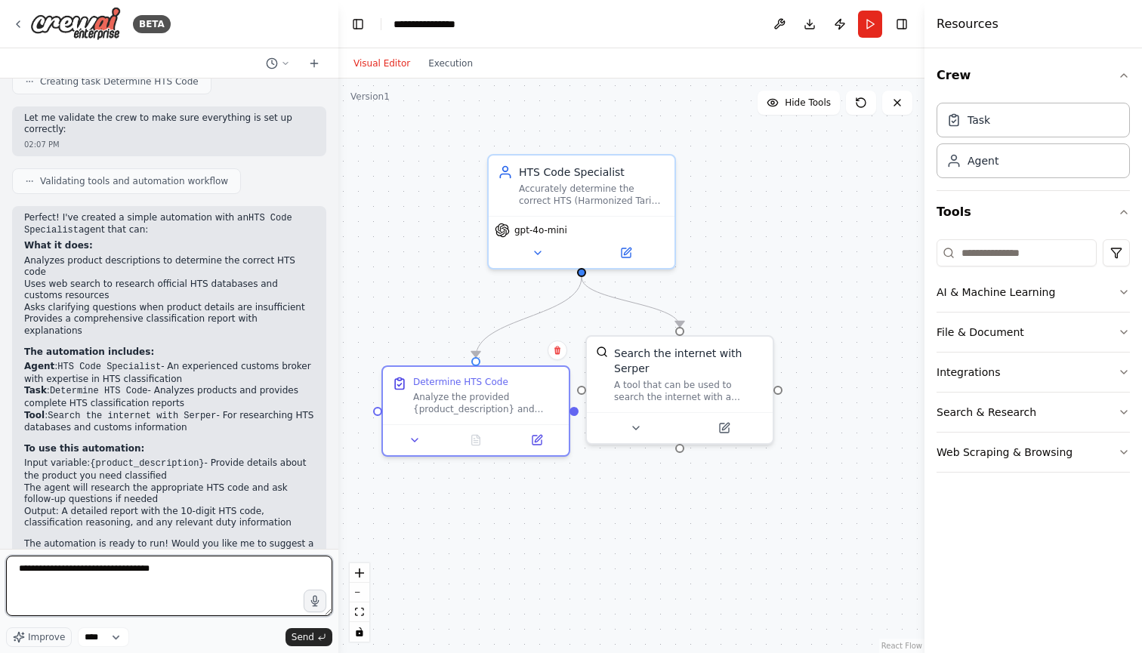
type textarea "**********"
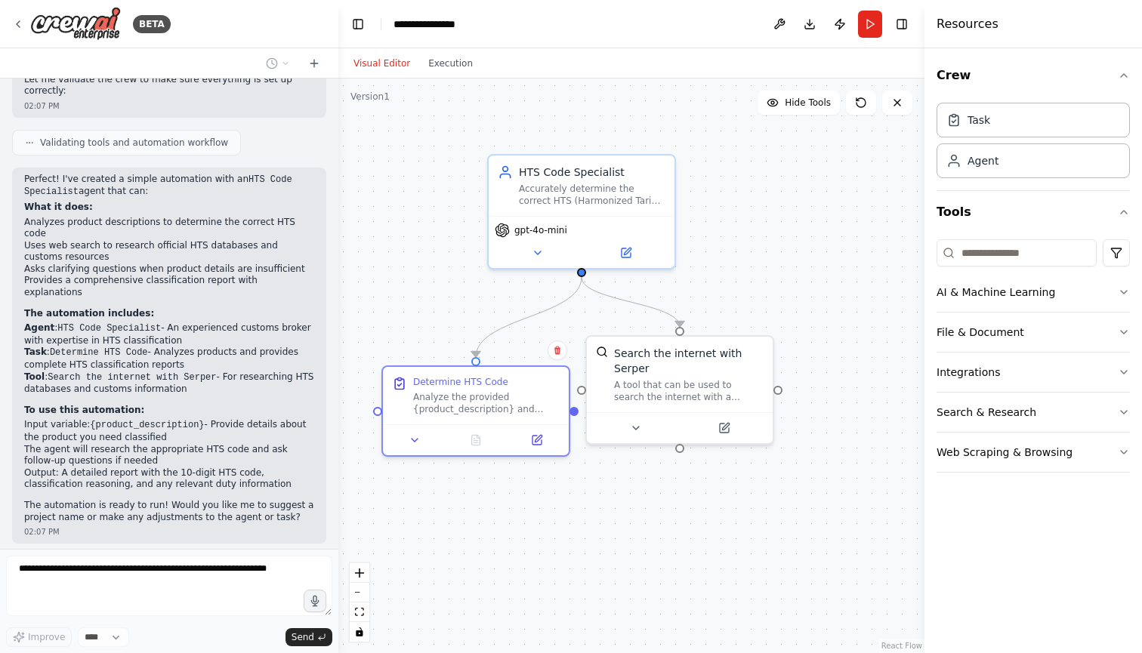
scroll to position [586, 0]
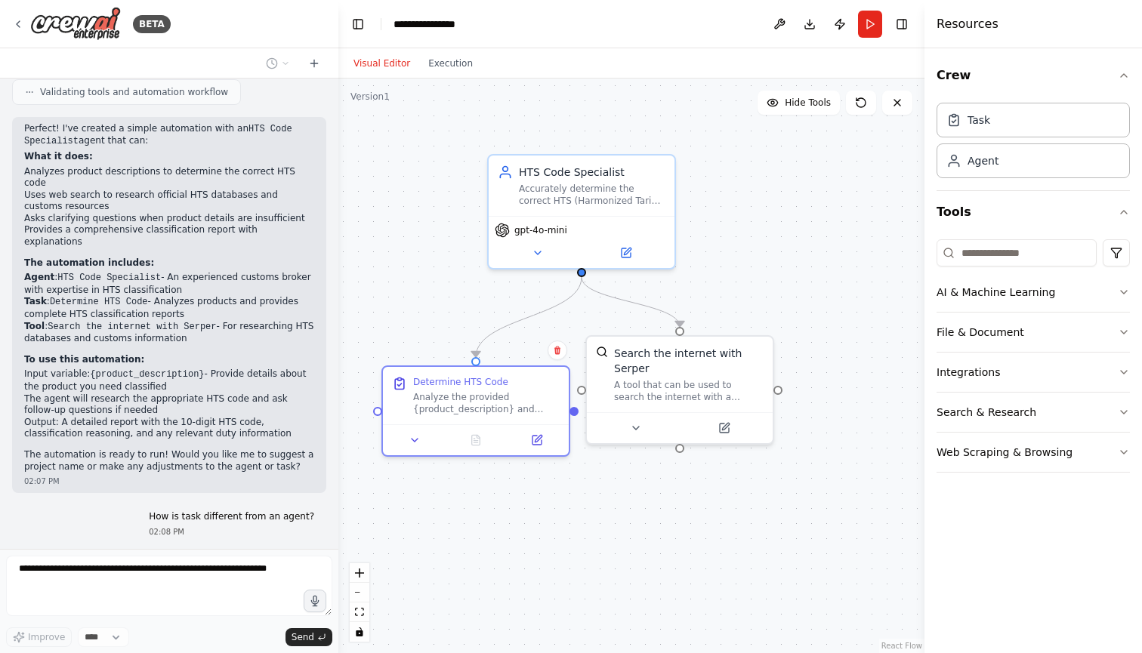
click at [77, 393] on li "The agent will research the appropriate HTS code and ask follow-up questions if…" at bounding box center [169, 404] width 290 height 23
click at [217, 393] on li "The agent will research the appropriate HTS code and ask follow-up questions if…" at bounding box center [169, 404] width 290 height 23
click at [176, 354] on p "To use this automation:" at bounding box center [169, 360] width 290 height 12
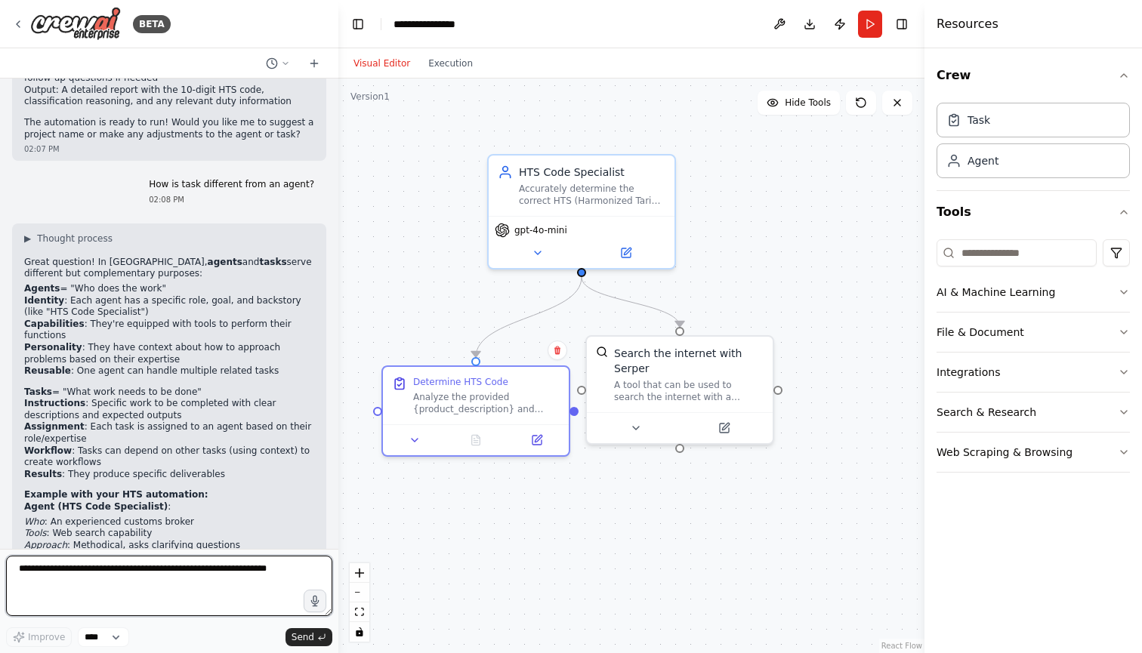
scroll to position [884, 0]
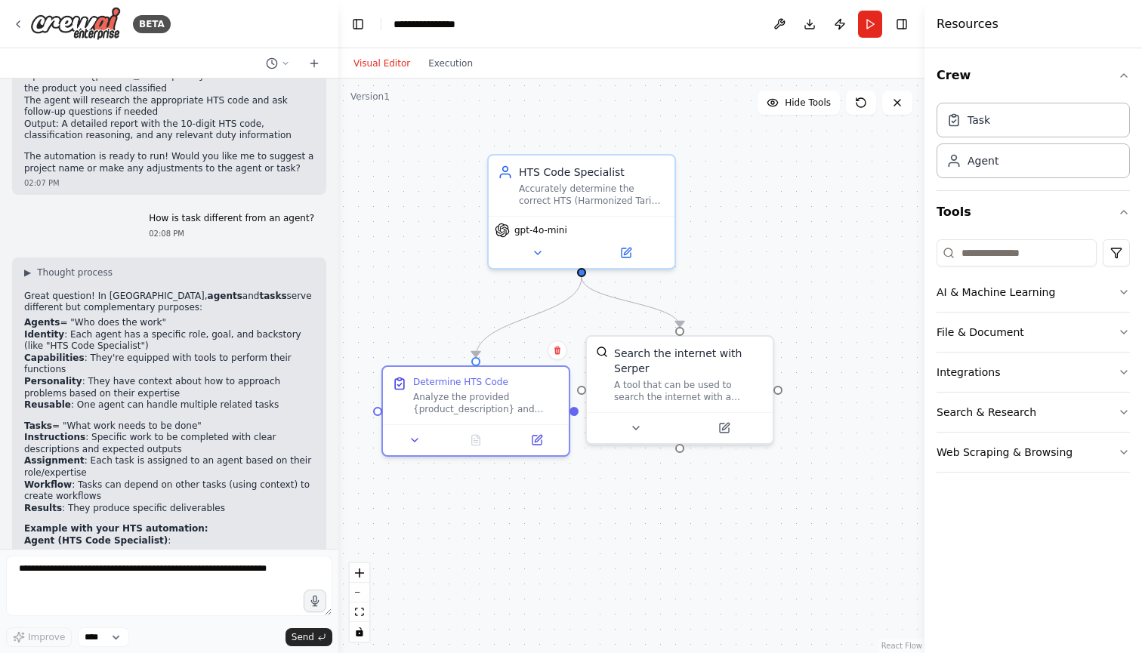
click at [99, 207] on div "How is task different from an agent? 02:08 PM" at bounding box center [169, 226] width 314 height 39
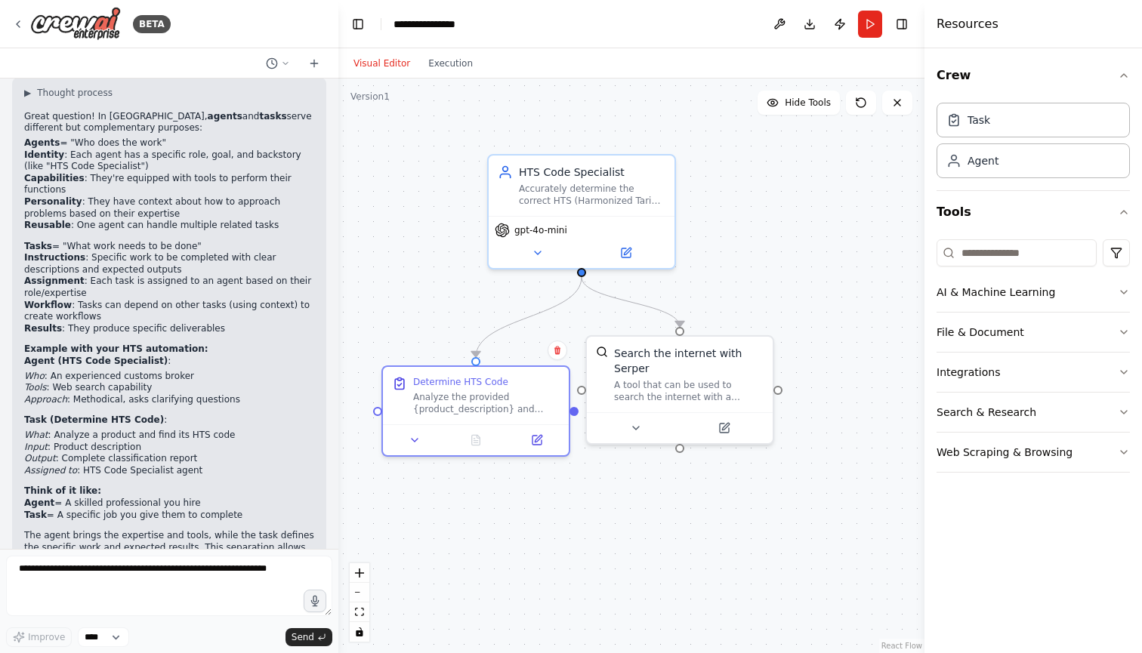
scroll to position [1063, 0]
click at [470, 398] on div "Determine HTS Code Analyze the provided {product_description} and determine the…" at bounding box center [475, 407] width 189 height 91
drag, startPoint x: 491, startPoint y: 396, endPoint x: 448, endPoint y: 381, distance: 45.4
click at [448, 388] on div "Analyze the provided {product_description} and determine the correct HTS code. …" at bounding box center [471, 400] width 146 height 24
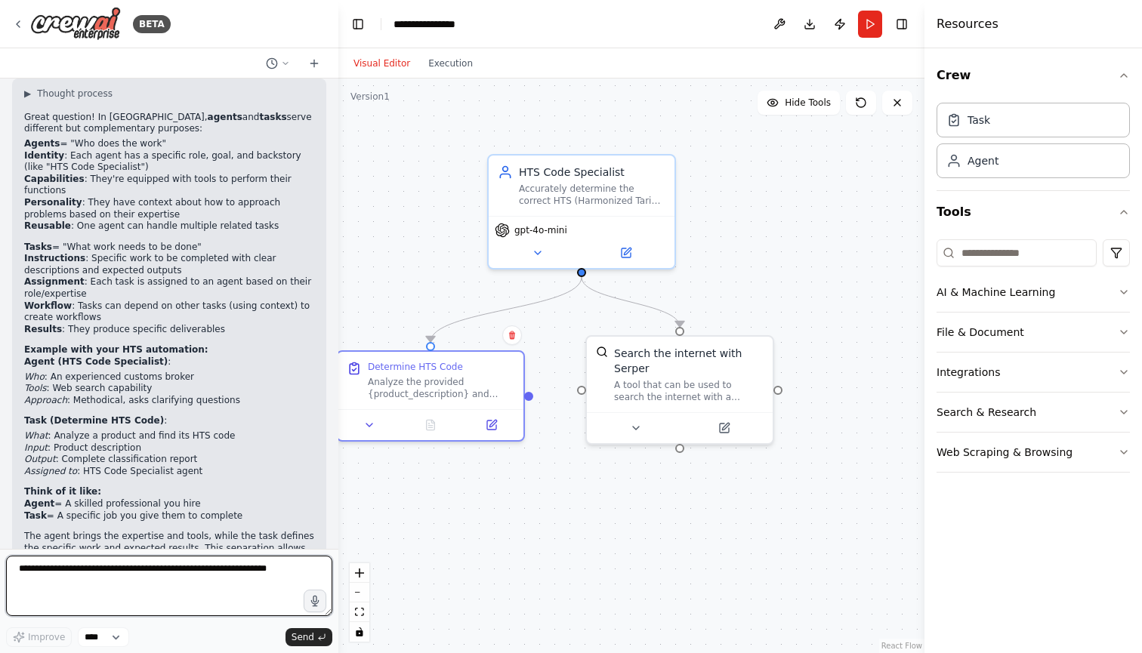
click at [215, 594] on textarea at bounding box center [169, 586] width 326 height 60
click at [213, 571] on textarea "**********" at bounding box center [169, 586] width 326 height 60
type textarea "**********"
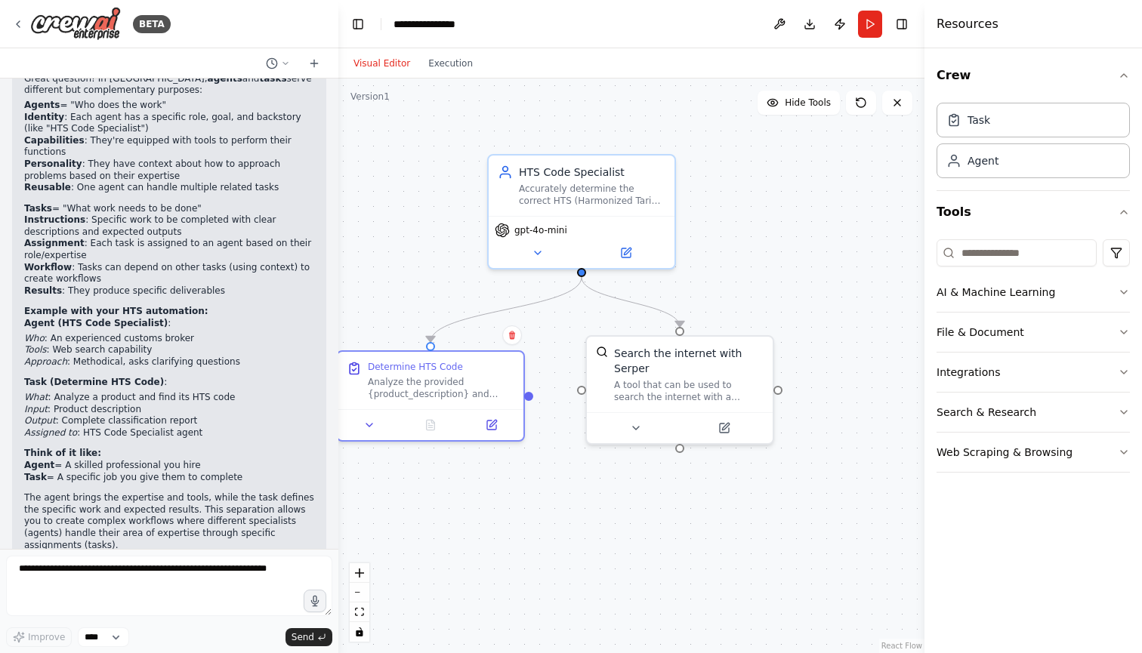
scroll to position [1163, 0]
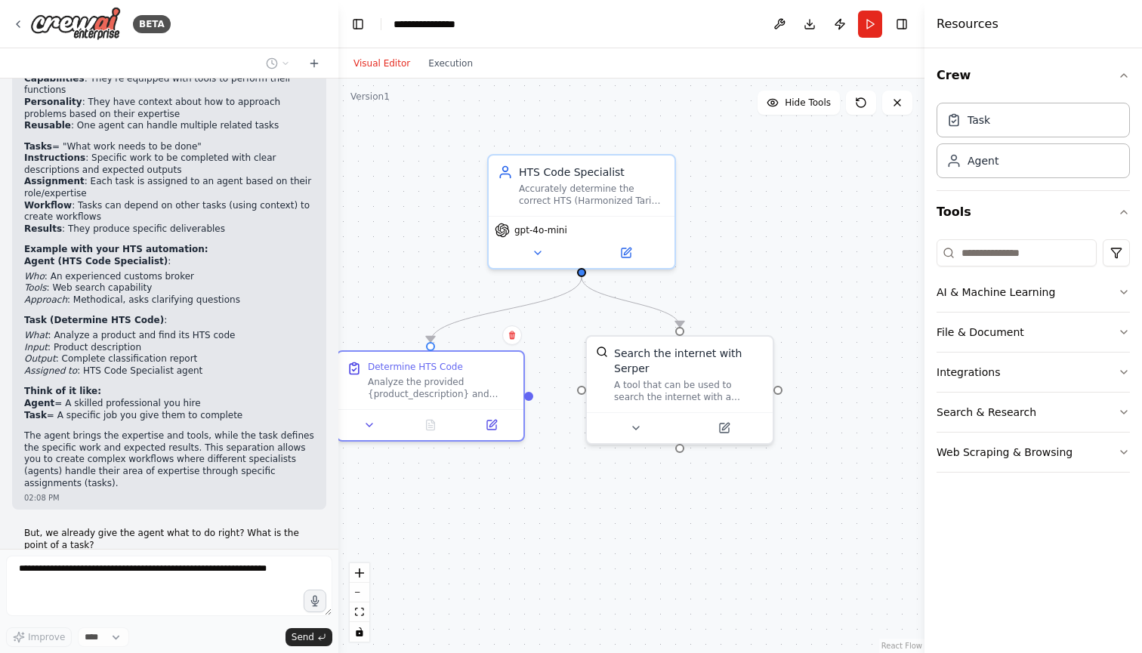
click at [180, 386] on h2 "Think of it like:" at bounding box center [169, 392] width 290 height 12
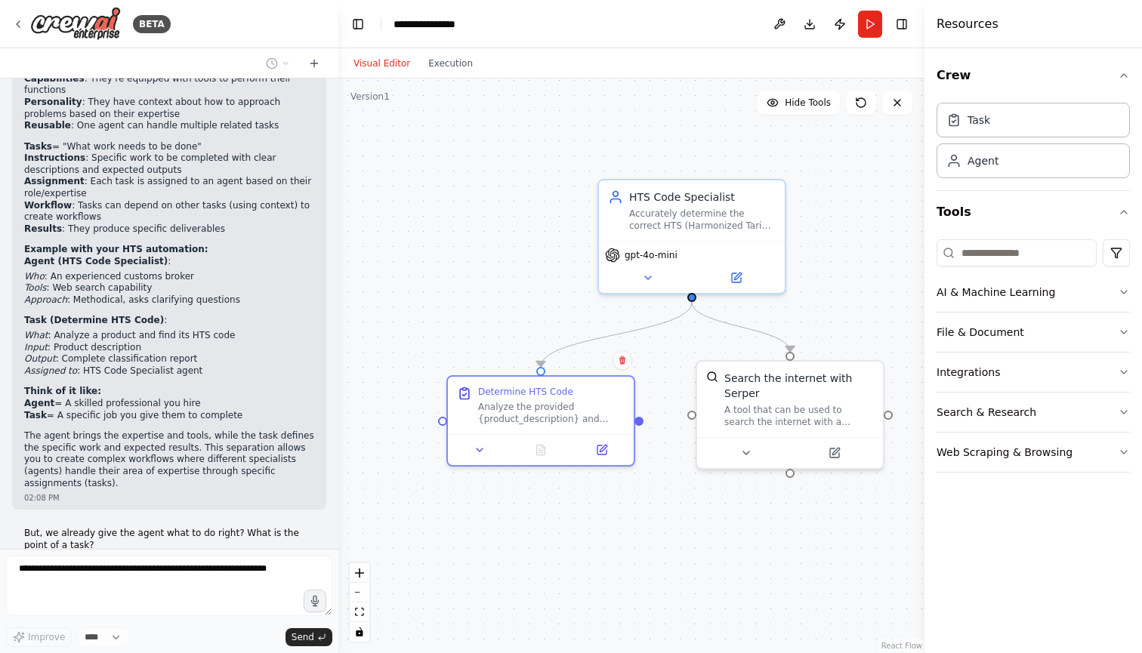
drag, startPoint x: 377, startPoint y: 177, endPoint x: 486, endPoint y: 203, distance: 112.6
click at [486, 203] on div ".deletable-edge-delete-btn { width: 20px; height: 20px; border: 0px solid #ffff…" at bounding box center [631, 366] width 586 height 575
click at [371, 100] on div "Version 1" at bounding box center [369, 97] width 39 height 12
click at [844, 26] on button "Publish" at bounding box center [840, 24] width 24 height 27
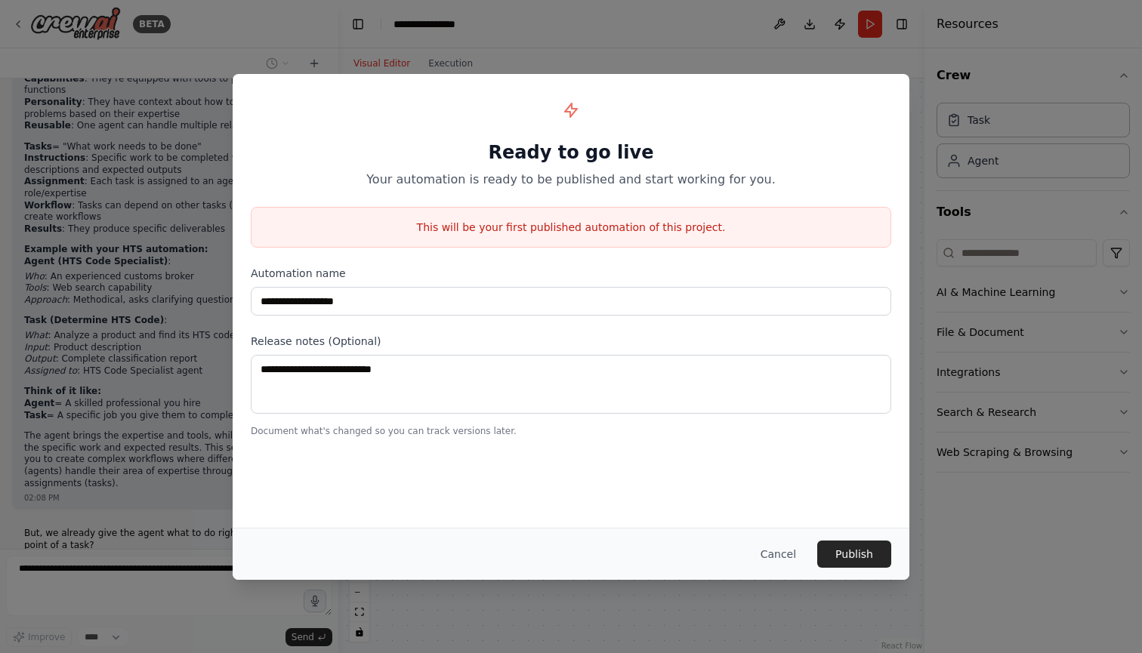
click at [940, 152] on div "**********" at bounding box center [571, 326] width 1142 height 653
click at [764, 553] on button "Cancel" at bounding box center [778, 554] width 60 height 27
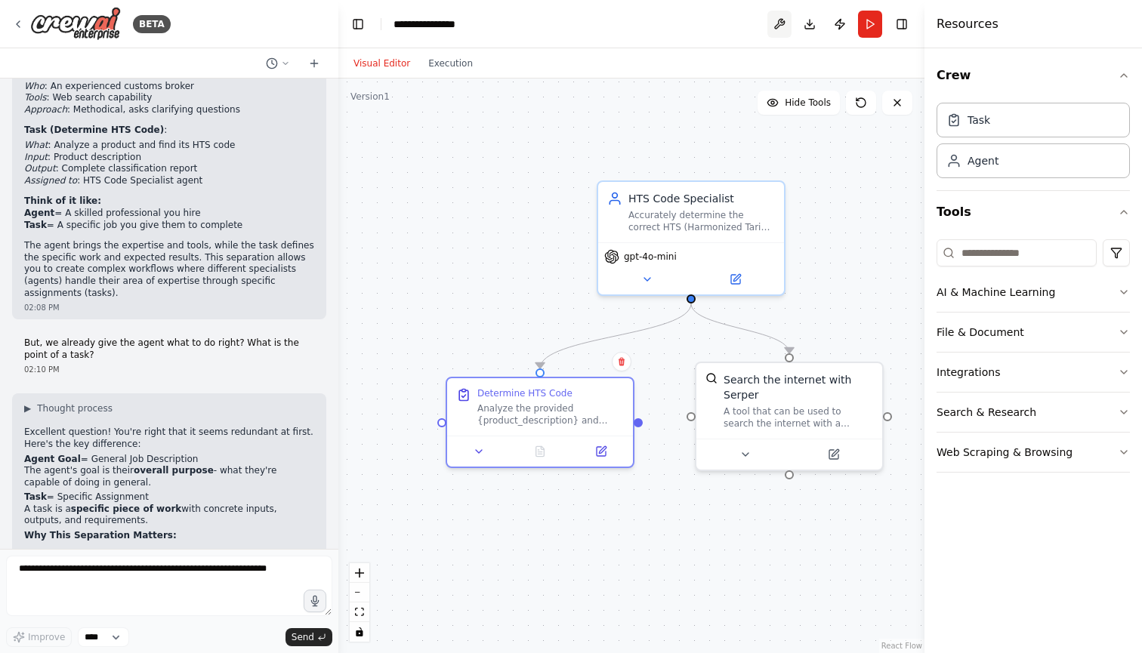
click at [779, 24] on button at bounding box center [779, 24] width 24 height 27
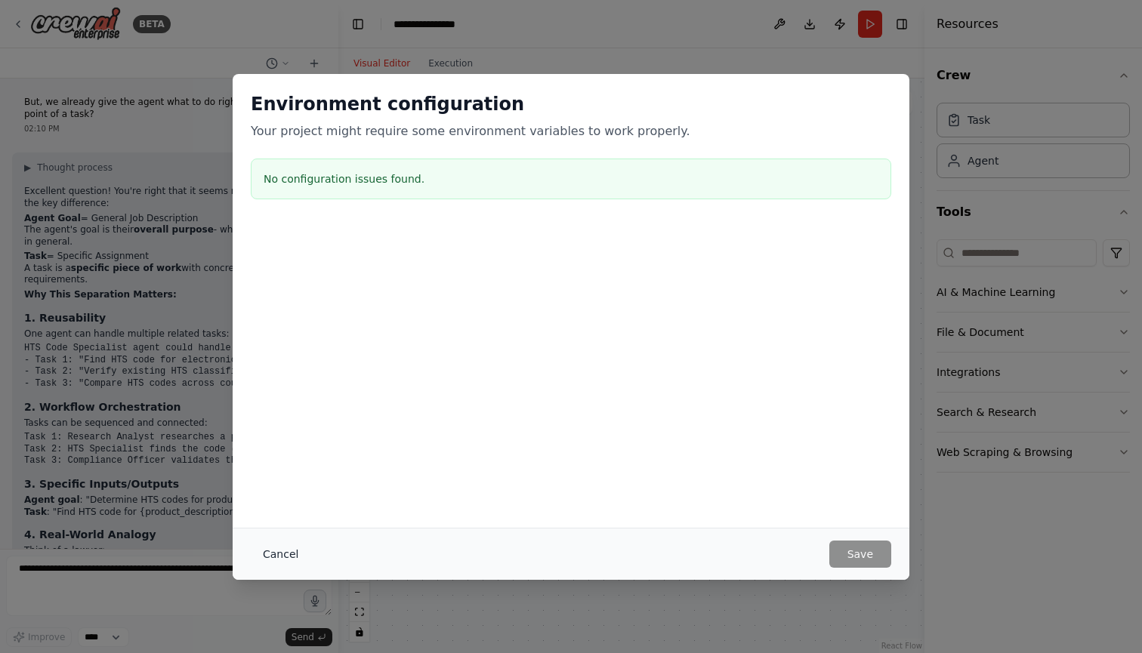
click at [288, 550] on button "Cancel" at bounding box center [281, 554] width 60 height 27
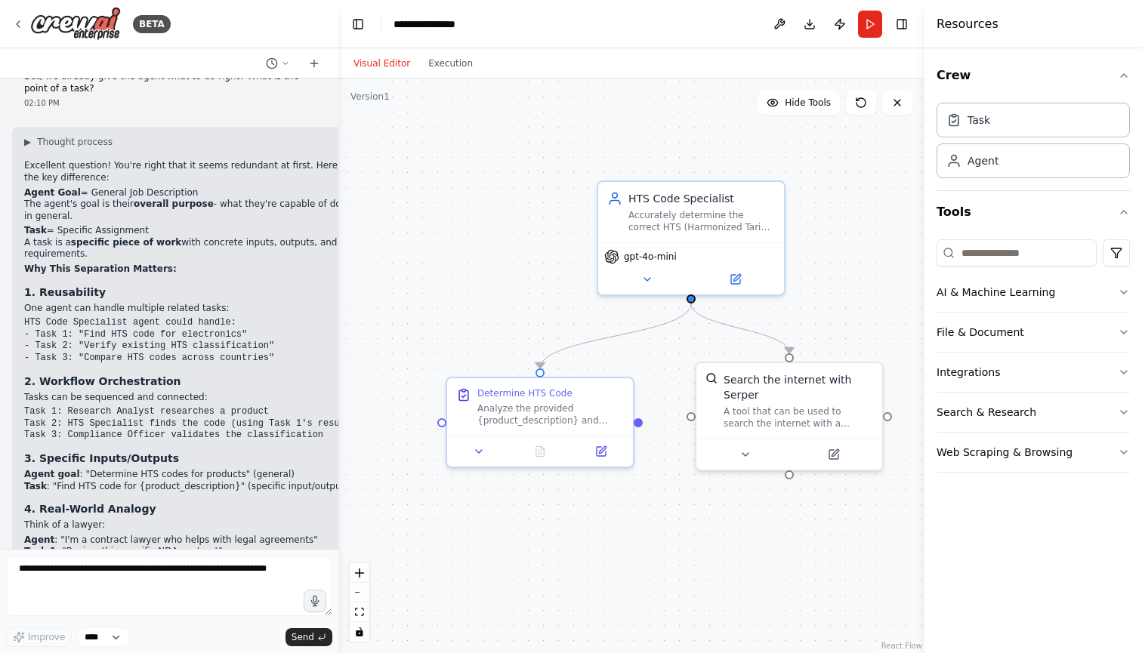
scroll to position [1635, 0]
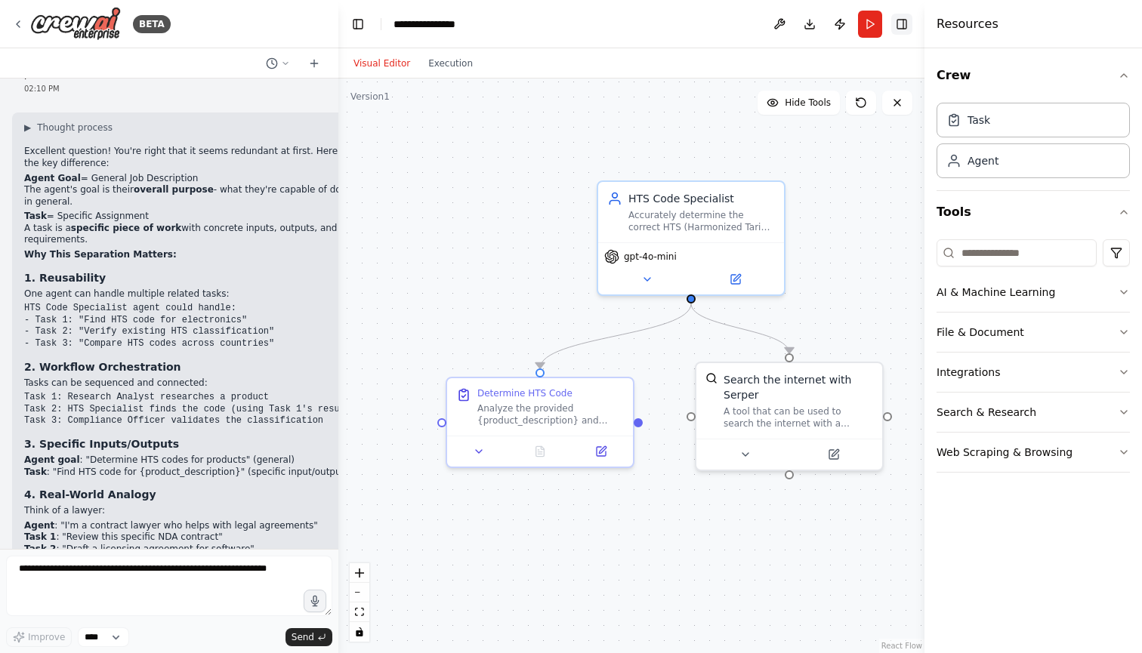
click at [898, 26] on button "Toggle Right Sidebar" at bounding box center [901, 24] width 21 height 21
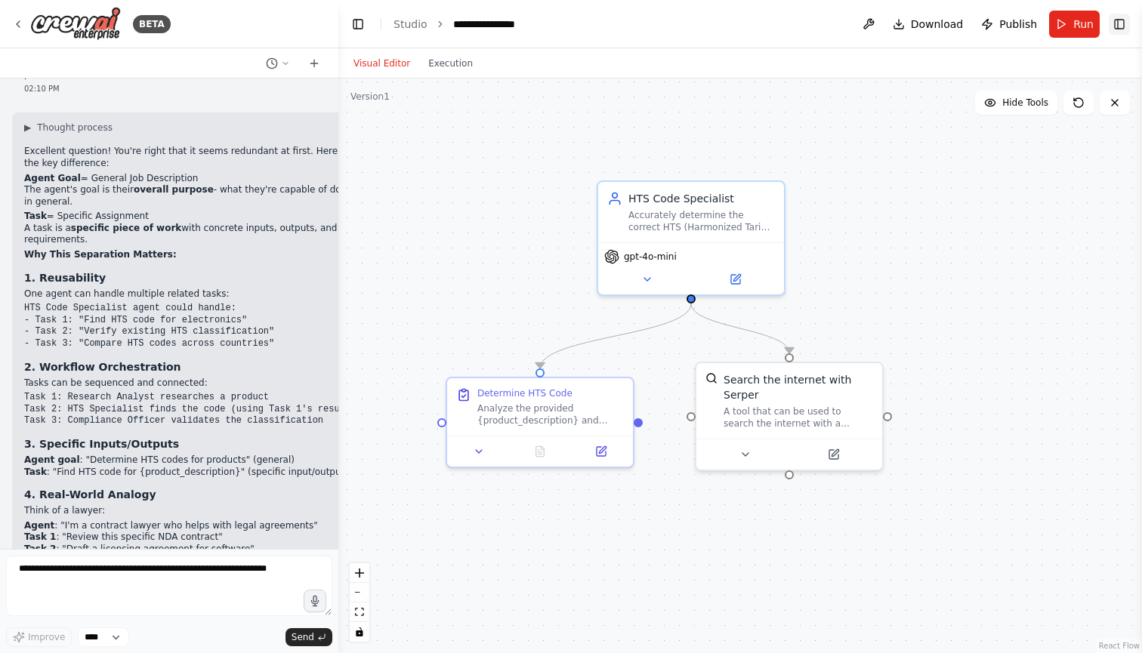
click at [1128, 19] on button "Toggle Right Sidebar" at bounding box center [1118, 24] width 21 height 21
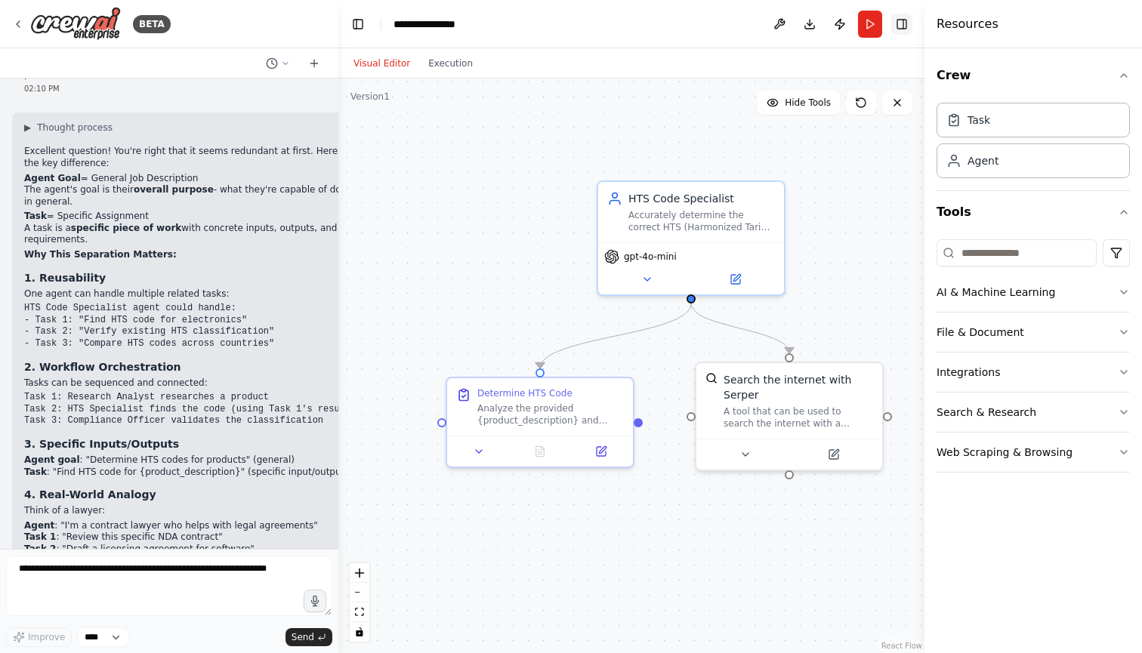
click at [902, 26] on button "Toggle Right Sidebar" at bounding box center [901, 24] width 21 height 21
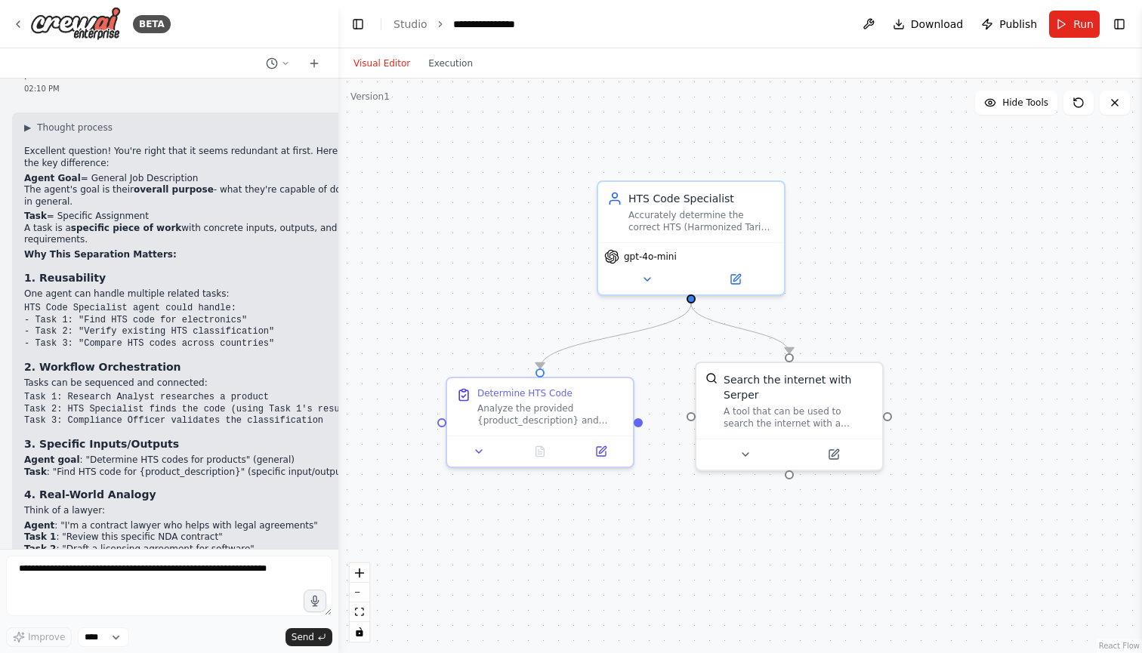
click at [917, 297] on div ".deletable-edge-delete-btn { width: 20px; height: 20px; border: 0px solid #ffff…" at bounding box center [739, 366] width 803 height 575
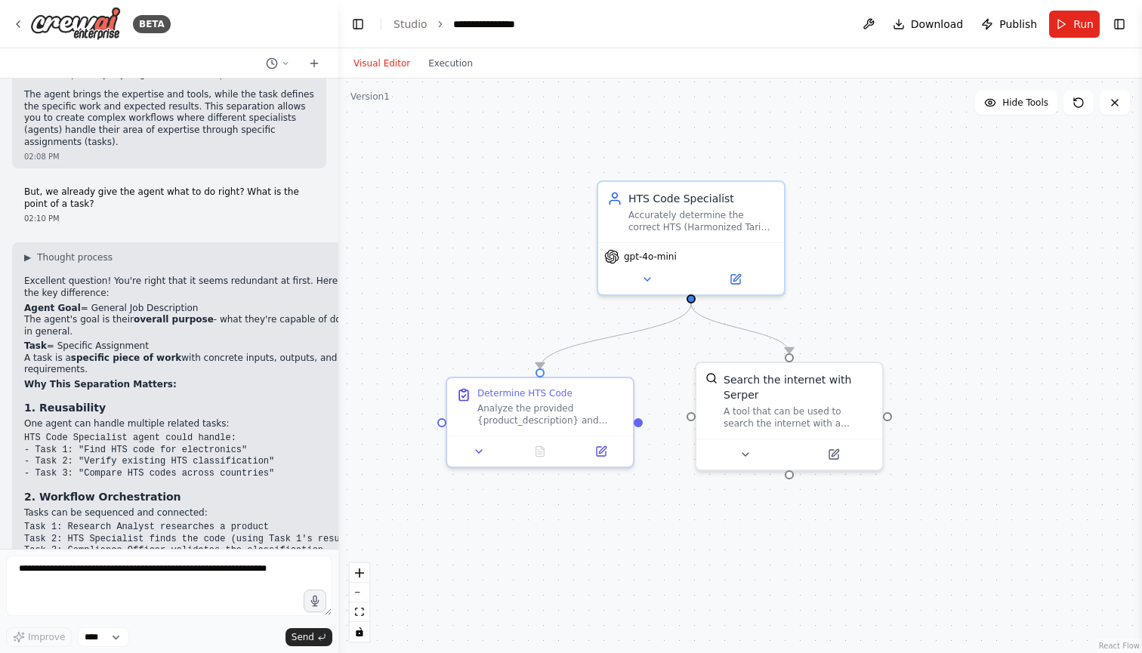
scroll to position [1508, 0]
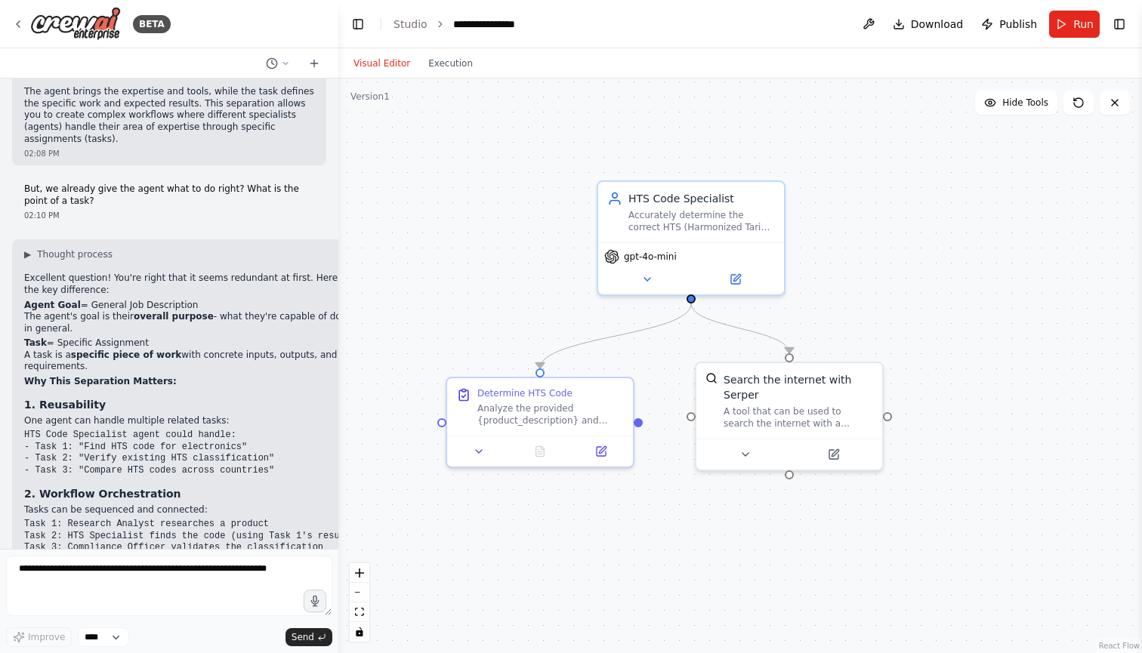
click at [265, 300] on h2 "Agent Goal = General Job Description" at bounding box center [192, 306] width 337 height 12
click at [653, 273] on button at bounding box center [646, 276] width 85 height 18
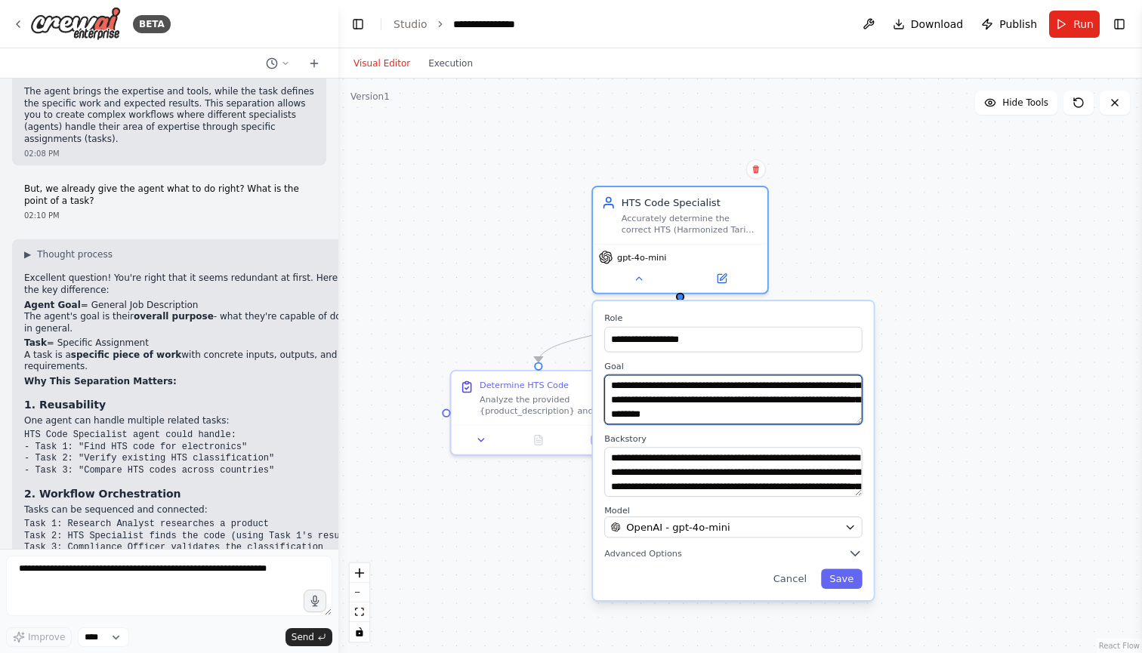
scroll to position [30, 0]
drag, startPoint x: 674, startPoint y: 387, endPoint x: 708, endPoint y: 432, distance: 56.6
click at [708, 432] on div "**********" at bounding box center [733, 450] width 281 height 299
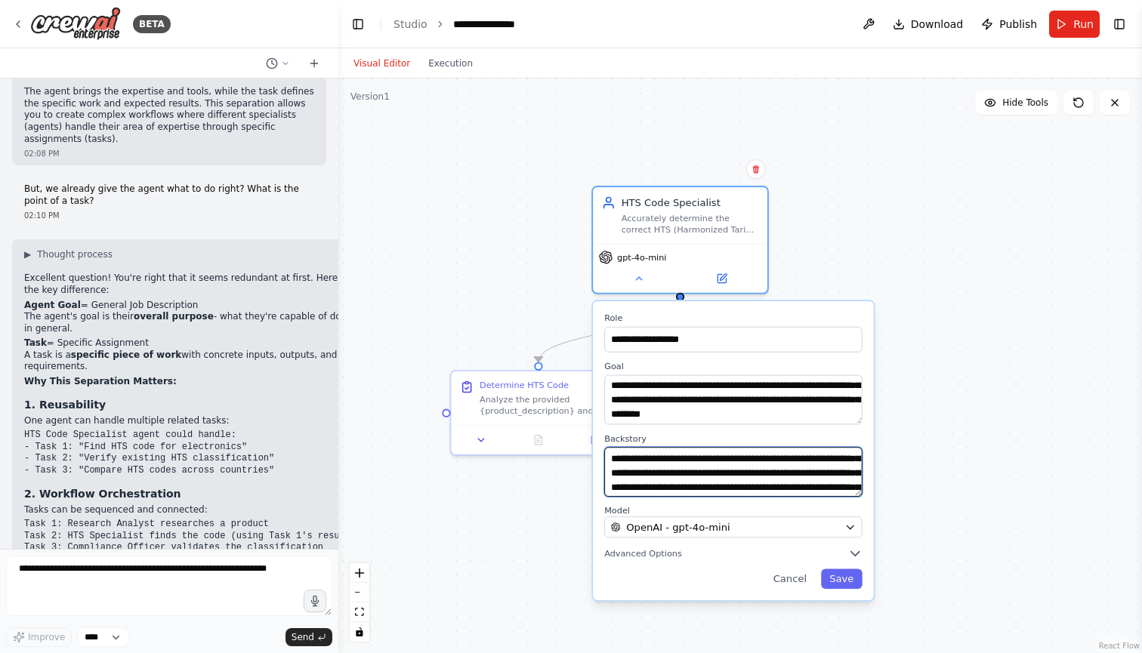
scroll to position [59, 0]
drag, startPoint x: 673, startPoint y: 456, endPoint x: 757, endPoint y: 498, distance: 93.5
click at [757, 498] on div "**********" at bounding box center [733, 450] width 281 height 299
click at [773, 481] on textarea "**********" at bounding box center [733, 472] width 258 height 50
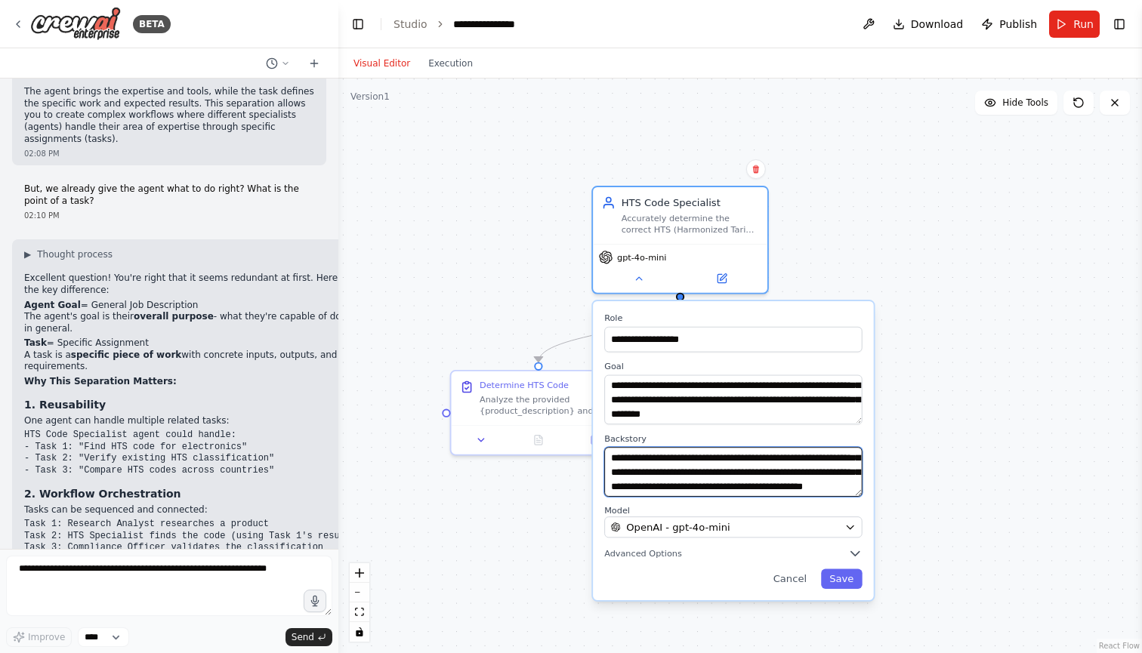
scroll to position [121, 0]
drag, startPoint x: 733, startPoint y: 473, endPoint x: 769, endPoint y: 508, distance: 50.7
click at [769, 508] on div "**********" at bounding box center [733, 450] width 281 height 299
click at [796, 573] on button "Cancel" at bounding box center [789, 579] width 51 height 20
click at [803, 580] on button "Cancel" at bounding box center [789, 579] width 51 height 20
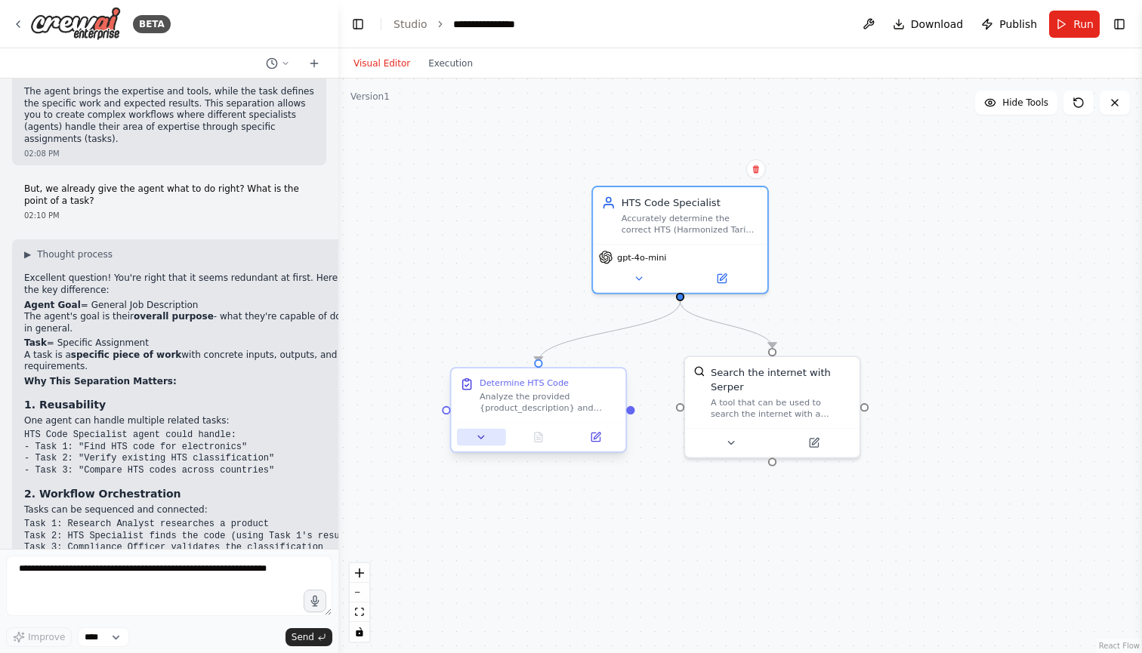
click at [485, 442] on icon at bounding box center [481, 437] width 11 height 11
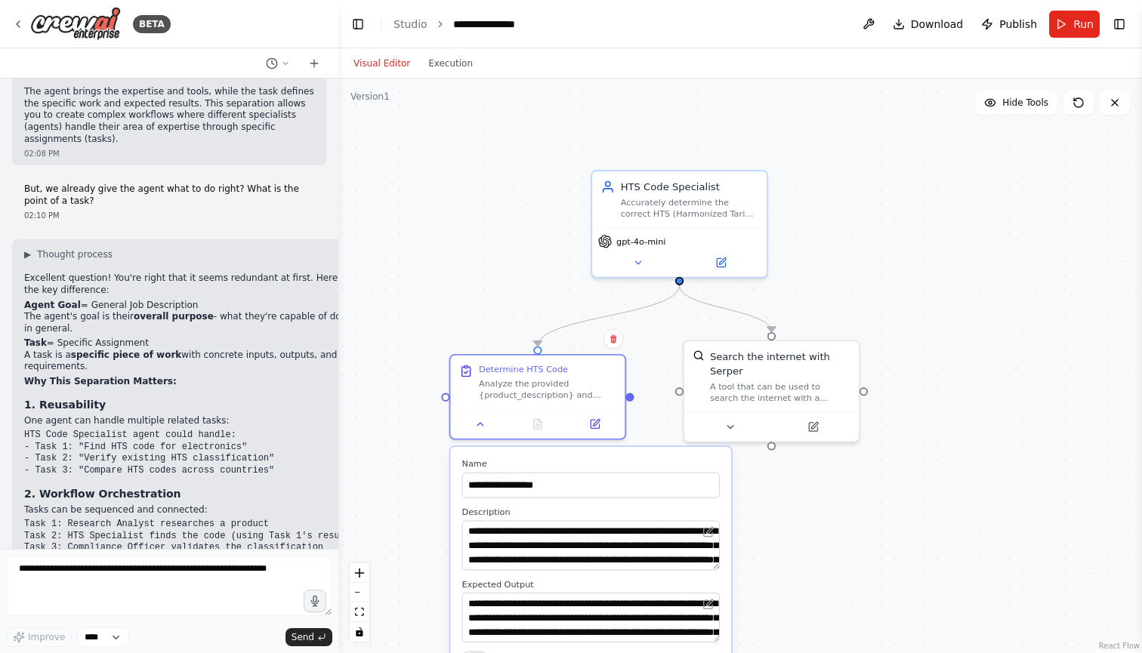
drag, startPoint x: 421, startPoint y: 472, endPoint x: 418, endPoint y: 291, distance: 181.2
click at [418, 291] on div ".deletable-edge-delete-btn { width: 20px; height: 20px; border: 0px solid #ffff…" at bounding box center [739, 366] width 803 height 575
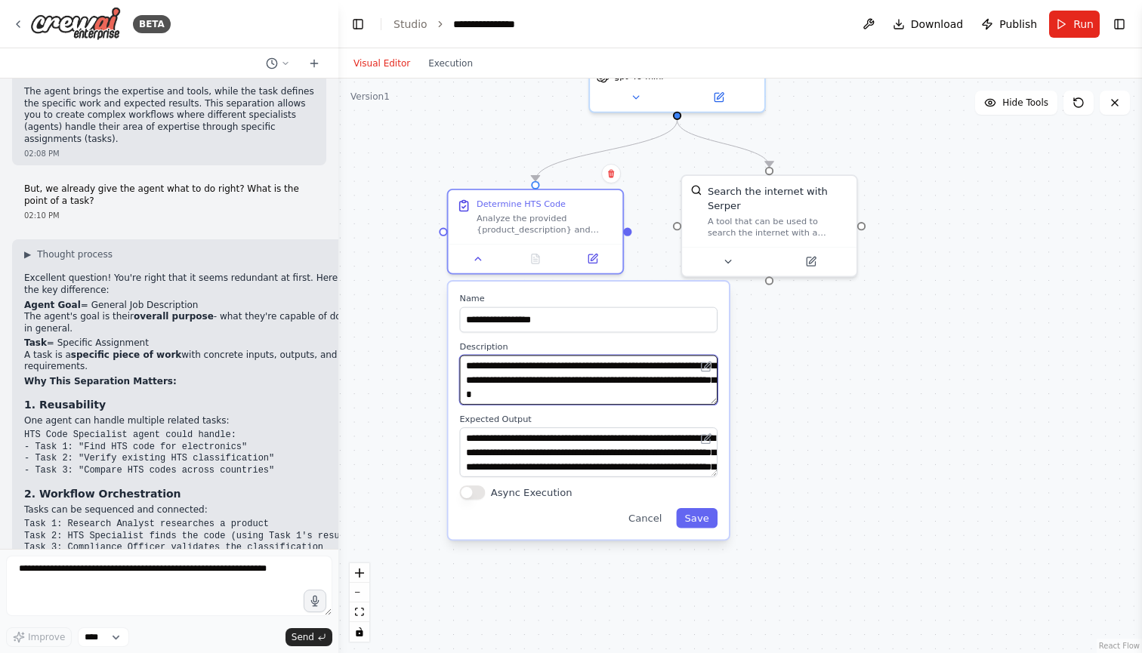
scroll to position [91, 0]
drag, startPoint x: 563, startPoint y: 366, endPoint x: 606, endPoint y: 410, distance: 60.9
click at [606, 412] on div "**********" at bounding box center [588, 411] width 281 height 258
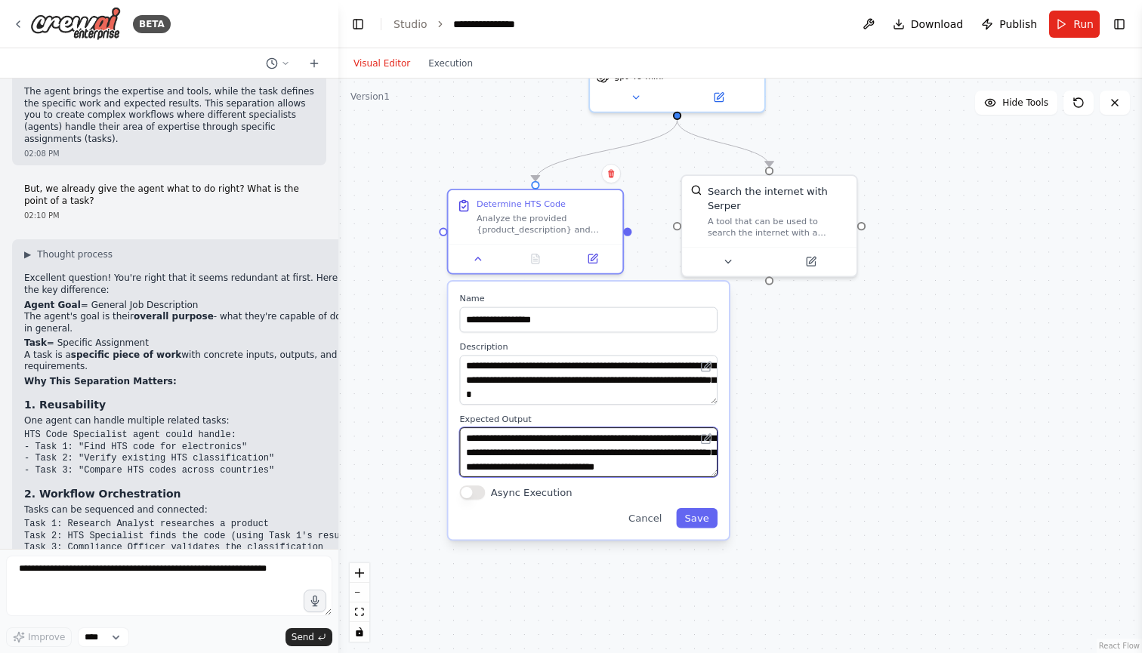
scroll to position [60, 0]
drag, startPoint x: 553, startPoint y: 437, endPoint x: 597, endPoint y: 483, distance: 63.6
click at [597, 483] on div "**********" at bounding box center [588, 411] width 281 height 258
click at [652, 520] on button "Cancel" at bounding box center [645, 518] width 51 height 20
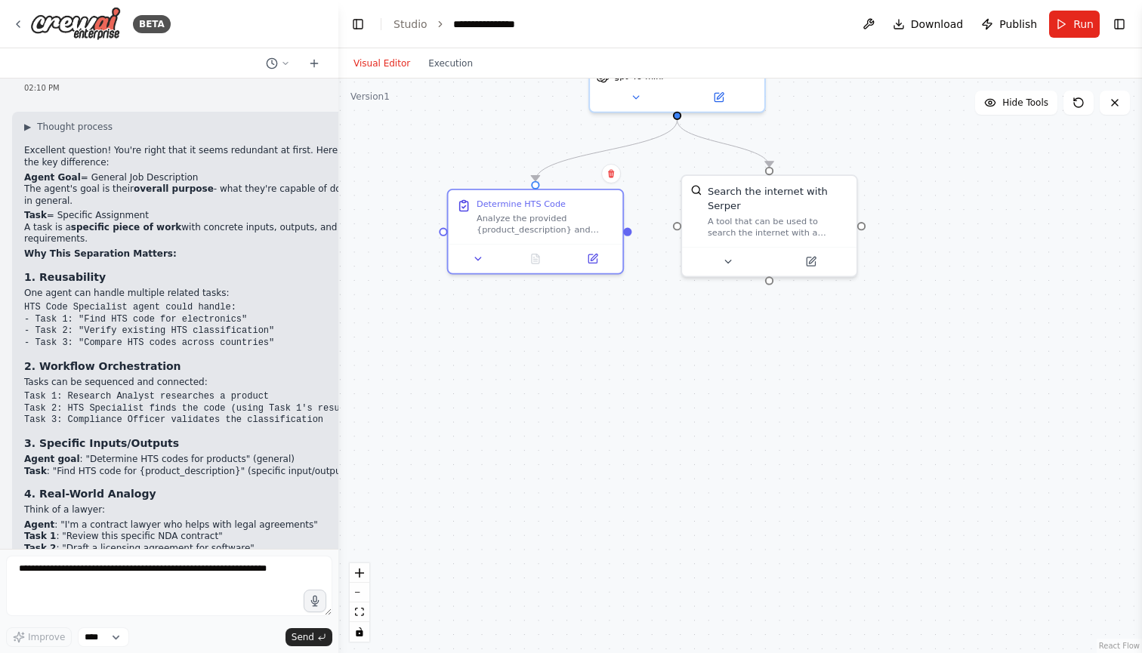
scroll to position [1635, 0]
click at [358, 26] on button "Toggle Left Sidebar" at bounding box center [357, 24] width 21 height 21
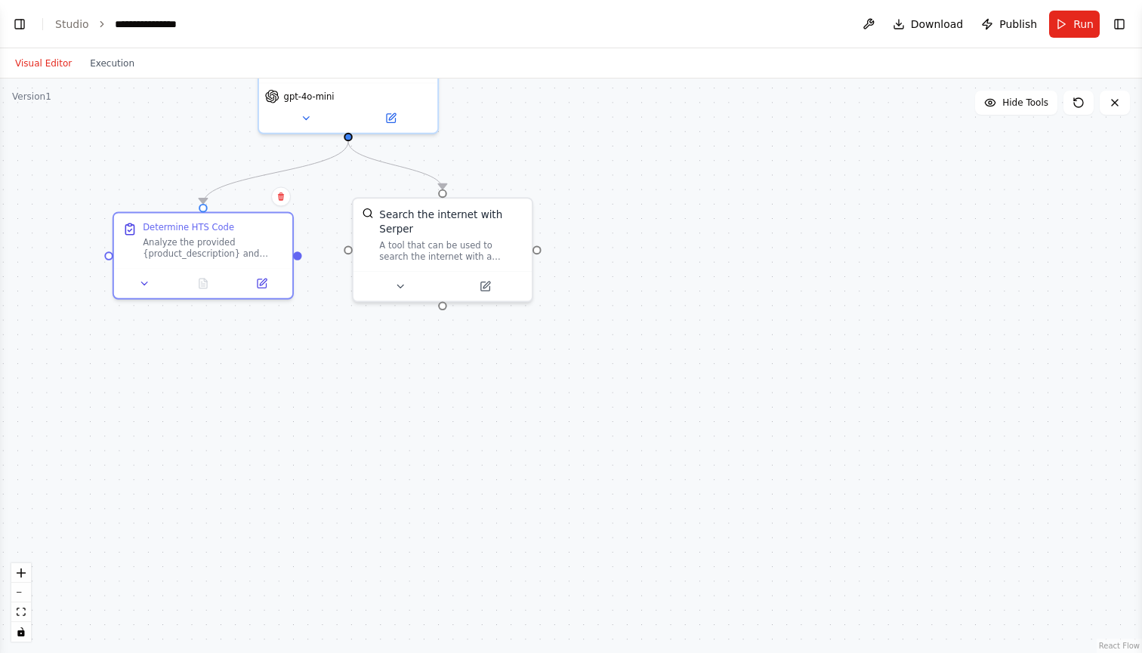
drag, startPoint x: 322, startPoint y: 363, endPoint x: 431, endPoint y: 507, distance: 180.6
click at [430, 504] on div ".deletable-edge-delete-btn { width: 20px; height: 20px; border: 0px solid #ffff…" at bounding box center [571, 366] width 1142 height 575
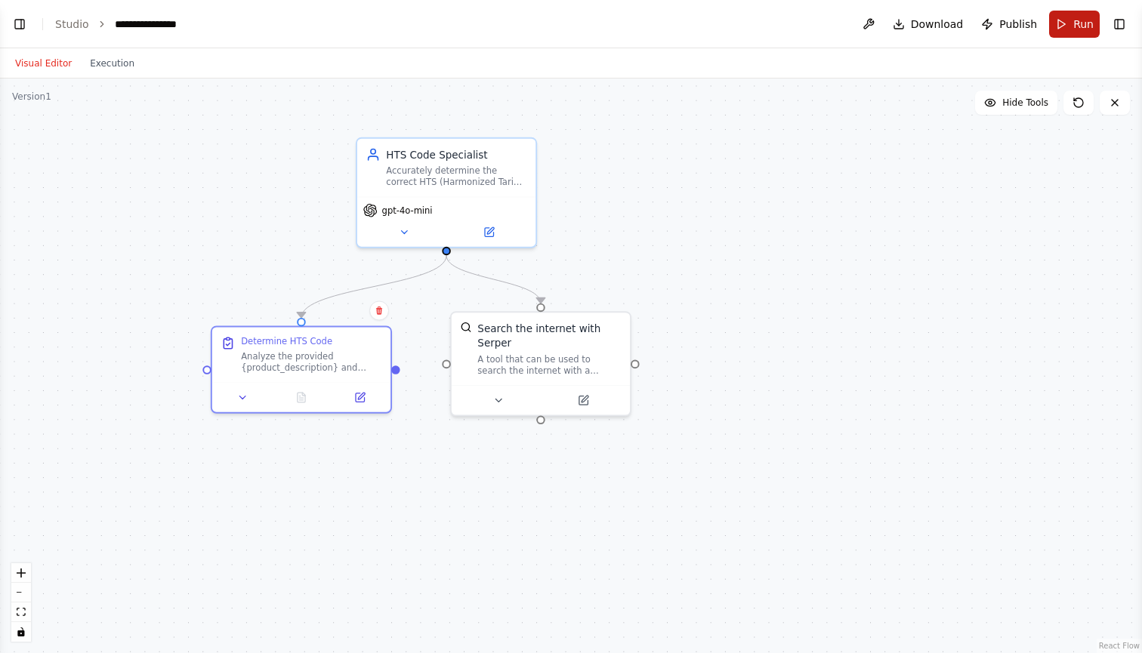
click at [1075, 26] on span "Run" at bounding box center [1083, 24] width 20 height 15
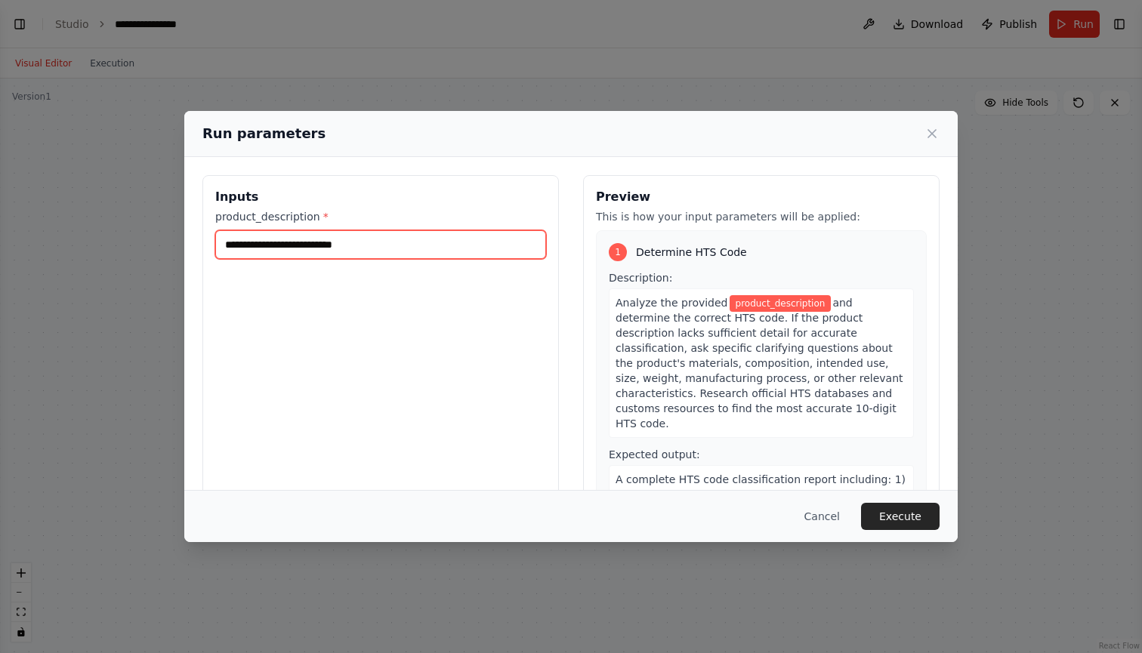
click at [287, 233] on input "product_description *" at bounding box center [380, 244] width 331 height 29
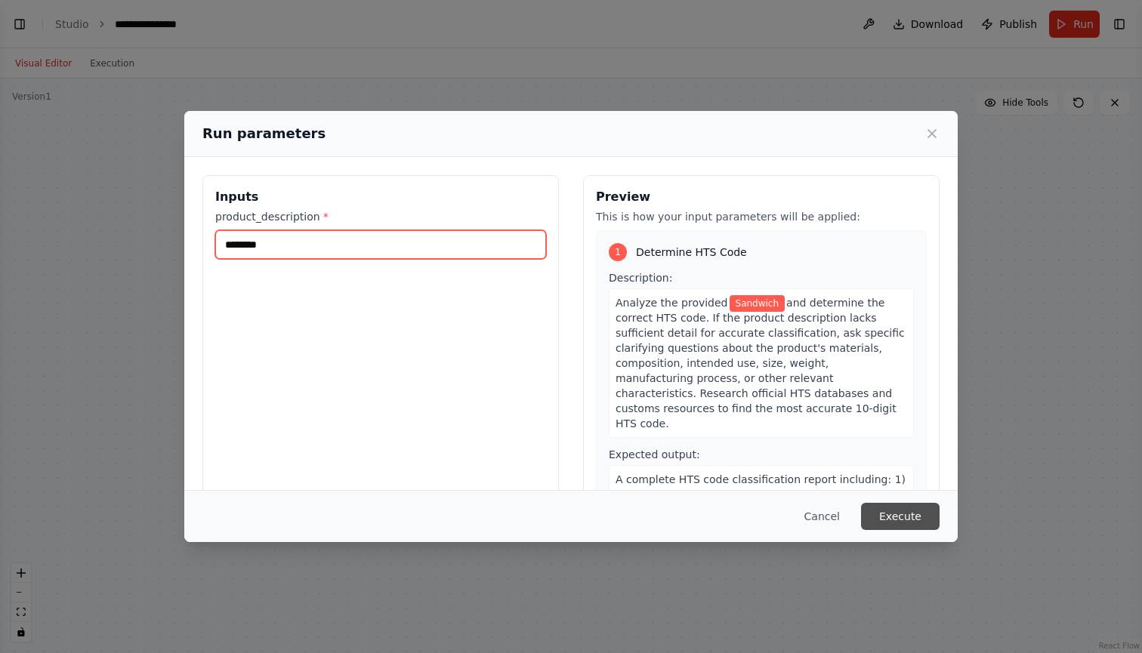
type input "********"
click at [913, 510] on button "Execute" at bounding box center [900, 516] width 79 height 27
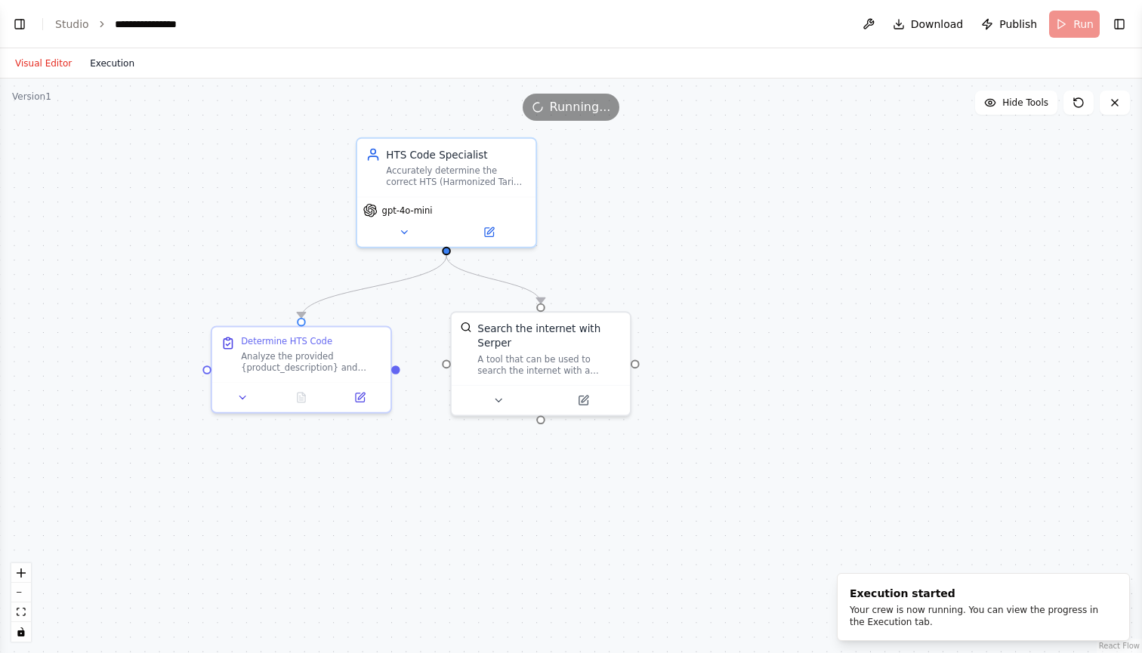
click at [100, 63] on button "Execution" at bounding box center [112, 63] width 63 height 18
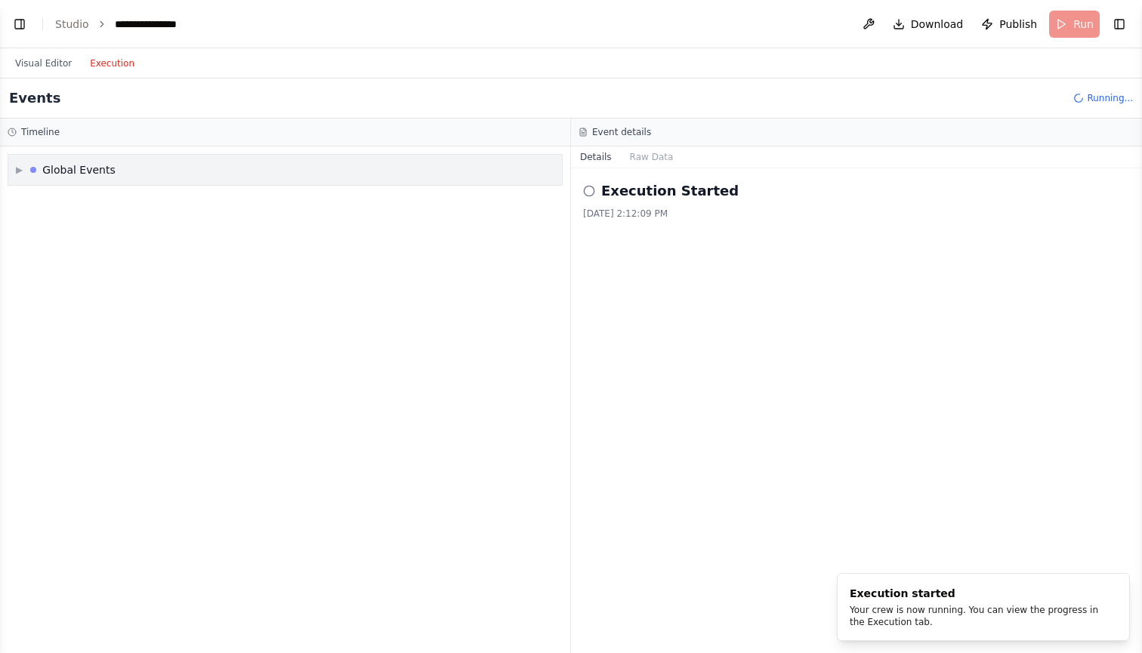
click at [24, 166] on div "▶ Global Events" at bounding box center [66, 169] width 100 height 15
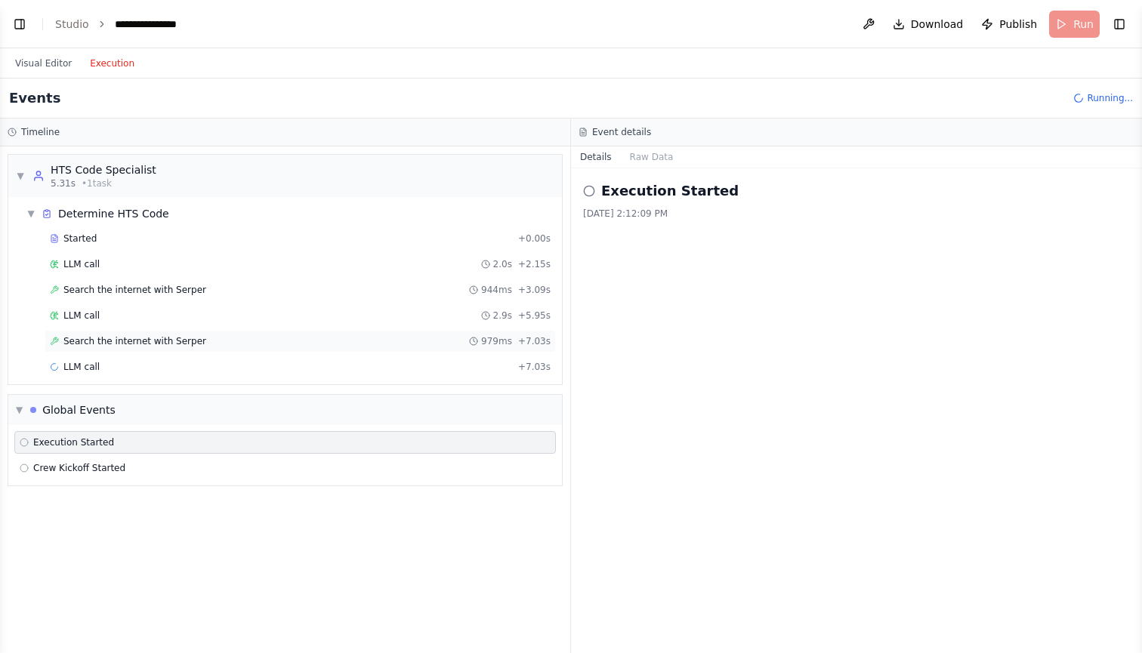
click at [260, 337] on div "Search the internet with [PERSON_NAME] 979ms + 7.03s" at bounding box center [300, 341] width 501 height 12
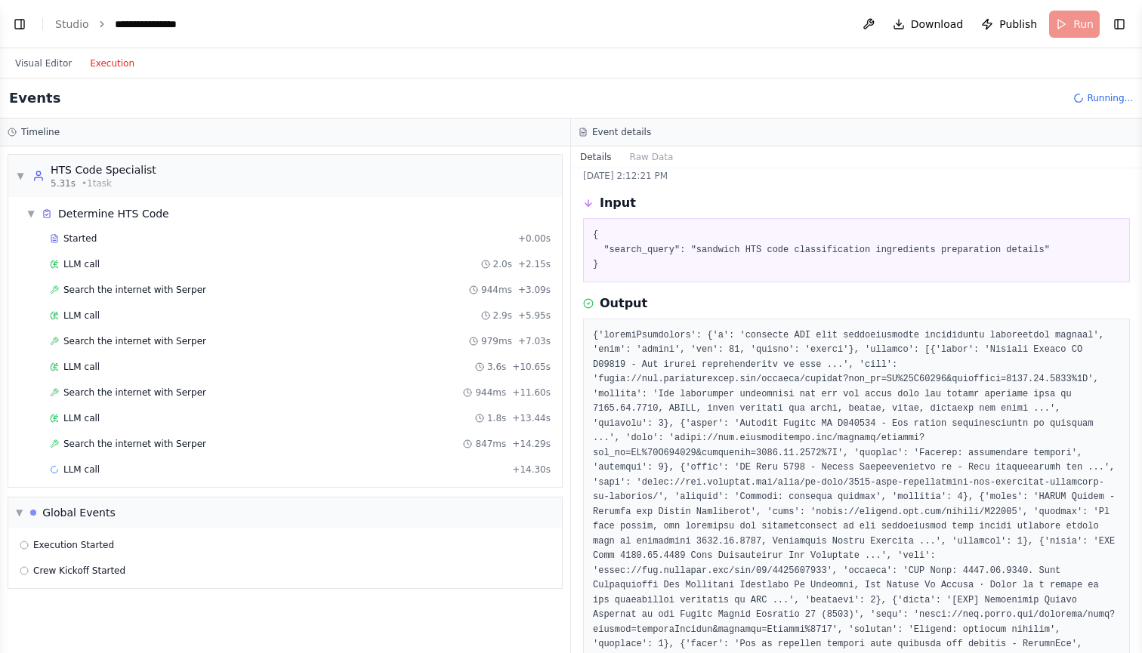
scroll to position [27, 0]
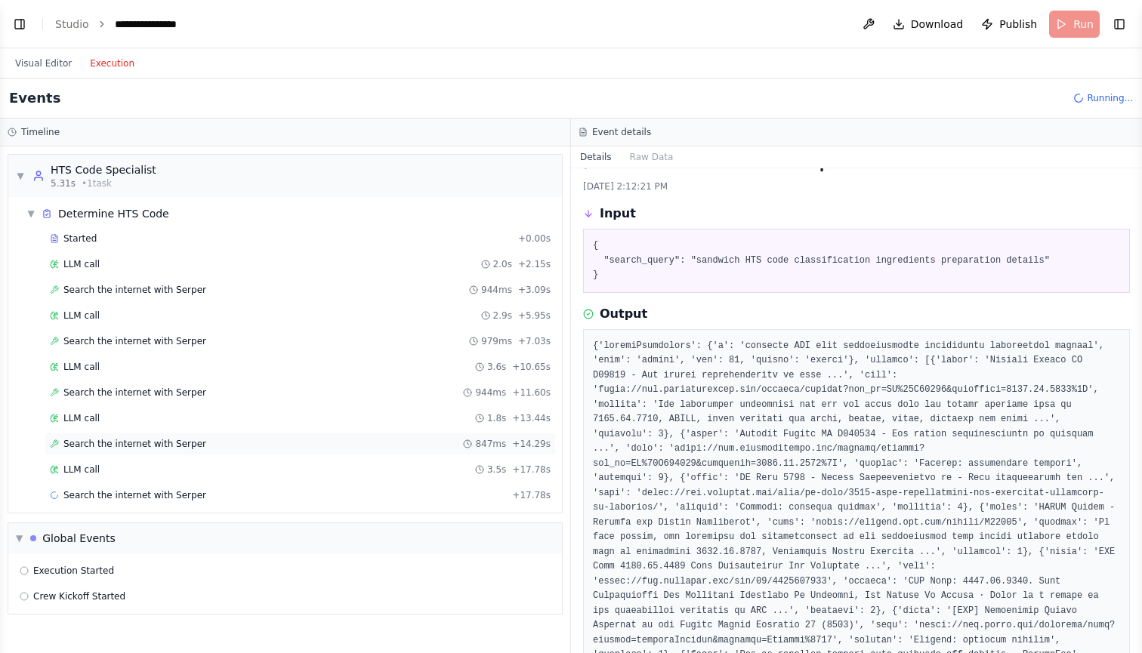
click at [286, 439] on div "Search the internet with [PERSON_NAME] 847ms + 14.29s" at bounding box center [300, 444] width 501 height 12
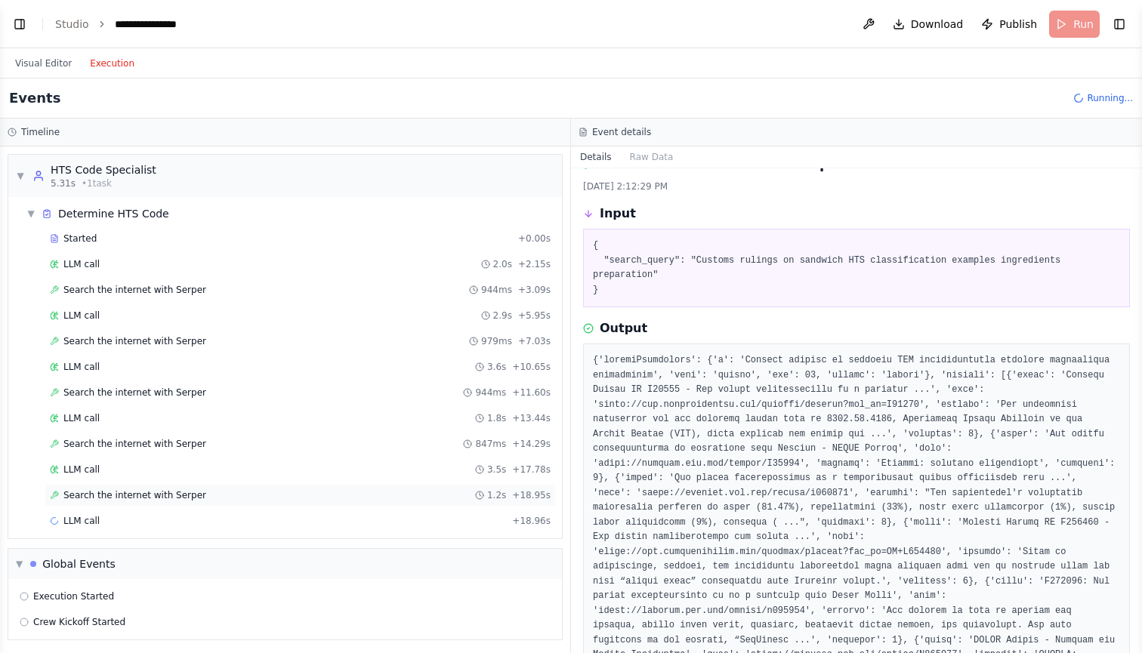
click at [234, 492] on div "Search the internet with [PERSON_NAME] 1.2s + 18.95s" at bounding box center [300, 495] width 501 height 12
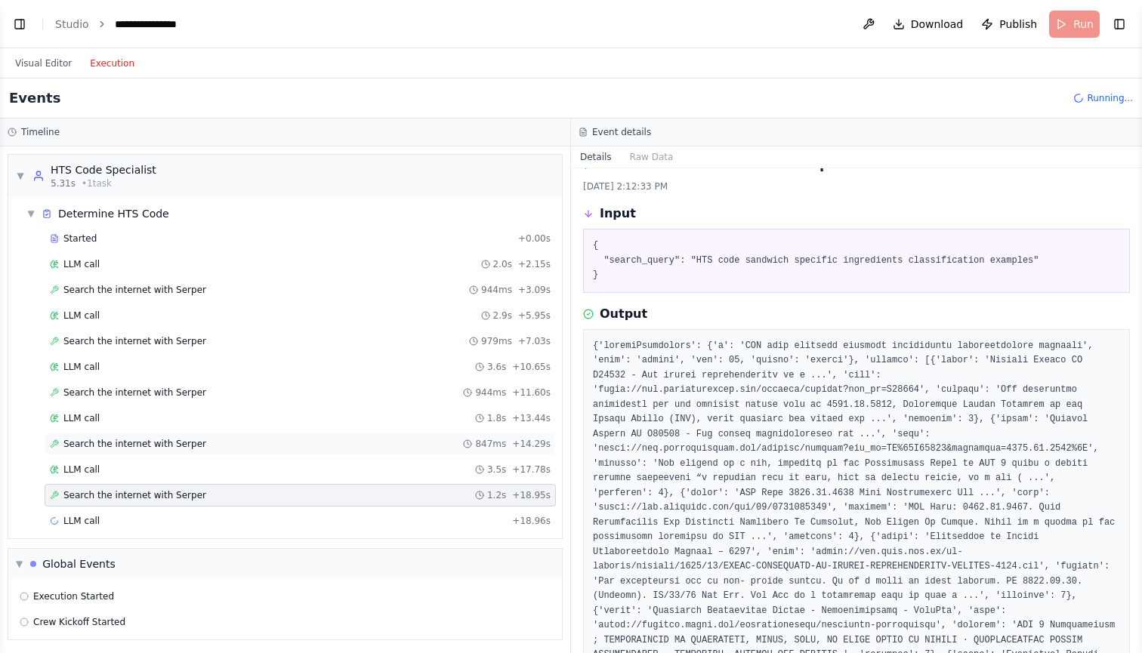
click at [201, 445] on div "Search the internet with [PERSON_NAME] 847ms + 14.29s" at bounding box center [300, 444] width 501 height 12
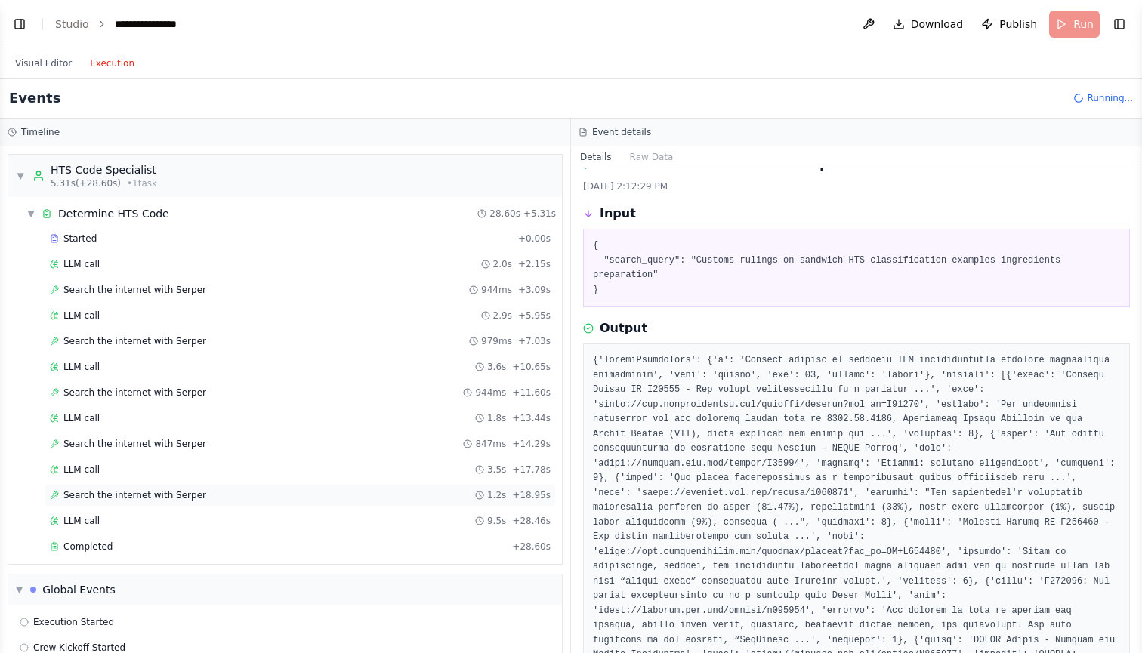
click at [220, 491] on div "Search the internet with [PERSON_NAME] 1.2s + 18.95s" at bounding box center [300, 495] width 501 height 12
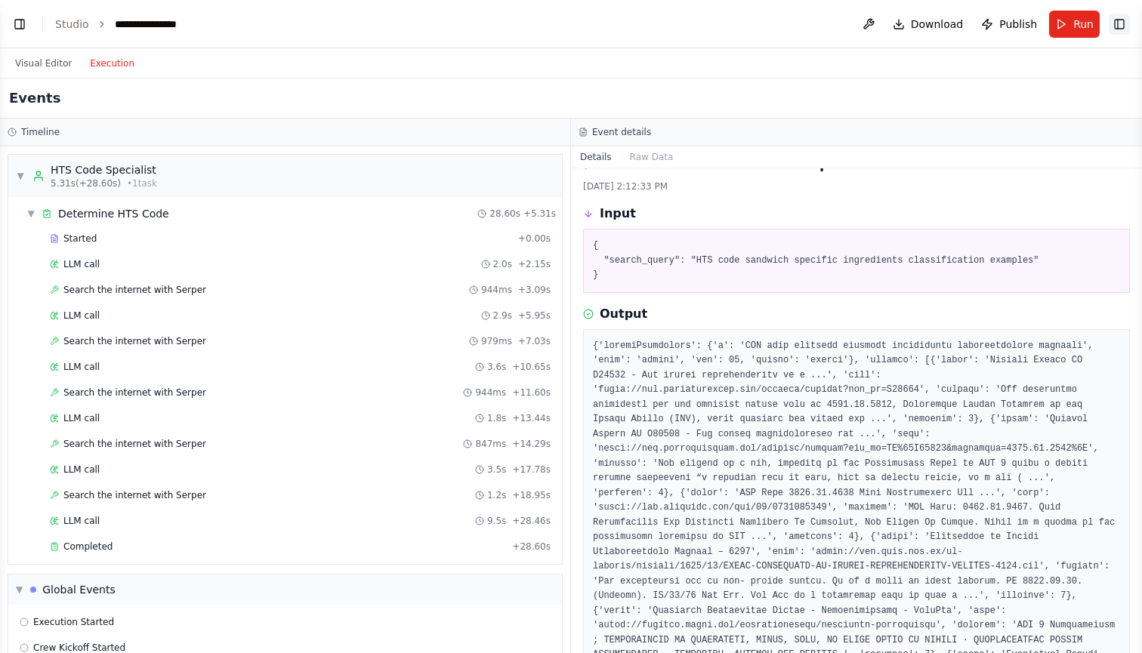
click at [1114, 20] on button "Toggle Right Sidebar" at bounding box center [1118, 24] width 21 height 21
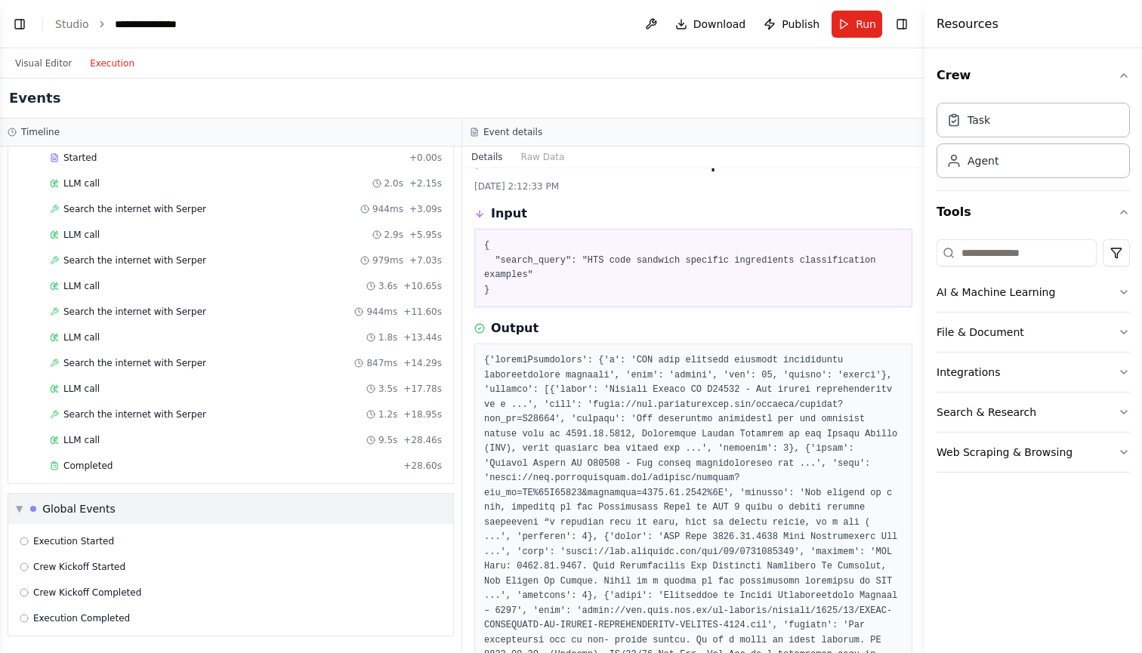
scroll to position [81, 0]
click at [174, 462] on div "Completed" at bounding box center [223, 466] width 347 height 12
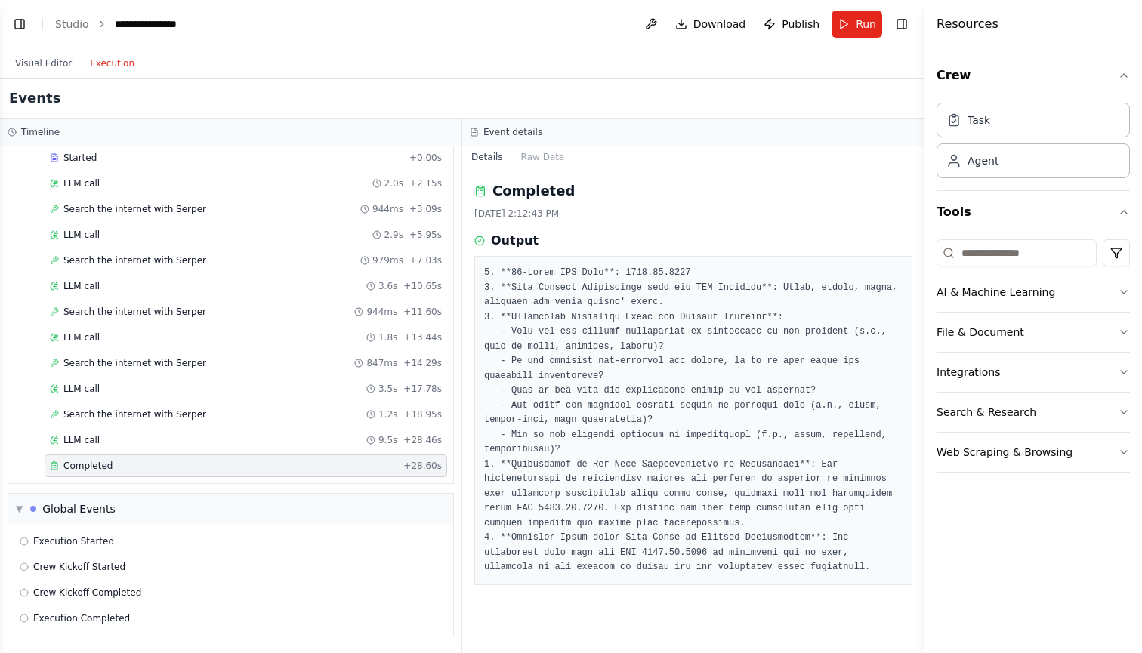
click at [699, 216] on div "[DATE] 2:12:43 PM" at bounding box center [693, 214] width 438 height 12
click at [993, 292] on button "AI & Machine Learning" at bounding box center [1032, 292] width 193 height 39
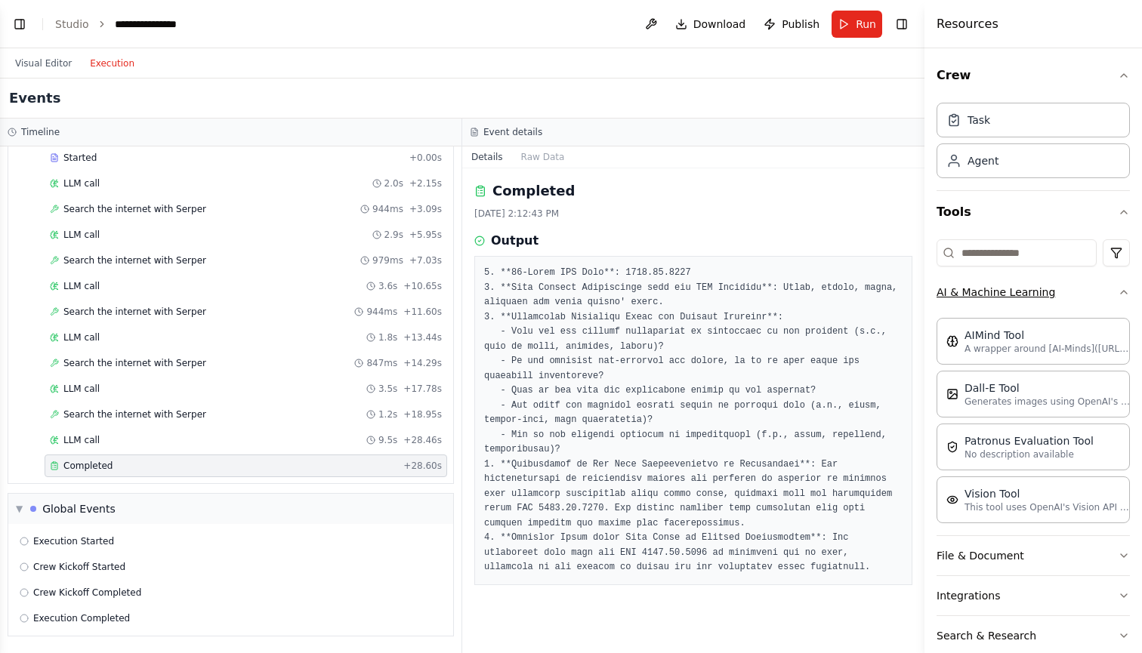
click at [993, 292] on button "AI & Machine Learning" at bounding box center [1032, 292] width 193 height 39
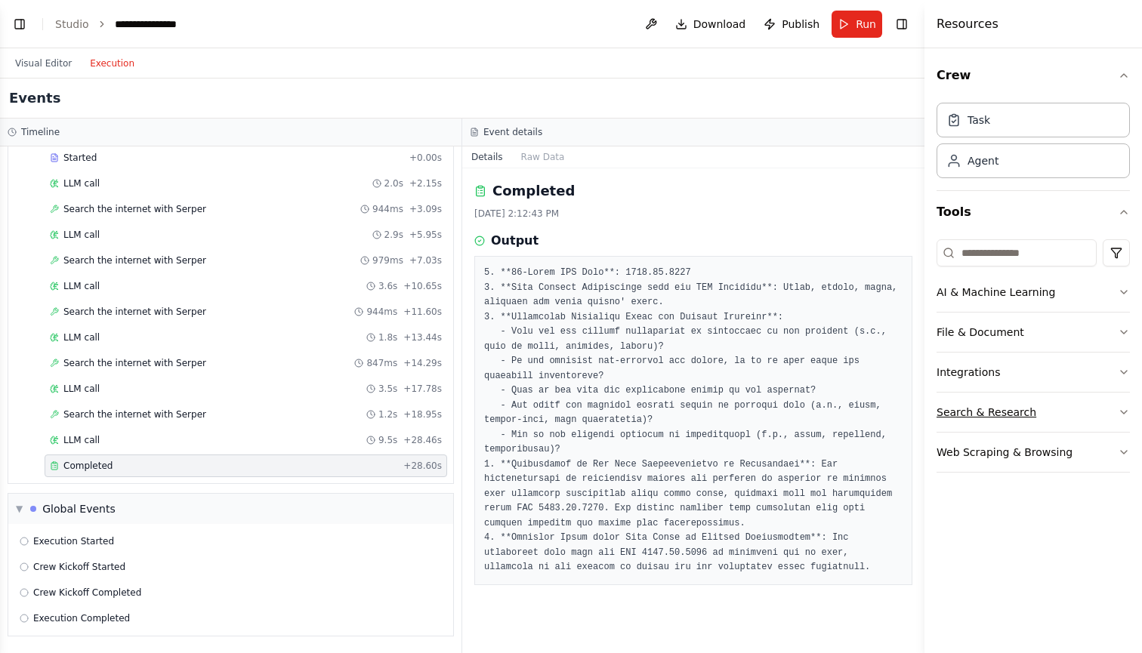
click at [994, 411] on button "Search & Research" at bounding box center [1032, 412] width 193 height 39
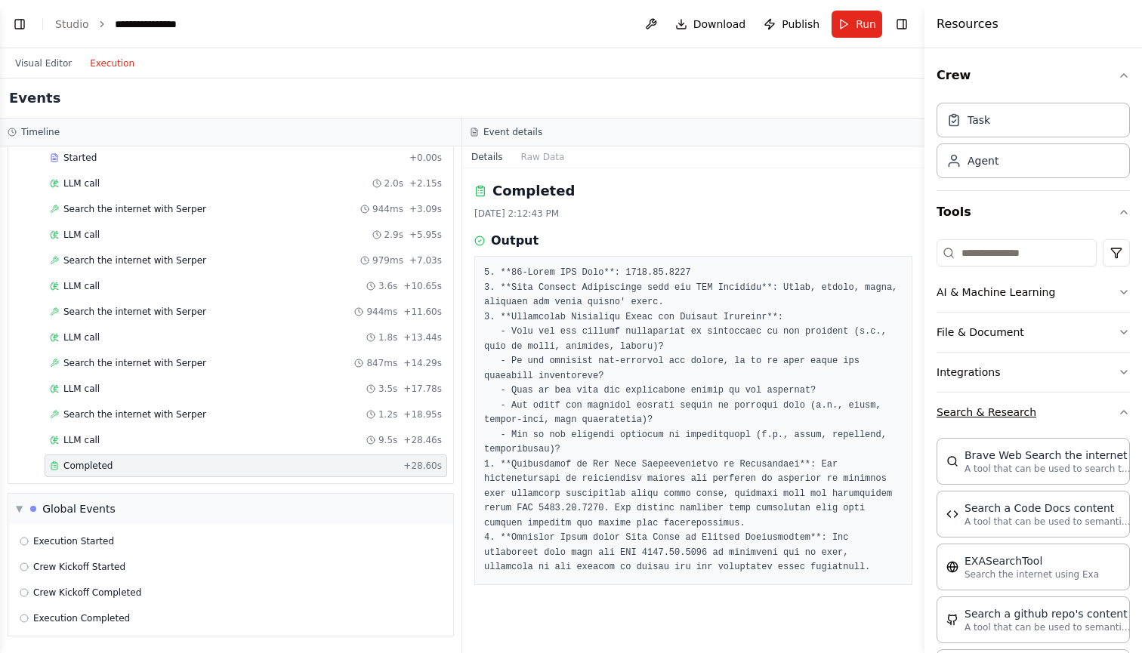
click at [994, 410] on button "Search & Research" at bounding box center [1032, 412] width 193 height 39
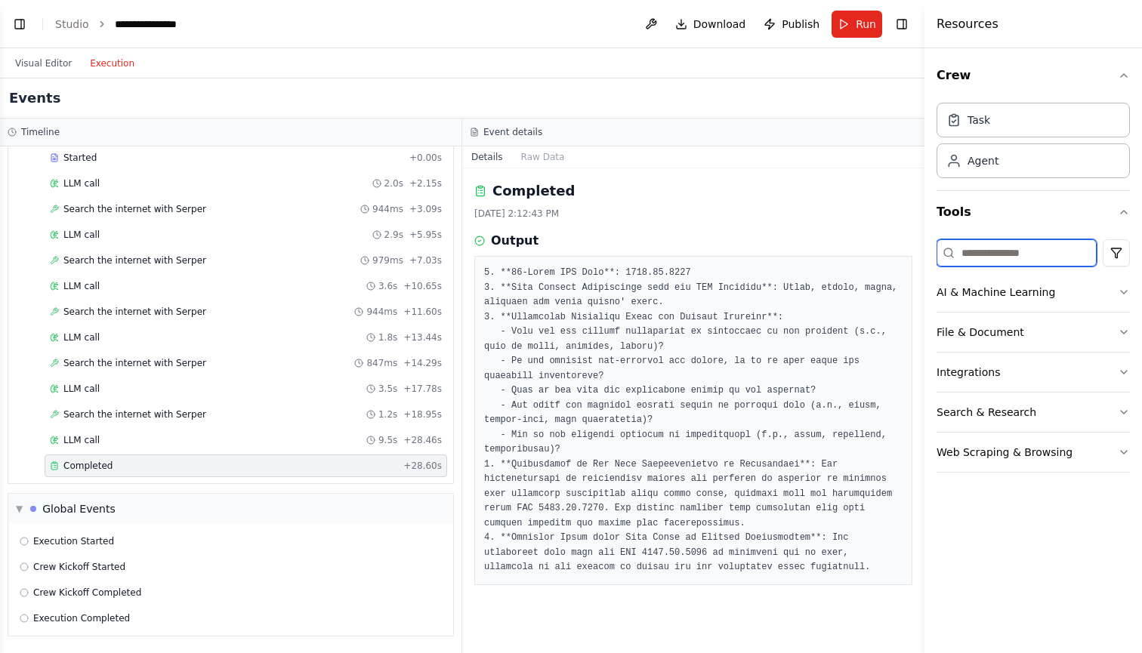
click at [1008, 260] on input at bounding box center [1016, 252] width 160 height 27
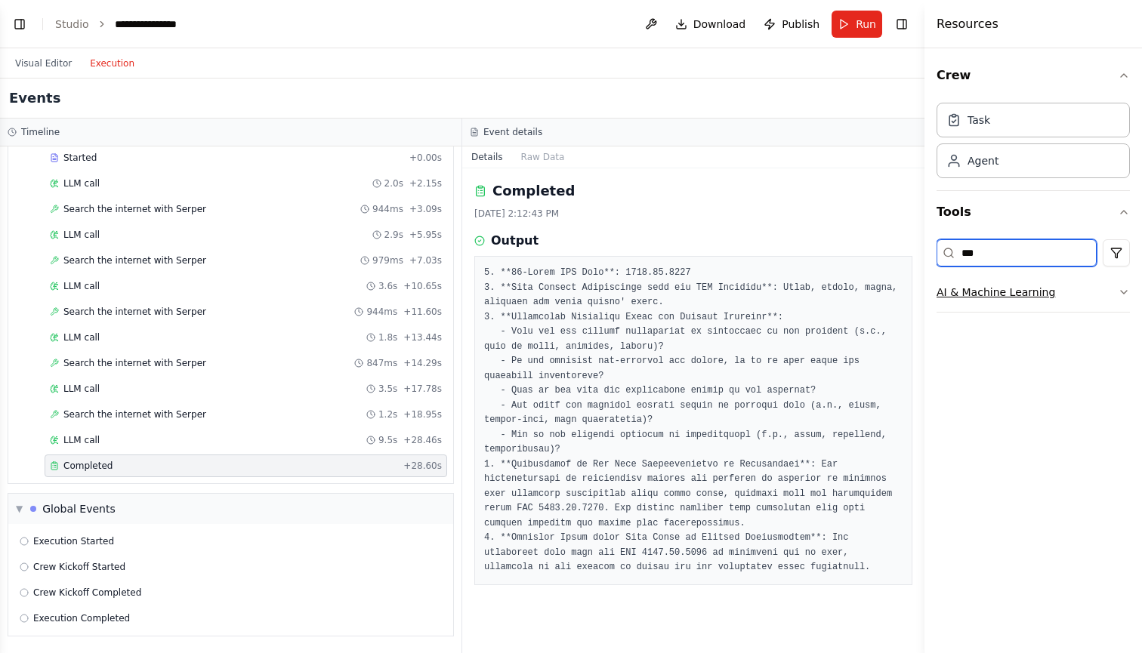
type input "***"
click at [990, 280] on button "AI & Machine Learning" at bounding box center [1032, 292] width 193 height 39
click at [1019, 256] on input "***" at bounding box center [1016, 252] width 160 height 27
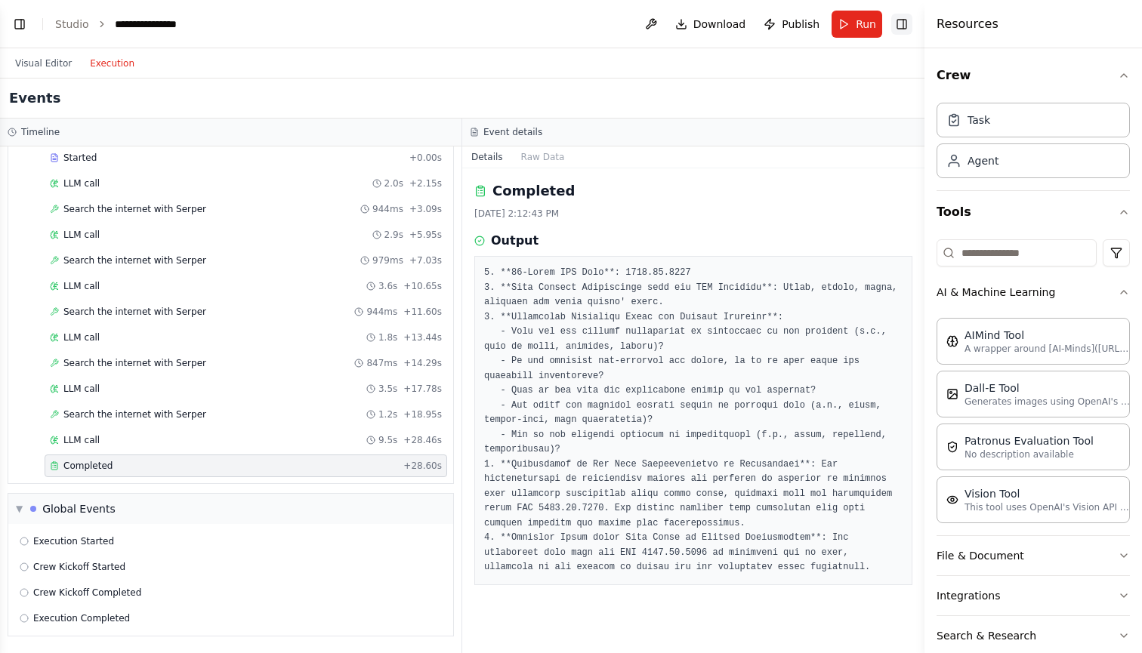
click at [909, 23] on button "Toggle Right Sidebar" at bounding box center [901, 24] width 21 height 21
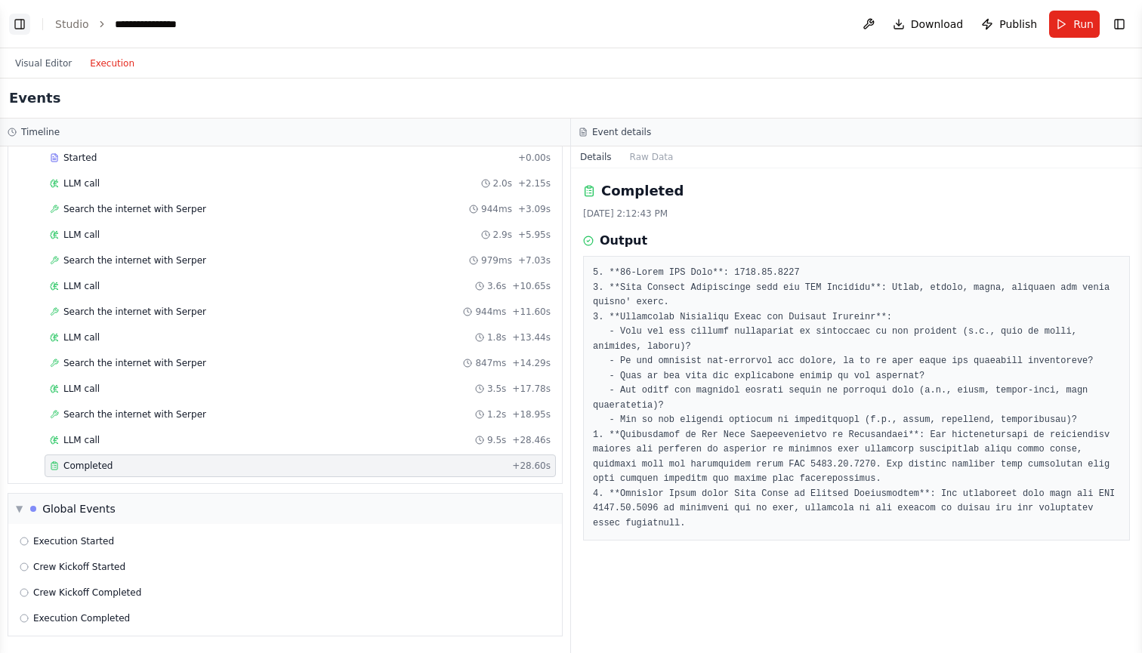
click at [20, 23] on button "Toggle Left Sidebar" at bounding box center [19, 24] width 21 height 21
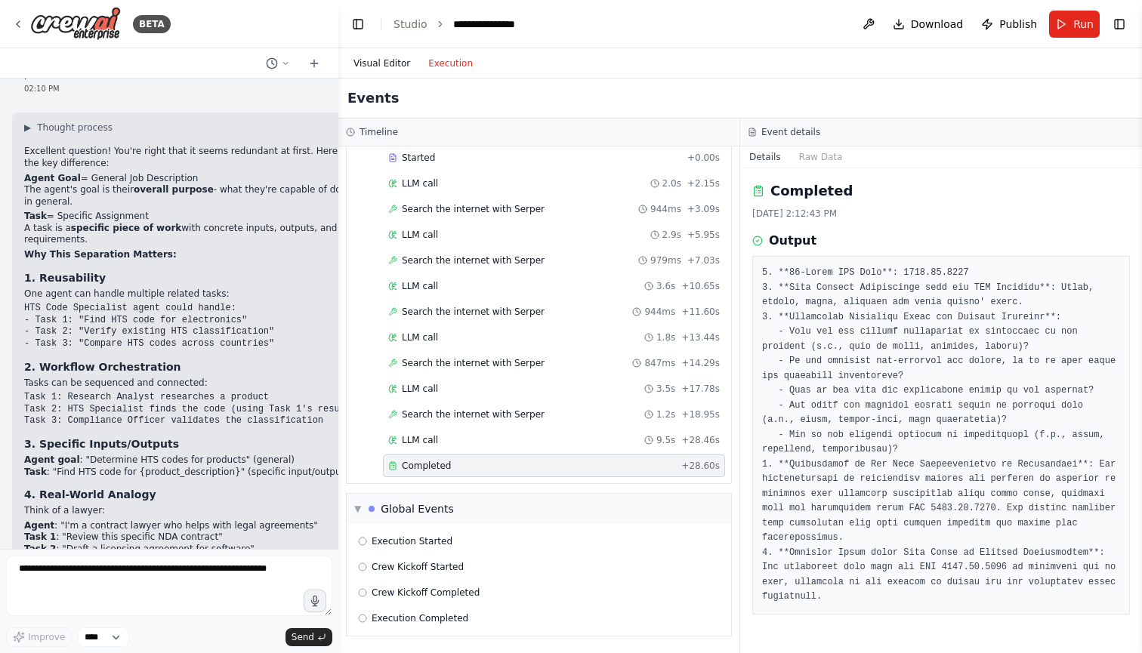
click at [388, 60] on button "Visual Editor" at bounding box center [381, 63] width 75 height 18
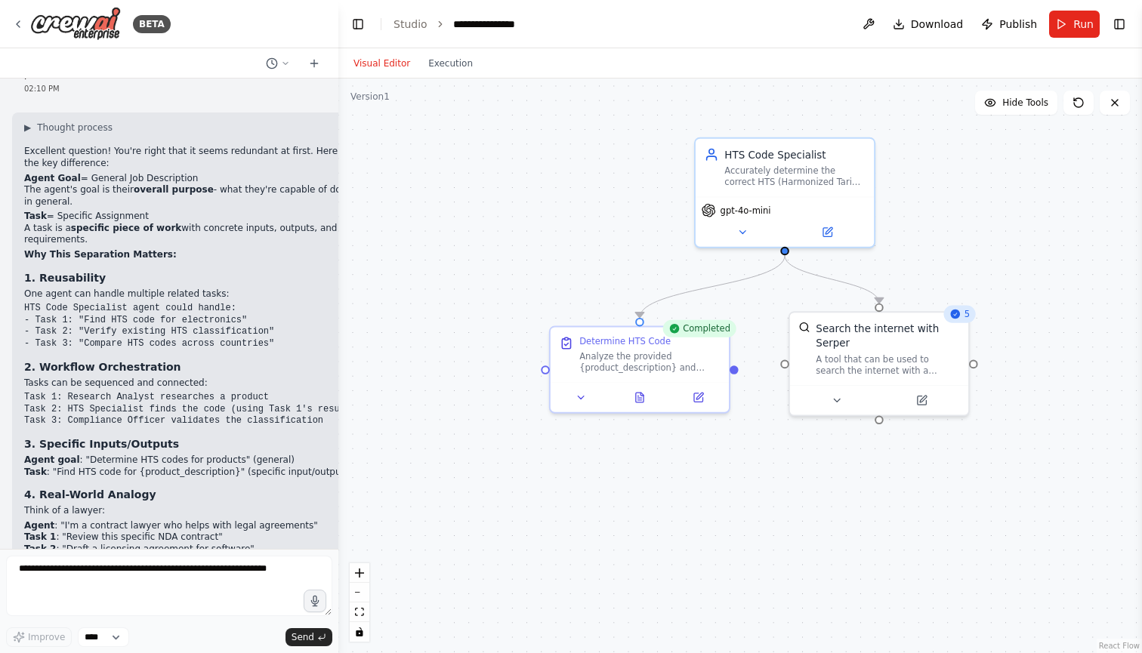
click at [499, 227] on div ".deletable-edge-delete-btn { width: 20px; height: 20px; border: 0px solid #ffff…" at bounding box center [739, 366] width 803 height 575
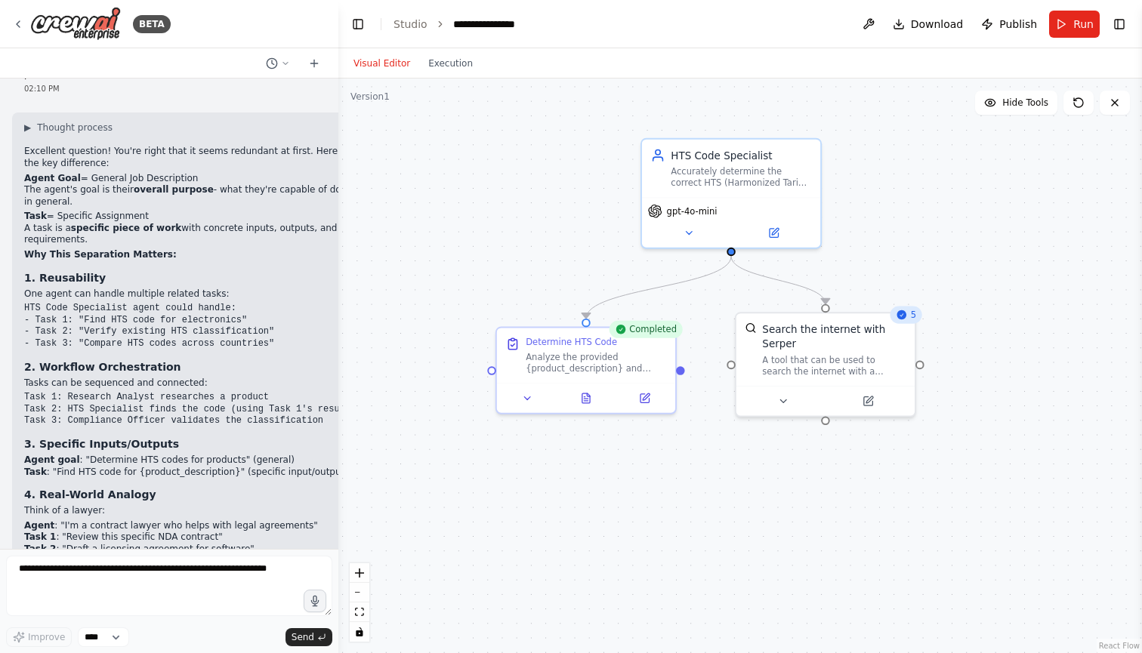
drag, startPoint x: 499, startPoint y: 227, endPoint x: 424, endPoint y: 247, distance: 78.2
click at [424, 248] on div ".deletable-edge-delete-btn { width: 20px; height: 20px; border: 0px solid #ffff…" at bounding box center [739, 366] width 803 height 575
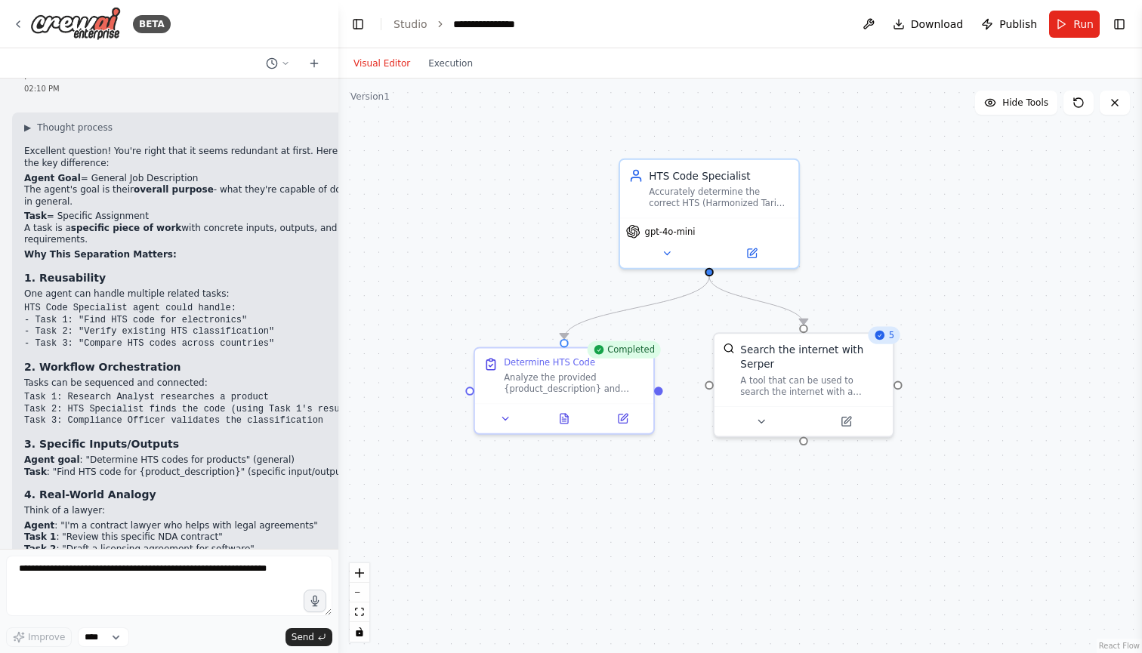
click at [490, 262] on div ".deletable-edge-delete-btn { width: 20px; height: 20px; border: 0px solid #ffff…" at bounding box center [739, 366] width 803 height 575
click at [479, 220] on div ".deletable-edge-delete-btn { width: 20px; height: 20px; border: 0px solid #ffff…" at bounding box center [739, 366] width 803 height 575
click at [550, 175] on div ".deletable-edge-delete-btn { width: 20px; height: 20px; border: 0px solid #ffff…" at bounding box center [739, 366] width 803 height 575
click at [658, 291] on div ".deletable-edge-delete-btn { width: 20px; height: 20px; border: 0px solid #ffff…" at bounding box center [739, 366] width 803 height 575
click at [239, 392] on code "Task 1: Research Analyst researches a product Task 2: HTS Specialist finds the …" at bounding box center [192, 409] width 337 height 34
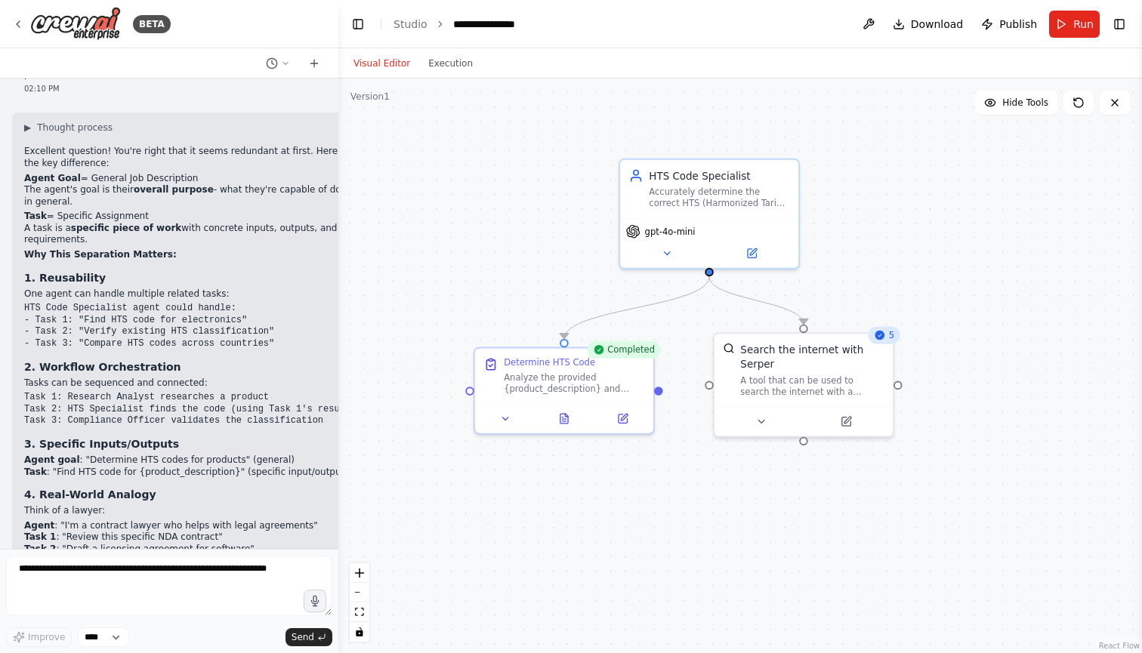
click at [239, 392] on code "Task 1: Research Analyst researches a product Task 2: HTS Specialist finds the …" at bounding box center [192, 409] width 337 height 34
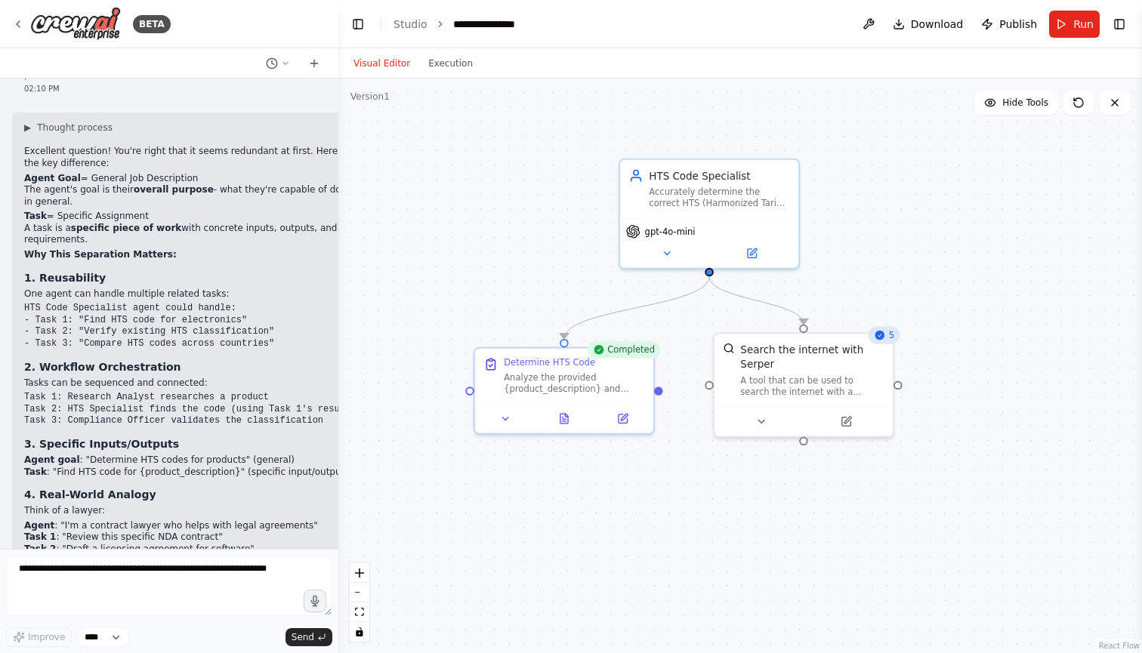
click at [239, 392] on code "Task 1: Research Analyst researches a product Task 2: HTS Specialist finds the …" at bounding box center [192, 409] width 337 height 34
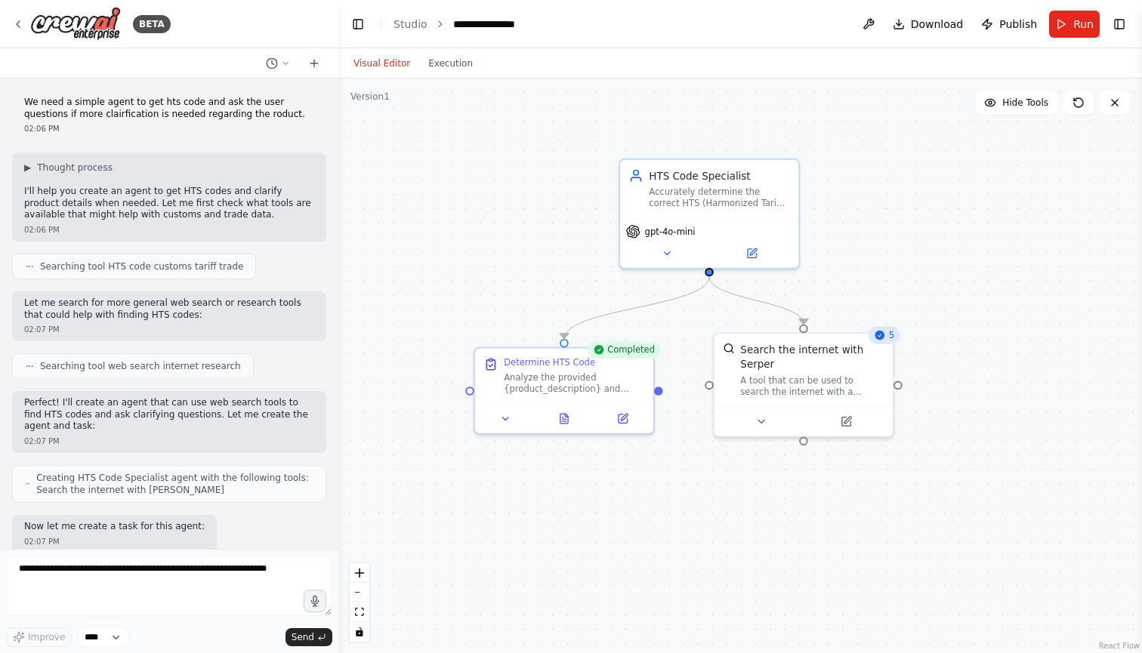
scroll to position [0, 0]
click at [199, 263] on span "Searching tool HTS code customs tariff trade" at bounding box center [141, 266] width 203 height 12
click at [441, 245] on div ".deletable-edge-delete-btn { width: 20px; height: 20px; border: 0px solid #ffff…" at bounding box center [739, 366] width 803 height 575
click at [220, 264] on span "Searching tool HTS code customs tariff trade" at bounding box center [141, 266] width 203 height 12
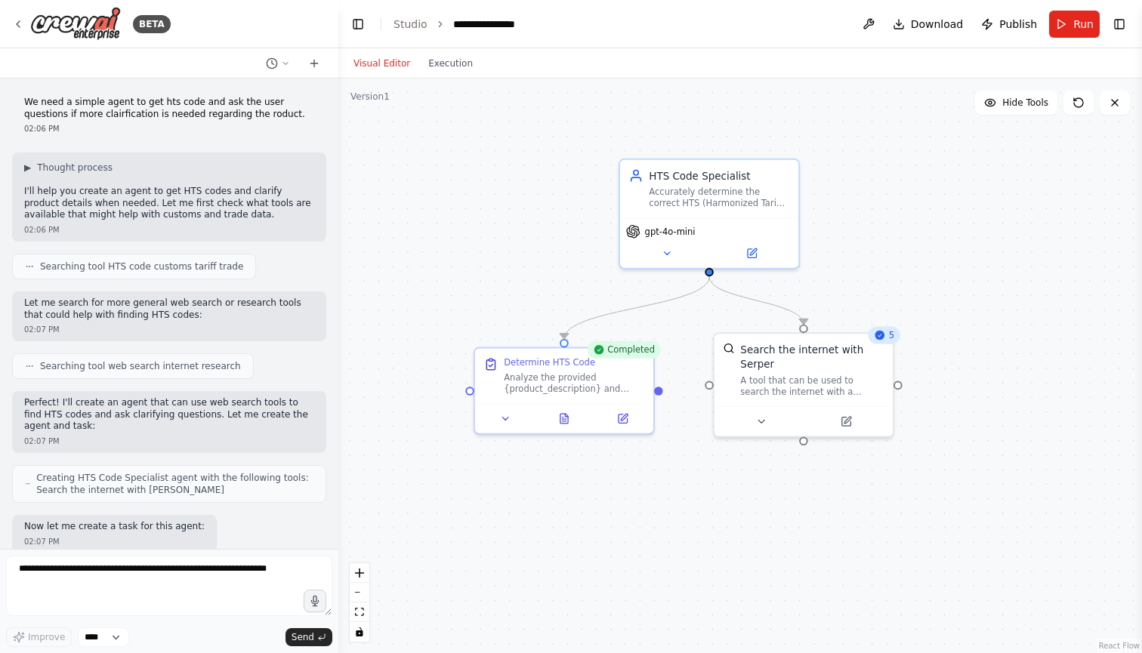
click at [220, 264] on span "Searching tool HTS code customs tariff trade" at bounding box center [141, 266] width 203 height 12
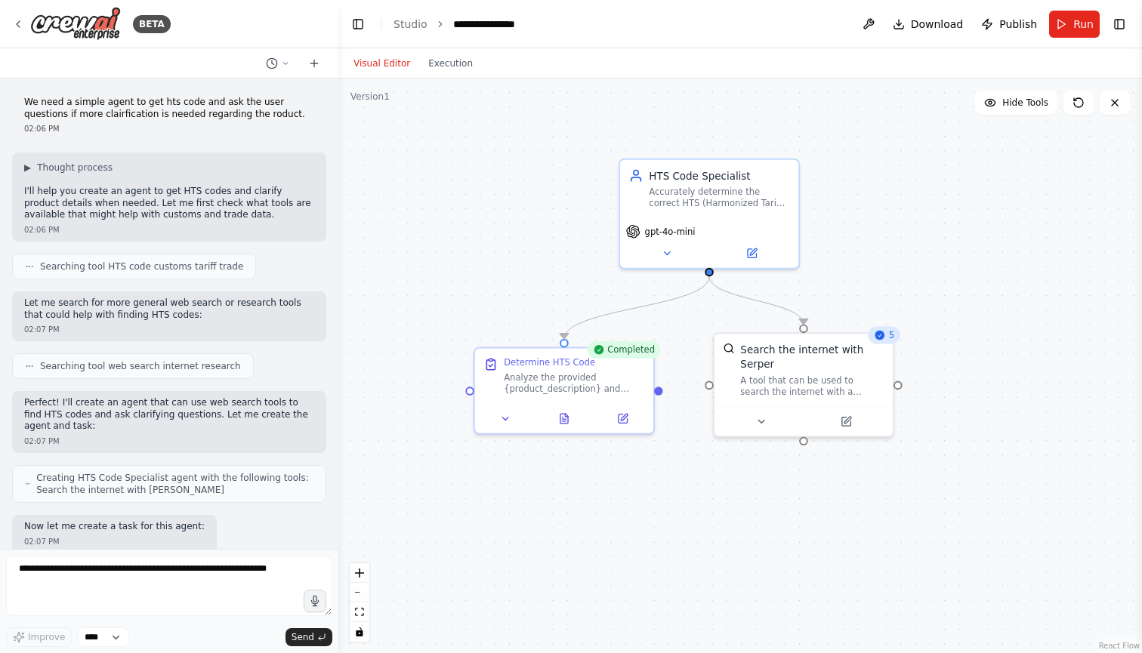
click at [220, 264] on span "Searching tool HTS code customs tariff trade" at bounding box center [141, 266] width 203 height 12
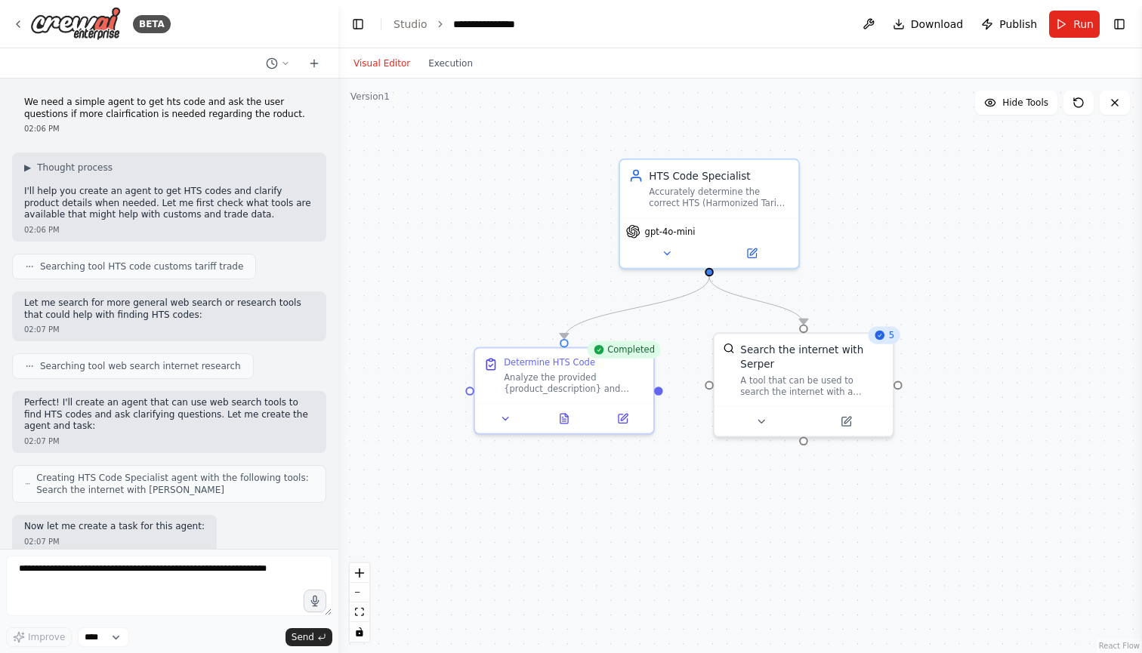
click at [220, 264] on span "Searching tool HTS code customs tariff trade" at bounding box center [141, 266] width 203 height 12
click at [421, 380] on div ".deletable-edge-delete-btn { width: 20px; height: 20px; border: 0px solid #ffff…" at bounding box center [739, 366] width 803 height 575
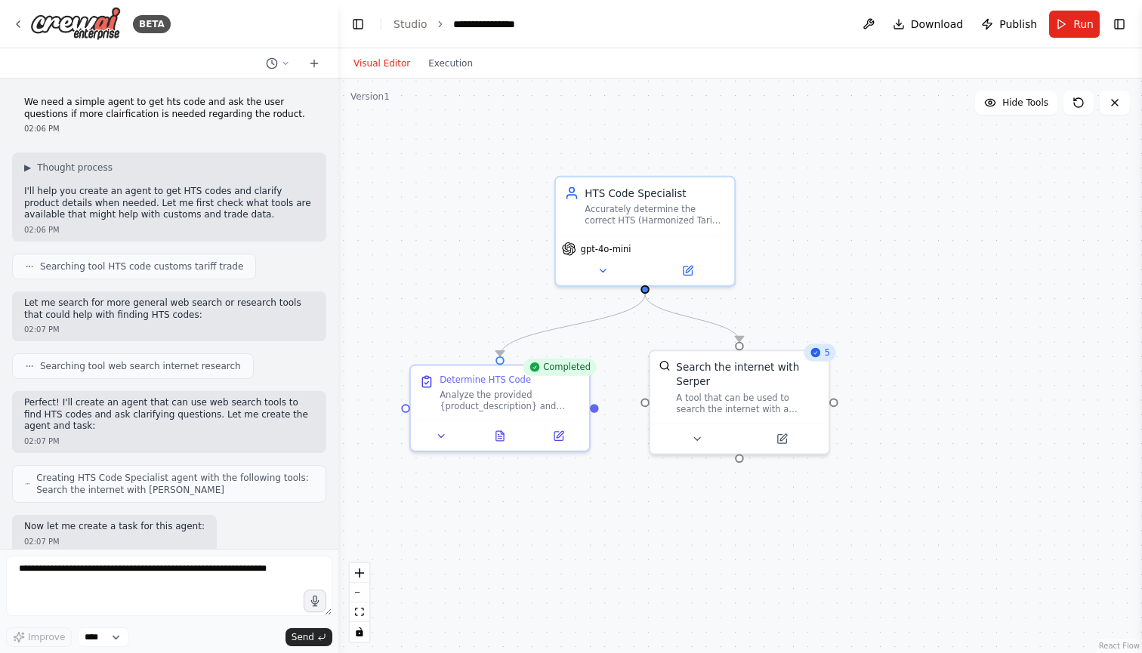
drag, startPoint x: 421, startPoint y: 380, endPoint x: 358, endPoint y: 398, distance: 66.0
click at [358, 398] on div ".deletable-edge-delete-btn { width: 20px; height: 20px; border: 0px solid #ffff…" at bounding box center [739, 366] width 803 height 575
click at [837, 273] on div ".deletable-edge-delete-btn { width: 20px; height: 20px; border: 0px solid #ffff…" at bounding box center [739, 366] width 803 height 575
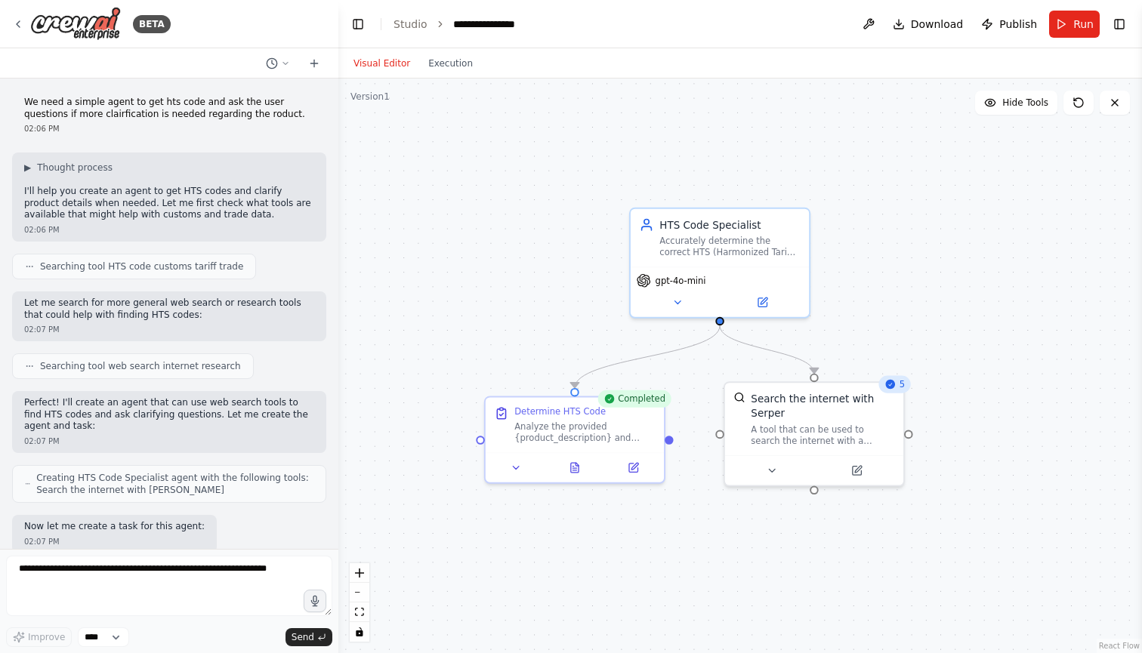
drag, startPoint x: 829, startPoint y: 248, endPoint x: 1002, endPoint y: 243, distance: 173.0
click at [1002, 243] on div ".deletable-edge-delete-btn { width: 20px; height: 20px; border: 0px solid #ffff…" at bounding box center [739, 366] width 803 height 575
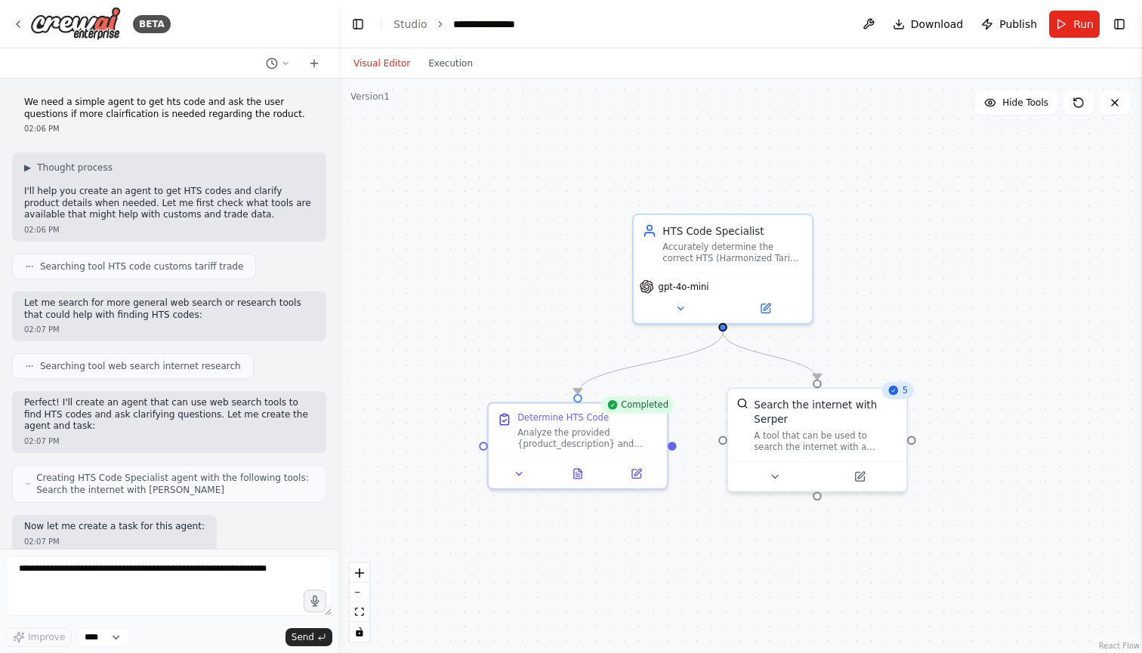
drag, startPoint x: 1001, startPoint y: 238, endPoint x: 905, endPoint y: 277, distance: 103.6
click at [905, 278] on div ".deletable-edge-delete-btn { width: 20px; height: 20px; border: 0px solid #ffff…" at bounding box center [739, 366] width 803 height 575
click at [228, 563] on textarea at bounding box center [169, 586] width 326 height 60
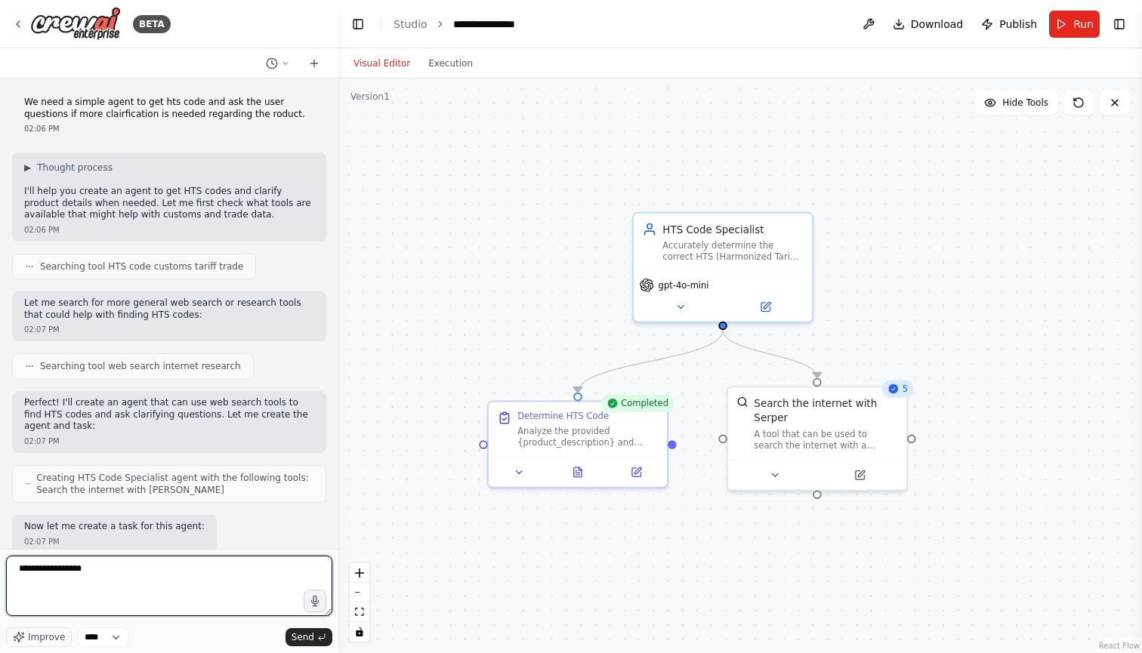
type textarea "**********"
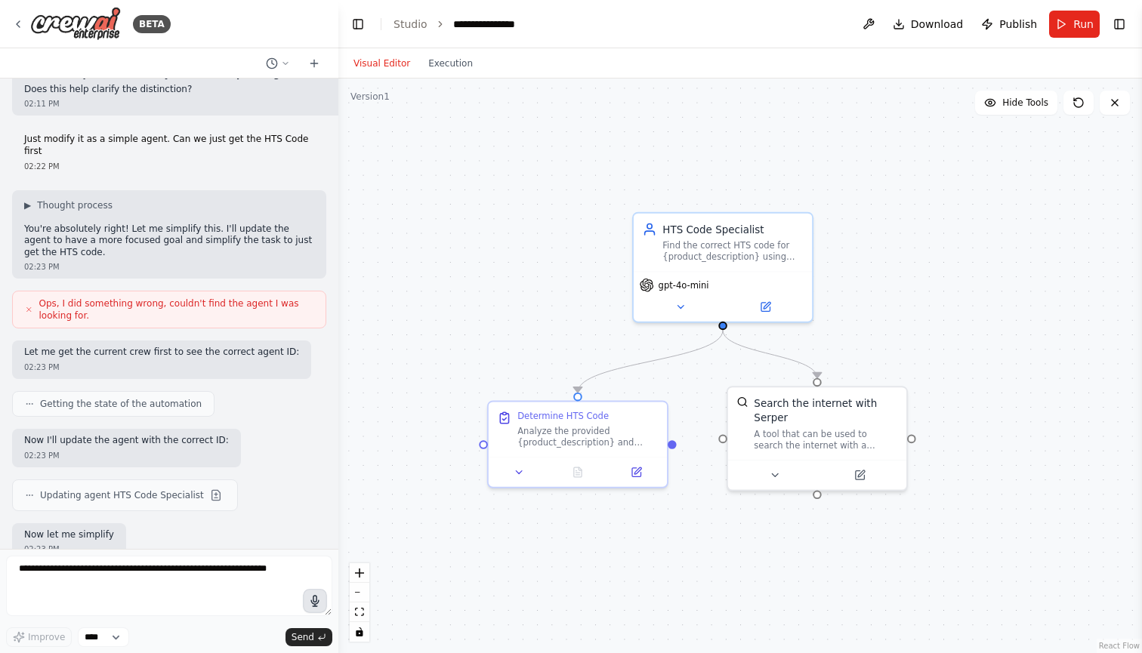
scroll to position [2142, 0]
click at [520, 472] on icon at bounding box center [518, 469] width 11 height 11
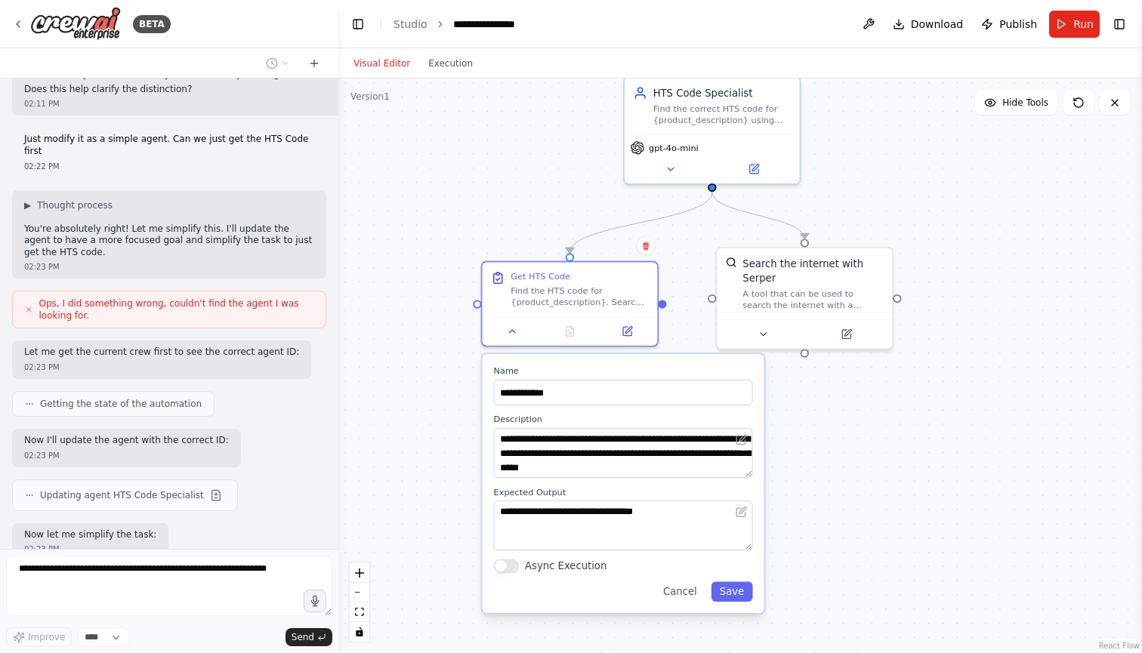
drag, startPoint x: 439, startPoint y: 485, endPoint x: 433, endPoint y: 343, distance: 142.0
click at [433, 344] on div ".deletable-edge-delete-btn { width: 20px; height: 20px; border: 0px solid #ffff…" at bounding box center [739, 366] width 803 height 575
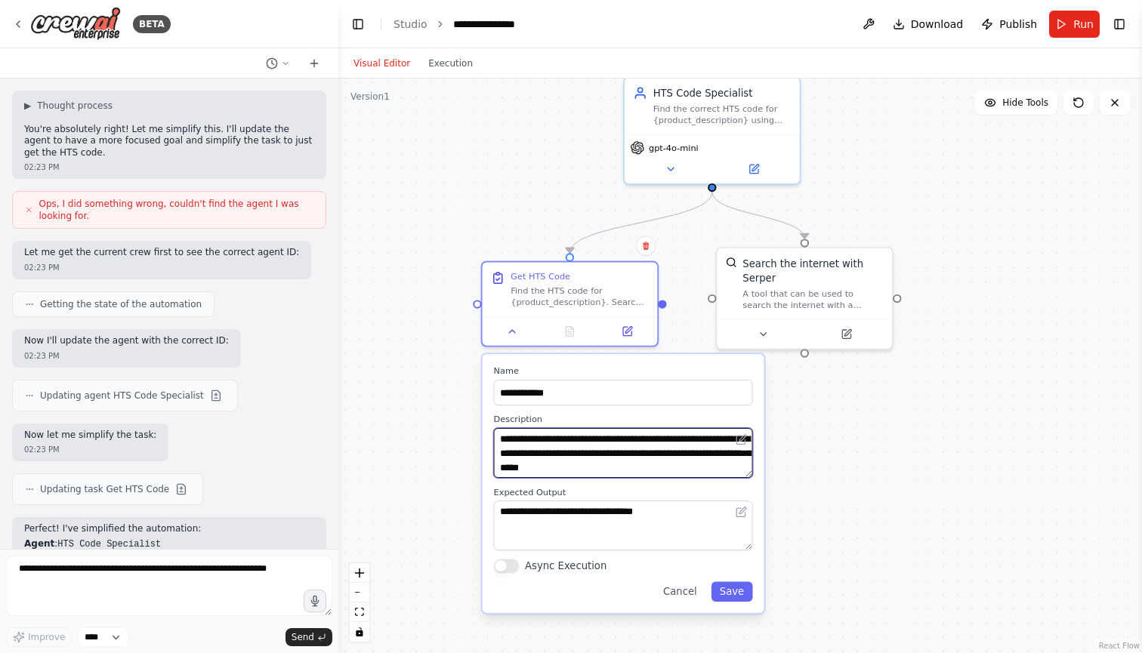
drag, startPoint x: 619, startPoint y: 470, endPoint x: 644, endPoint y: 493, distance: 33.7
click at [644, 493] on div "**********" at bounding box center [623, 483] width 282 height 259
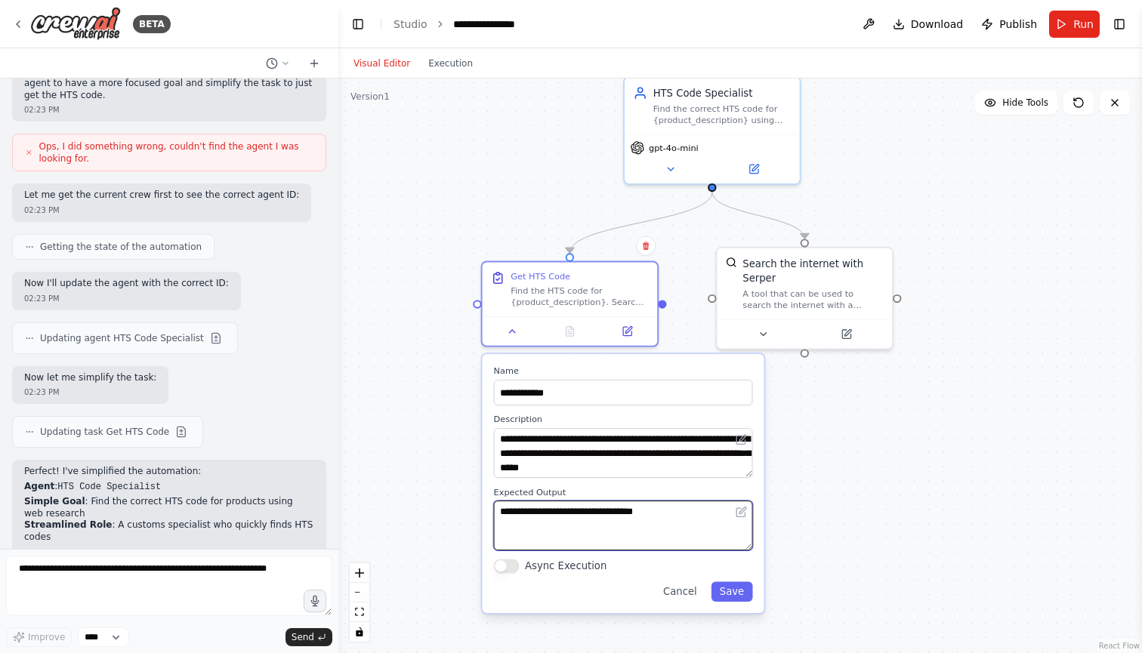
drag, startPoint x: 580, startPoint y: 526, endPoint x: 684, endPoint y: 549, distance: 106.6
click at [684, 549] on textarea "**********" at bounding box center [623, 526] width 259 height 50
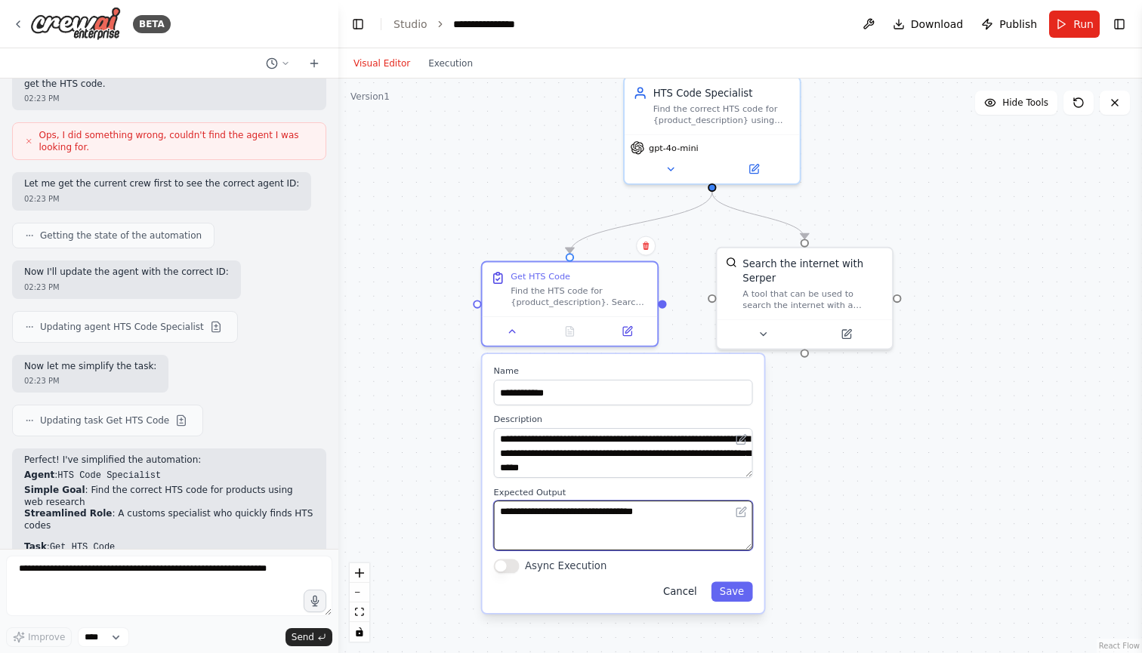
scroll to position [2322, 0]
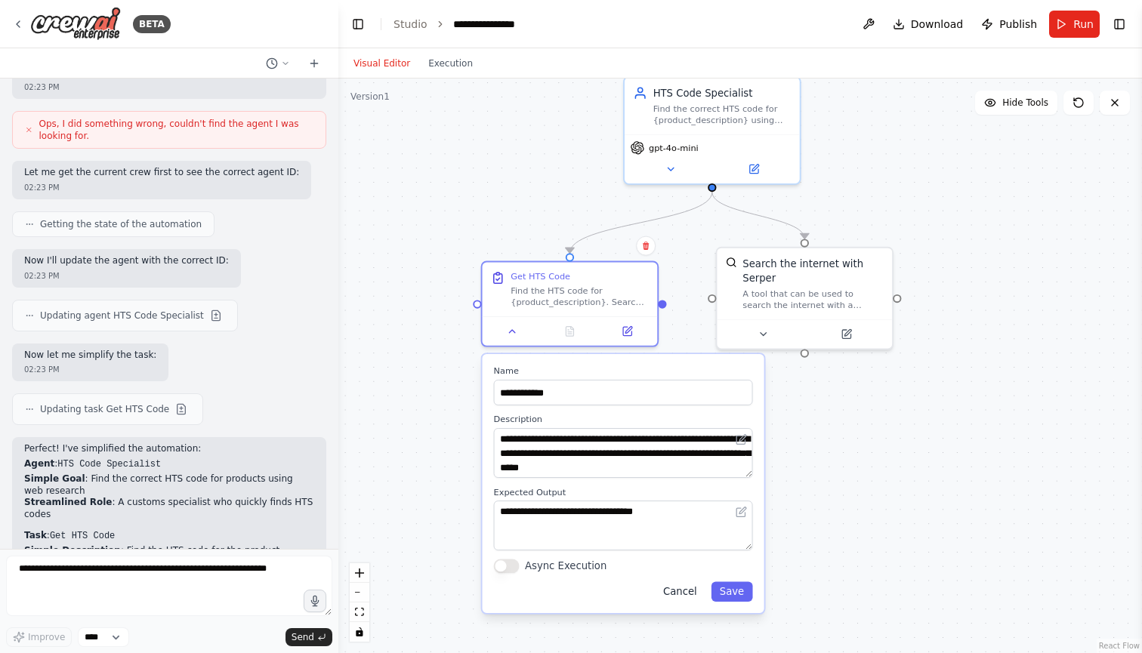
click at [704, 587] on button "Cancel" at bounding box center [680, 592] width 51 height 20
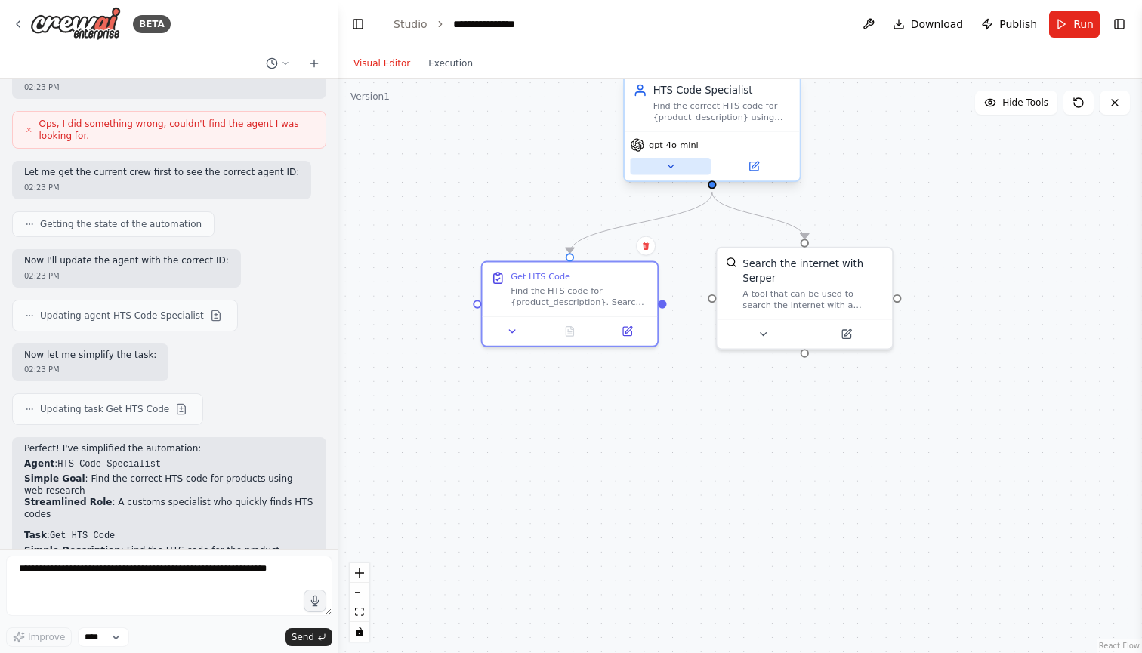
click at [669, 170] on icon at bounding box center [669, 166] width 11 height 11
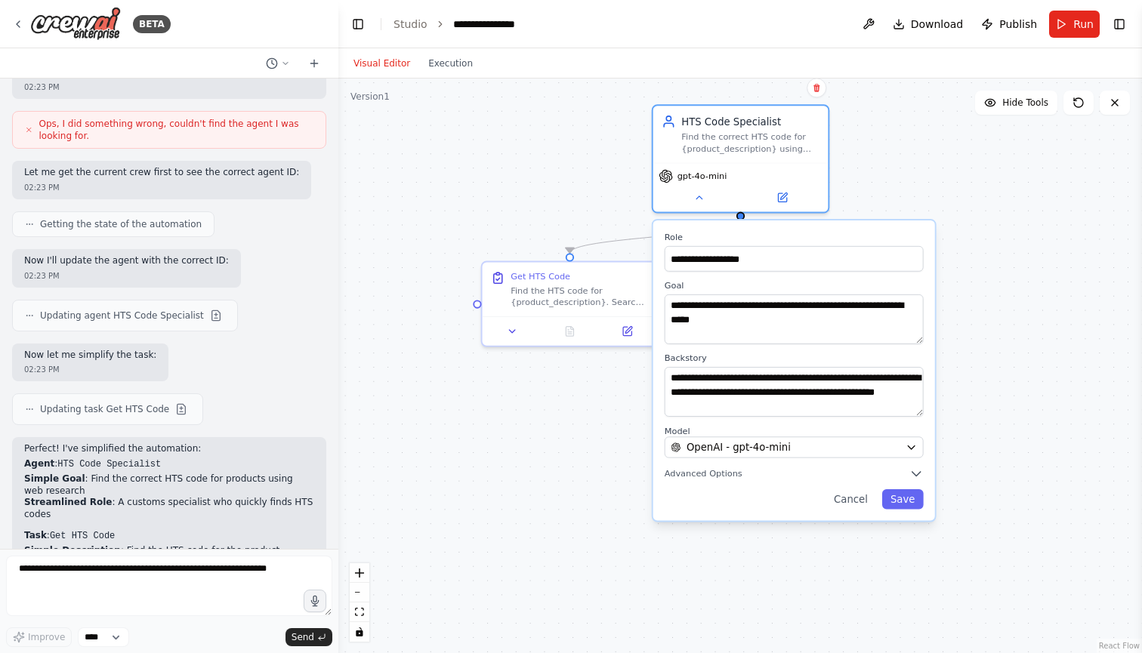
drag, startPoint x: 692, startPoint y: 337, endPoint x: 714, endPoint y: 361, distance: 33.1
click at [714, 361] on div "**********" at bounding box center [793, 385] width 259 height 64
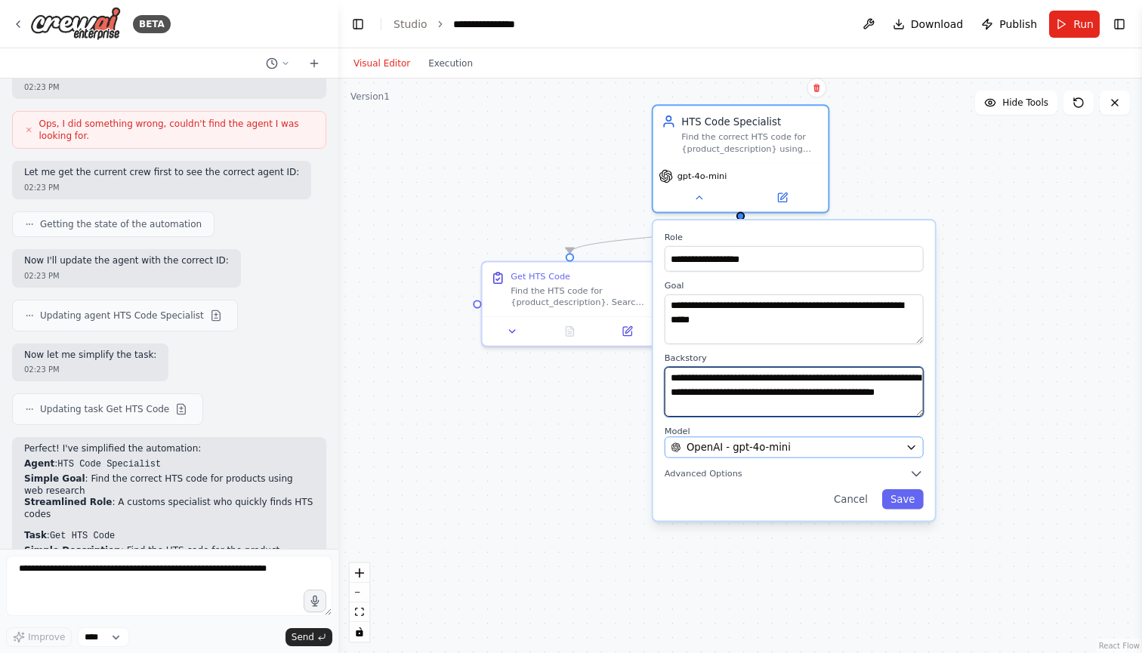
drag, startPoint x: 699, startPoint y: 389, endPoint x: 794, endPoint y: 439, distance: 107.7
click at [794, 439] on div "**********" at bounding box center [794, 370] width 282 height 300
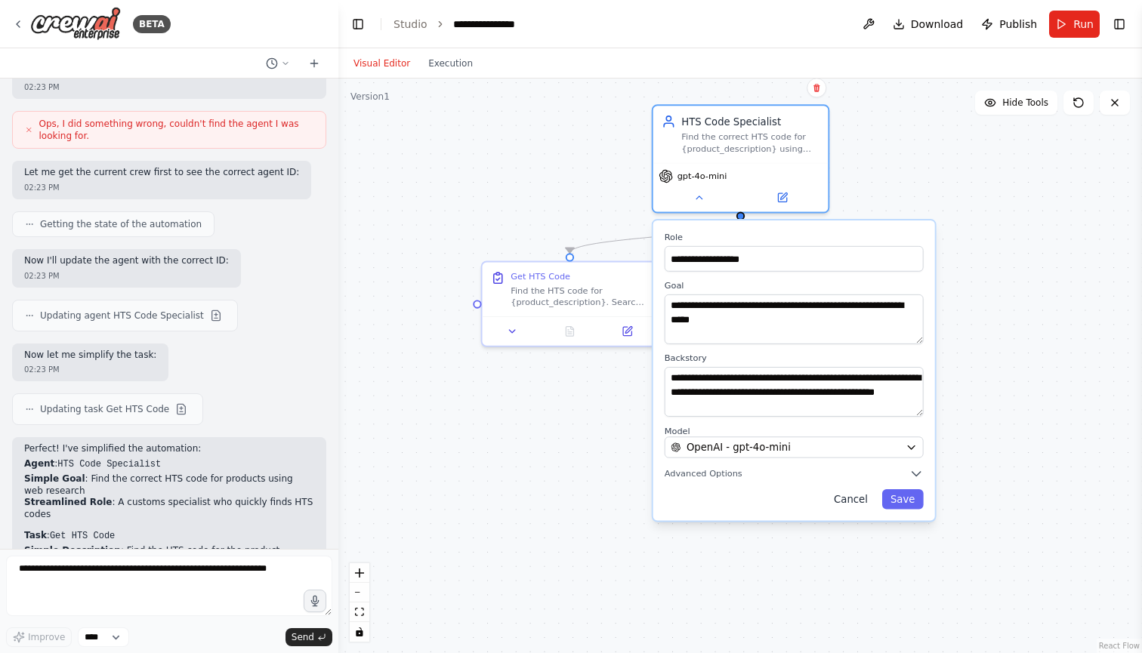
click at [858, 501] on button "Cancel" at bounding box center [850, 499] width 51 height 20
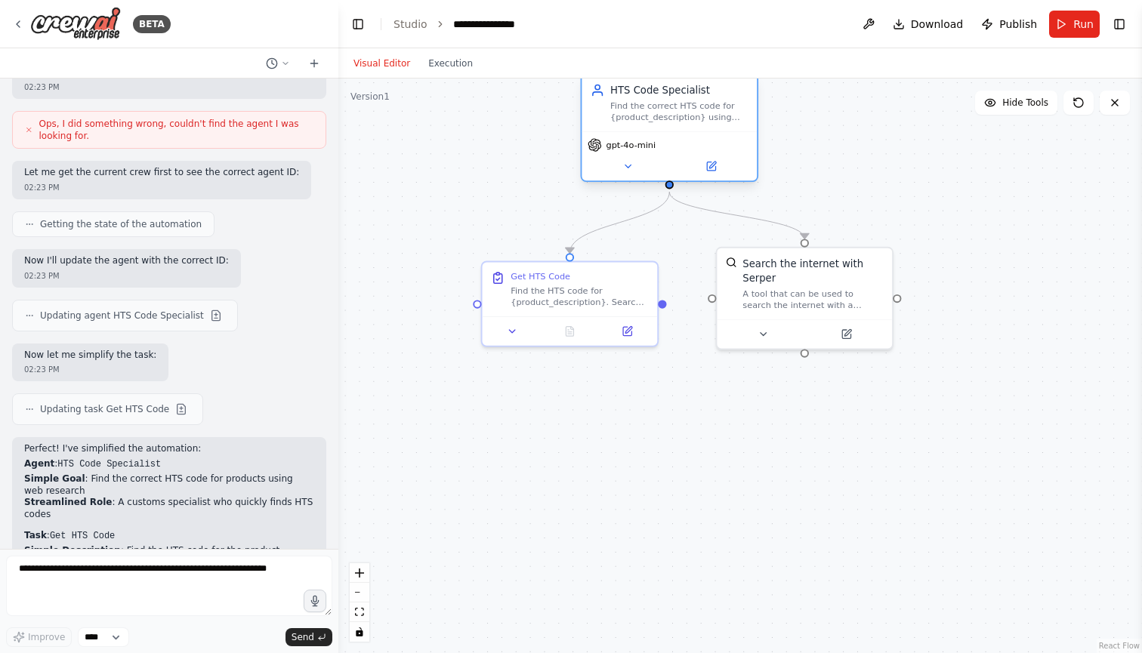
drag, startPoint x: 763, startPoint y: 165, endPoint x: 698, endPoint y: 134, distance: 72.3
click at [698, 134] on div "gpt-4o-mini" at bounding box center [668, 155] width 175 height 49
click at [251, 591] on textarea at bounding box center [169, 586] width 326 height 60
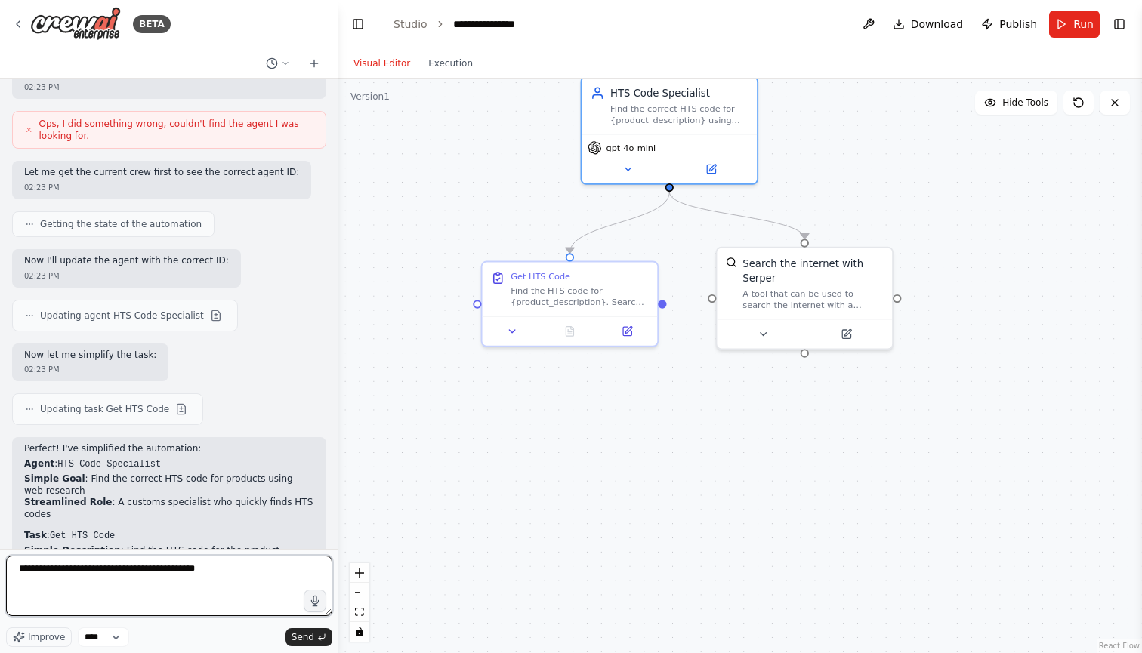
type textarea "**********"
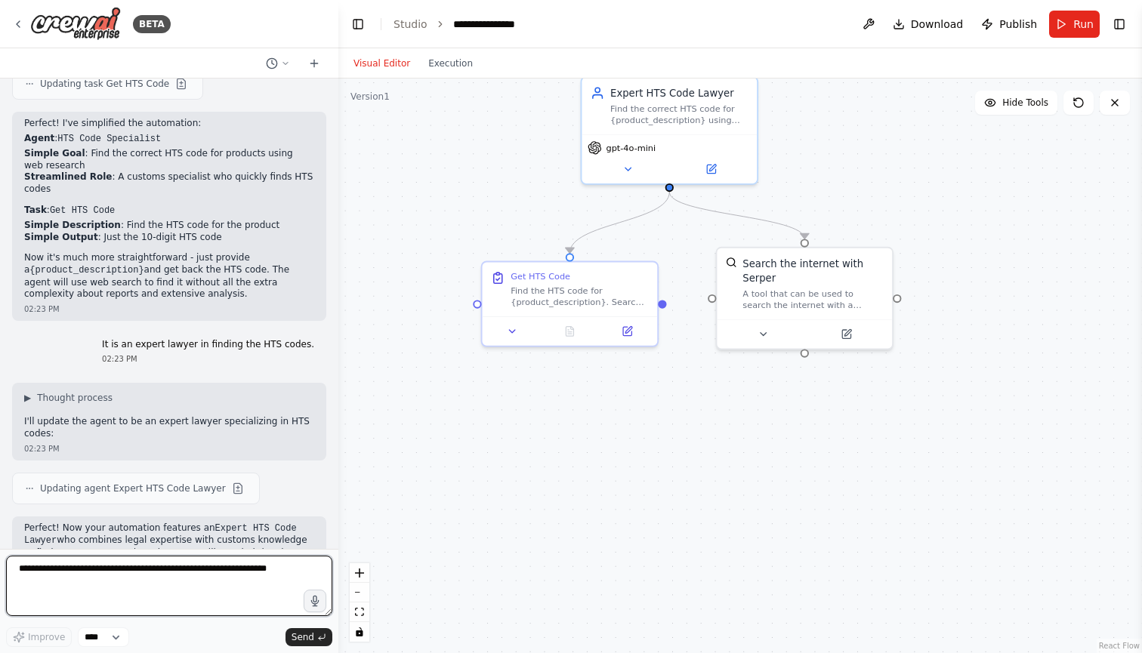
scroll to position [0, 0]
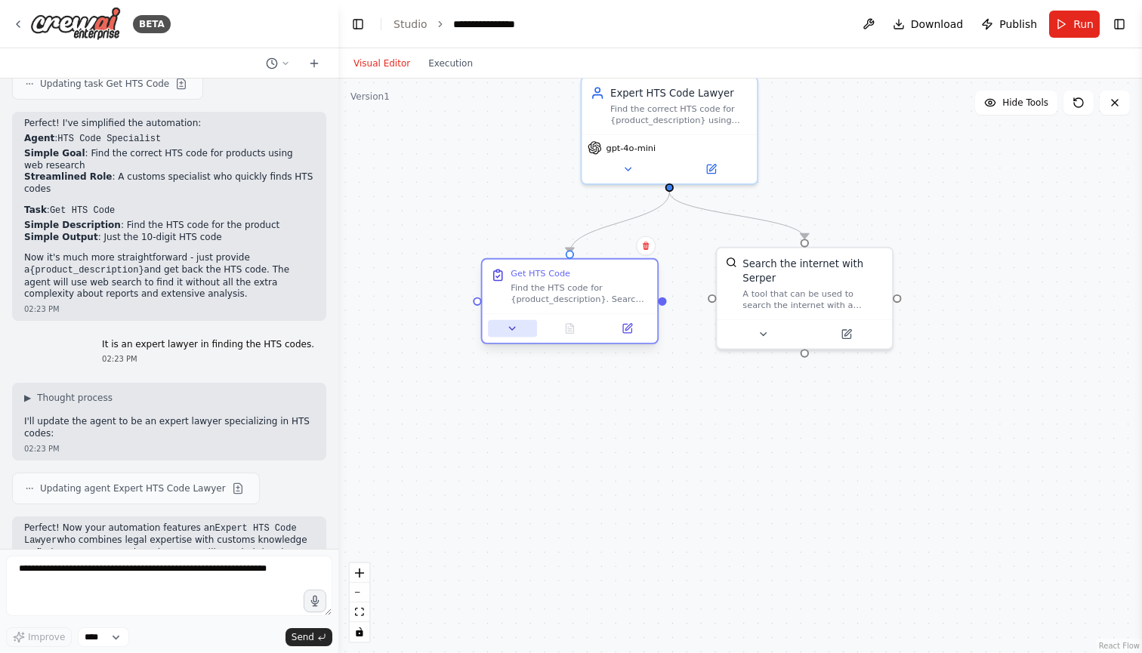
click at [508, 324] on icon at bounding box center [512, 328] width 11 height 11
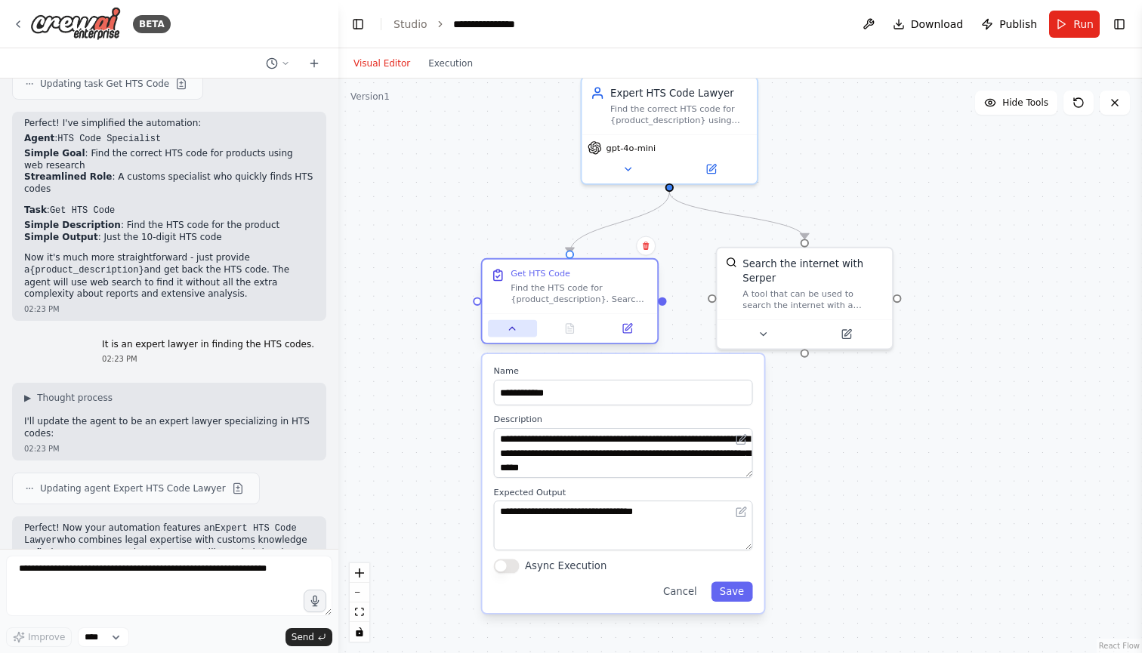
click at [508, 324] on icon at bounding box center [512, 328] width 11 height 11
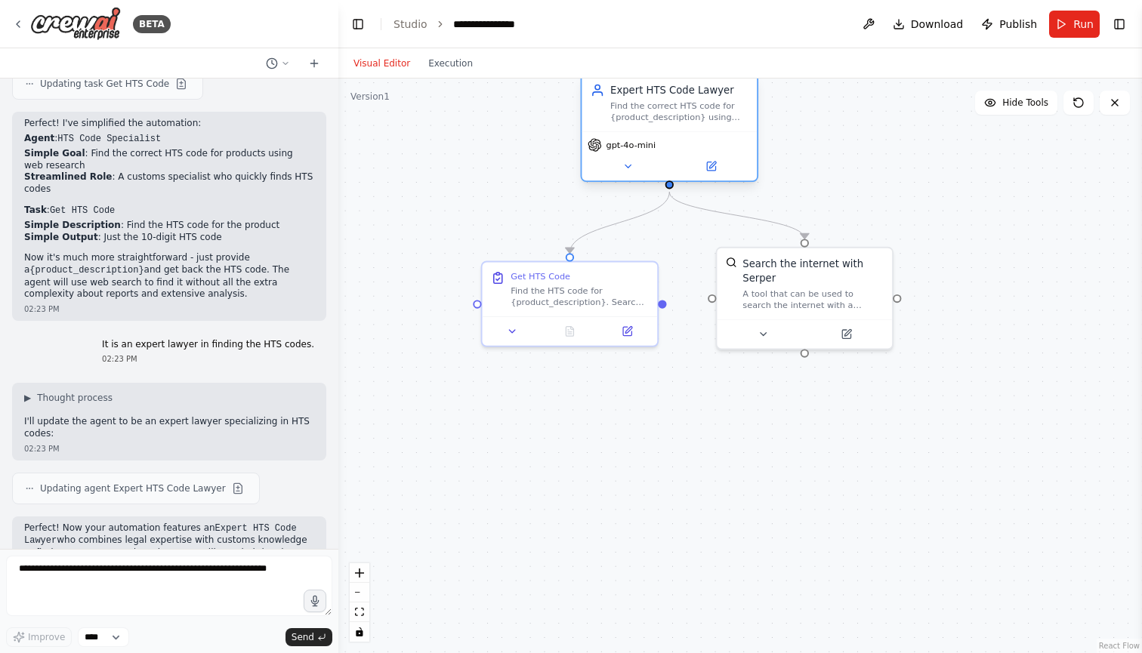
click at [621, 178] on div "gpt-4o-mini" at bounding box center [668, 155] width 175 height 49
click at [628, 175] on div "gpt-4o-mini" at bounding box center [668, 155] width 175 height 49
click at [627, 169] on icon at bounding box center [627, 166] width 11 height 11
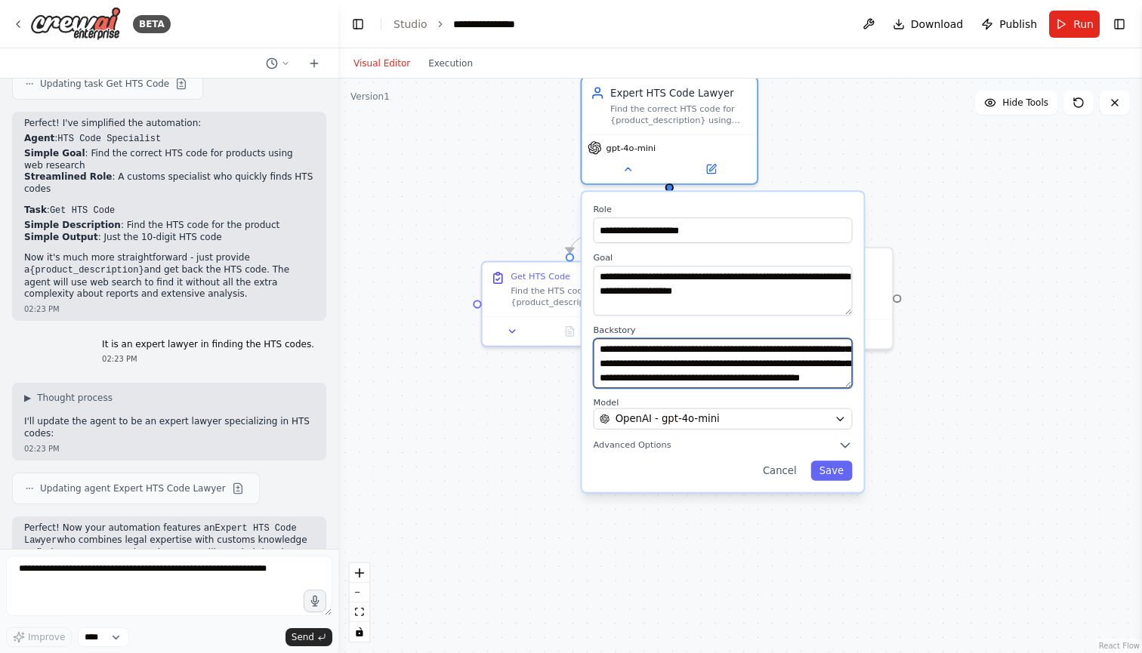
drag, startPoint x: 627, startPoint y: 352, endPoint x: 646, endPoint y: 399, distance: 51.5
click at [646, 399] on div "**********" at bounding box center [722, 342] width 282 height 300
click at [686, 359] on textarea "**********" at bounding box center [722, 363] width 259 height 50
click at [630, 168] on icon at bounding box center [627, 166] width 11 height 11
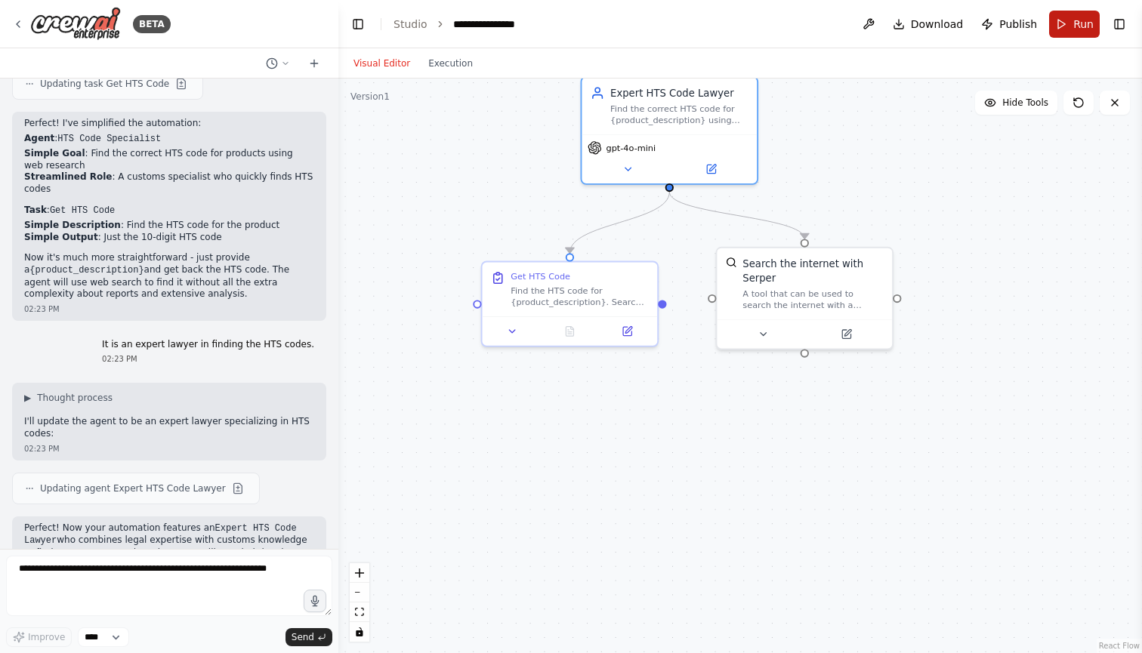
click at [1070, 33] on button "Run" at bounding box center [1074, 24] width 51 height 27
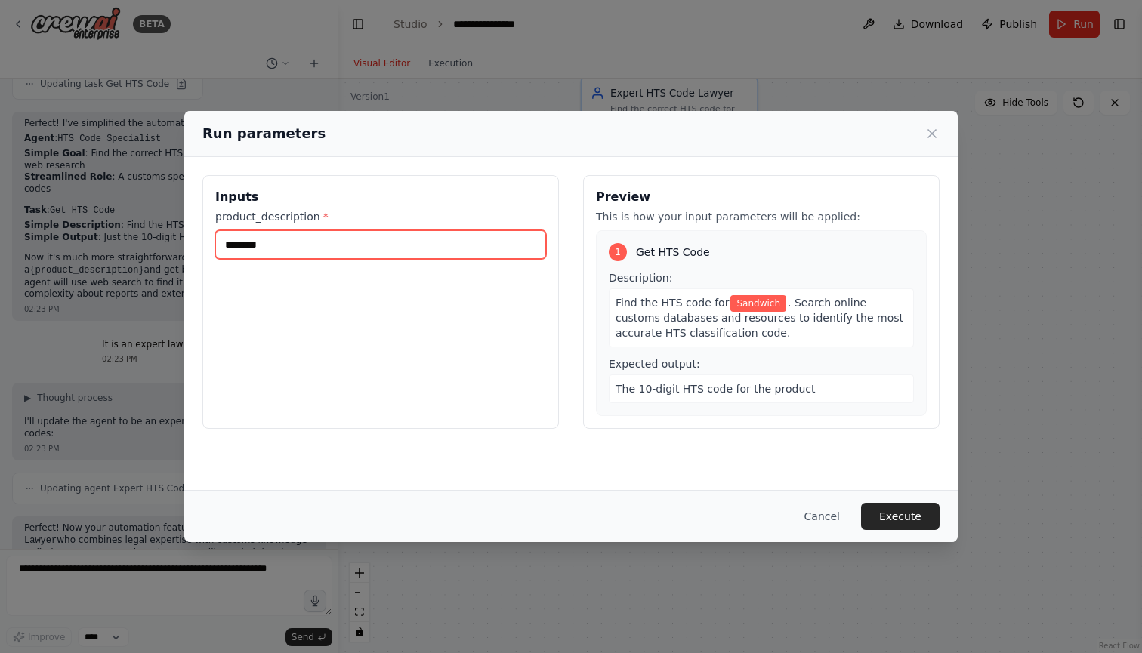
click at [425, 248] on input "********" at bounding box center [380, 244] width 331 height 29
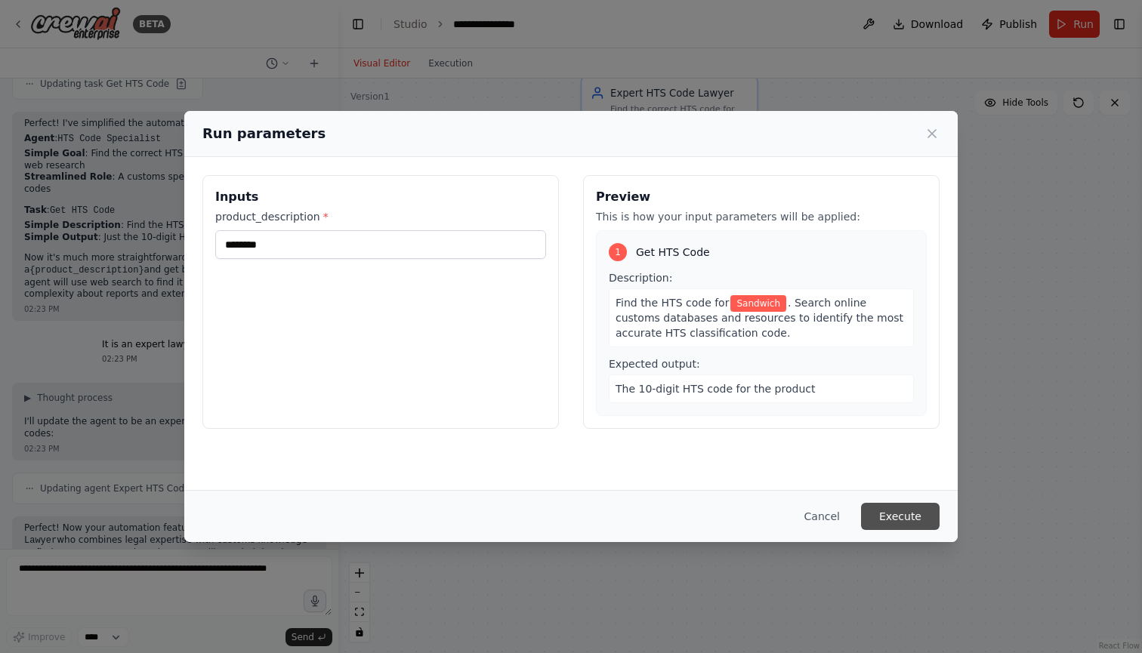
click at [894, 513] on button "Execute" at bounding box center [900, 516] width 79 height 27
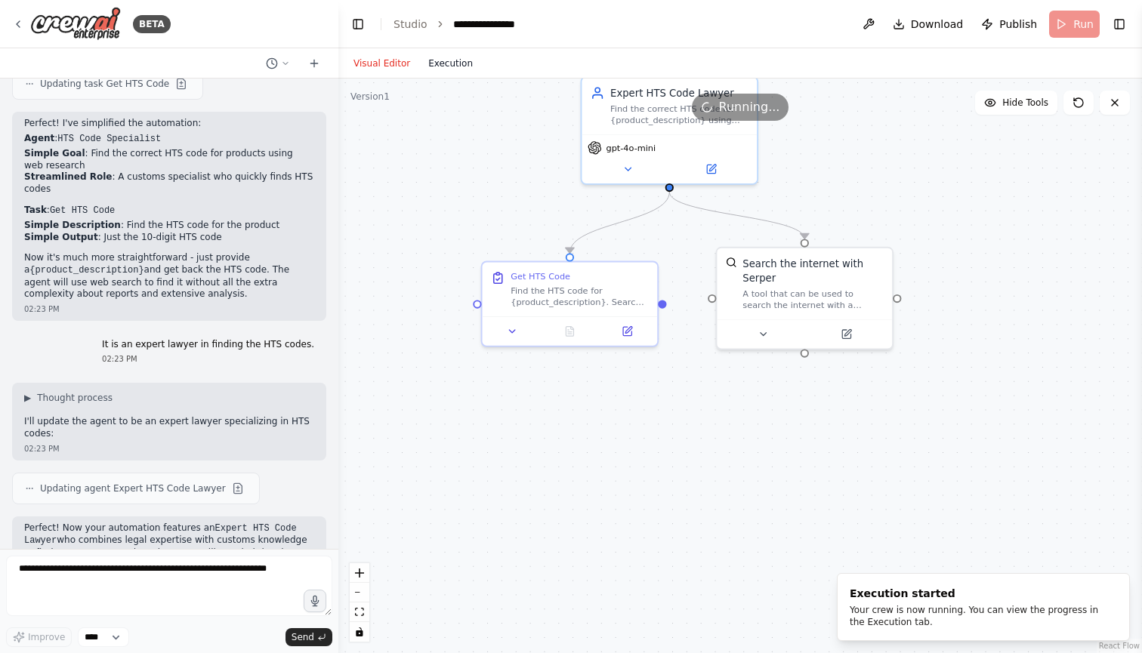
click at [452, 64] on button "Execution" at bounding box center [450, 63] width 63 height 18
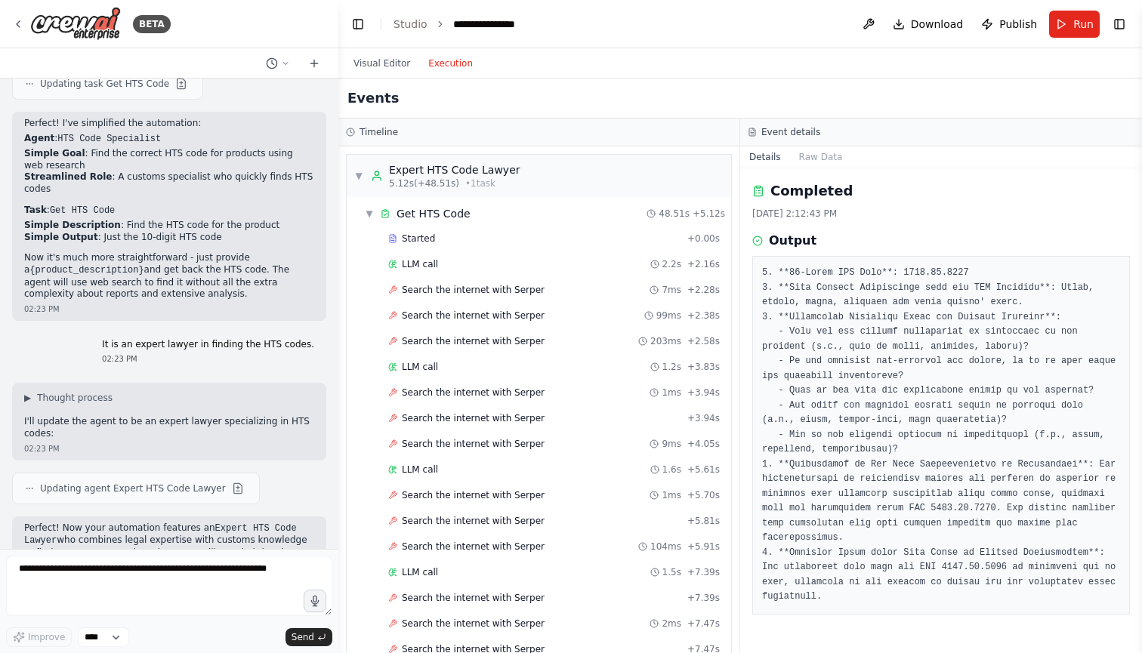
click at [614, 90] on div "Events" at bounding box center [739, 99] width 803 height 40
click at [638, 91] on div "Events" at bounding box center [739, 99] width 803 height 40
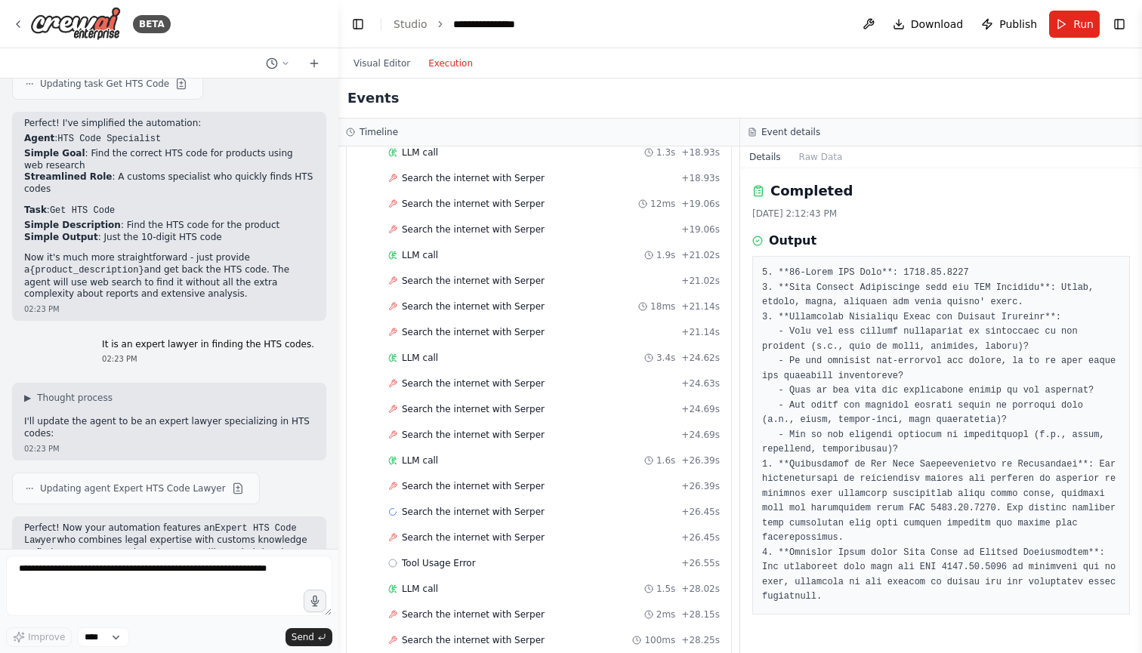
scroll to position [1158, 0]
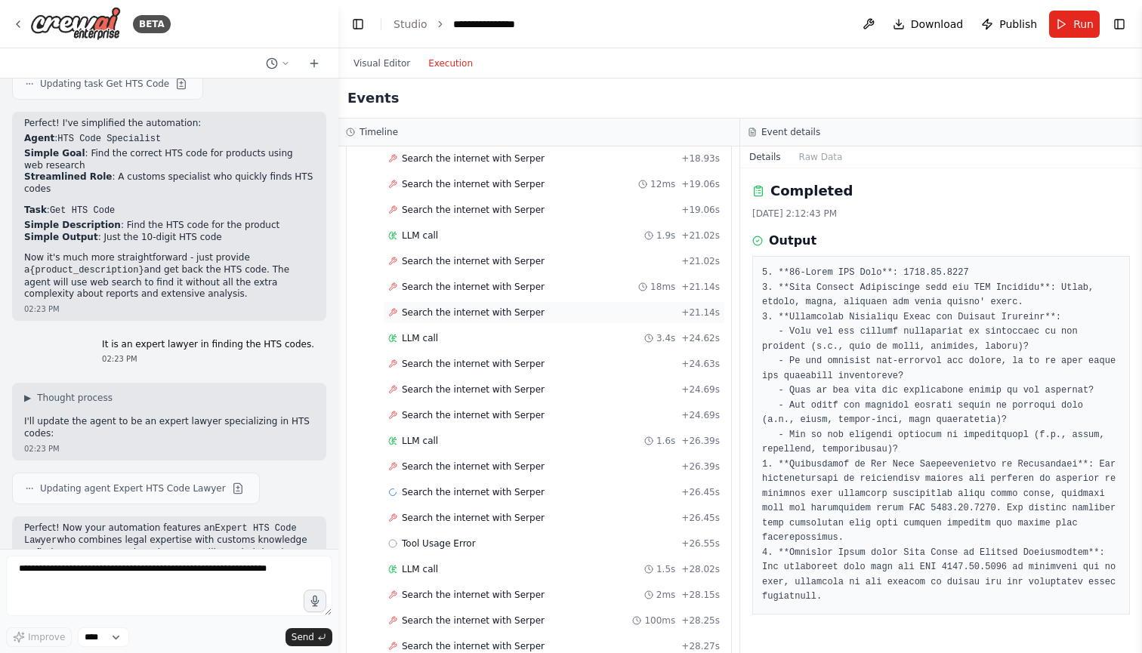
click at [513, 316] on span "Search the internet with Serper" at bounding box center [473, 313] width 143 height 12
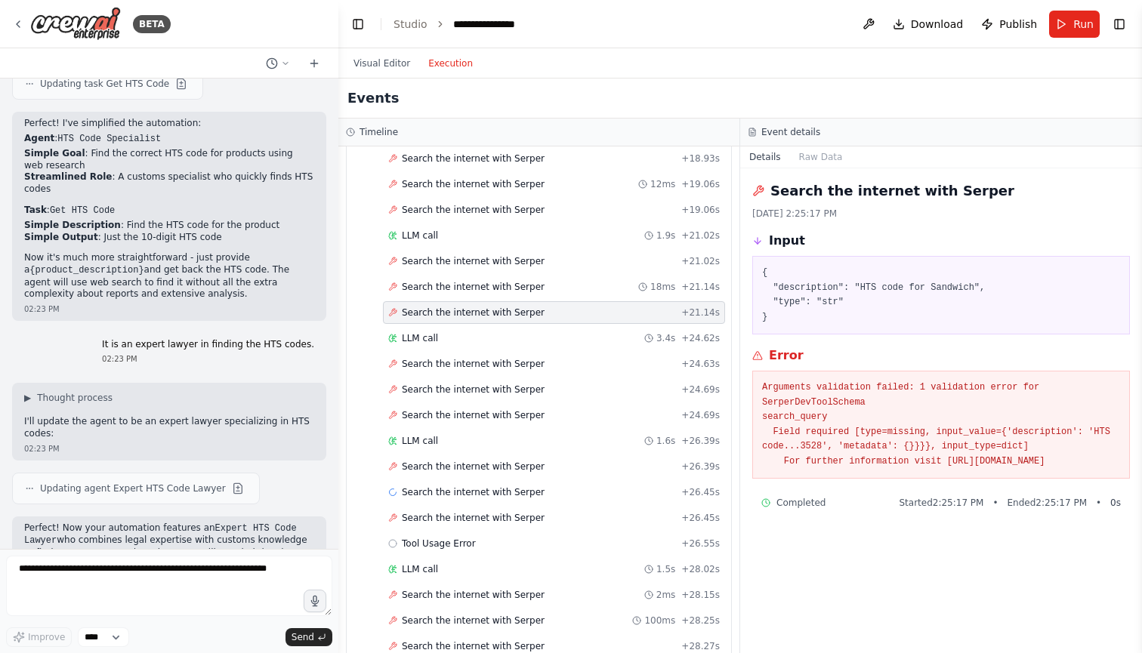
drag, startPoint x: 1006, startPoint y: 474, endPoint x: 747, endPoint y: 368, distance: 280.4
click at [747, 368] on div "Search the internet with [PERSON_NAME] [DATE] 2:25:17 PM Input { "description":…" at bounding box center [941, 410] width 402 height 485
copy pre "Arguments validation failed: 1 validation error for SerperDevToolSchema search_…"
click at [234, 574] on textarea at bounding box center [169, 586] width 326 height 60
paste textarea "**********"
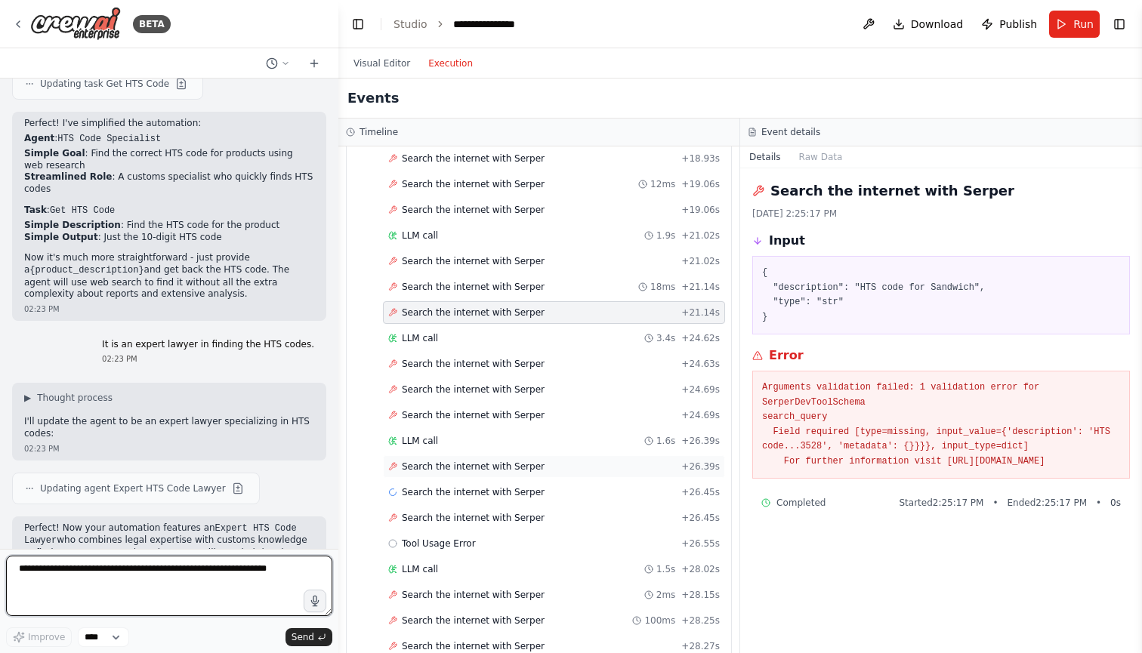
type textarea "**********"
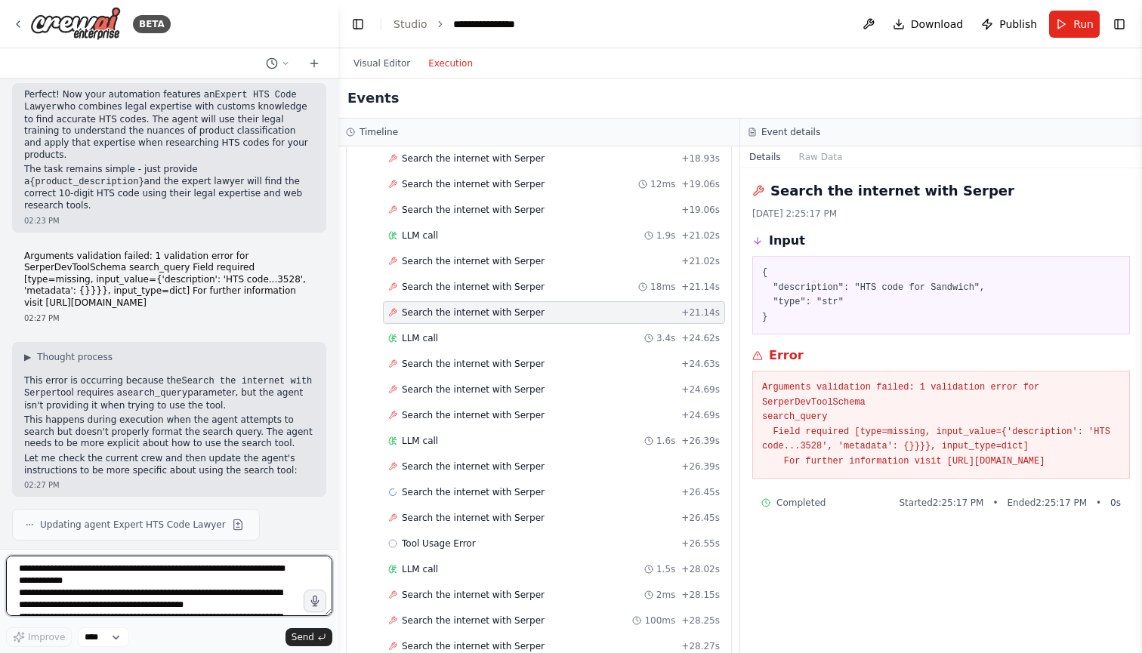
scroll to position [0, 0]
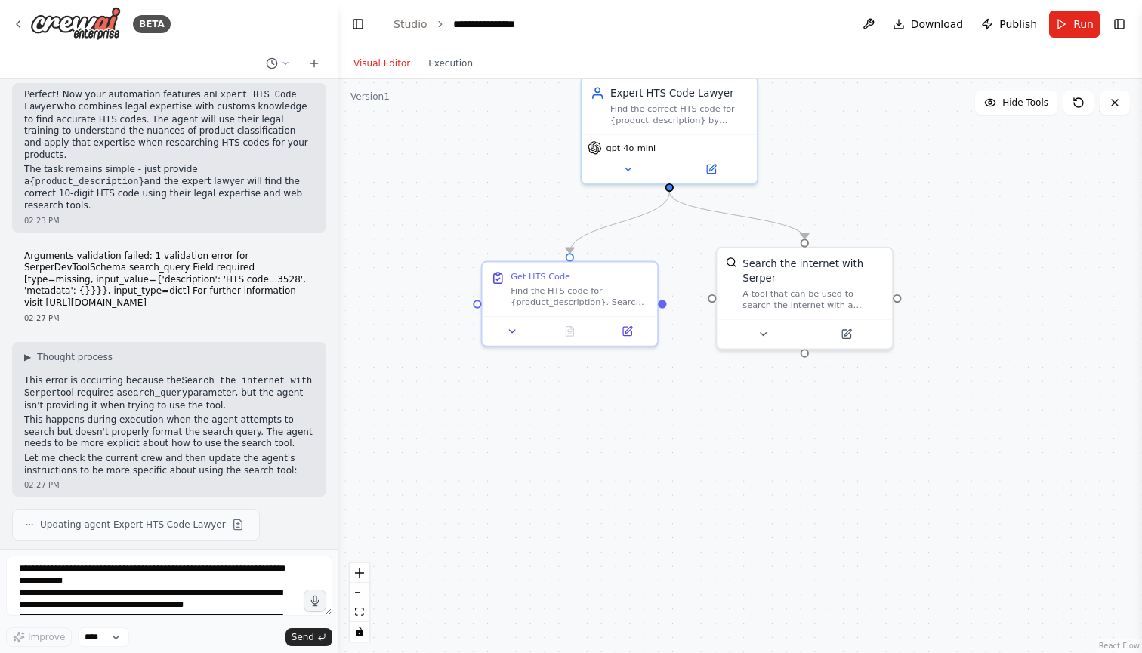
click at [381, 62] on button "Visual Editor" at bounding box center [381, 63] width 75 height 18
click at [476, 185] on div ".deletable-edge-delete-btn { width: 20px; height: 20px; border: 0px solid #ffff…" at bounding box center [739, 366] width 803 height 575
